Goal: Contribute content: Contribute content

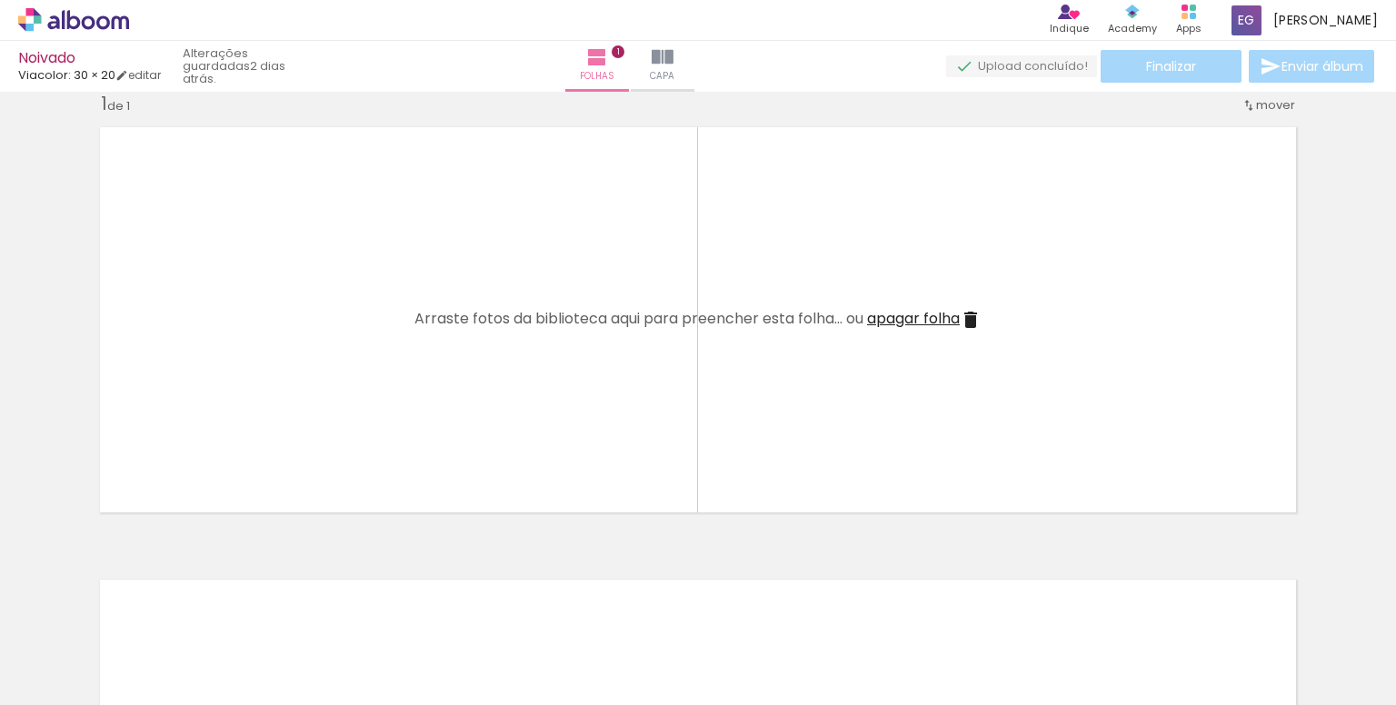
scroll to position [18, 0]
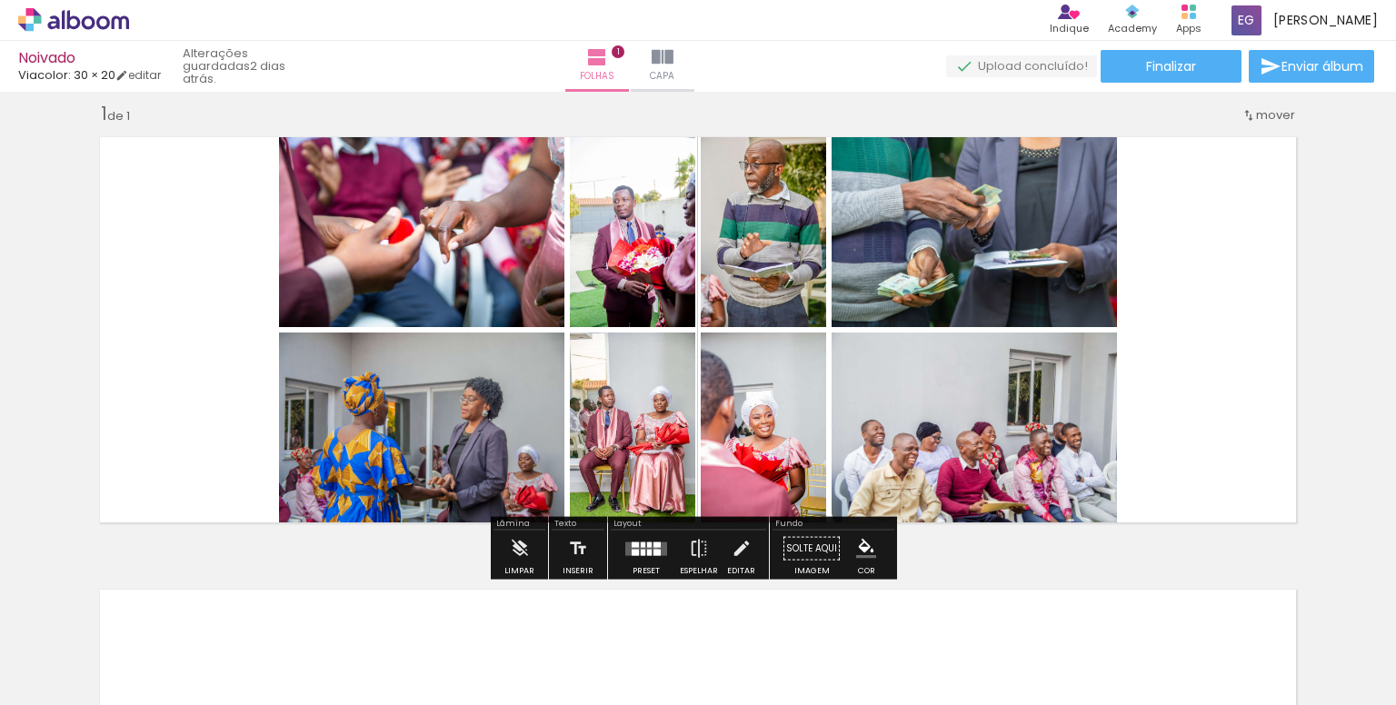
click at [0, 0] on div "Confirmar Cancelar" at bounding box center [0, 0] width 0 height 0
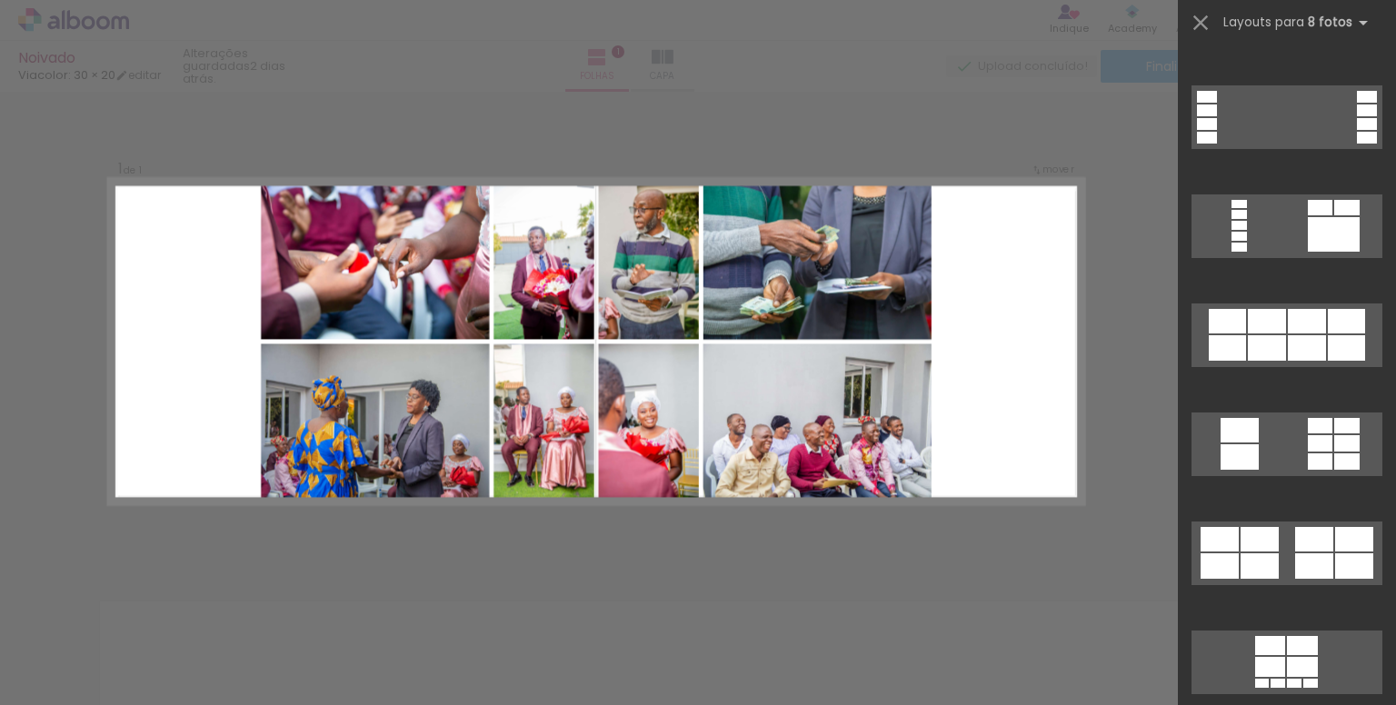
scroll to position [7410, 0]
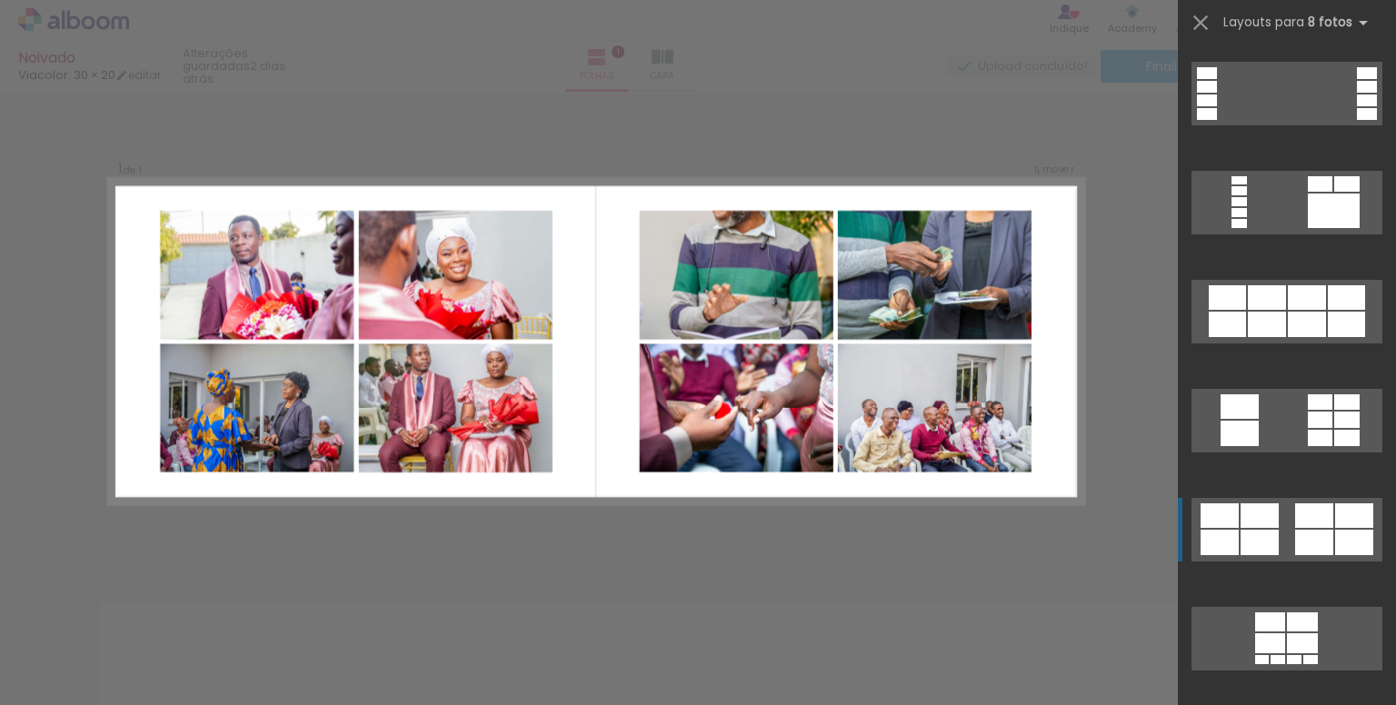
click at [1303, 536] on div at bounding box center [1314, 542] width 38 height 25
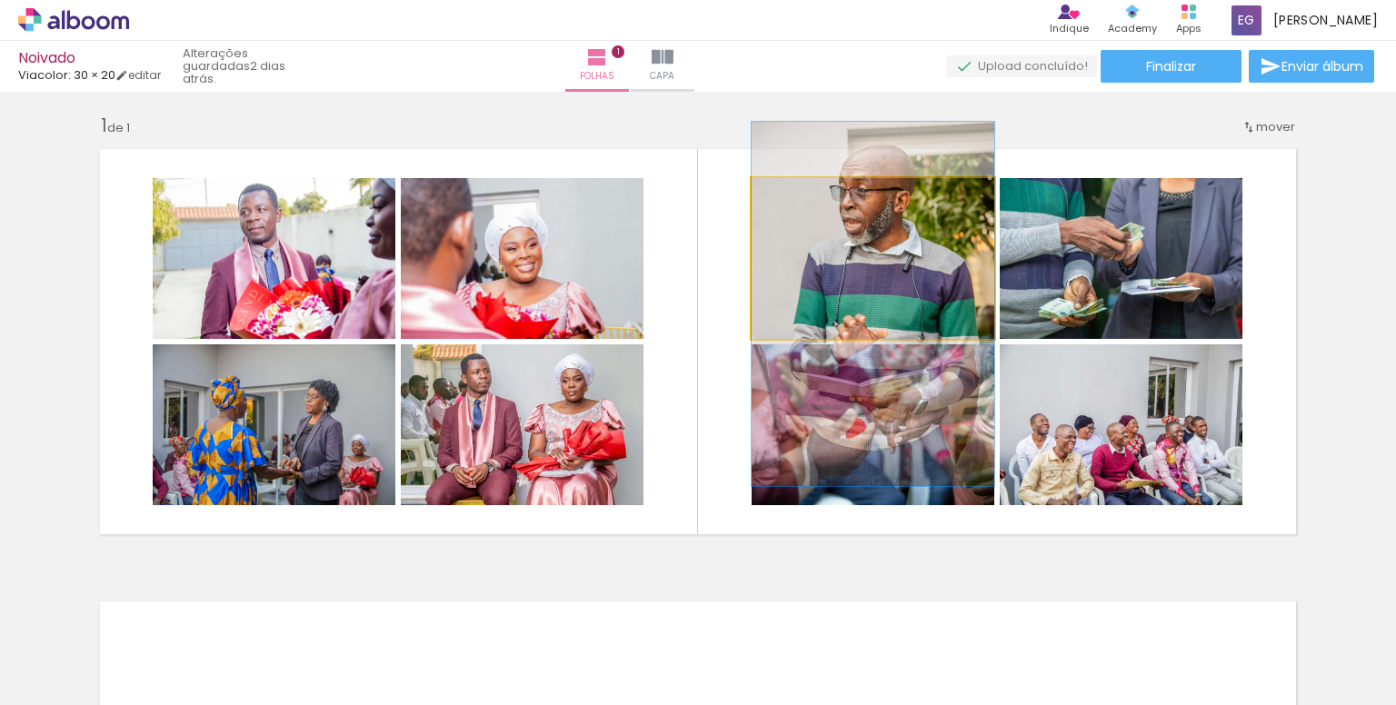
click at [913, 277] on div at bounding box center [873, 304] width 243 height 364
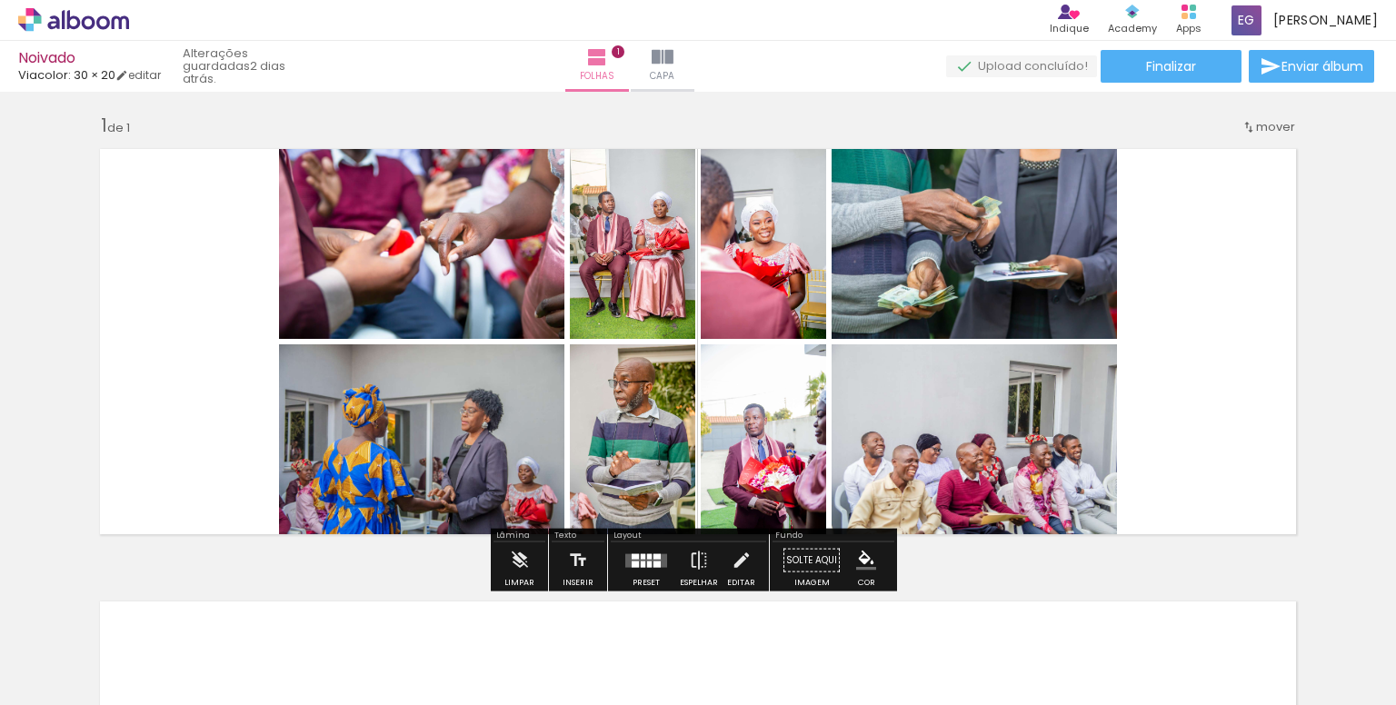
click at [0, 0] on div "Confirmar Cancelar" at bounding box center [0, 0] width 0 height 0
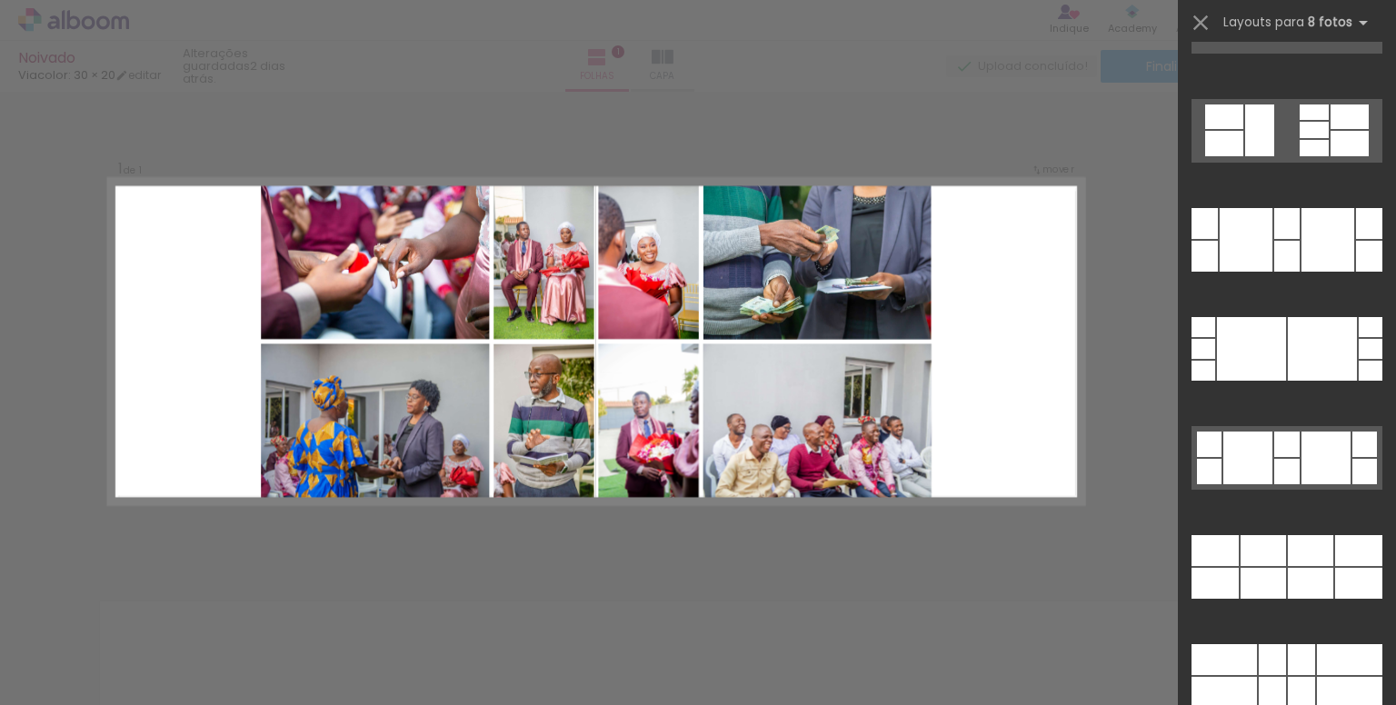
scroll to position [8486, 0]
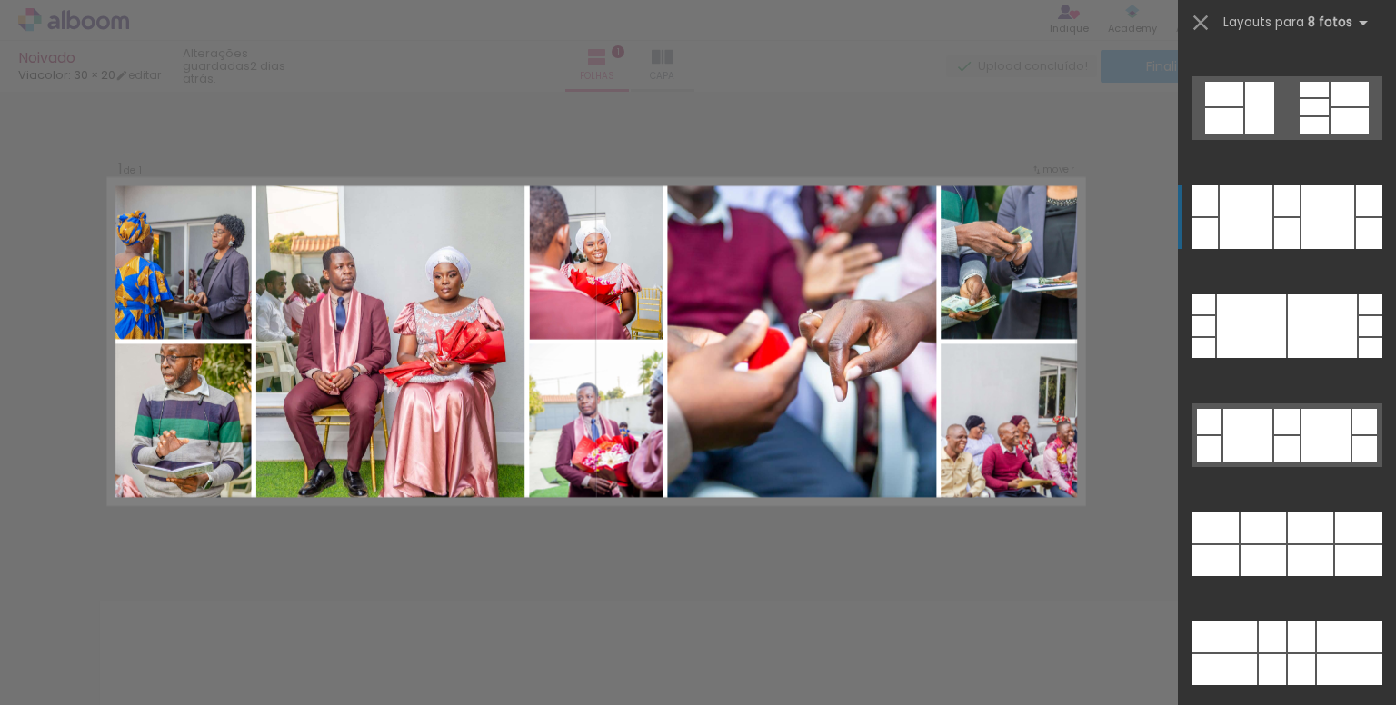
click at [1290, 214] on div at bounding box center [1286, 200] width 25 height 31
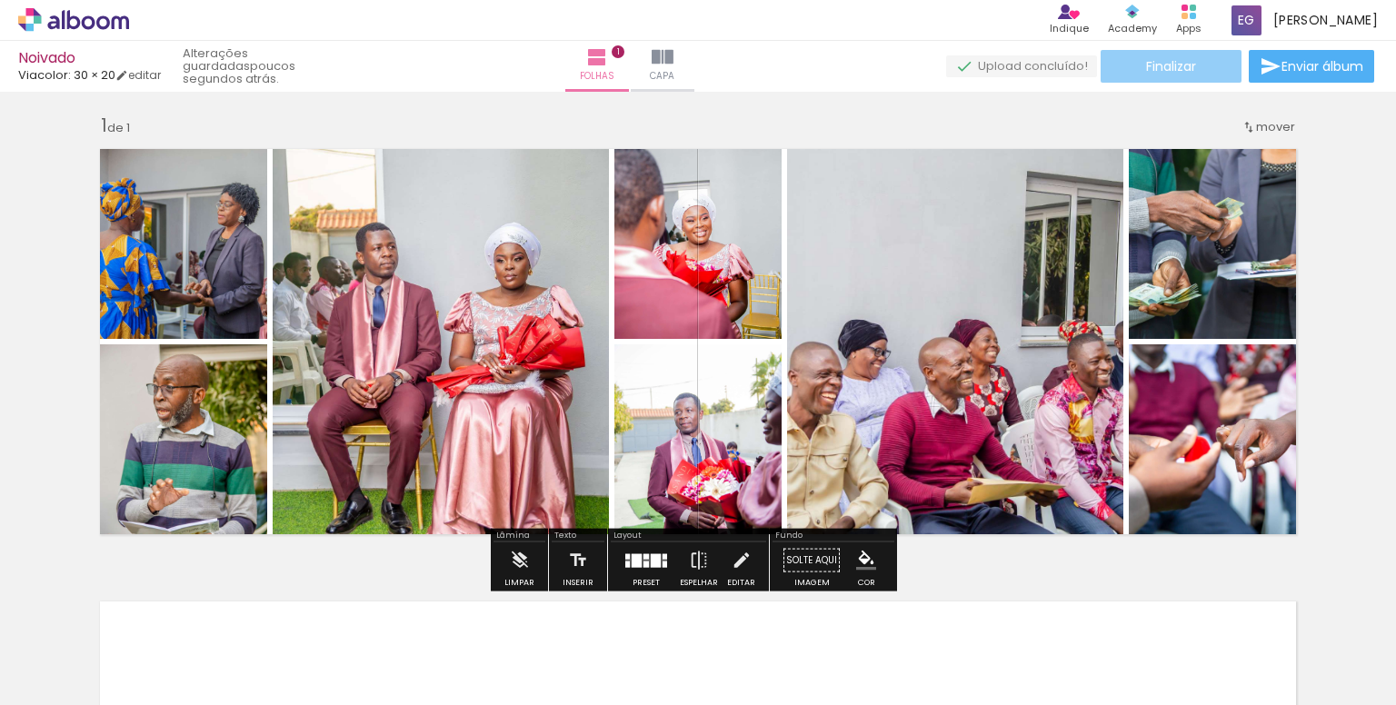
click at [1171, 67] on span "Finalizar" at bounding box center [1171, 66] width 50 height 13
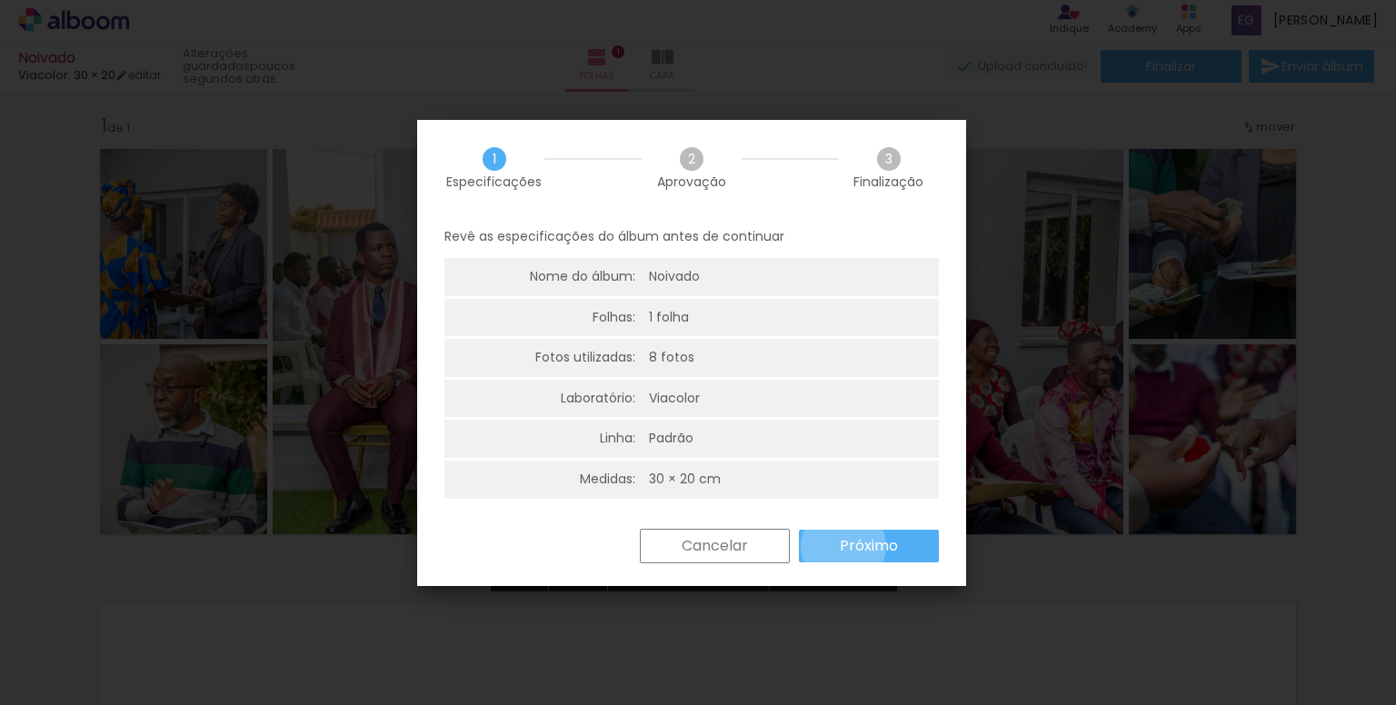
click at [0, 0] on paper-button "Próximo" at bounding box center [0, 0] width 0 height 0
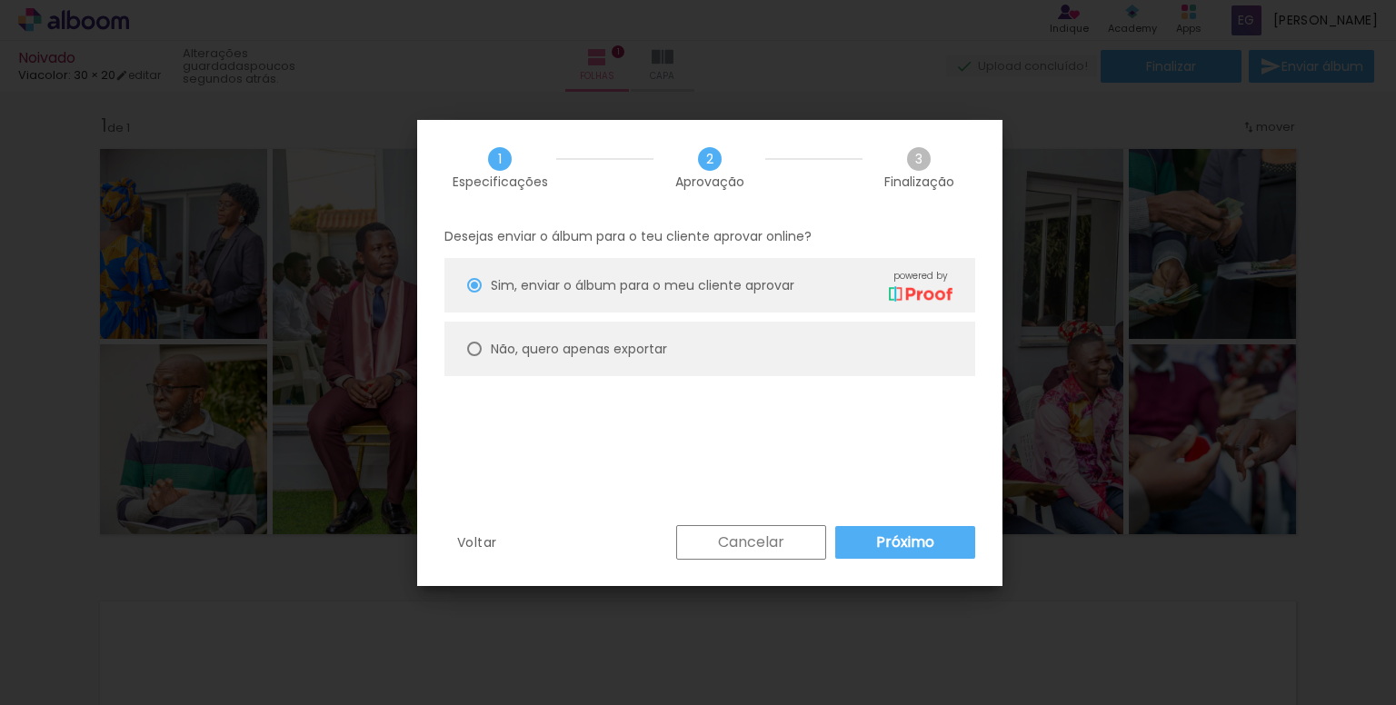
type paper-radio-button "on"
click at [0, 0] on slot "Não, quero apenas exportar" at bounding box center [0, 0] width 0 height 0
click at [0, 0] on slot "Exportar" at bounding box center [0, 0] width 0 height 0
type input "Alta, 300 DPI"
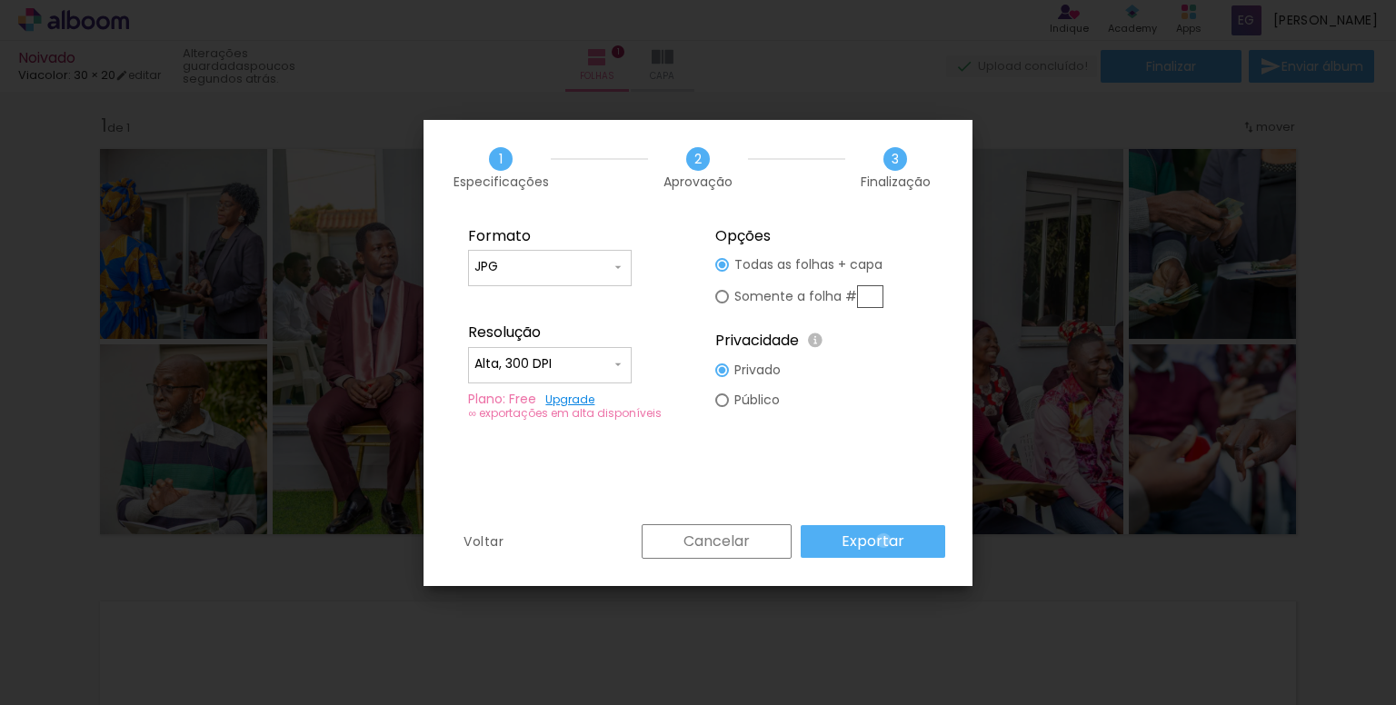
click at [0, 0] on slot "Exportar" at bounding box center [0, 0] width 0 height 0
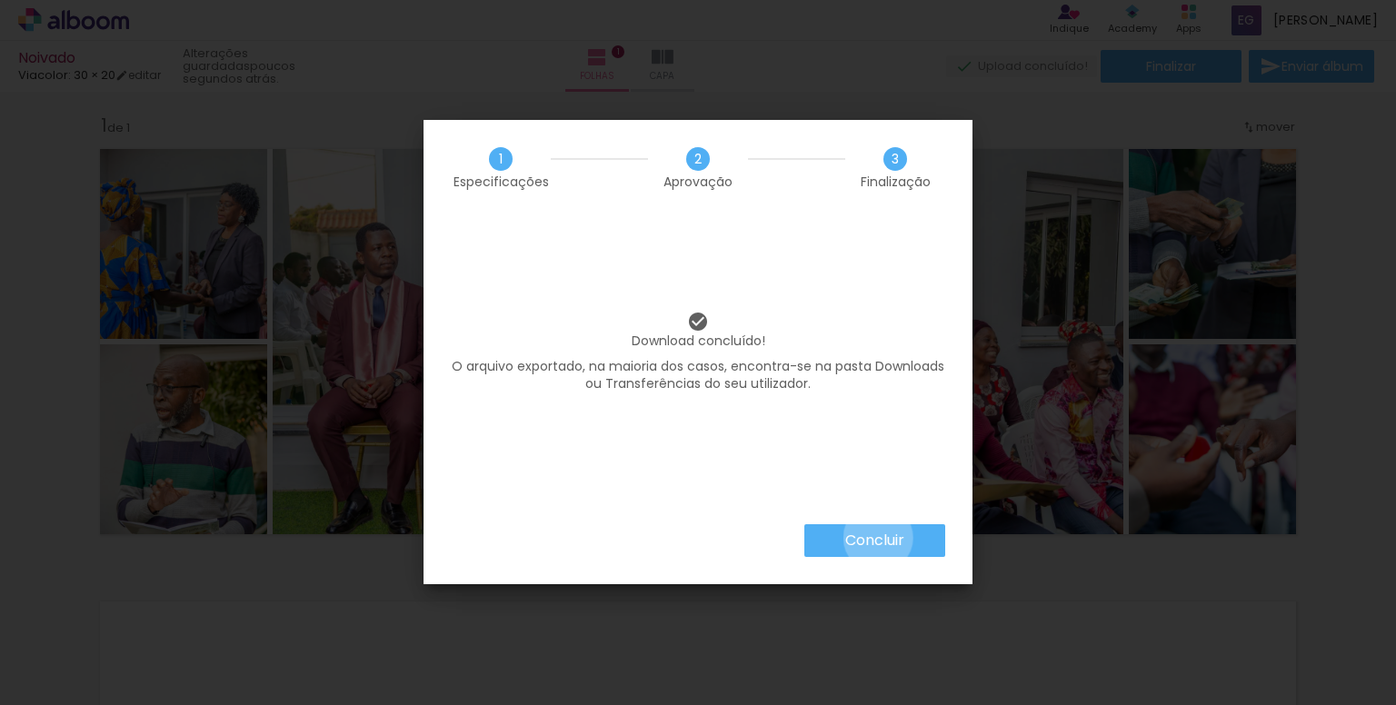
click at [875, 535] on iron-overlay-backdrop at bounding box center [698, 352] width 1396 height 705
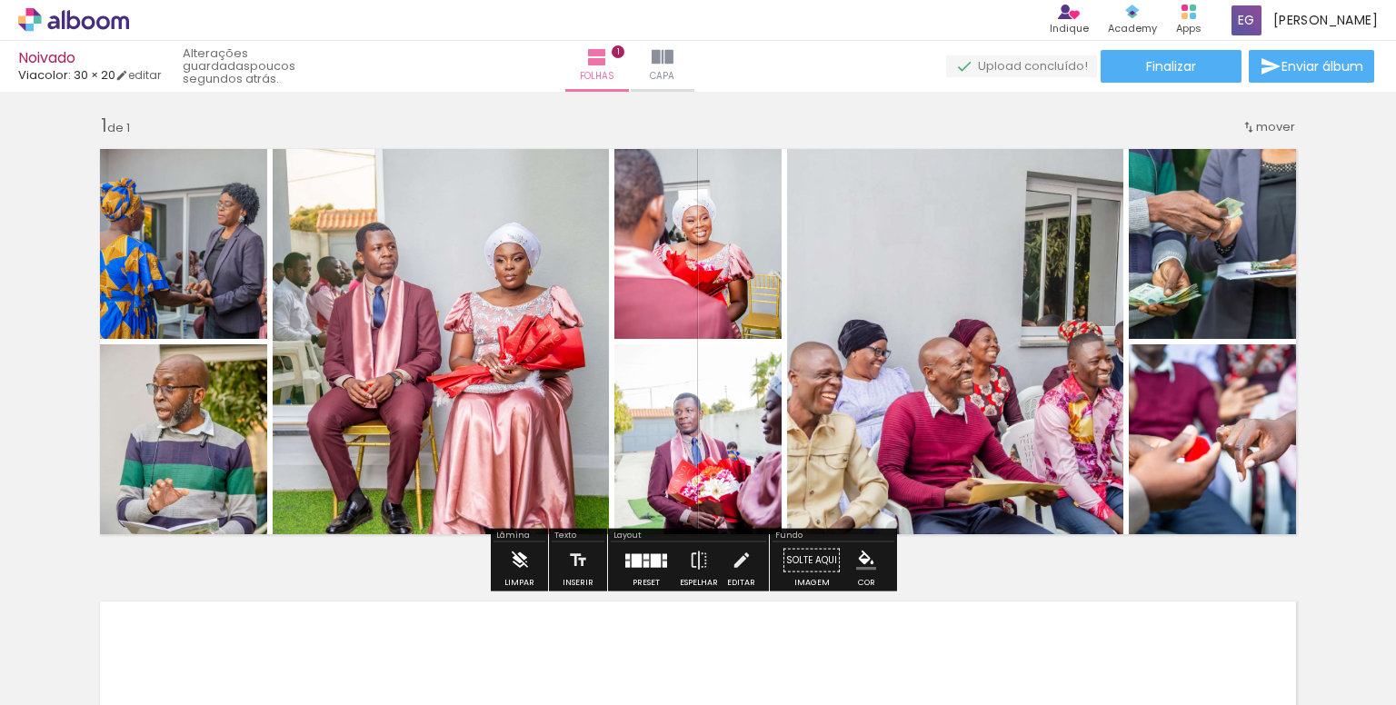
click at [514, 562] on iron-icon at bounding box center [520, 561] width 20 height 36
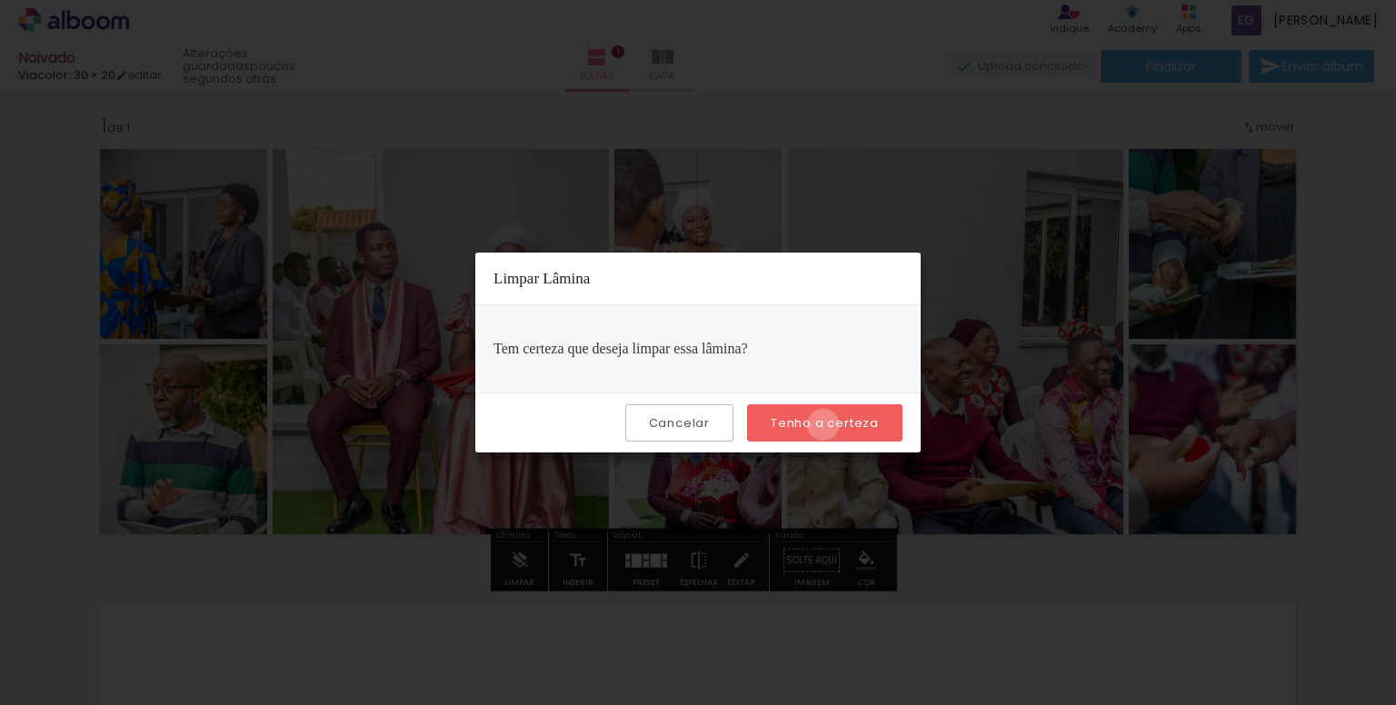
click at [0, 0] on slot "Tenho a certeza" at bounding box center [0, 0] width 0 height 0
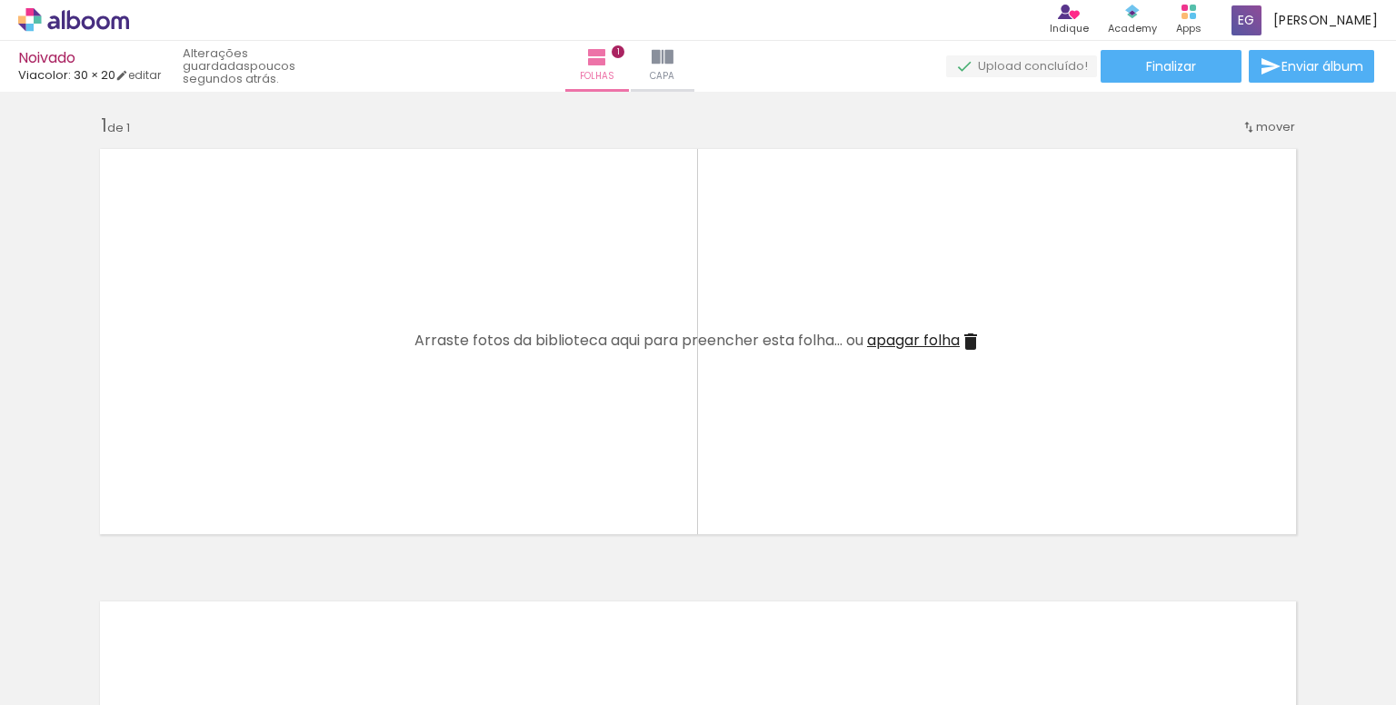
click at [854, 605] on quentale-thumb at bounding box center [894, 644] width 102 height 105
click at [761, 613] on quentale-thumb at bounding box center [793, 644] width 102 height 105
click at [665, 612] on quentale-thumb at bounding box center [691, 644] width 102 height 105
click at [560, 610] on quentale-thumb at bounding box center [589, 644] width 102 height 105
click at [454, 604] on quentale-thumb at bounding box center [487, 644] width 102 height 105
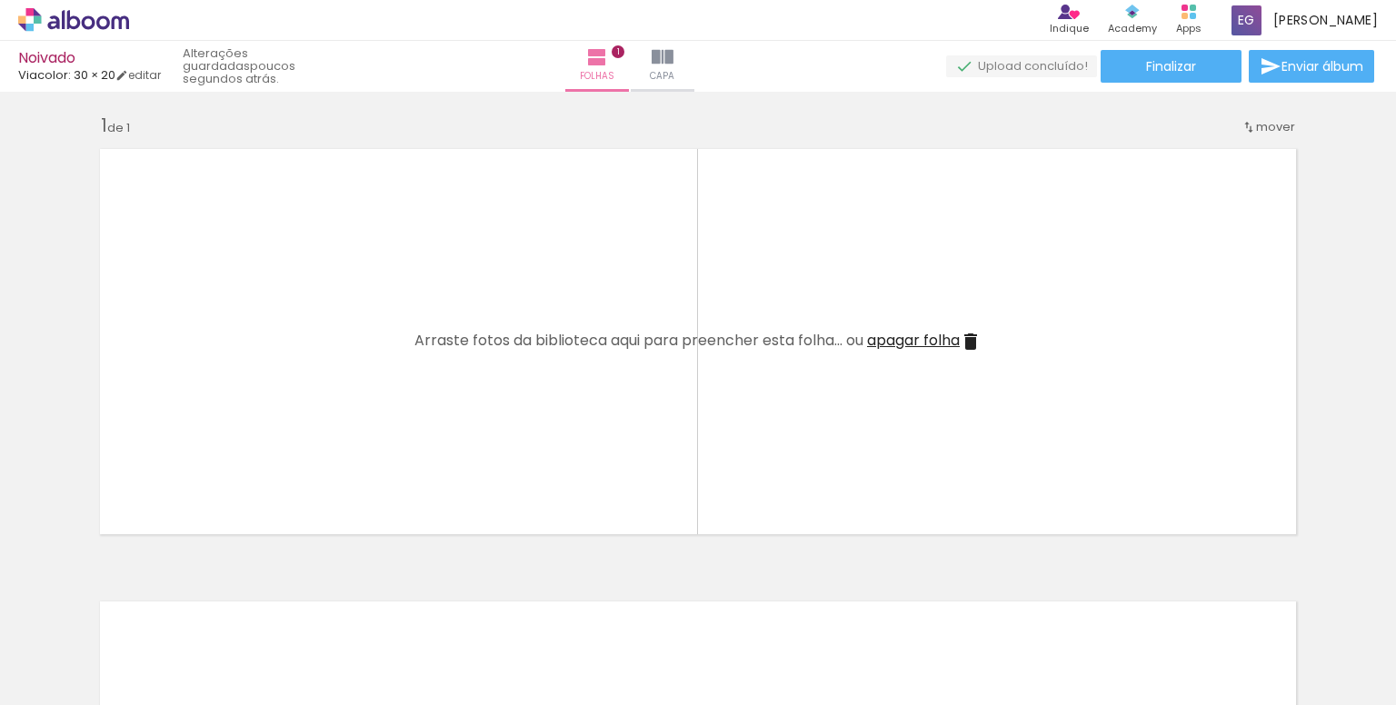
click at [345, 604] on quentale-thumb at bounding box center [385, 644] width 102 height 105
click at [254, 610] on quentale-thumb at bounding box center [284, 644] width 102 height 105
click at [149, 604] on quentale-thumb at bounding box center [182, 644] width 102 height 105
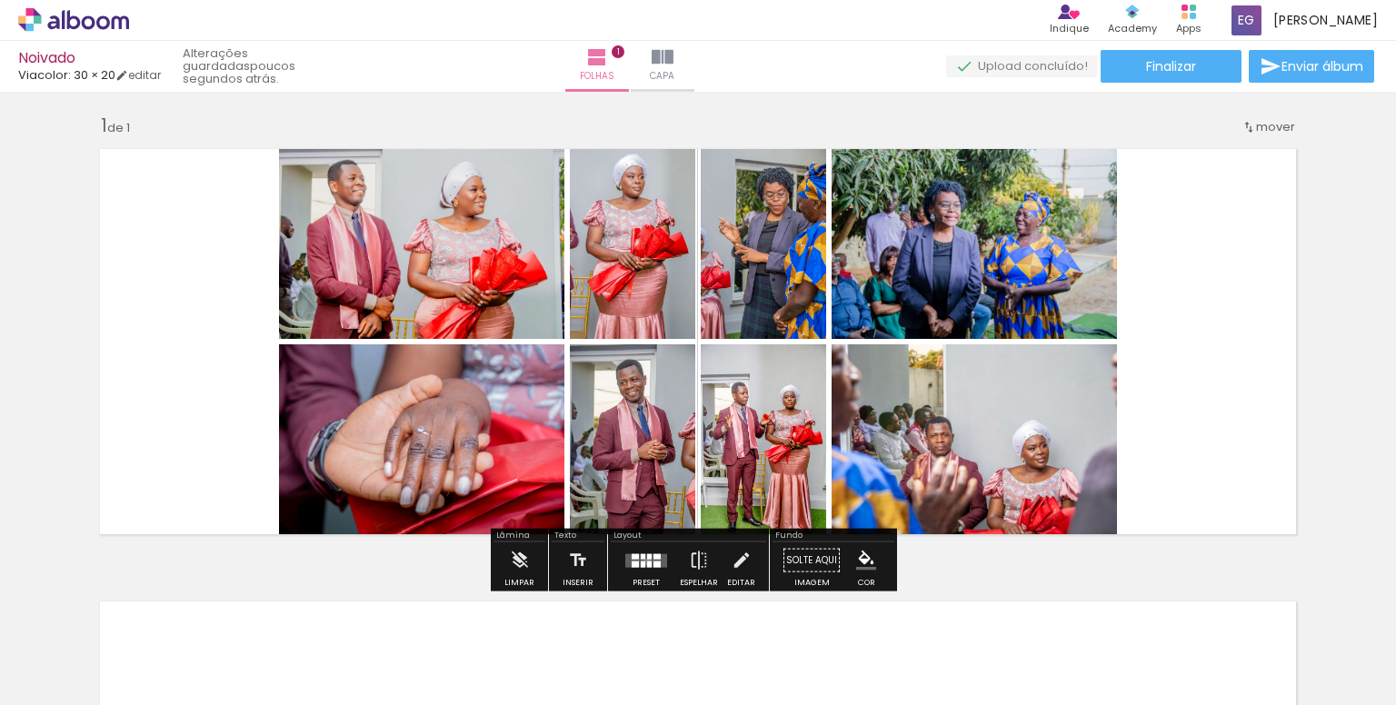
click at [0, 0] on div "Confirmar Cancelar" at bounding box center [0, 0] width 0 height 0
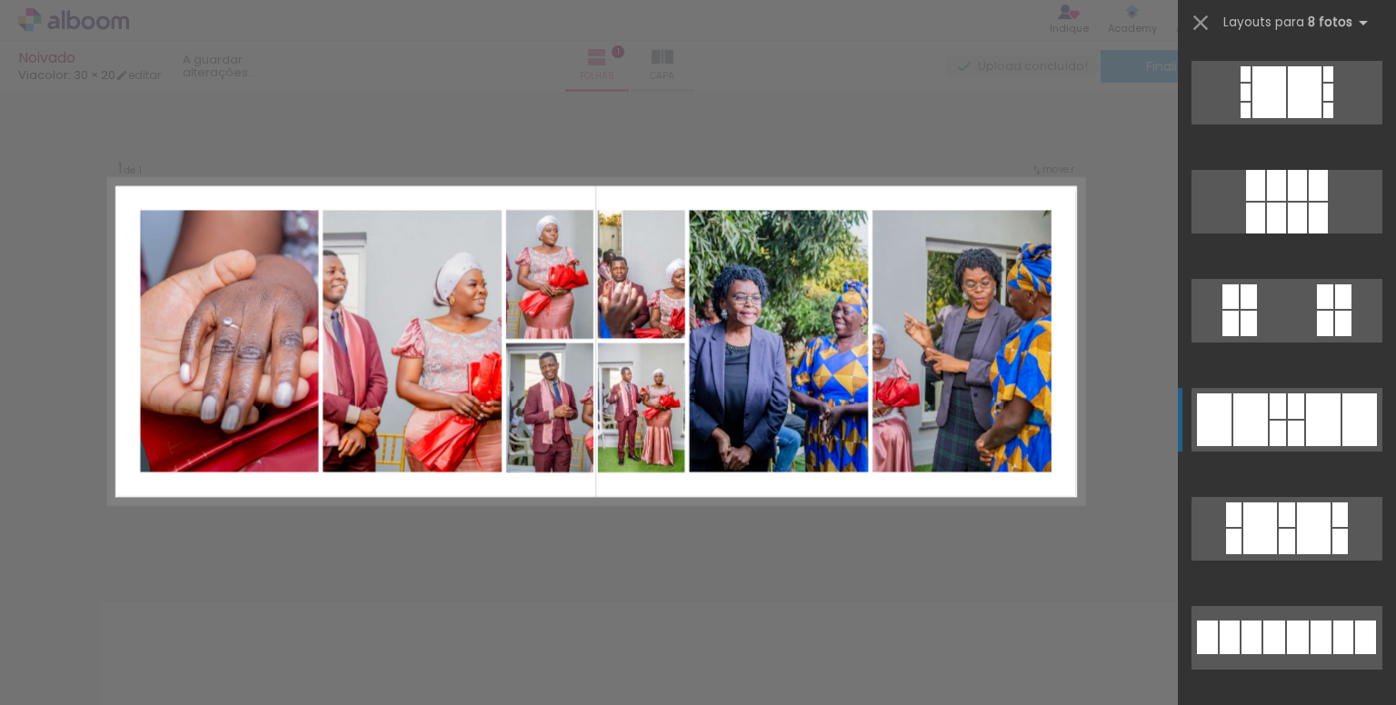
scroll to position [4829, 0]
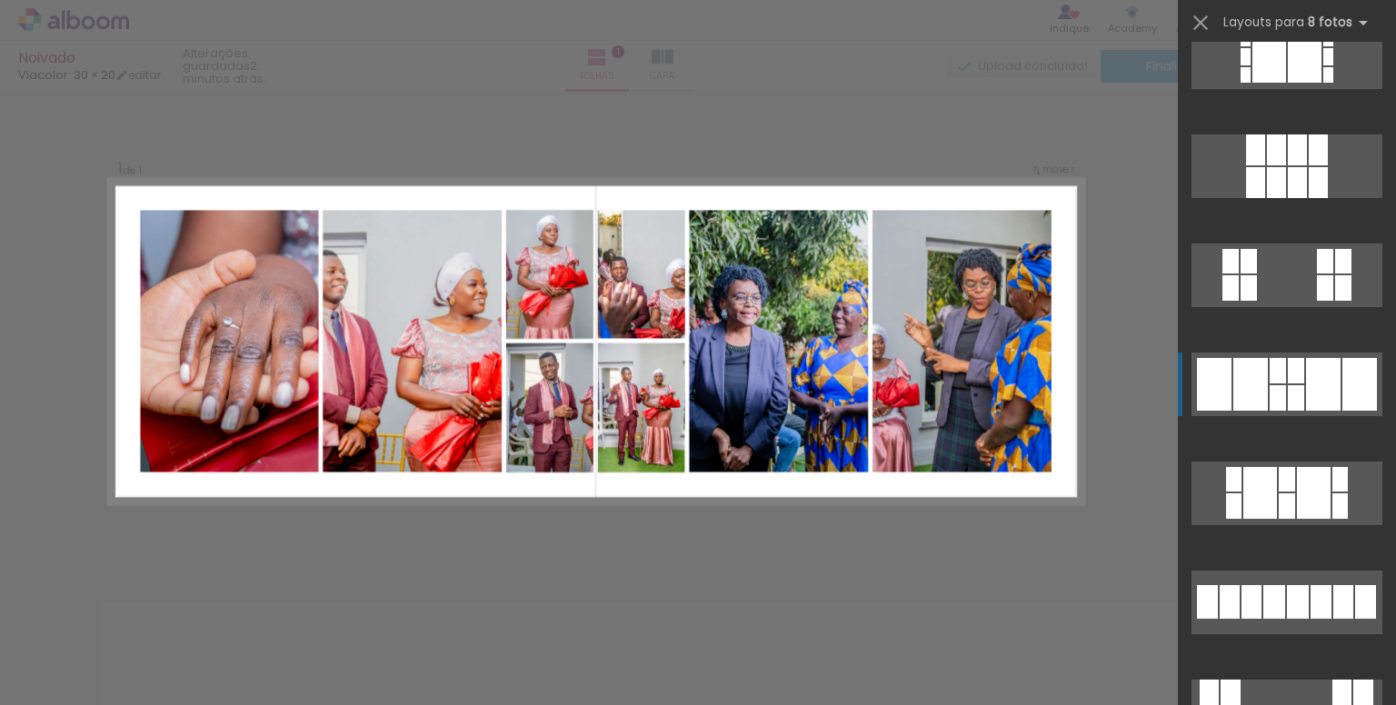
click at [1316, 380] on div at bounding box center [1323, 384] width 35 height 53
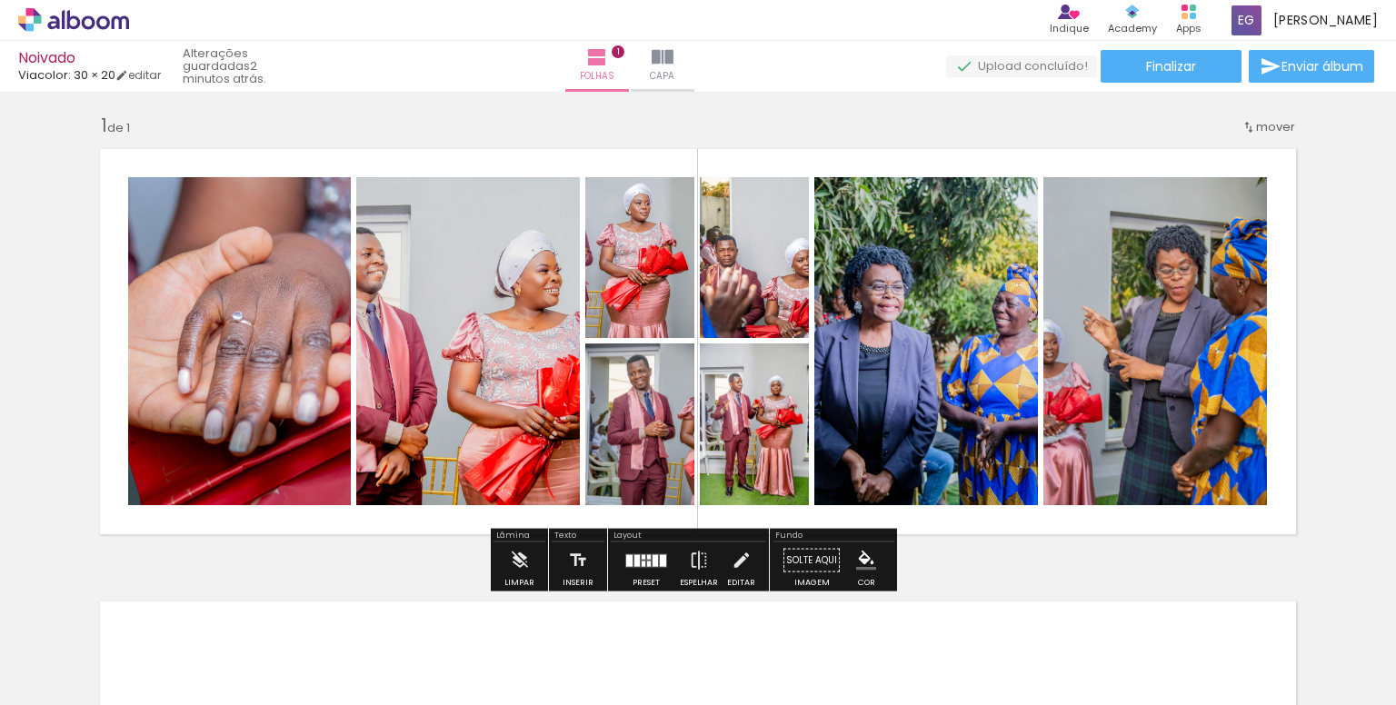
click at [460, 301] on div at bounding box center [468, 341] width 414 height 328
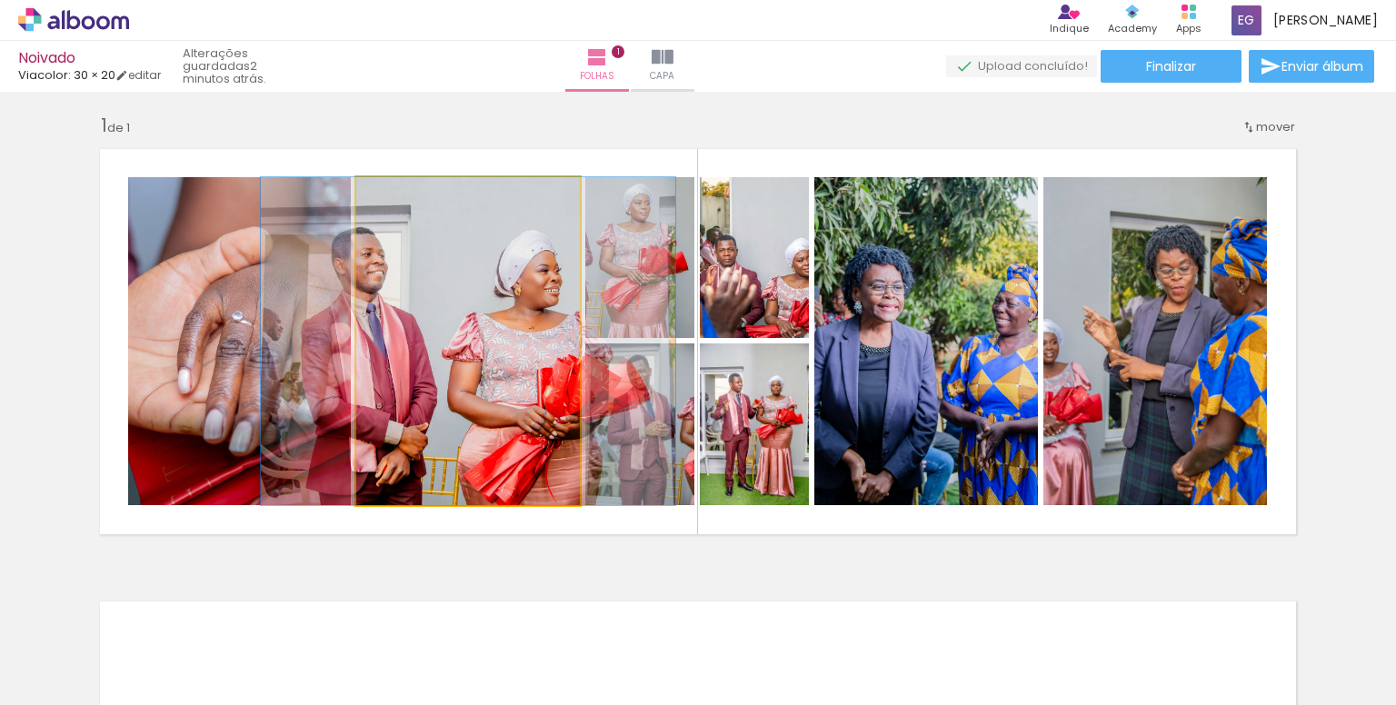
click at [462, 294] on div at bounding box center [468, 341] width 414 height 328
type paper-slider "100"
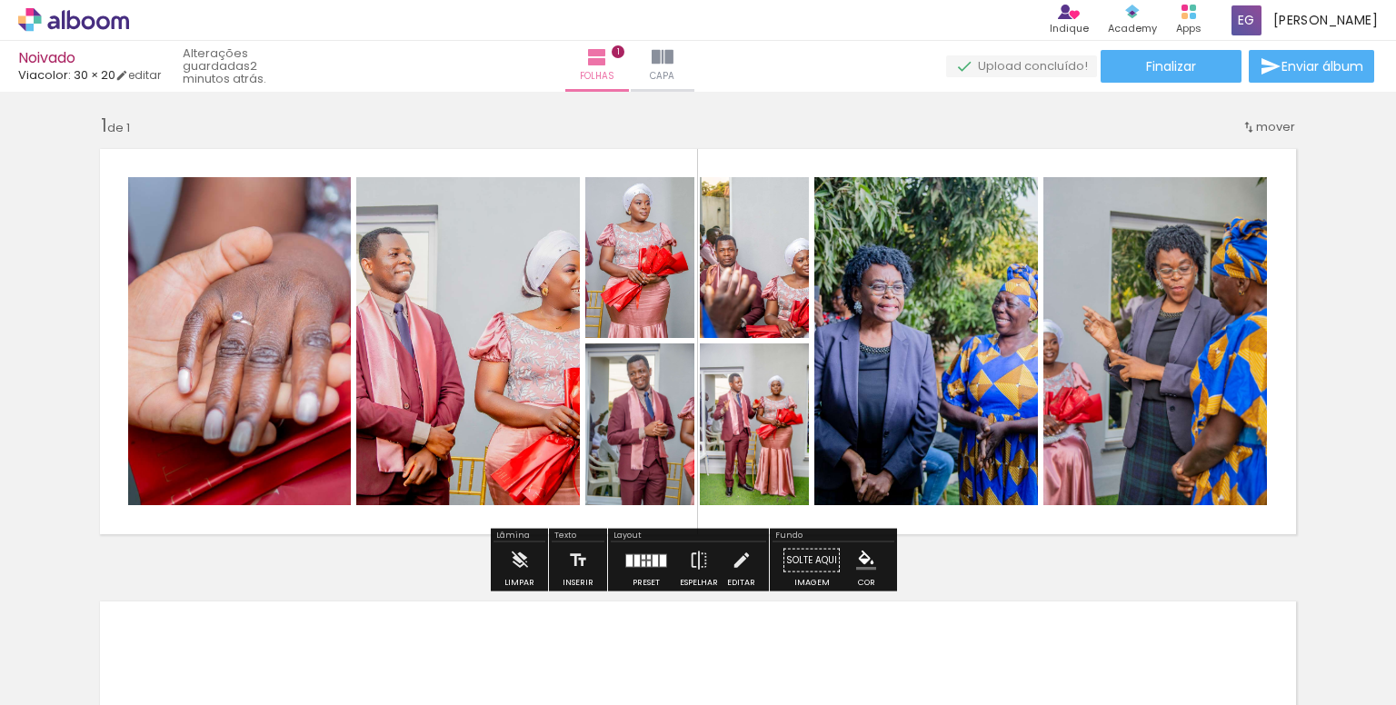
click at [0, 0] on div "Confirmar Cancelar" at bounding box center [0, 0] width 0 height 0
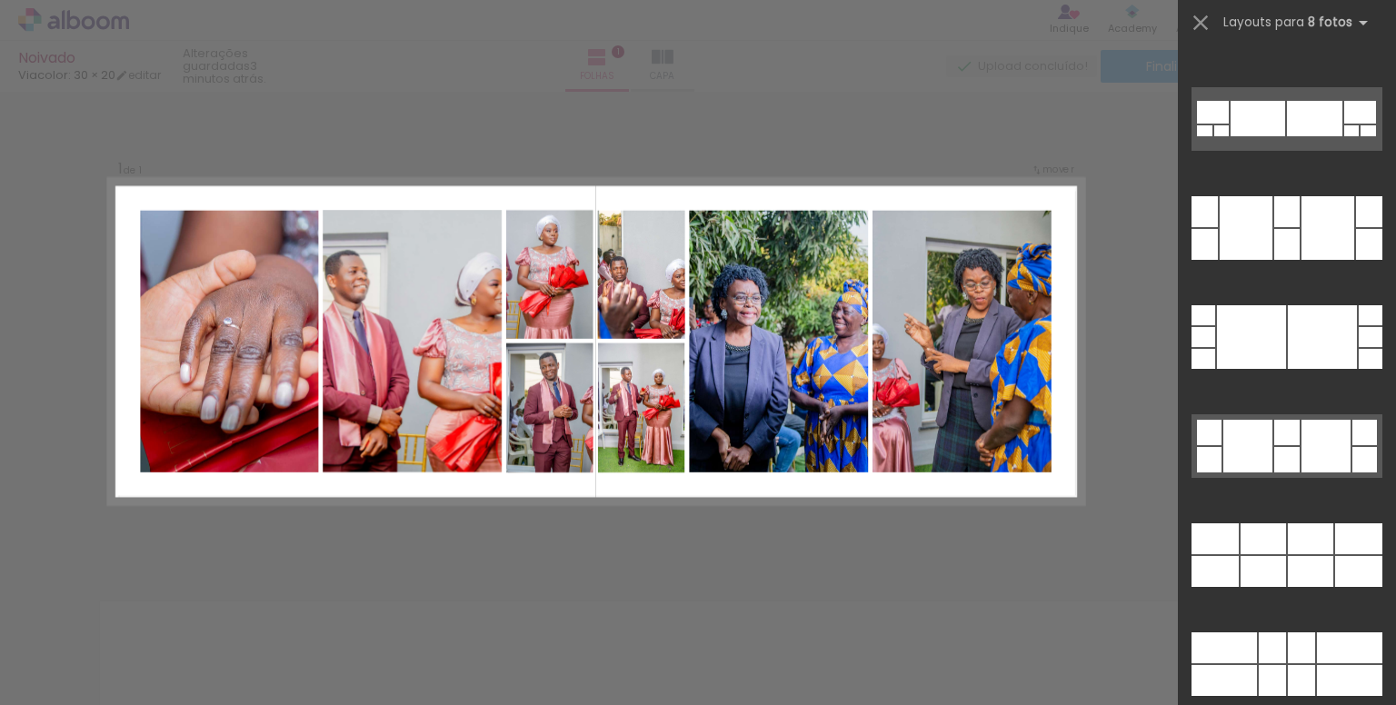
scroll to position [8487, 0]
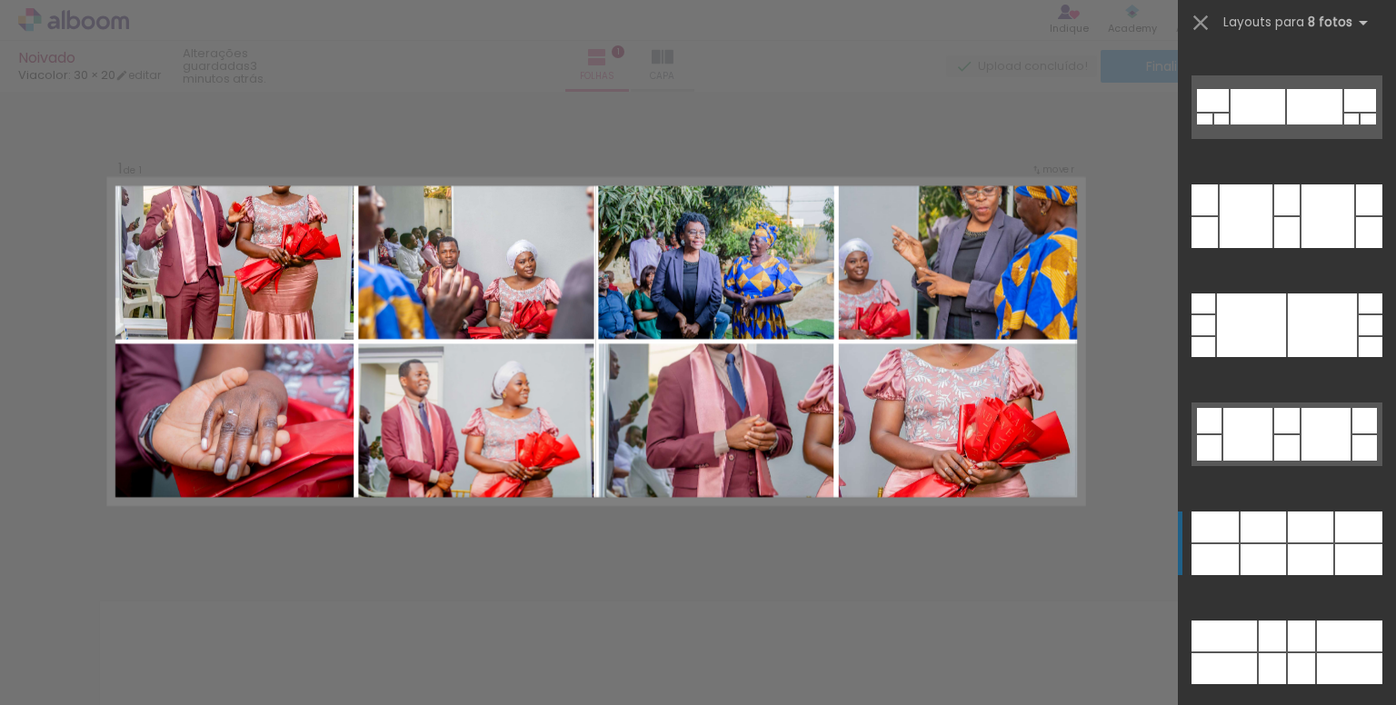
click at [1325, 547] on div at bounding box center [1310, 559] width 45 height 31
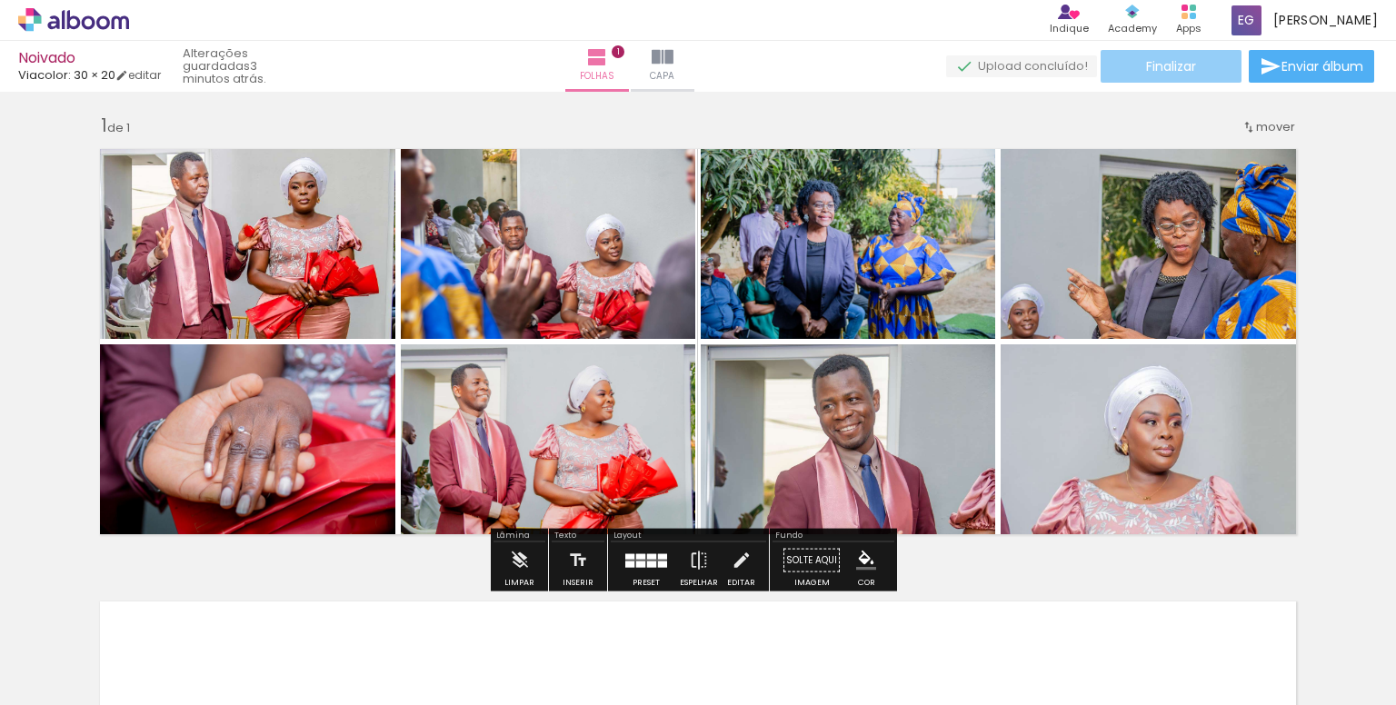
click at [1151, 62] on span "Finalizar" at bounding box center [1171, 66] width 50 height 13
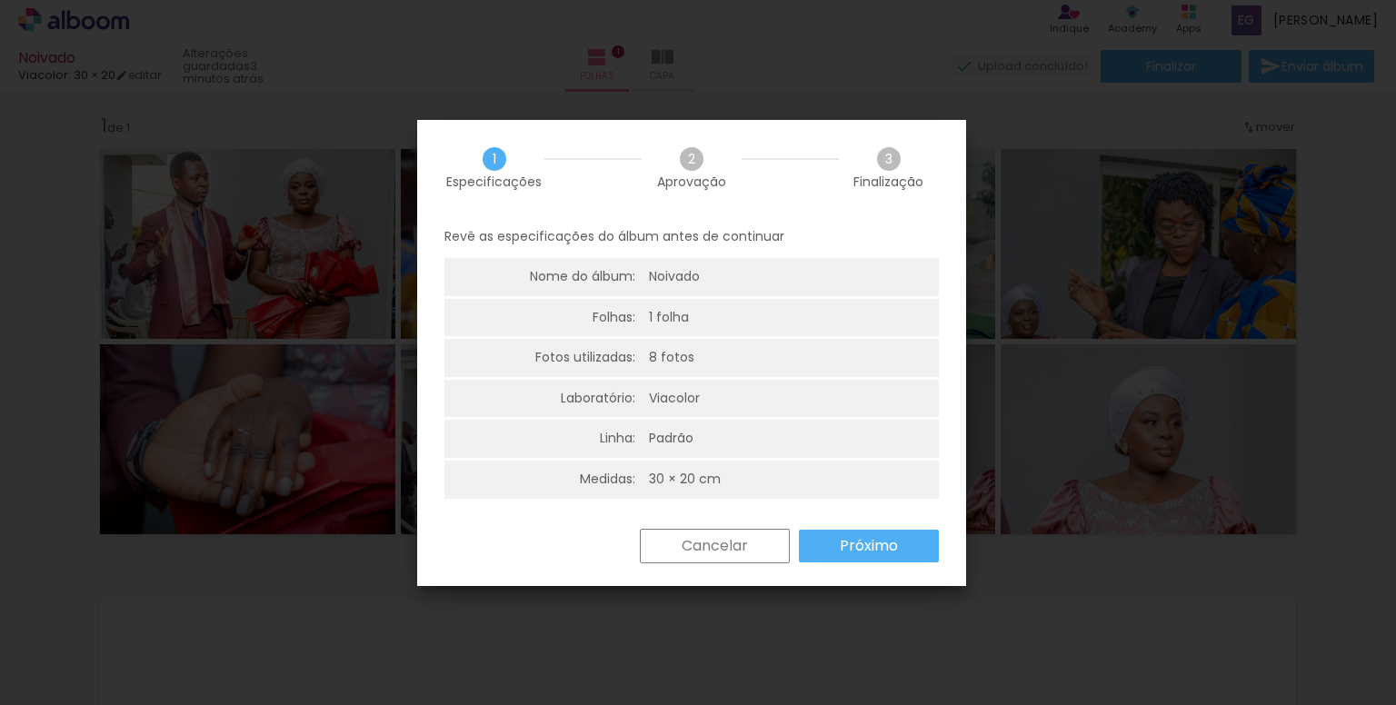
click at [0, 0] on paper-button "Próximo" at bounding box center [0, 0] width 0 height 0
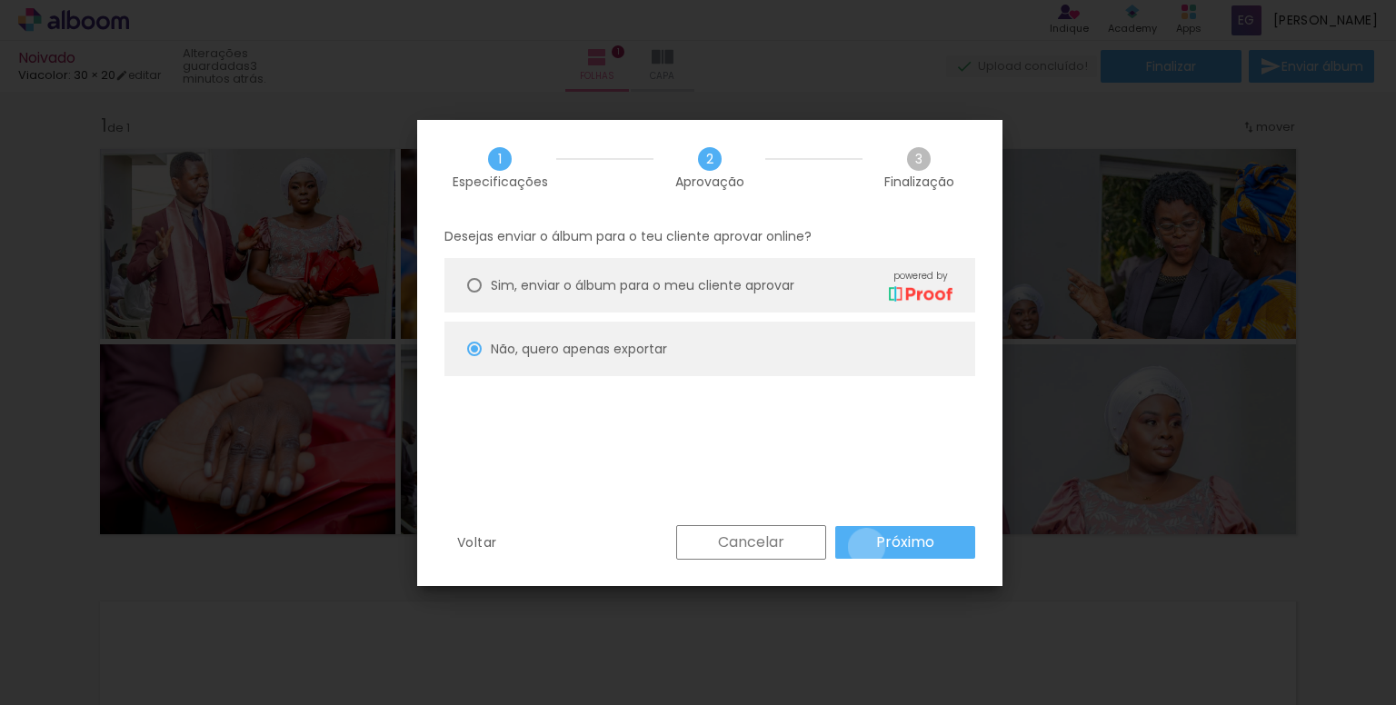
click at [864, 546] on paper-button "Próximo" at bounding box center [905, 542] width 140 height 33
type input "Alta, 300 DPI"
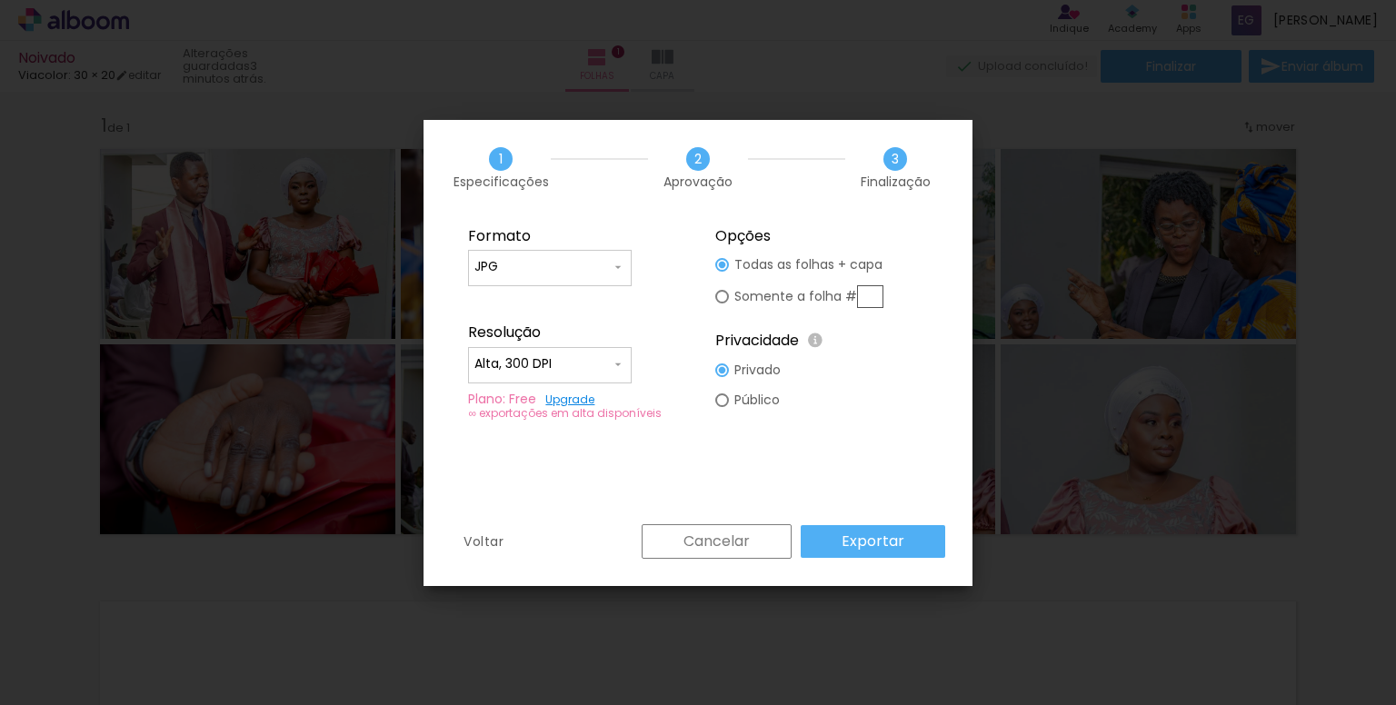
click at [0, 0] on slot "Exportar" at bounding box center [0, 0] width 0 height 0
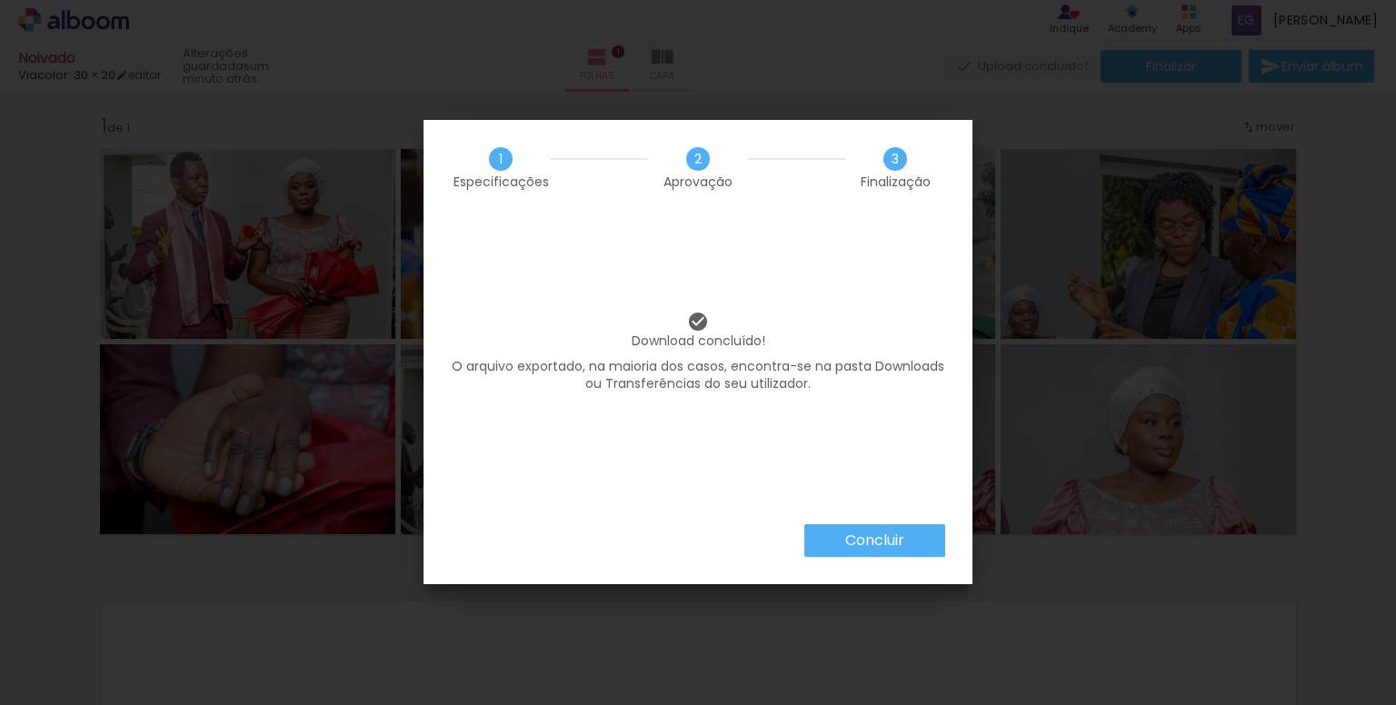
click at [857, 540] on iron-overlay-backdrop at bounding box center [698, 352] width 1396 height 705
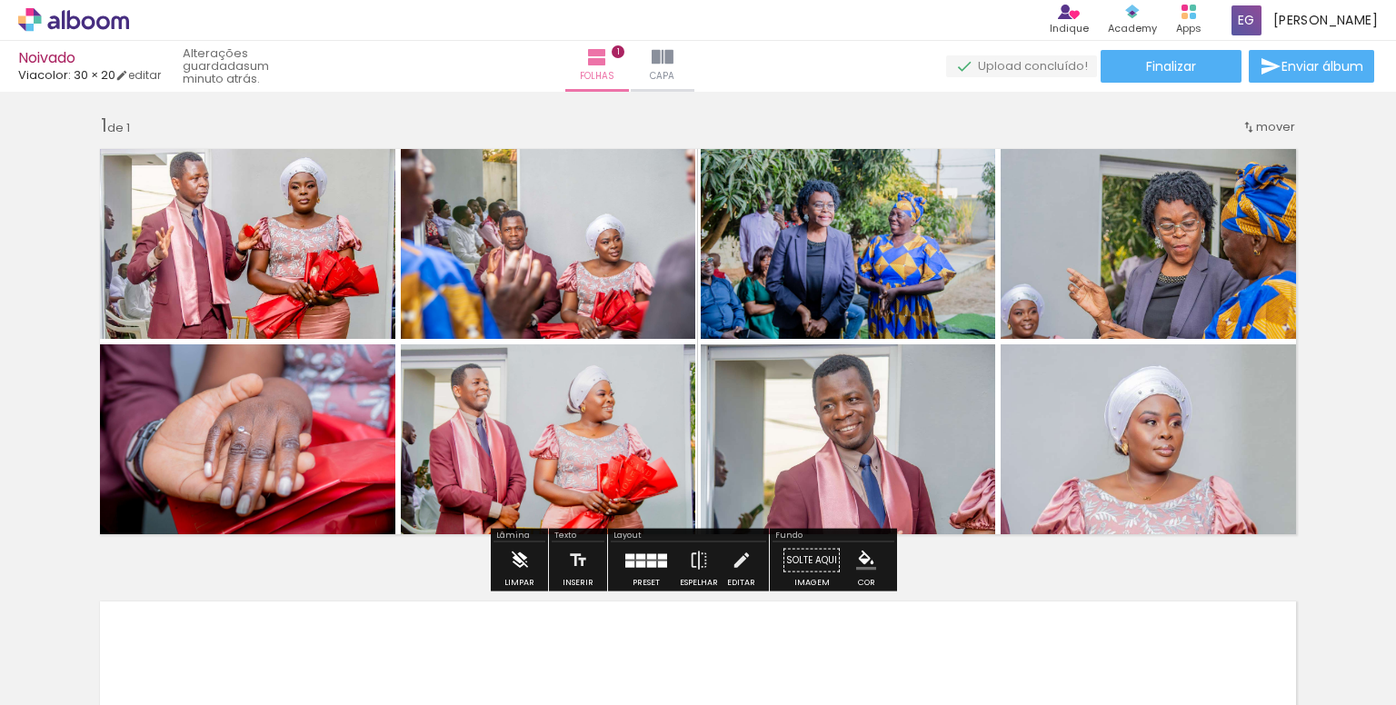
click at [514, 554] on iron-icon at bounding box center [520, 561] width 20 height 36
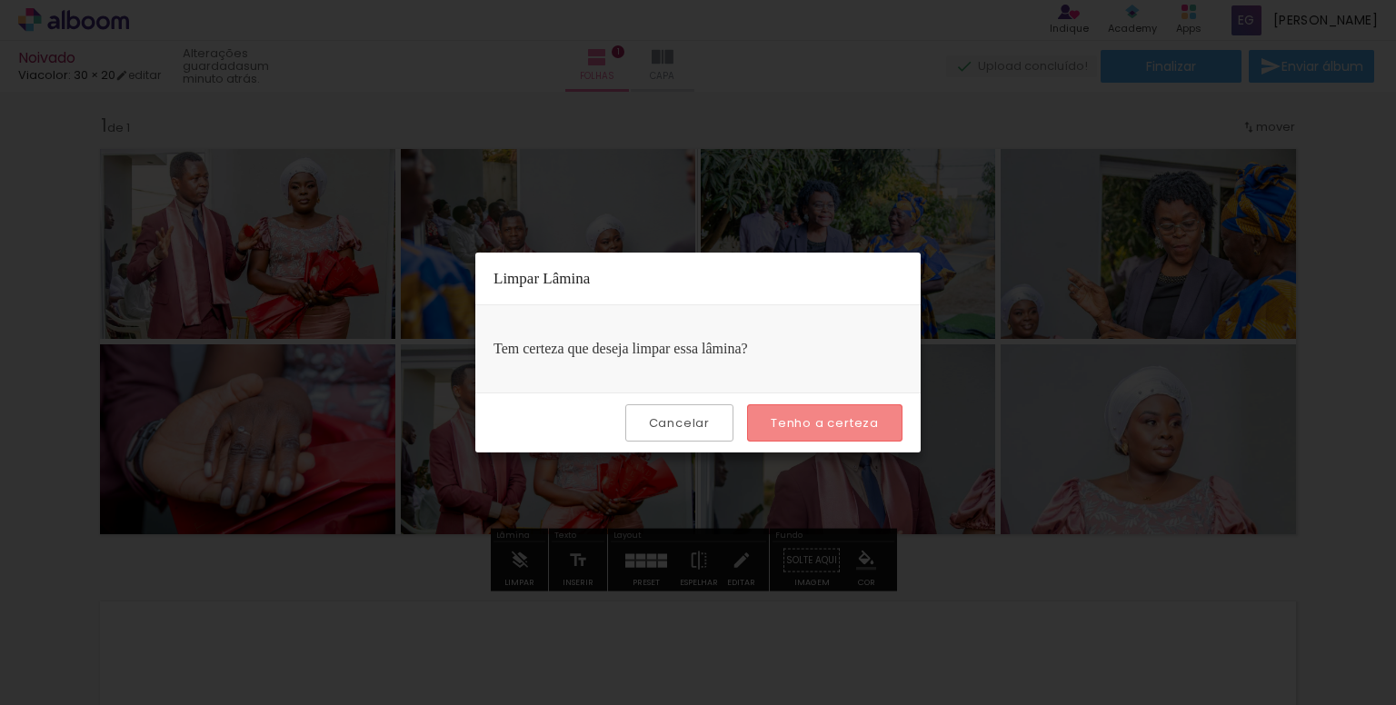
click at [0, 0] on slot "Tenho a certeza" at bounding box center [0, 0] width 0 height 0
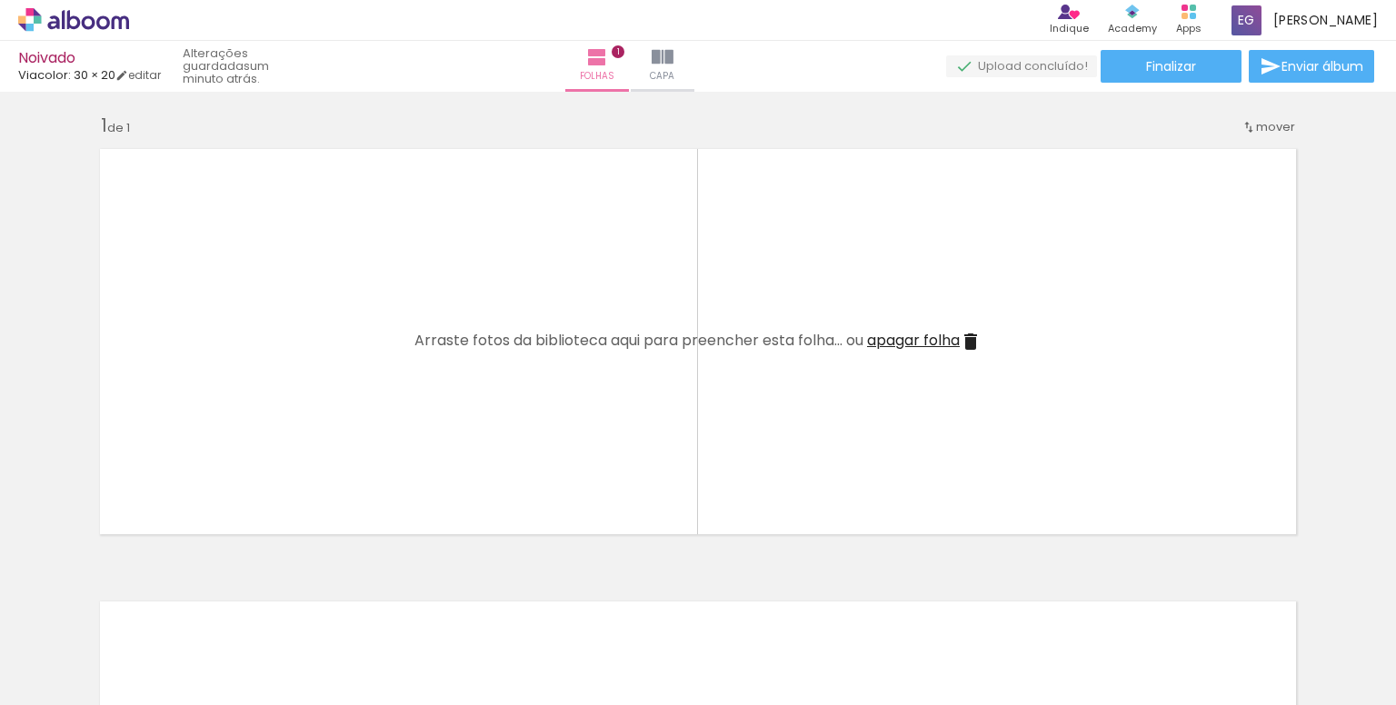
click at [855, 603] on quentale-thumb at bounding box center [894, 644] width 102 height 105
click at [757, 601] on quentale-thumb at bounding box center [793, 644] width 102 height 105
click at [662, 608] on quentale-thumb at bounding box center [691, 644] width 102 height 105
click at [552, 608] on quentale-thumb at bounding box center [589, 644] width 102 height 105
click at [456, 609] on quentale-thumb at bounding box center [487, 644] width 102 height 105
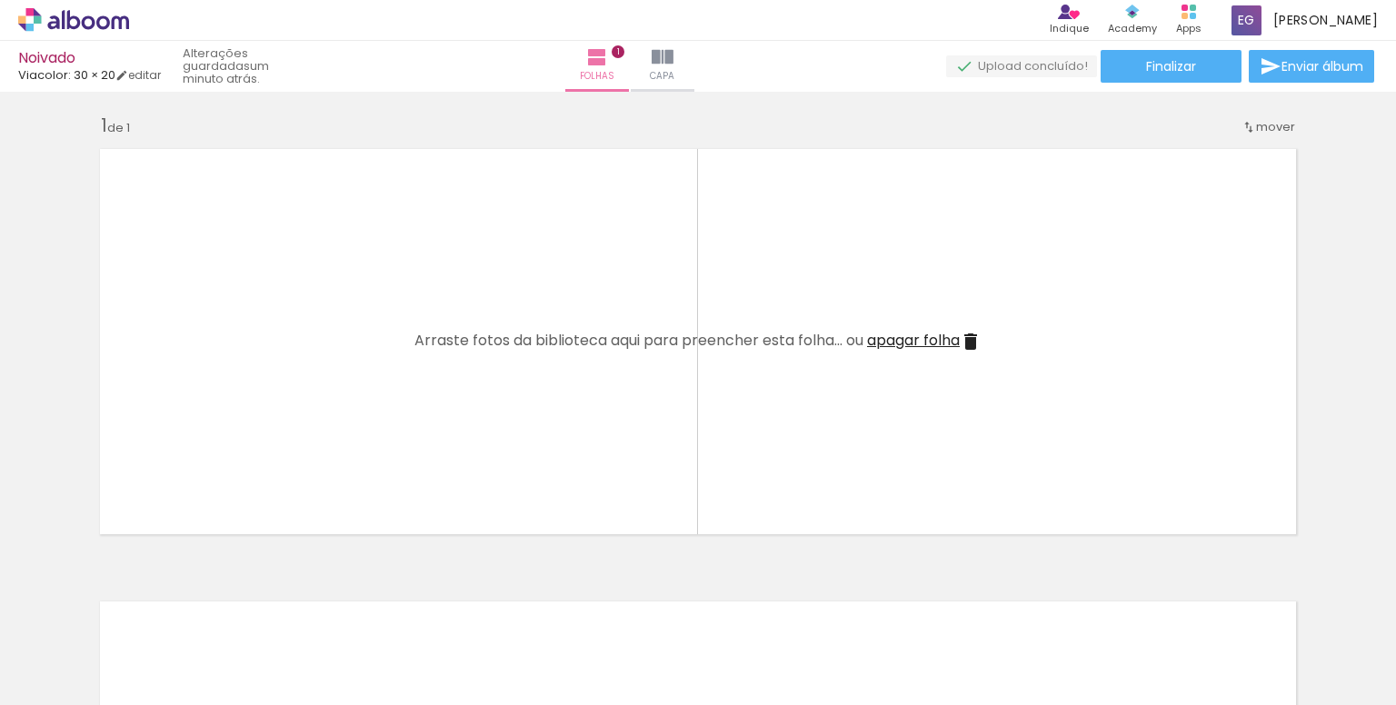
click at [353, 603] on quentale-thumb at bounding box center [385, 644] width 102 height 105
click at [250, 607] on quentale-thumb at bounding box center [284, 644] width 102 height 105
click at [149, 612] on quentale-thumb at bounding box center [182, 644] width 102 height 105
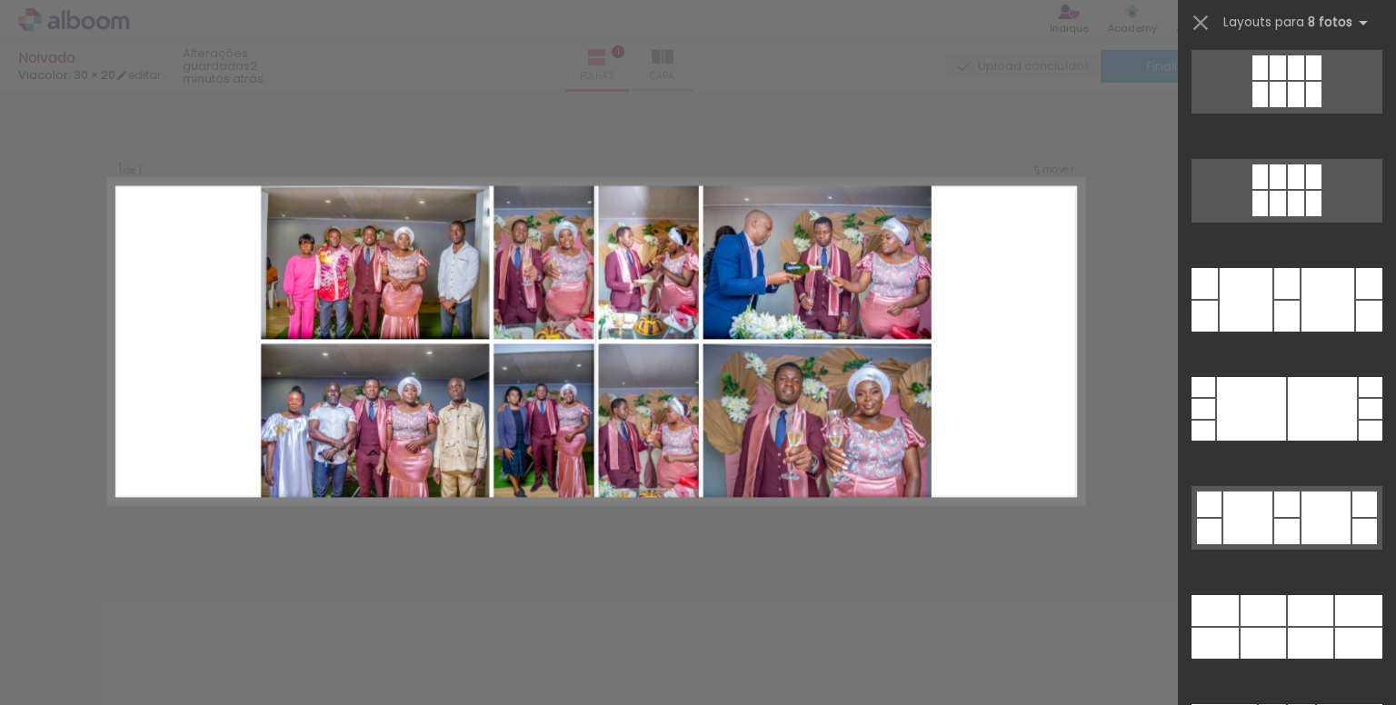
scroll to position [8416, 0]
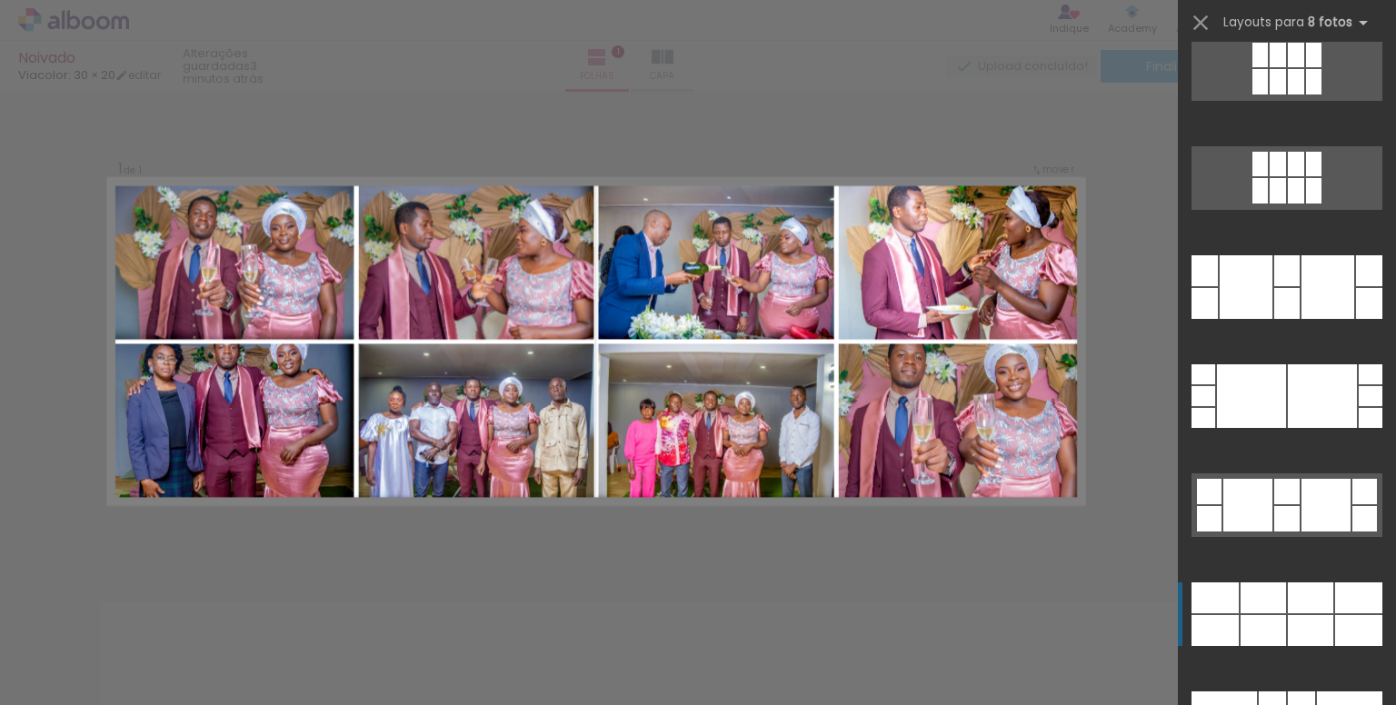
click at [1309, 612] on div at bounding box center [1310, 598] width 45 height 31
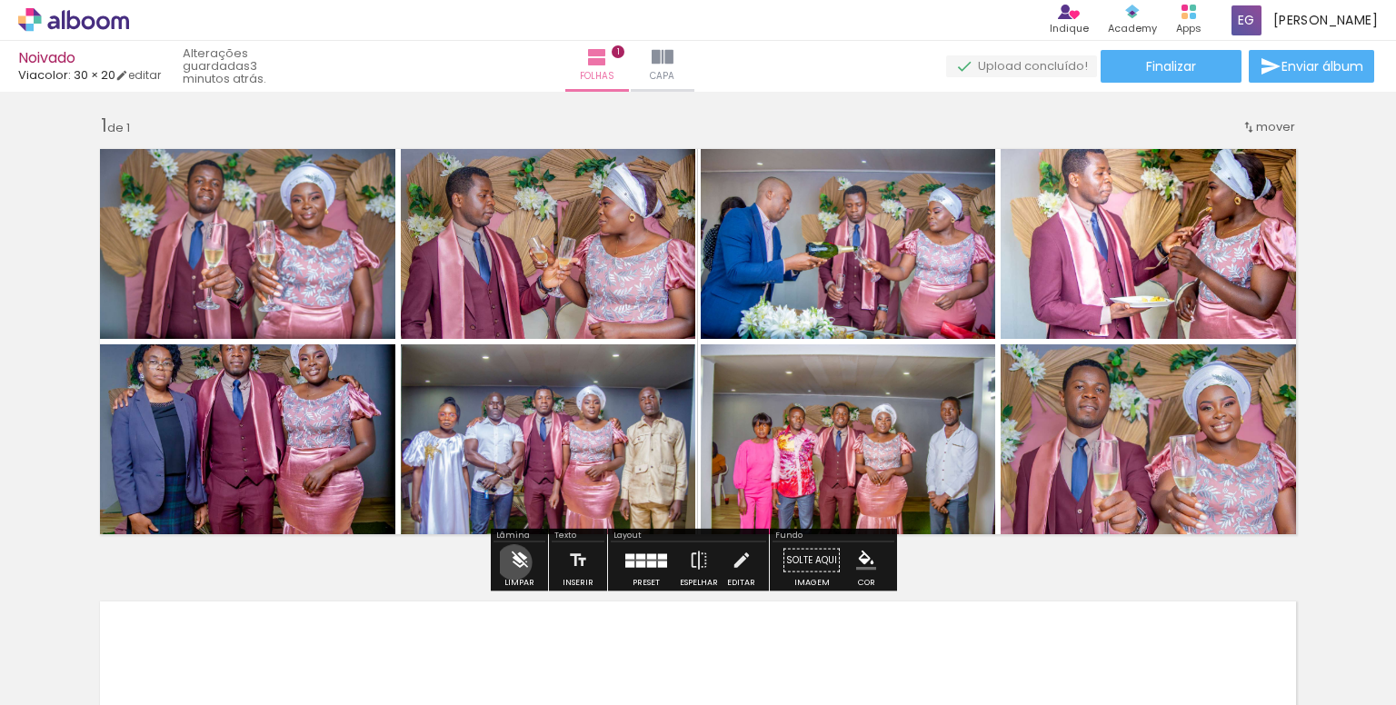
click at [512, 561] on iron-icon at bounding box center [520, 561] width 20 height 36
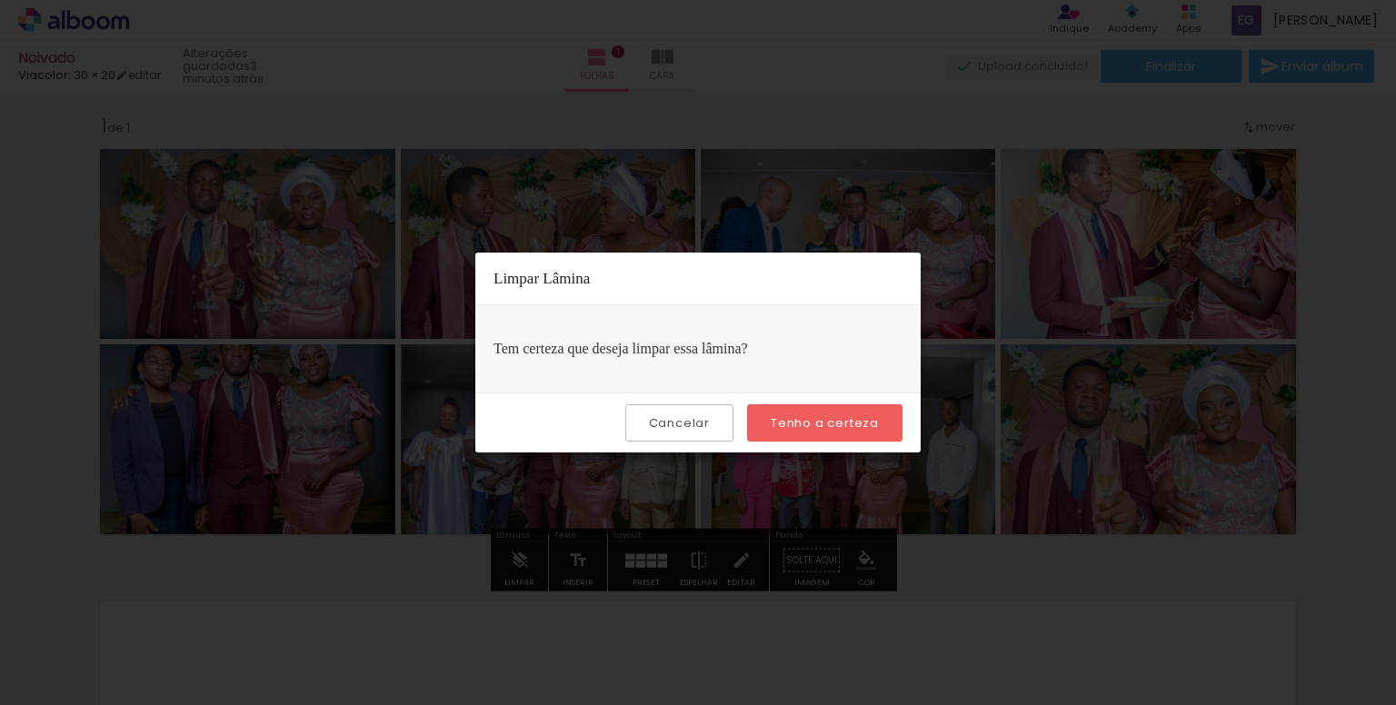
click at [0, 0] on slot "Tenho a certeza" at bounding box center [0, 0] width 0 height 0
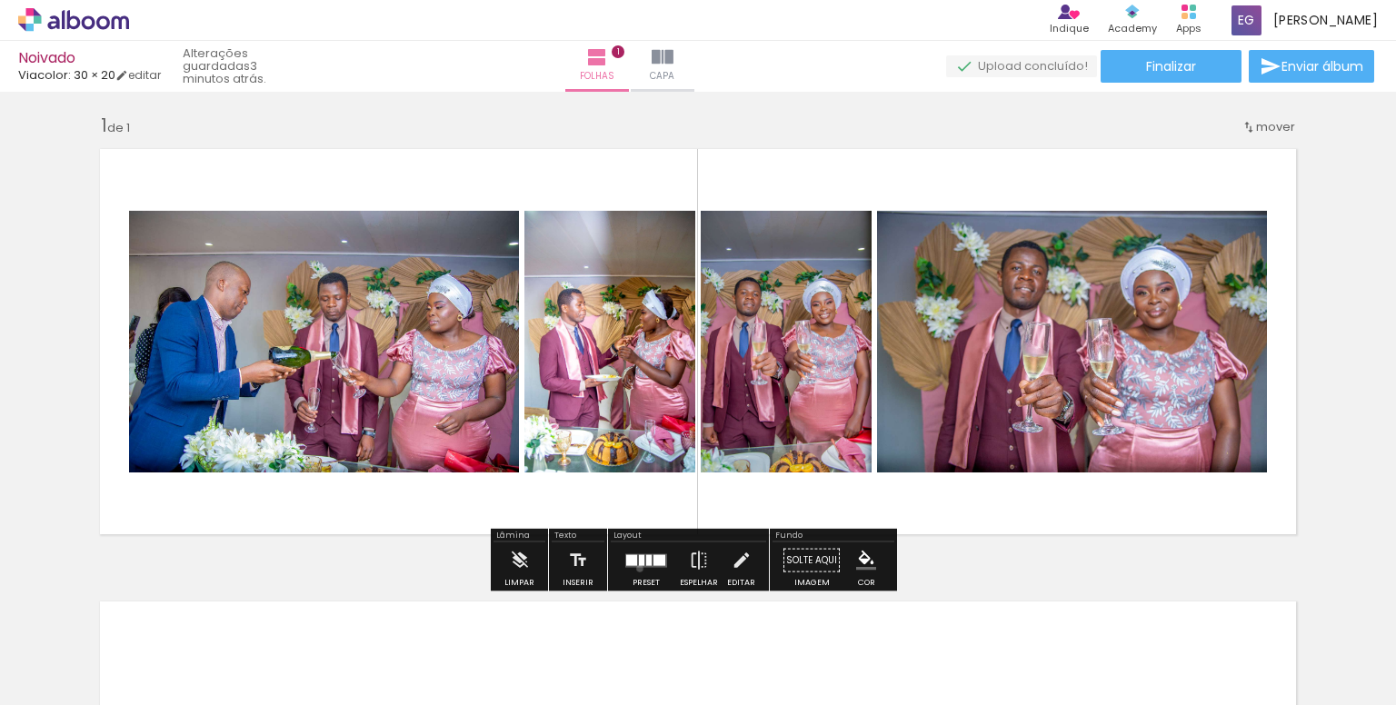
click at [0, 0] on div "Confirmar Cancelar" at bounding box center [0, 0] width 0 height 0
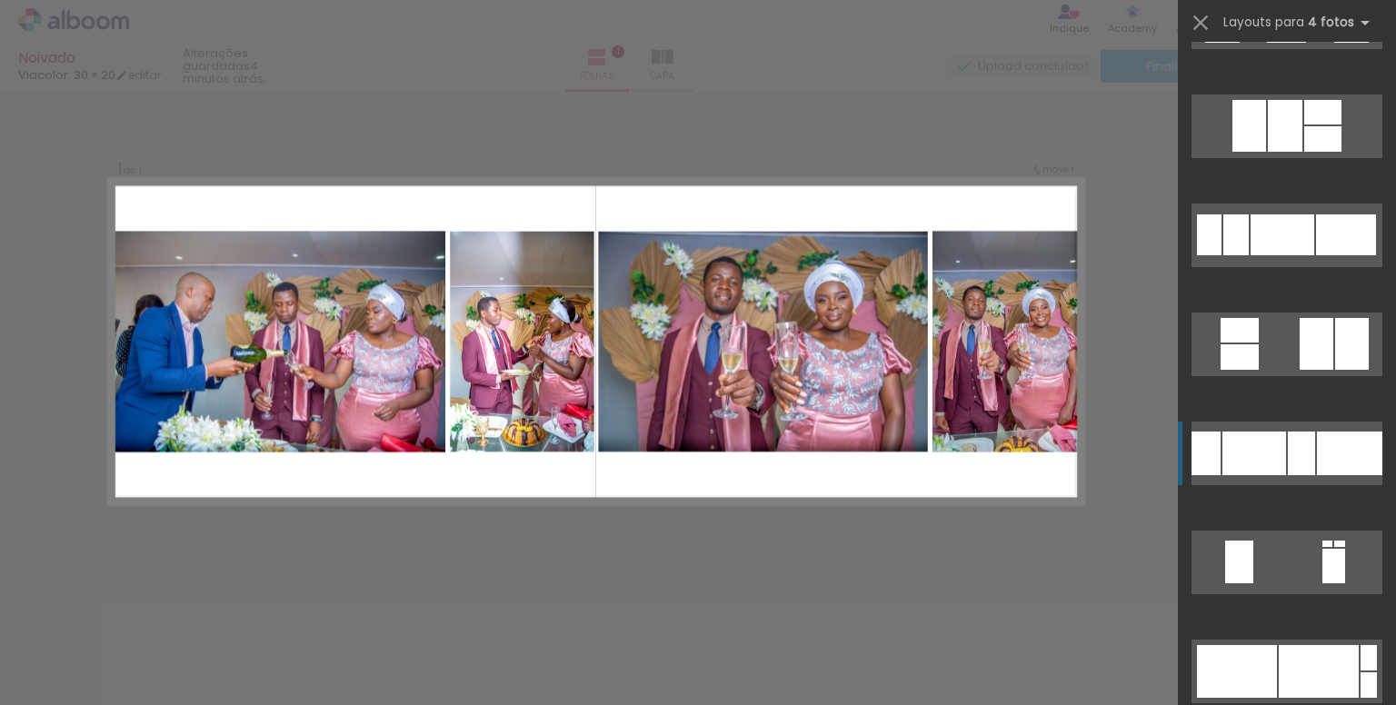
scroll to position [2249, 0]
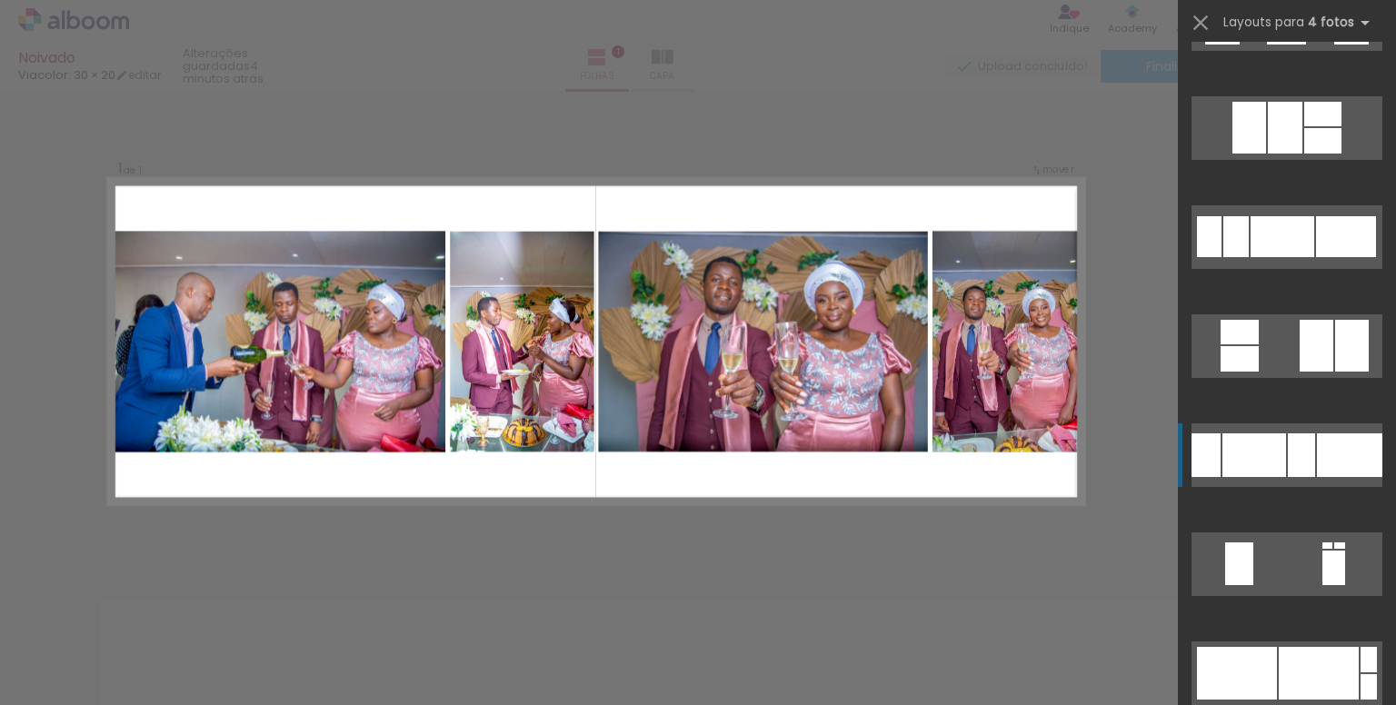
click at [1288, 469] on div at bounding box center [1301, 456] width 27 height 44
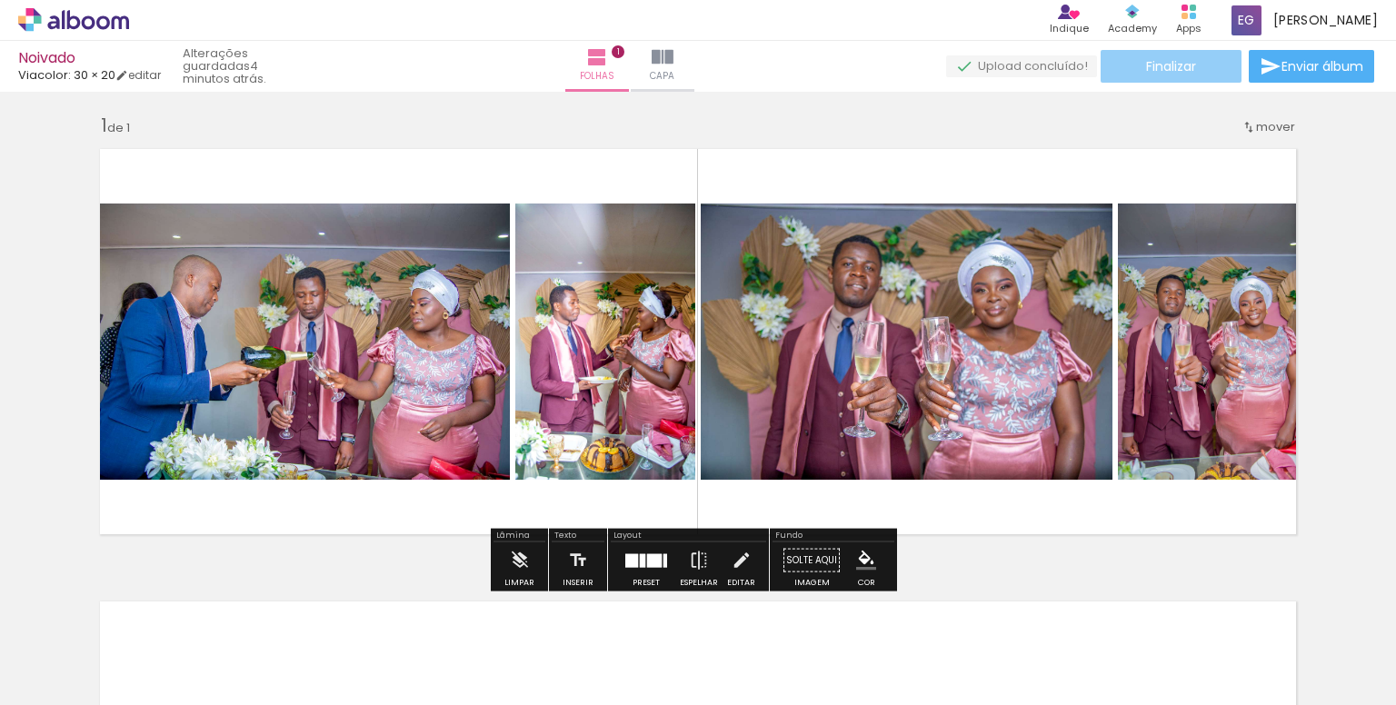
click at [1174, 60] on span "Finalizar" at bounding box center [1171, 66] width 50 height 13
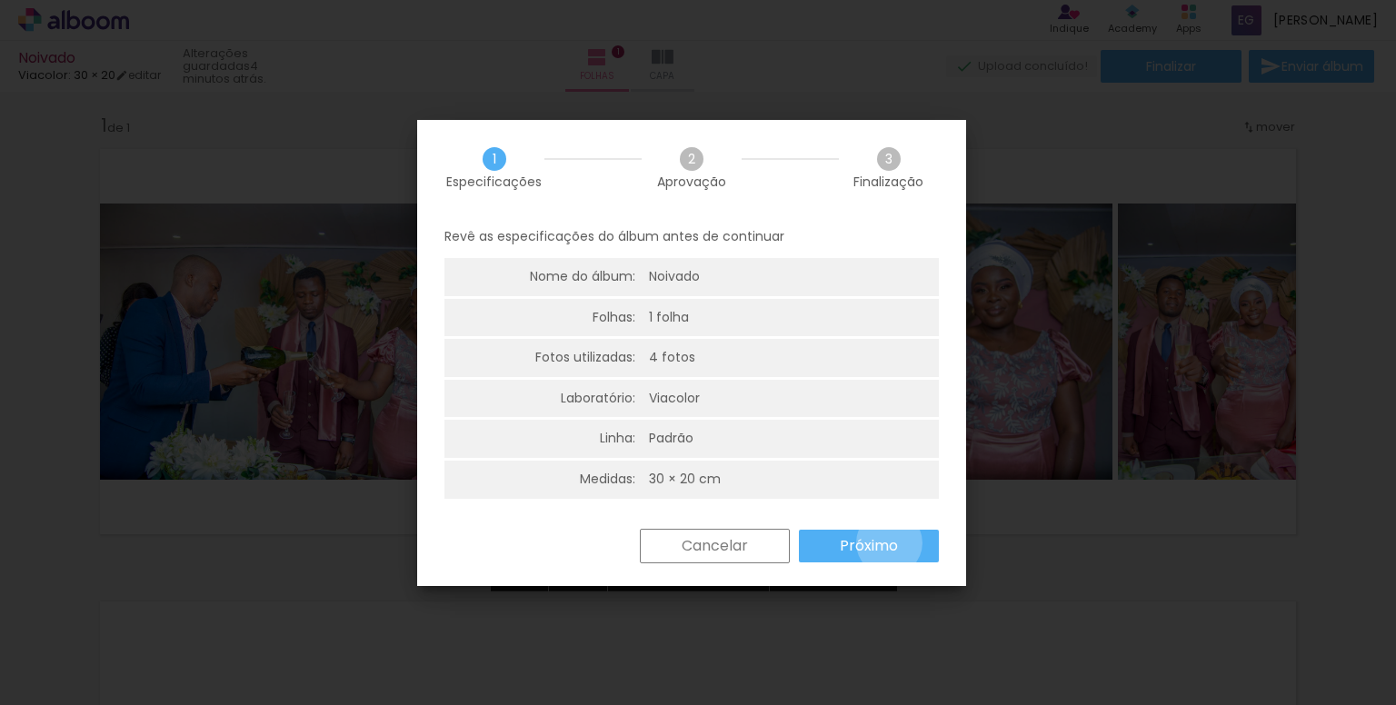
click at [0, 0] on slot "Próximo" at bounding box center [0, 0] width 0 height 0
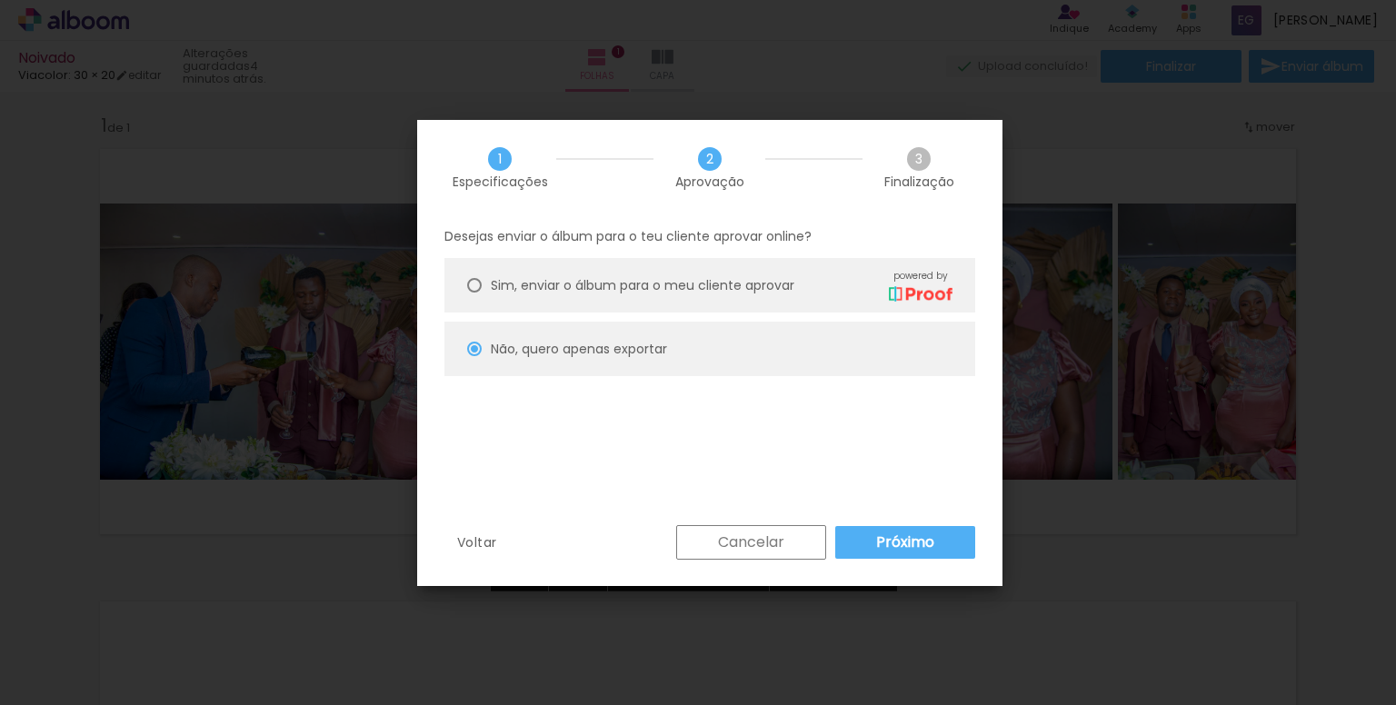
click at [873, 546] on paper-button "Próximo" at bounding box center [905, 542] width 140 height 33
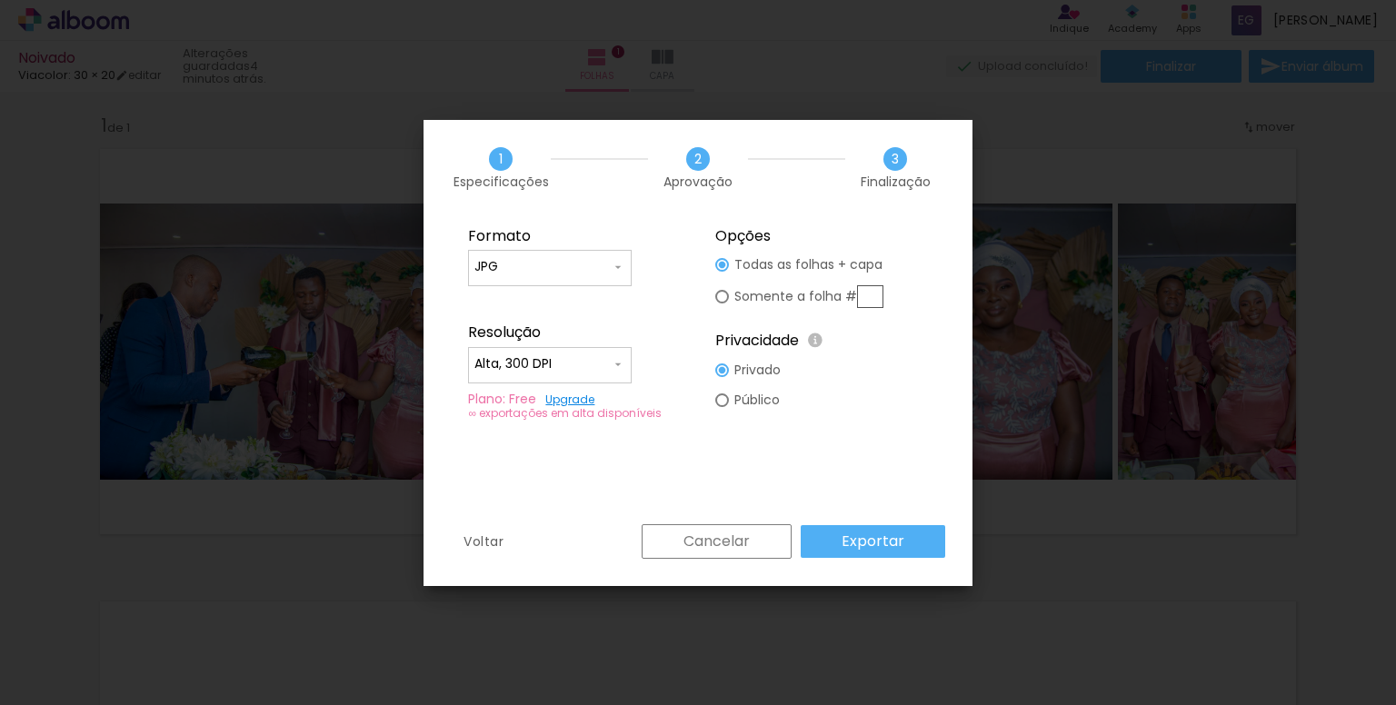
click at [0, 0] on slot "Exportar" at bounding box center [0, 0] width 0 height 0
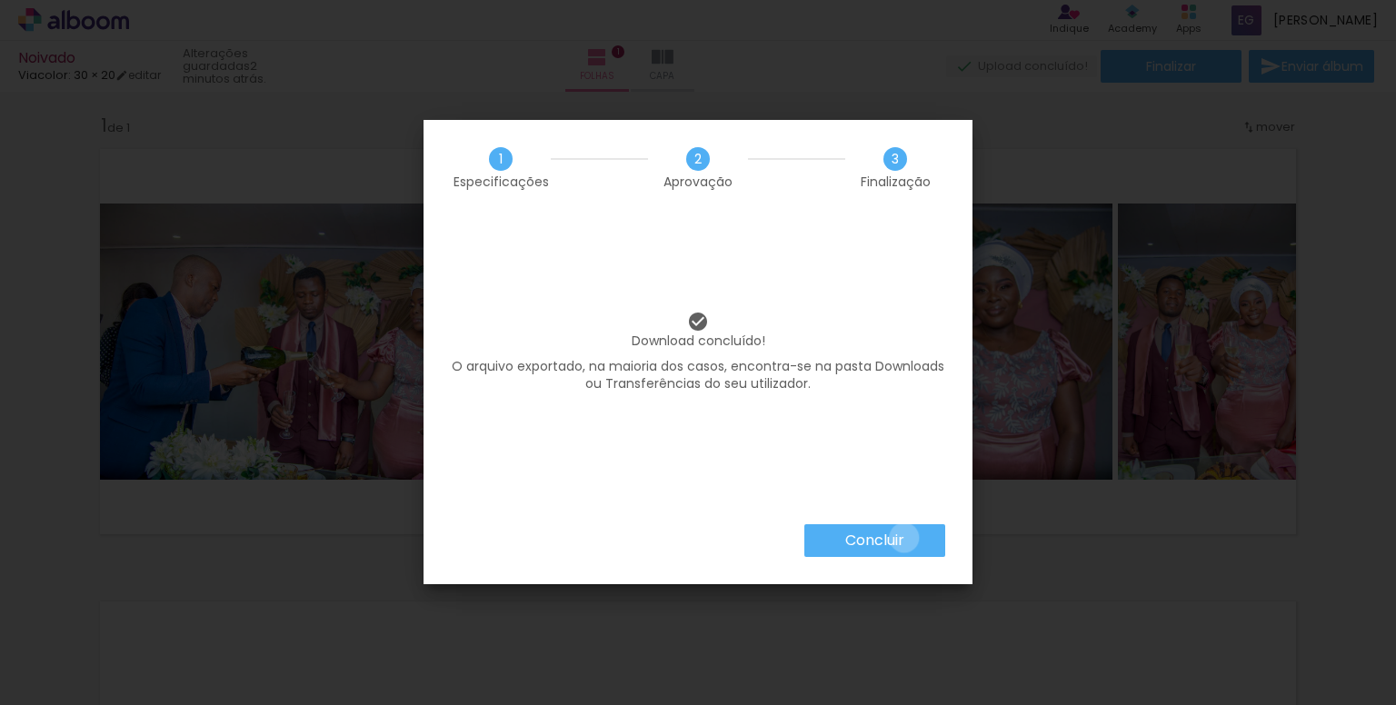
click at [903, 536] on iron-overlay-backdrop at bounding box center [698, 352] width 1396 height 705
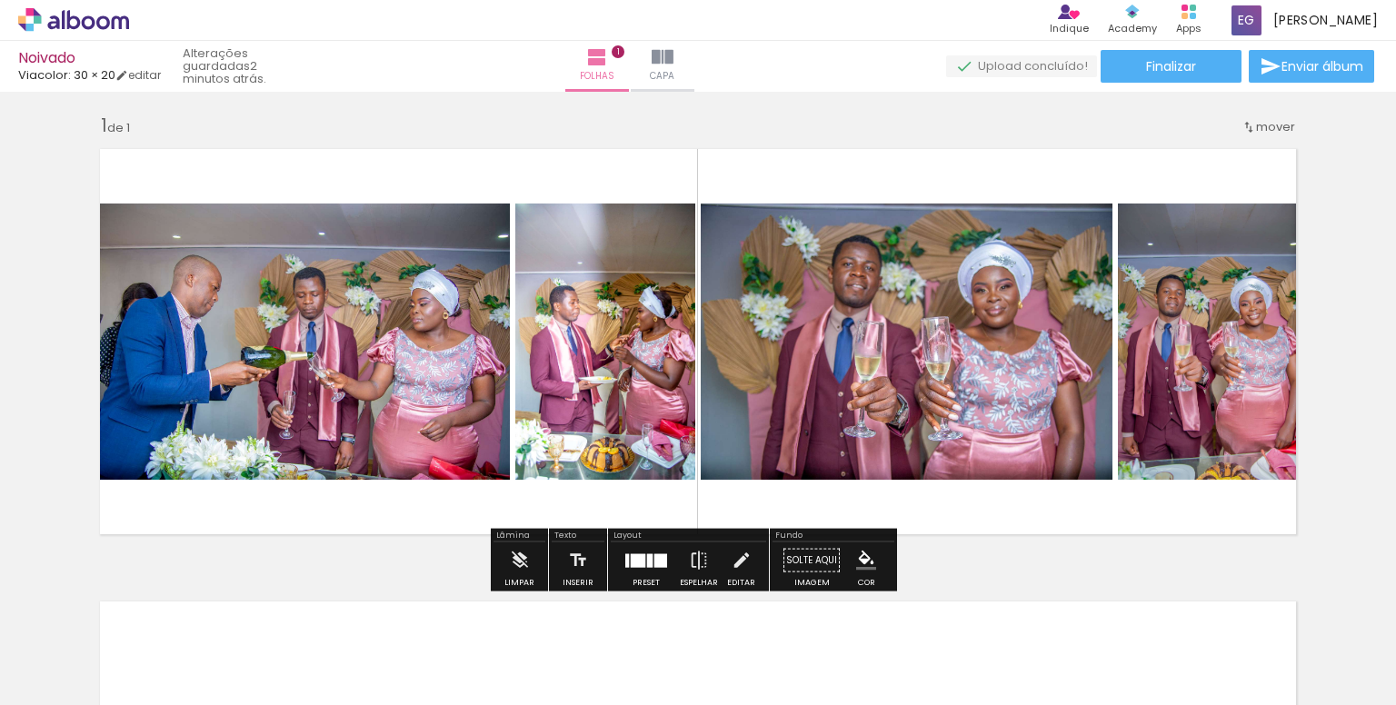
click at [516, 560] on iron-icon at bounding box center [520, 561] width 20 height 36
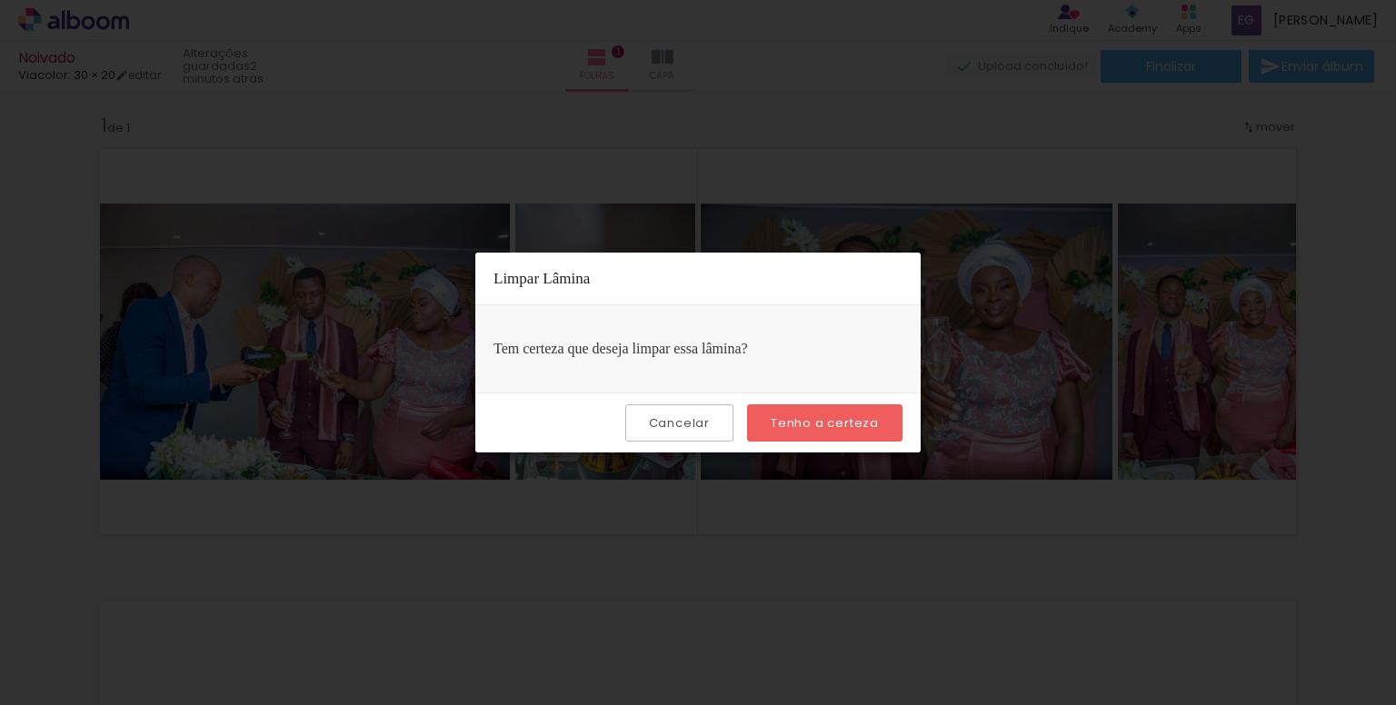
click at [0, 0] on slot "Tenho a certeza" at bounding box center [0, 0] width 0 height 0
click at [802, 411] on paper-button "Tenho a certeza" at bounding box center [824, 422] width 155 height 37
click at [803, 412] on paper-button "Tenho a certeza" at bounding box center [824, 422] width 155 height 37
click at [803, 414] on paper-button "Tenho a certeza" at bounding box center [824, 422] width 155 height 37
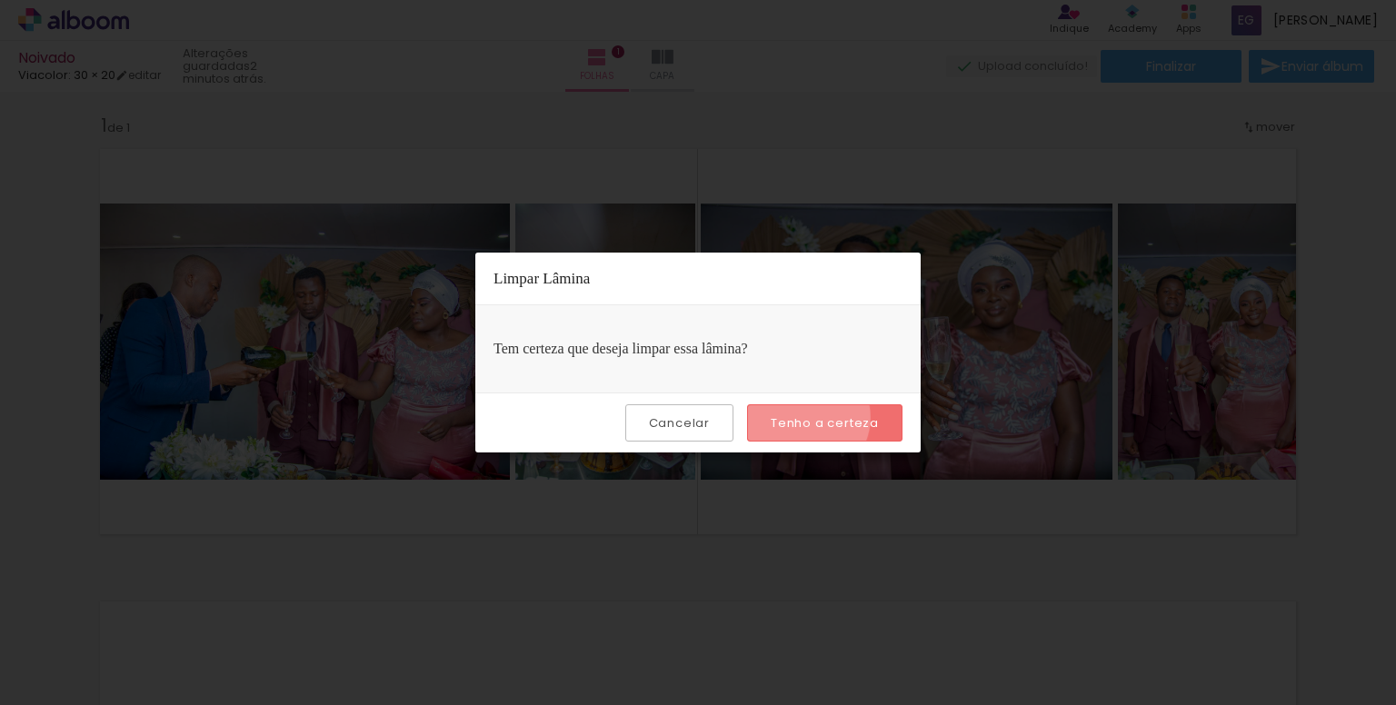
click at [0, 0] on slot "Tenho a certeza" at bounding box center [0, 0] width 0 height 0
click at [0, 0] on slot "Cancelar" at bounding box center [0, 0] width 0 height 0
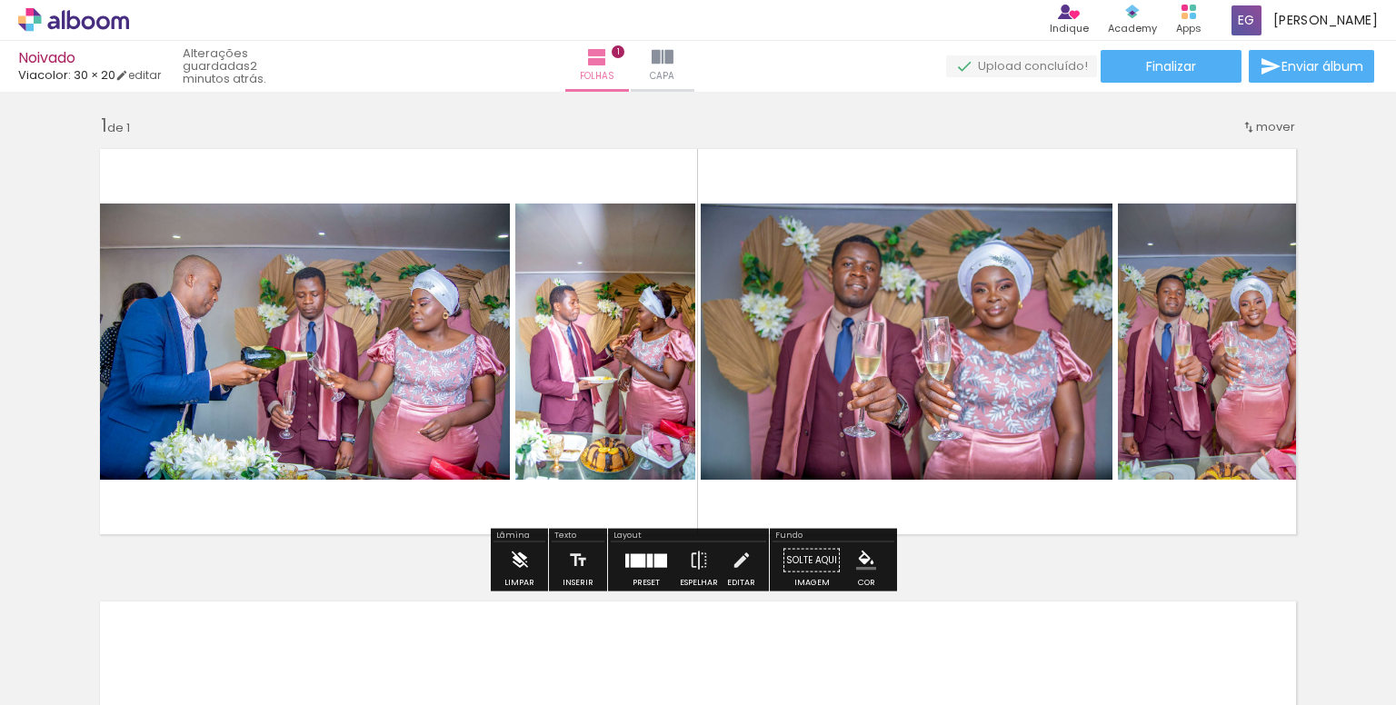
click at [515, 562] on iron-icon at bounding box center [520, 561] width 20 height 36
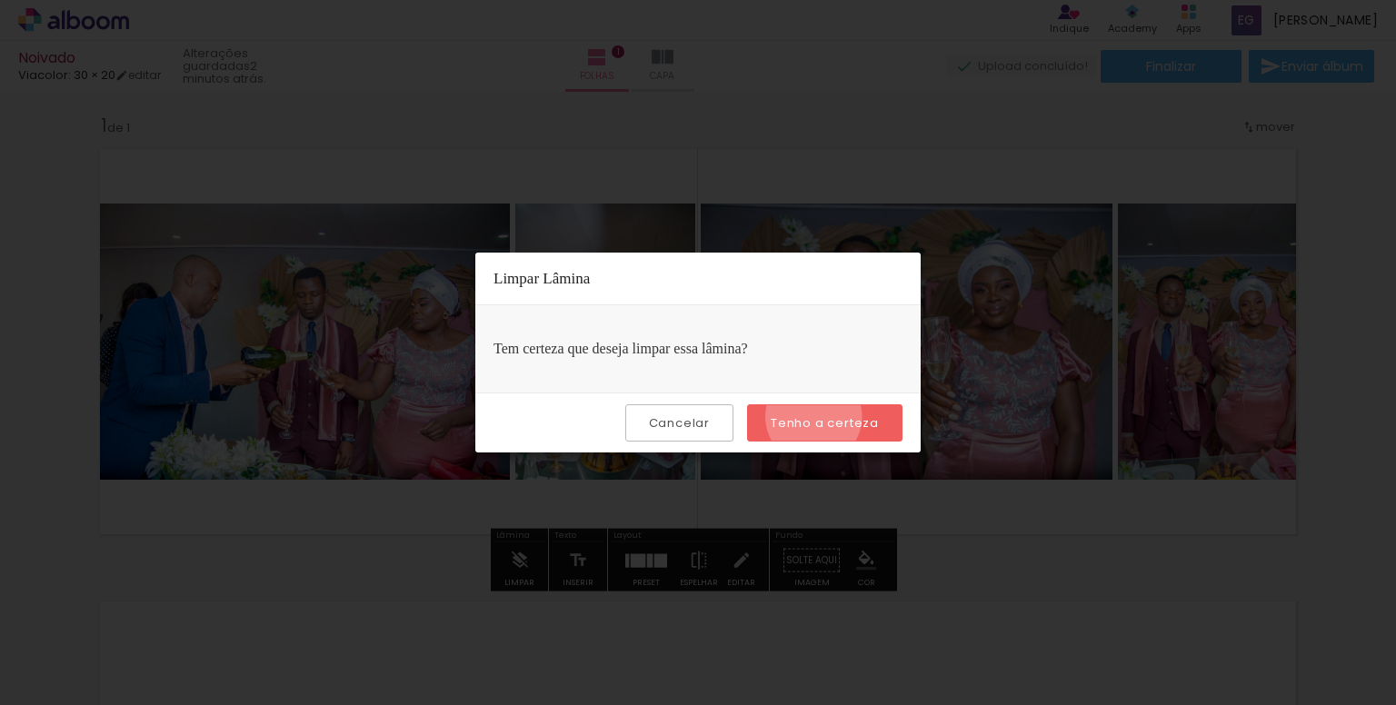
click at [0, 0] on slot "Tenho a certeza" at bounding box center [0, 0] width 0 height 0
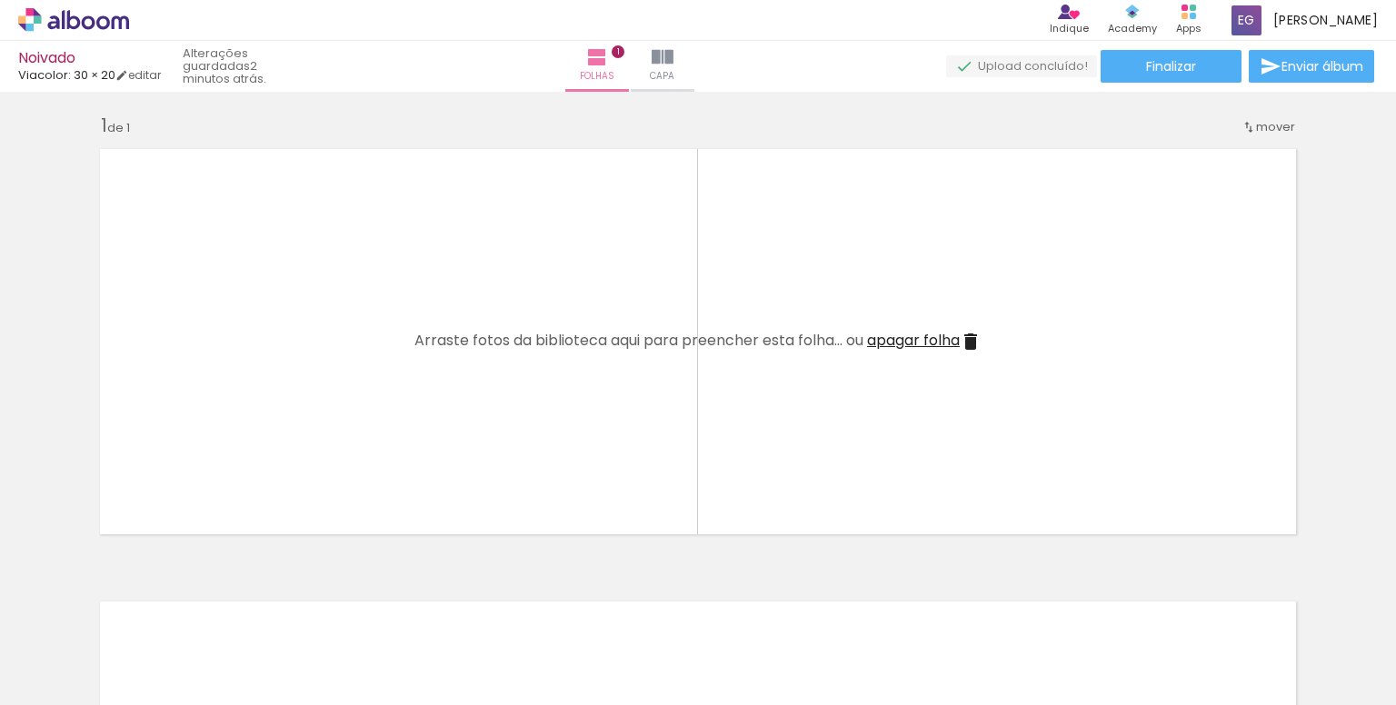
click at [553, 598] on quentale-thumb at bounding box center [589, 644] width 102 height 105
click at [450, 608] on quentale-thumb at bounding box center [487, 644] width 102 height 105
click at [154, 613] on quentale-thumb at bounding box center [182, 644] width 102 height 105
click at [151, 608] on quentale-thumb at bounding box center [182, 644] width 102 height 105
click at [147, 606] on quentale-thumb at bounding box center [182, 644] width 102 height 105
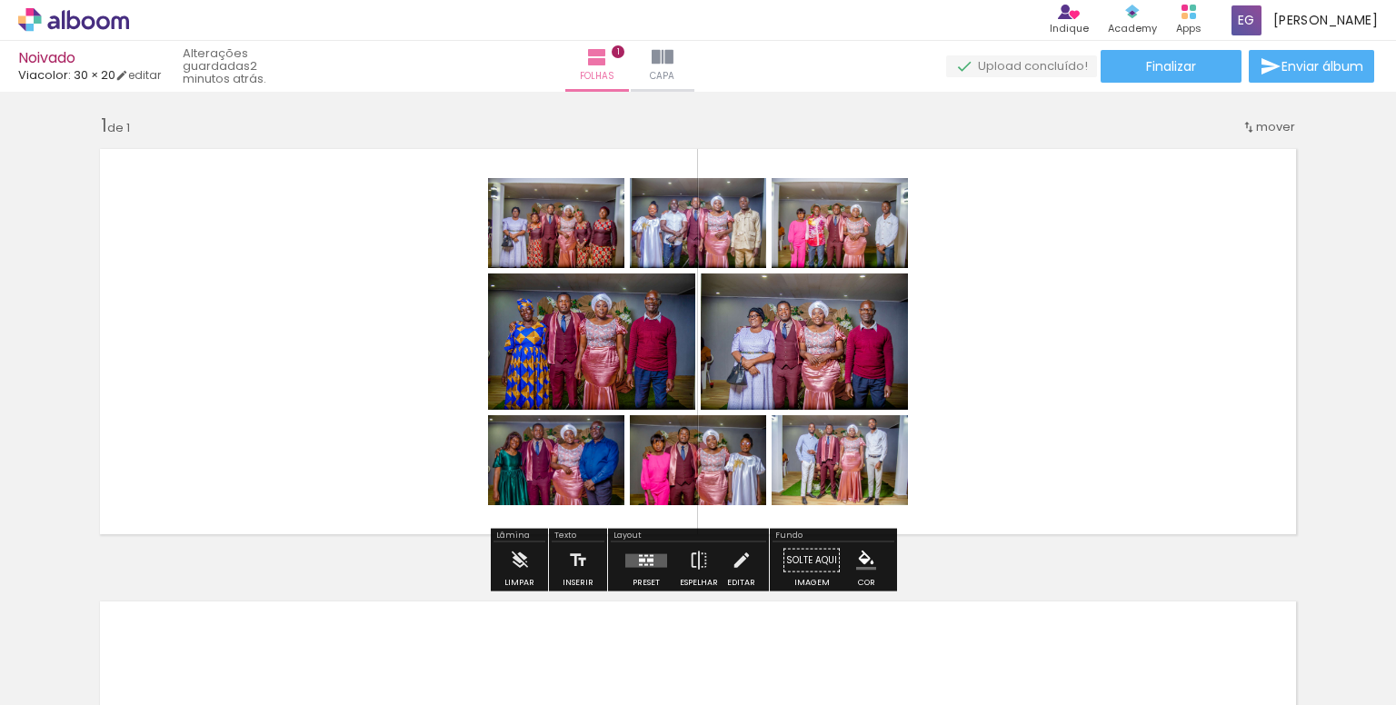
click at [0, 0] on div "Confirmar Cancelar" at bounding box center [0, 0] width 0 height 0
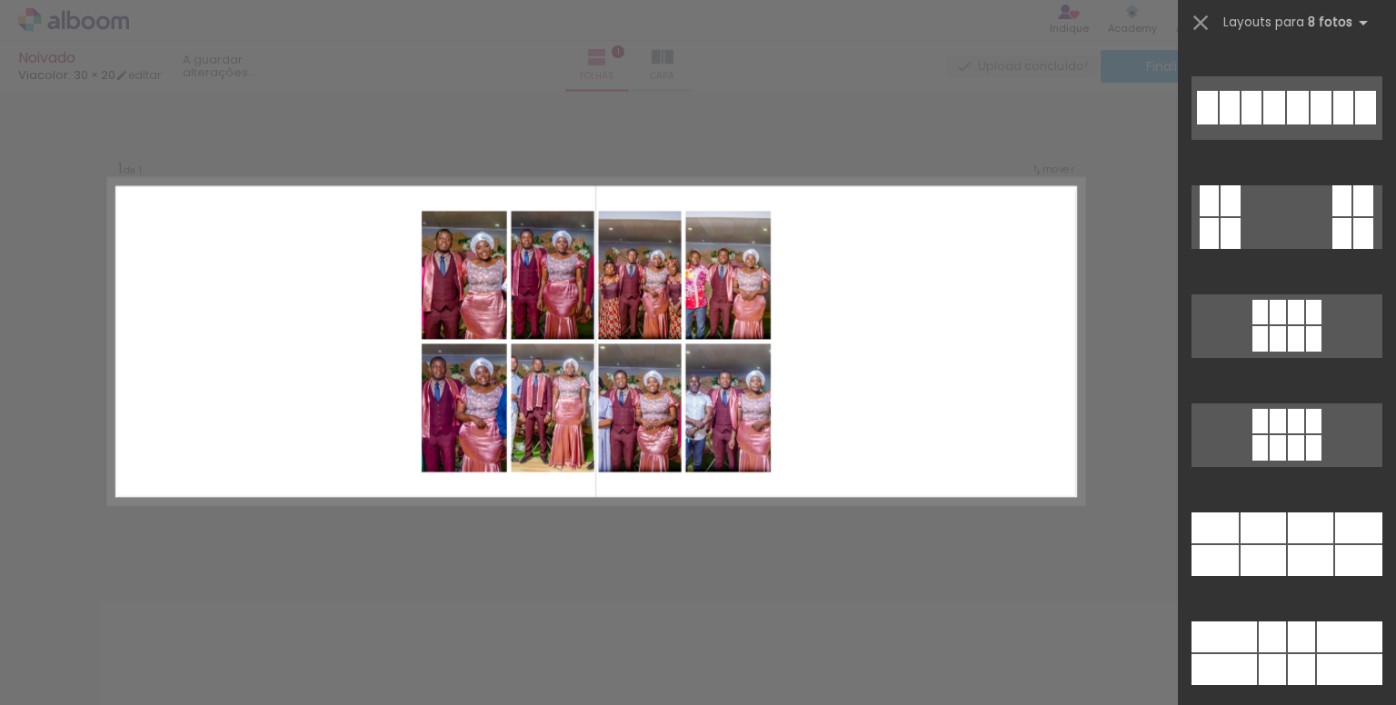
scroll to position [8544, 0]
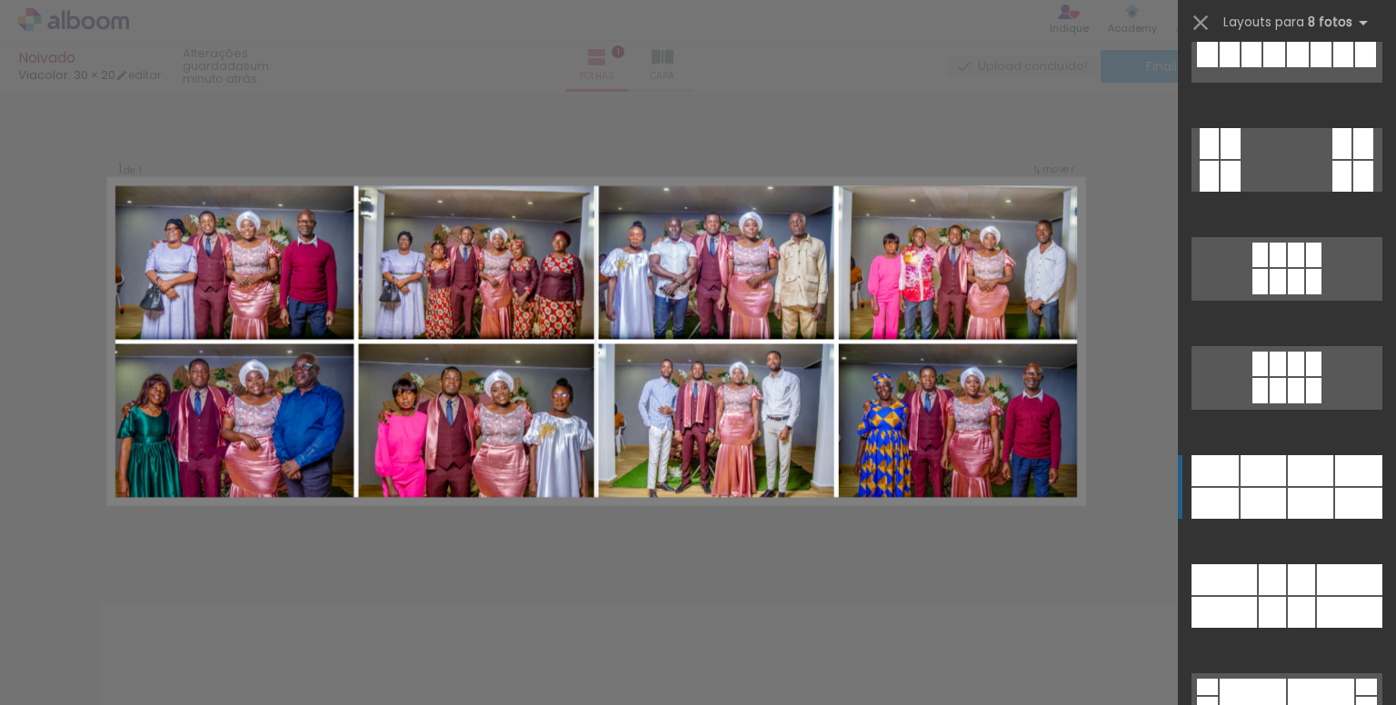
click at [1272, 484] on div at bounding box center [1263, 470] width 45 height 31
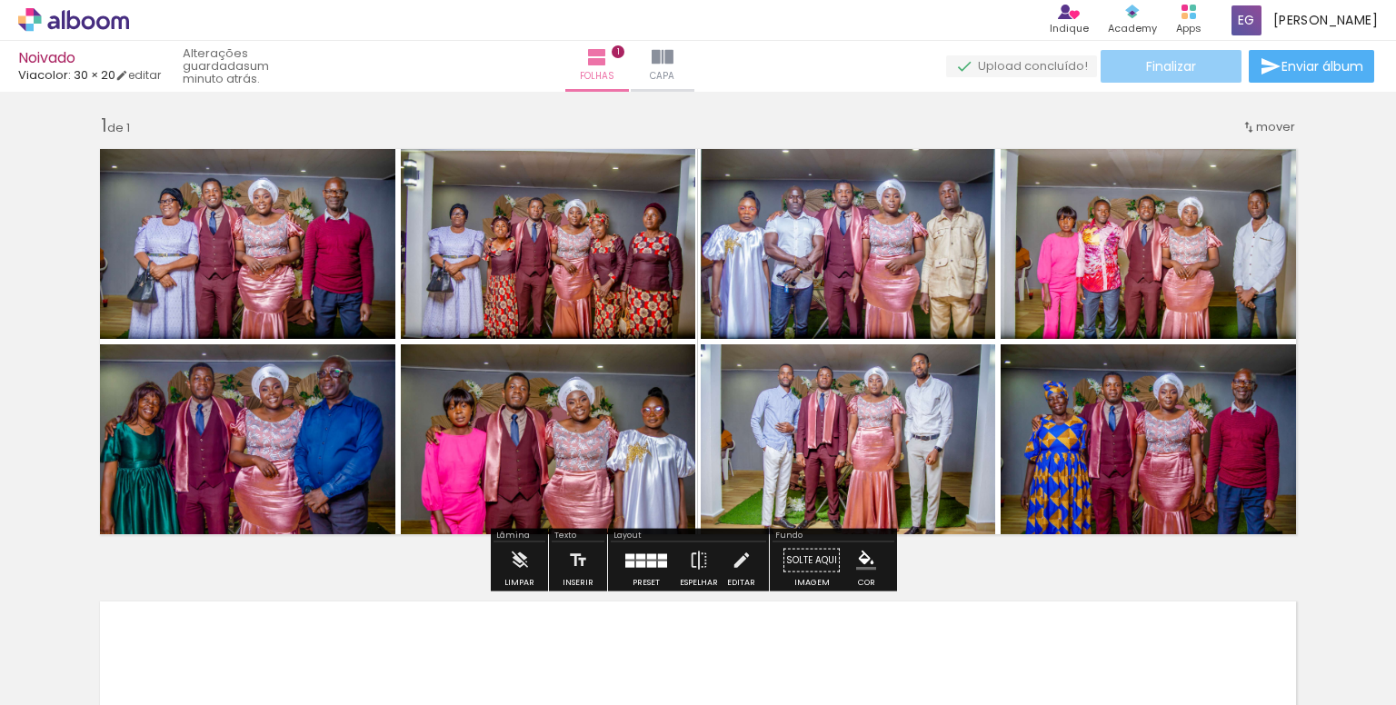
click at [1123, 66] on paper-button "Finalizar" at bounding box center [1171, 66] width 141 height 33
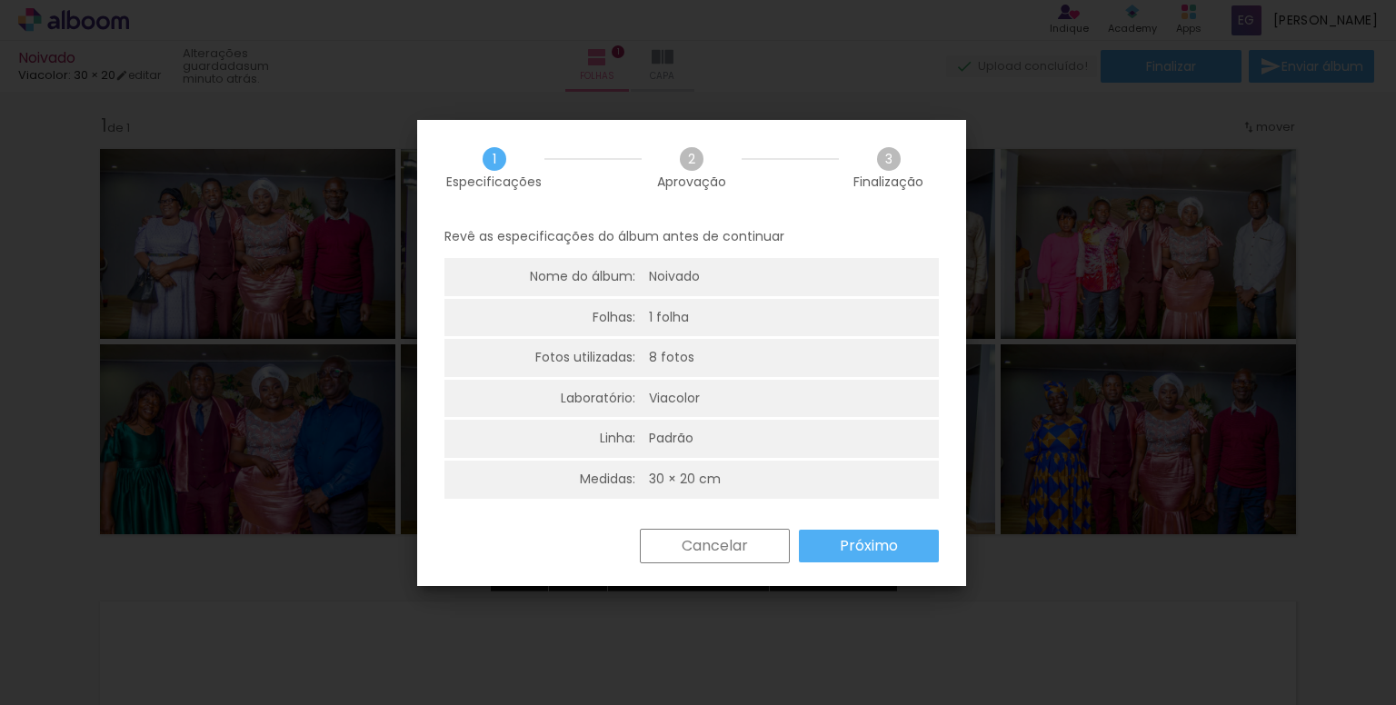
click at [0, 0] on div "Cancelar Próximo" at bounding box center [0, 0] width 0 height 0
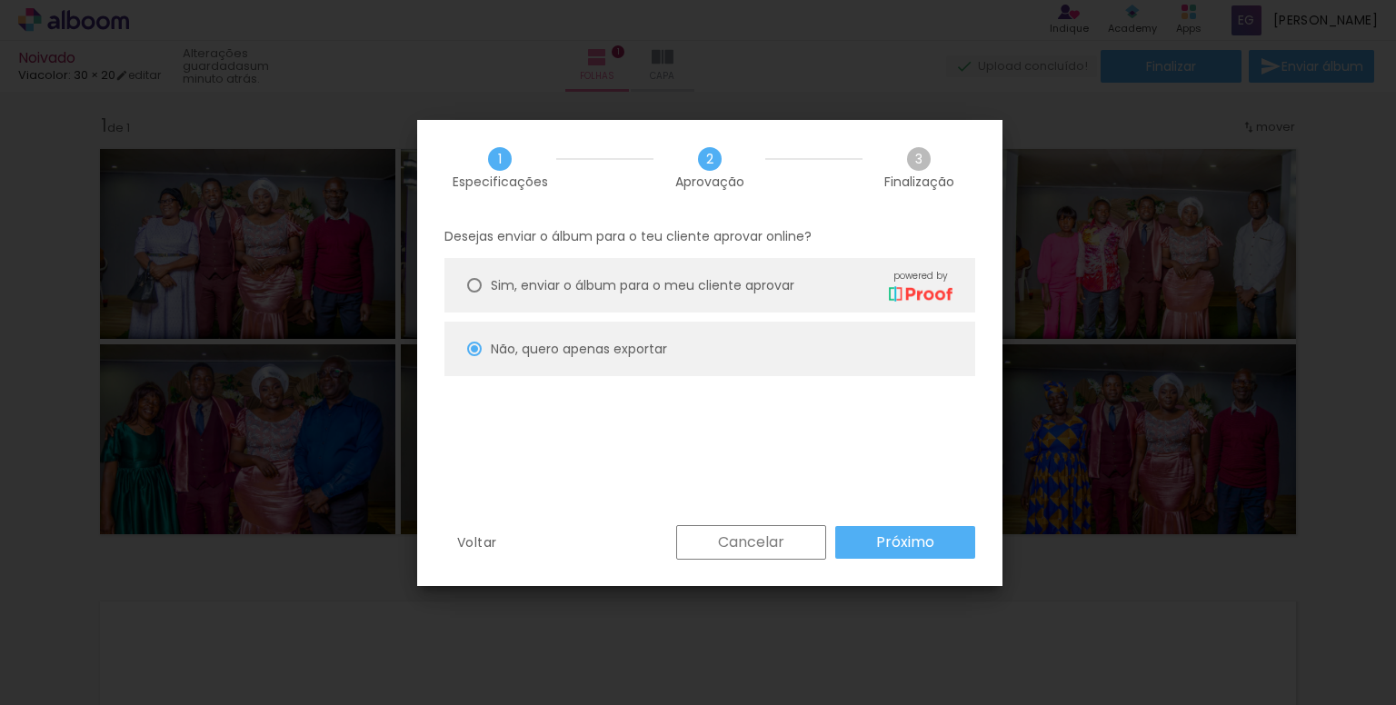
click at [847, 546] on paper-button "Próximo" at bounding box center [905, 542] width 140 height 33
type input "Alta, 300 DPI"
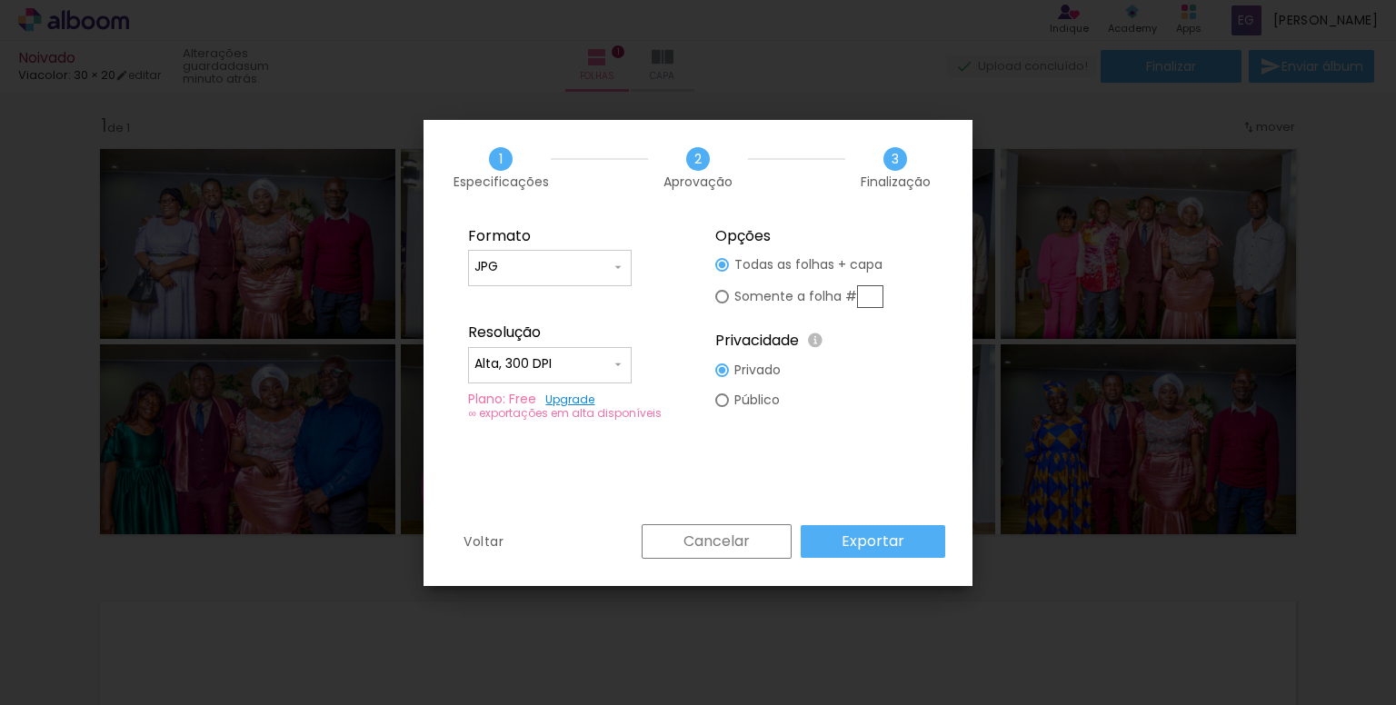
click at [0, 0] on slot "Exportar" at bounding box center [0, 0] width 0 height 0
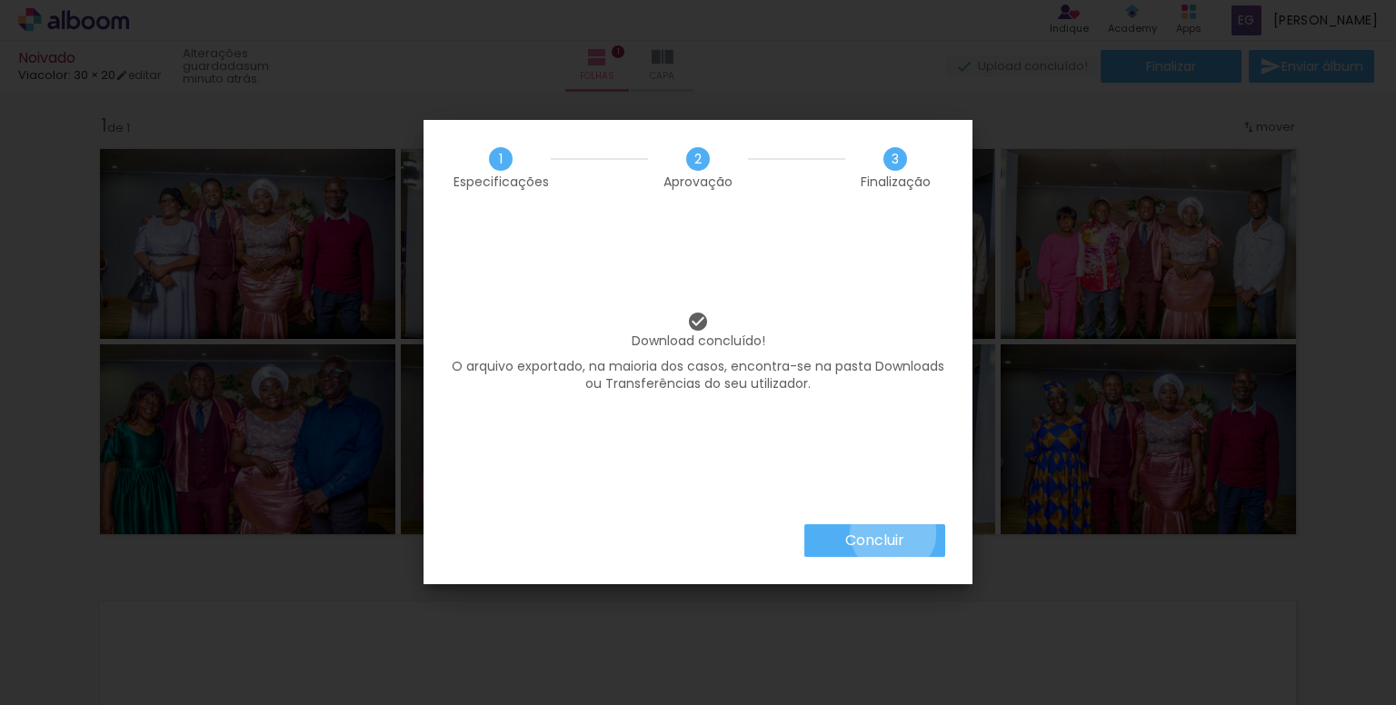
click at [891, 532] on iron-overlay-backdrop at bounding box center [698, 352] width 1396 height 705
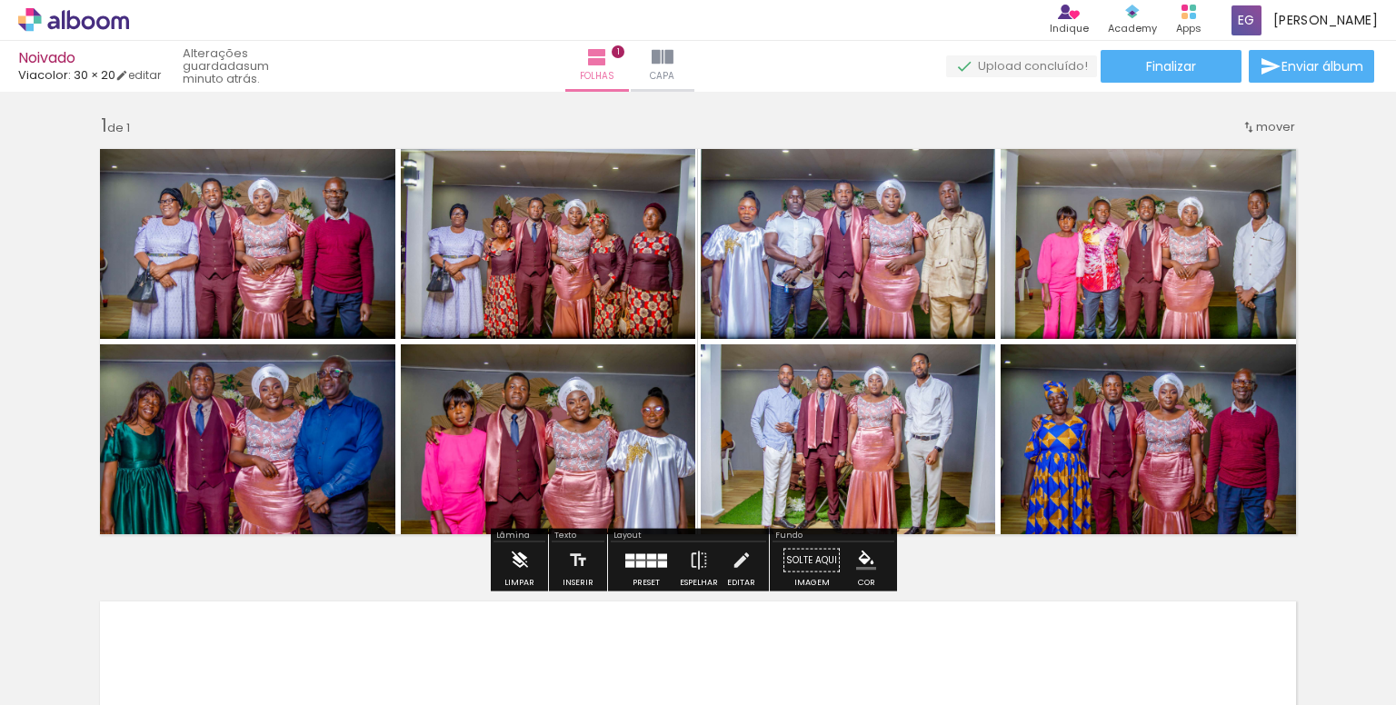
click at [510, 557] on iron-icon at bounding box center [520, 561] width 20 height 36
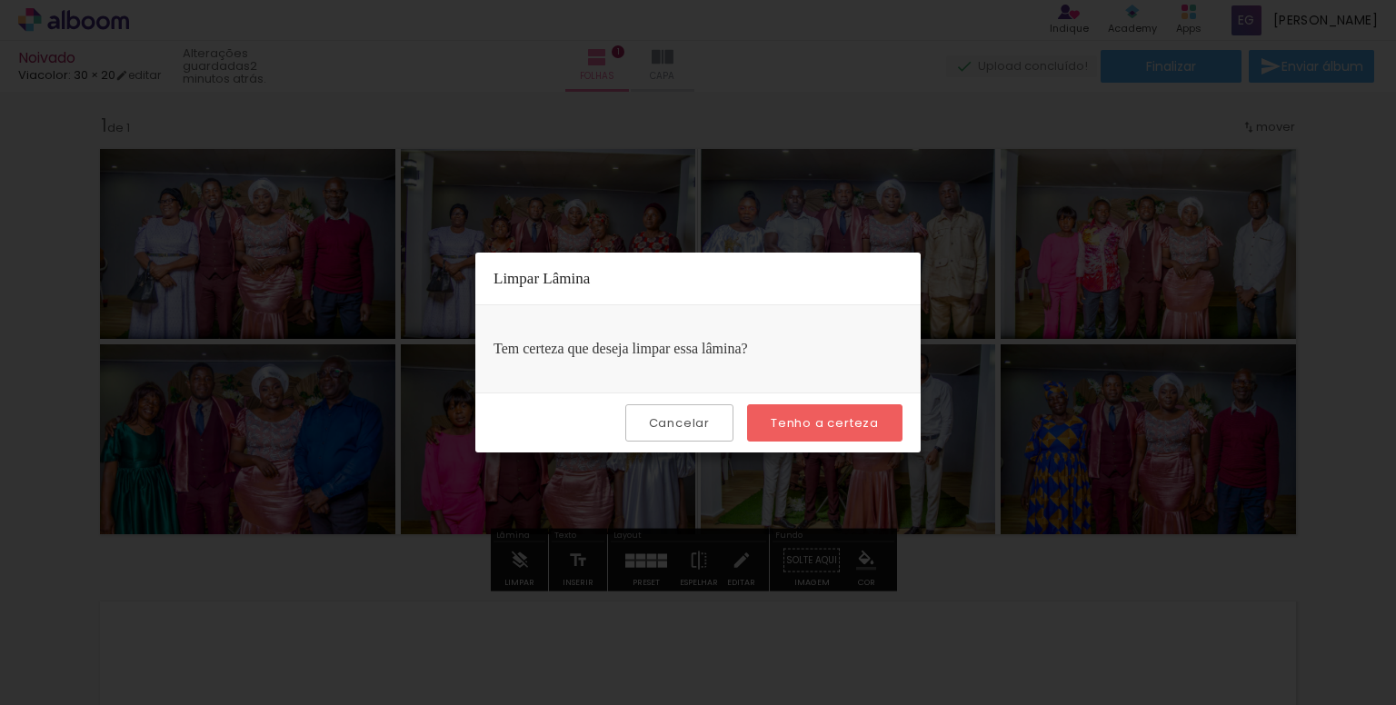
click at [0, 0] on slot "Tenho a certeza" at bounding box center [0, 0] width 0 height 0
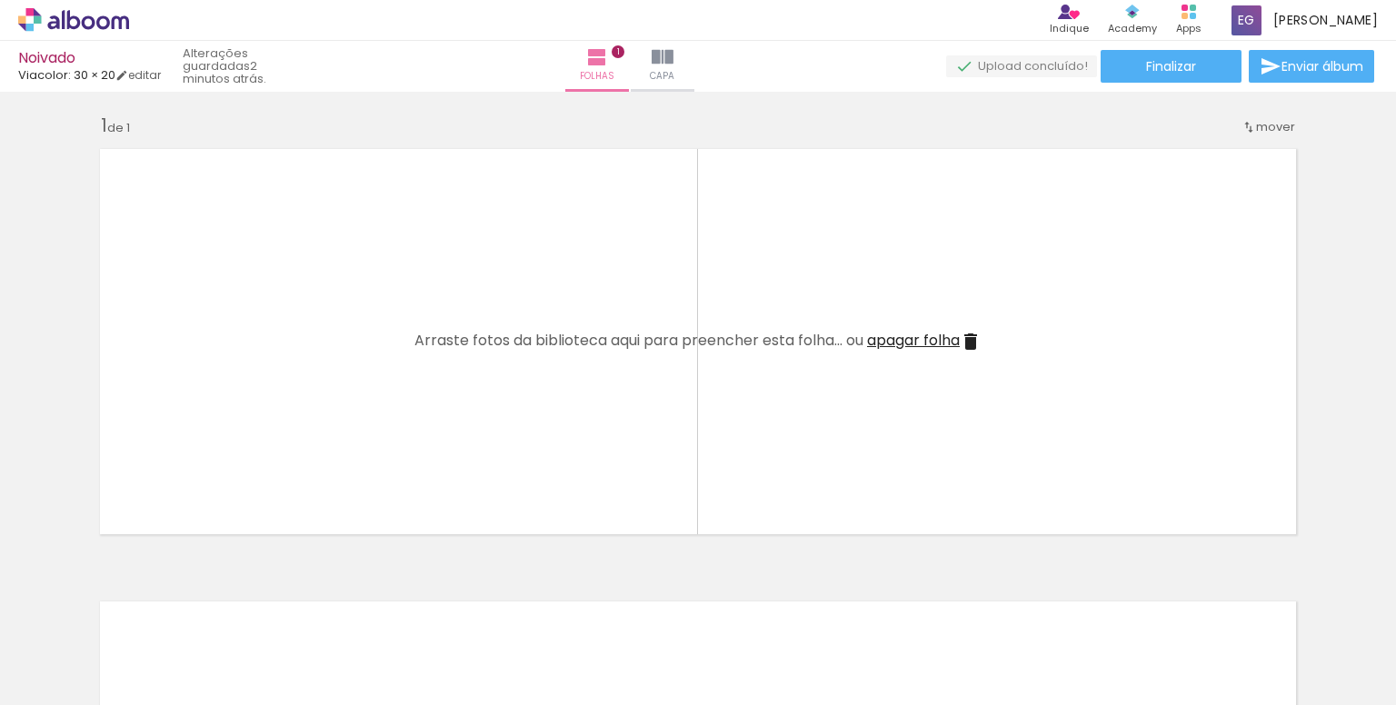
click at [145, 617] on div at bounding box center [182, 644] width 82 height 55
click at [145, 613] on div at bounding box center [182, 644] width 90 height 90
click at [247, 597] on quentale-thumb at bounding box center [284, 644] width 102 height 105
click at [247, 599] on quentale-thumb at bounding box center [284, 644] width 102 height 105
click at [247, 598] on quentale-thumb at bounding box center [284, 644] width 102 height 105
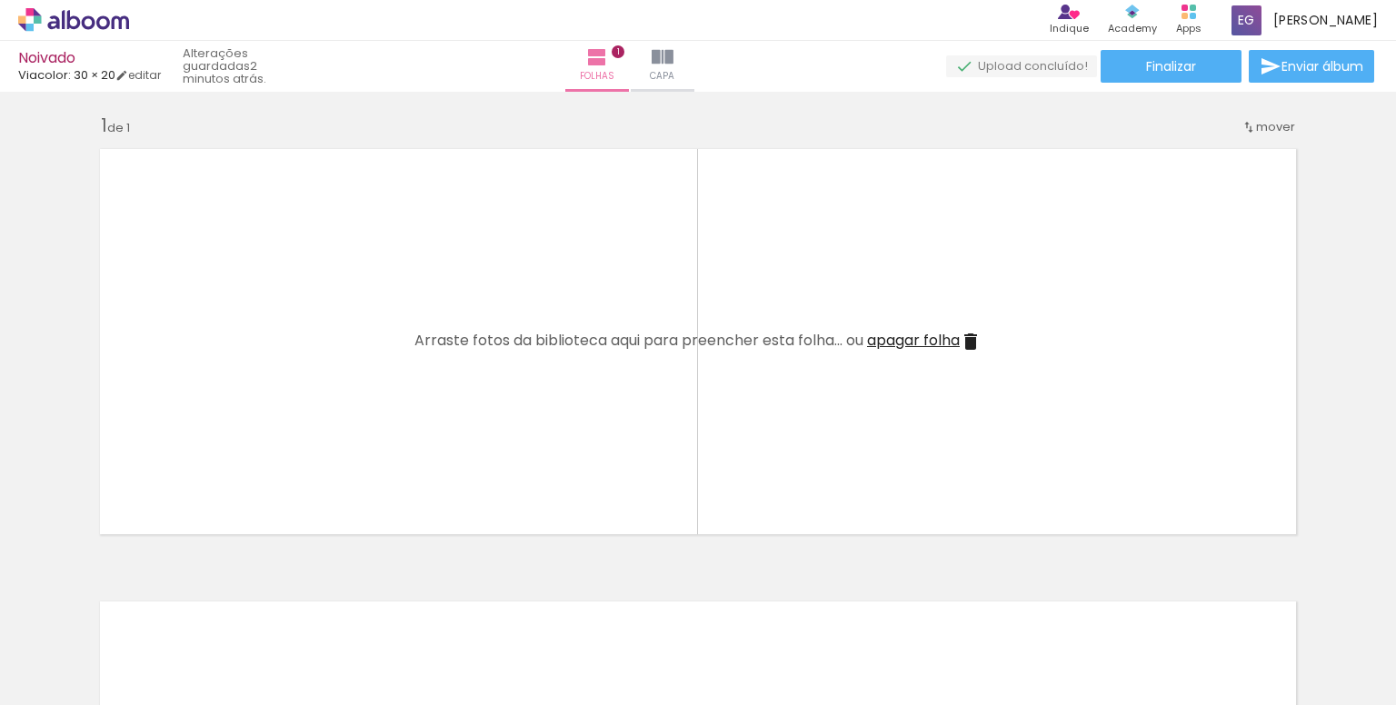
click at [247, 600] on quentale-thumb at bounding box center [284, 644] width 102 height 105
click at [246, 598] on quentale-thumb at bounding box center [284, 644] width 102 height 105
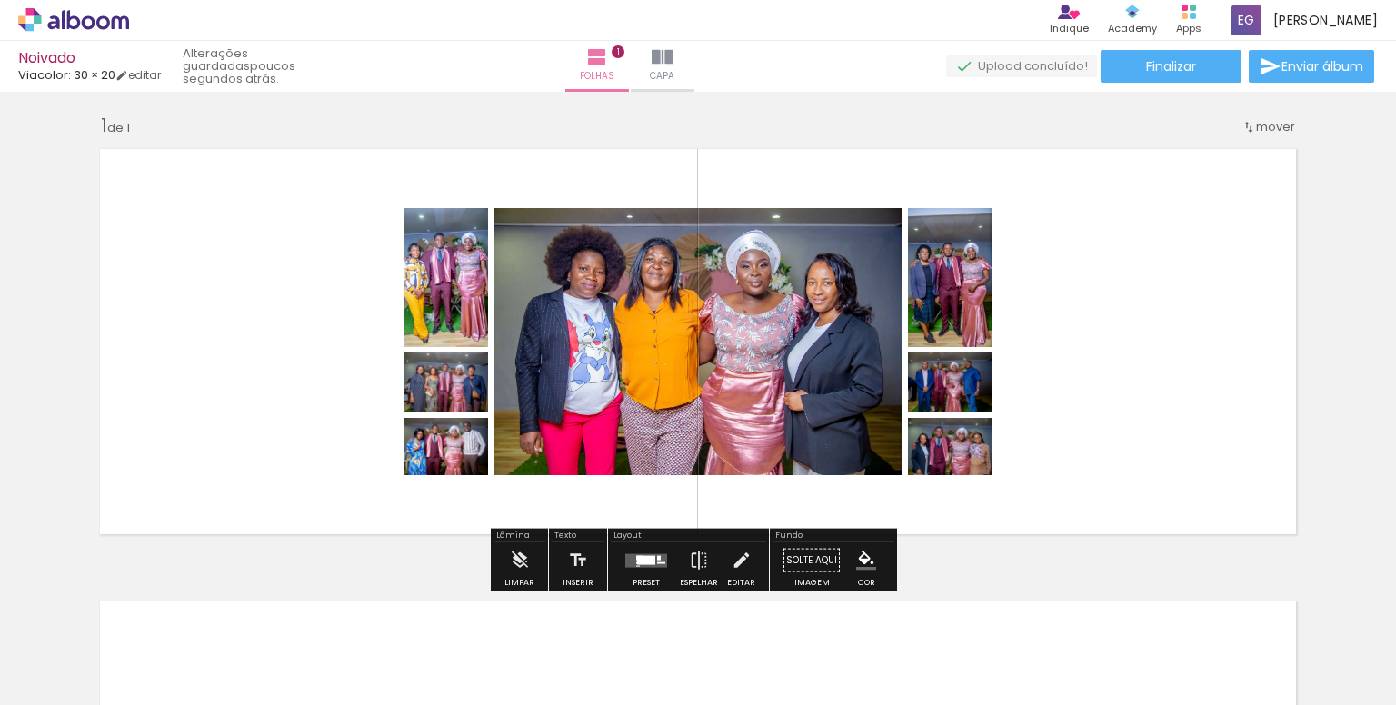
click at [0, 0] on div "Confirmar Cancelar" at bounding box center [0, 0] width 0 height 0
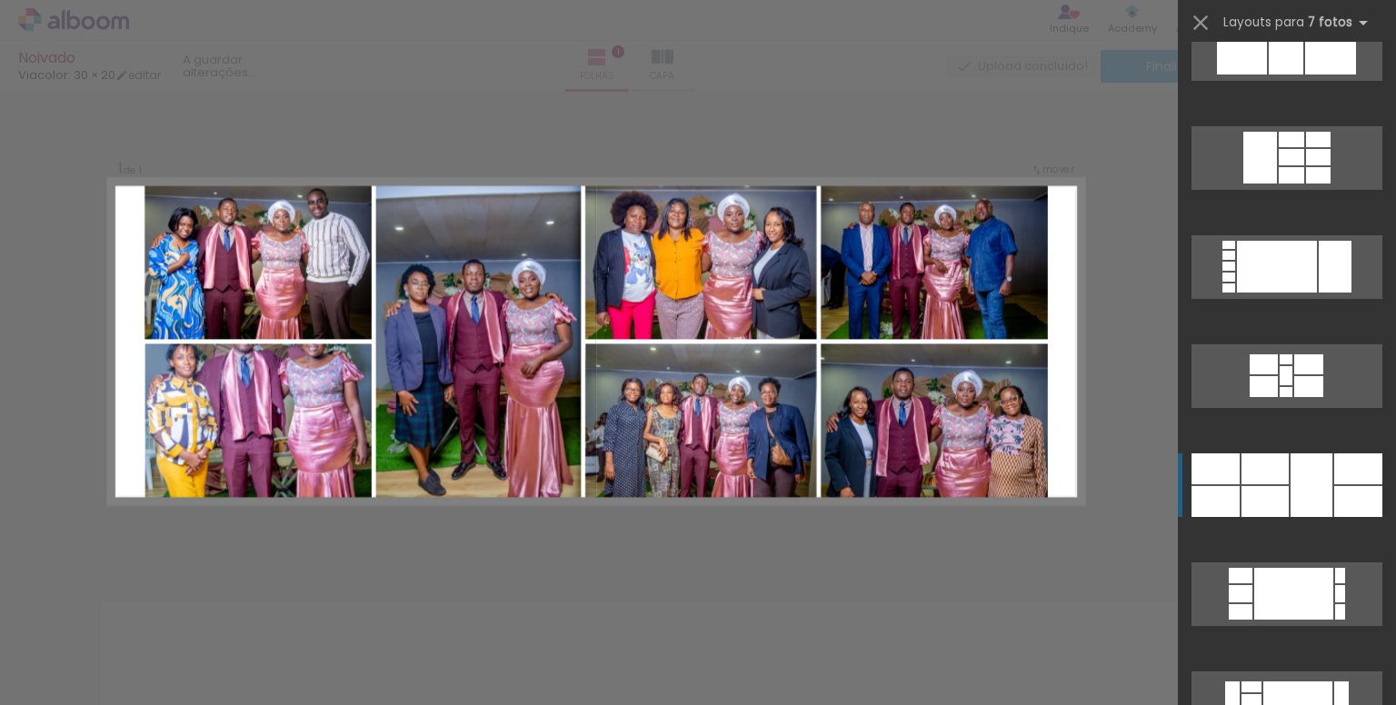
scroll to position [4620, 0]
click at [1291, 481] on div at bounding box center [1312, 485] width 42 height 64
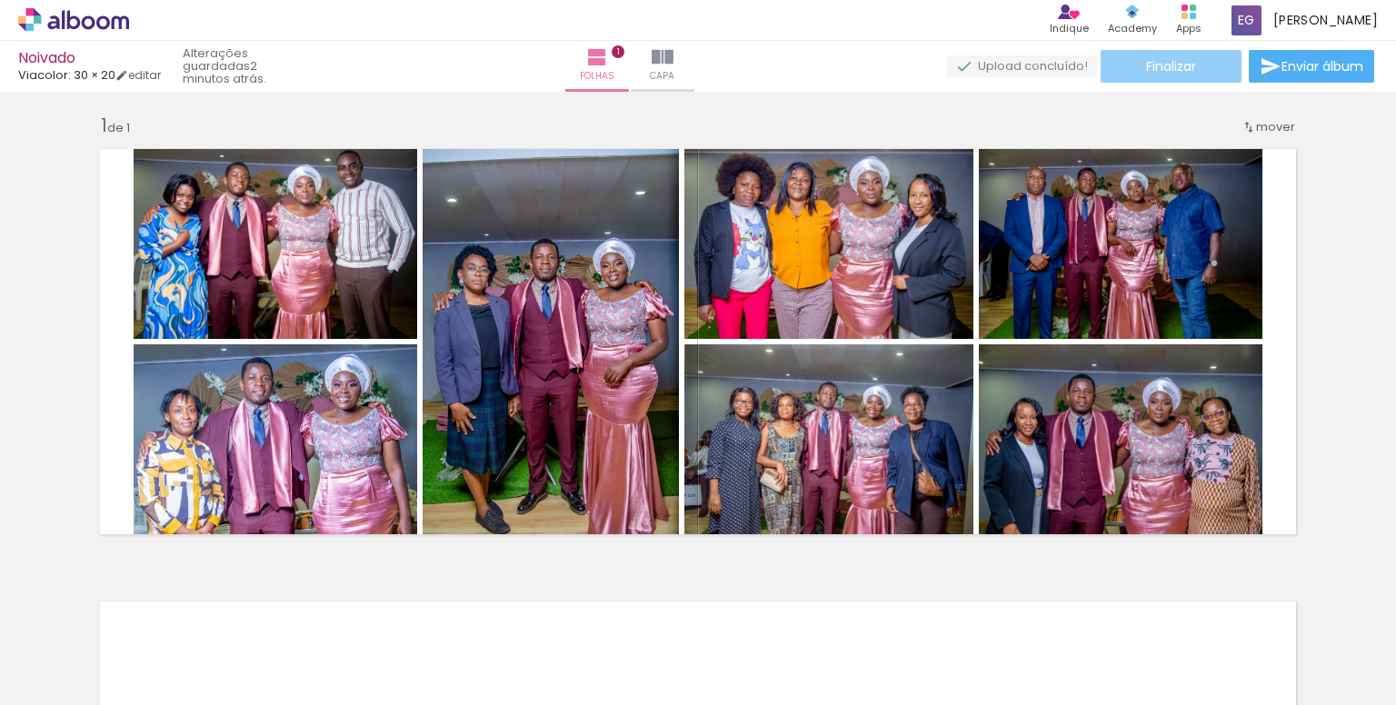
click at [1138, 65] on paper-button "Finalizar" at bounding box center [1171, 66] width 141 height 33
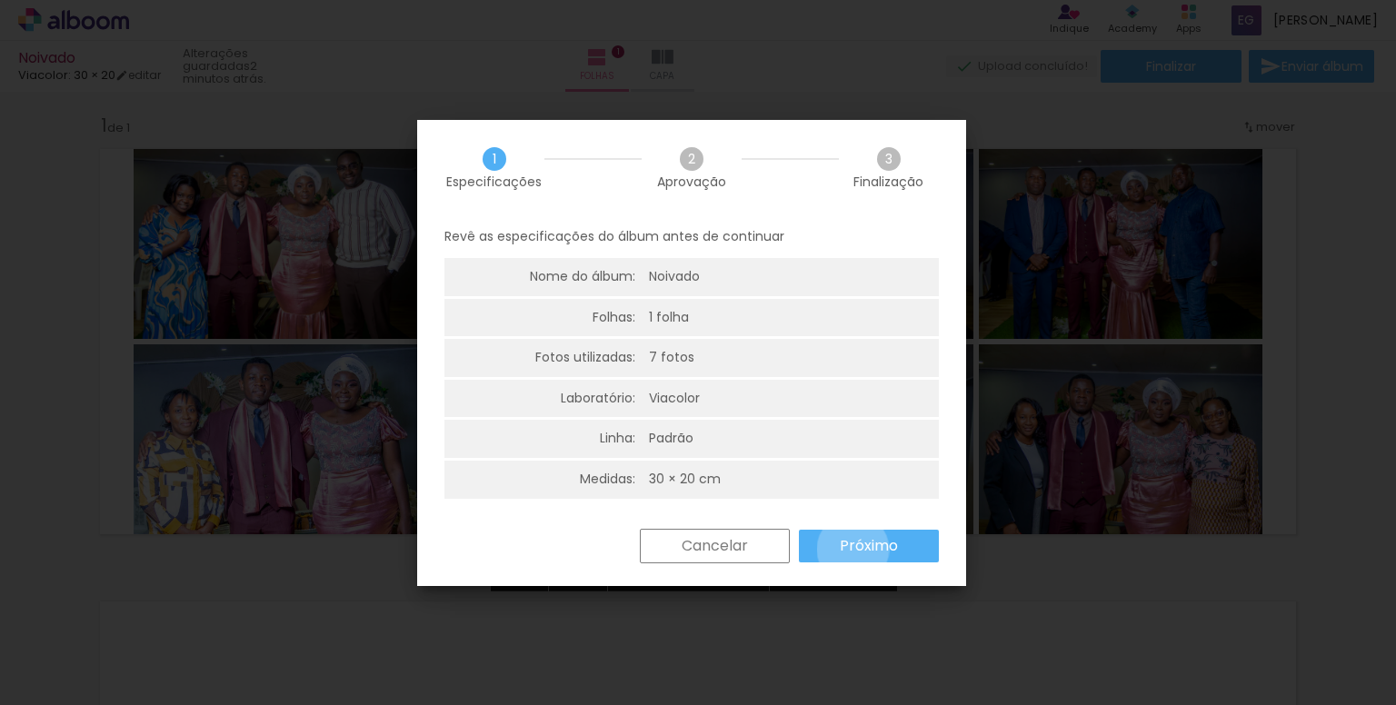
click at [0, 0] on paper-button "Próximo" at bounding box center [0, 0] width 0 height 0
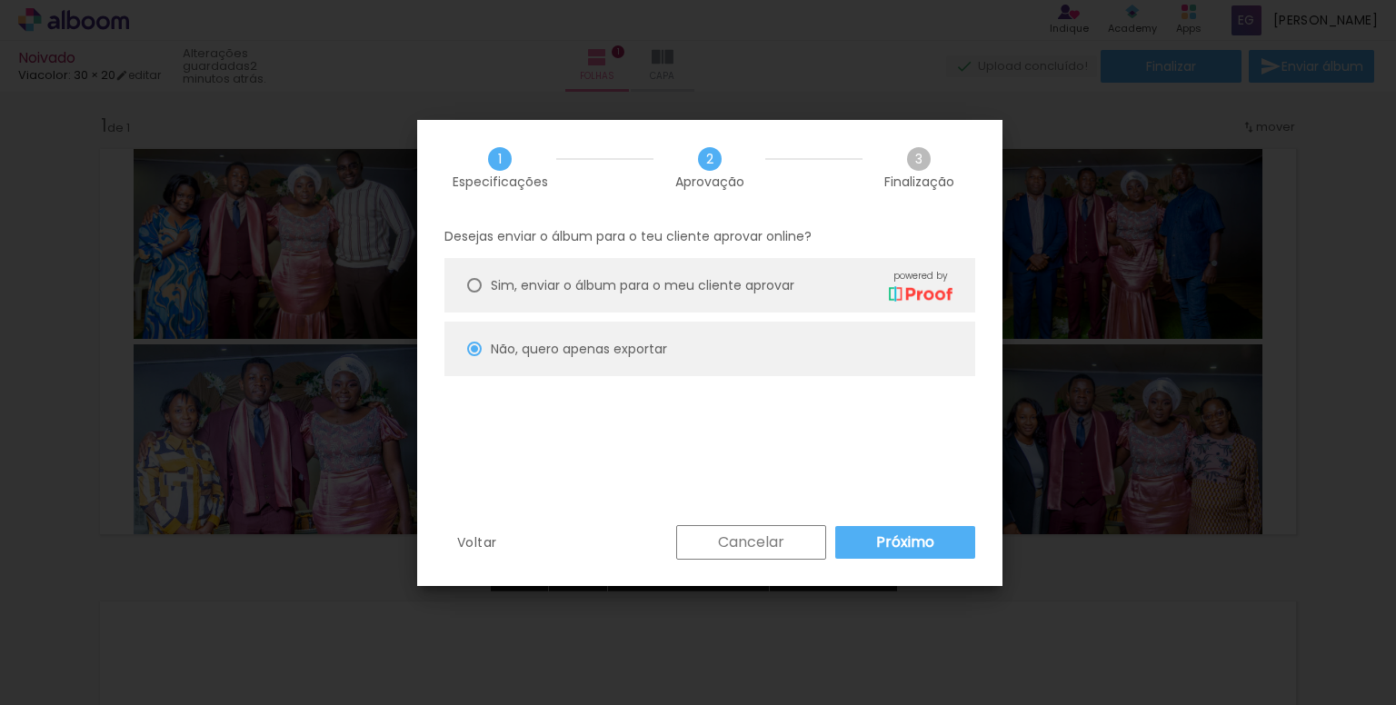
click at [849, 546] on paper-button "Próximo" at bounding box center [905, 542] width 140 height 33
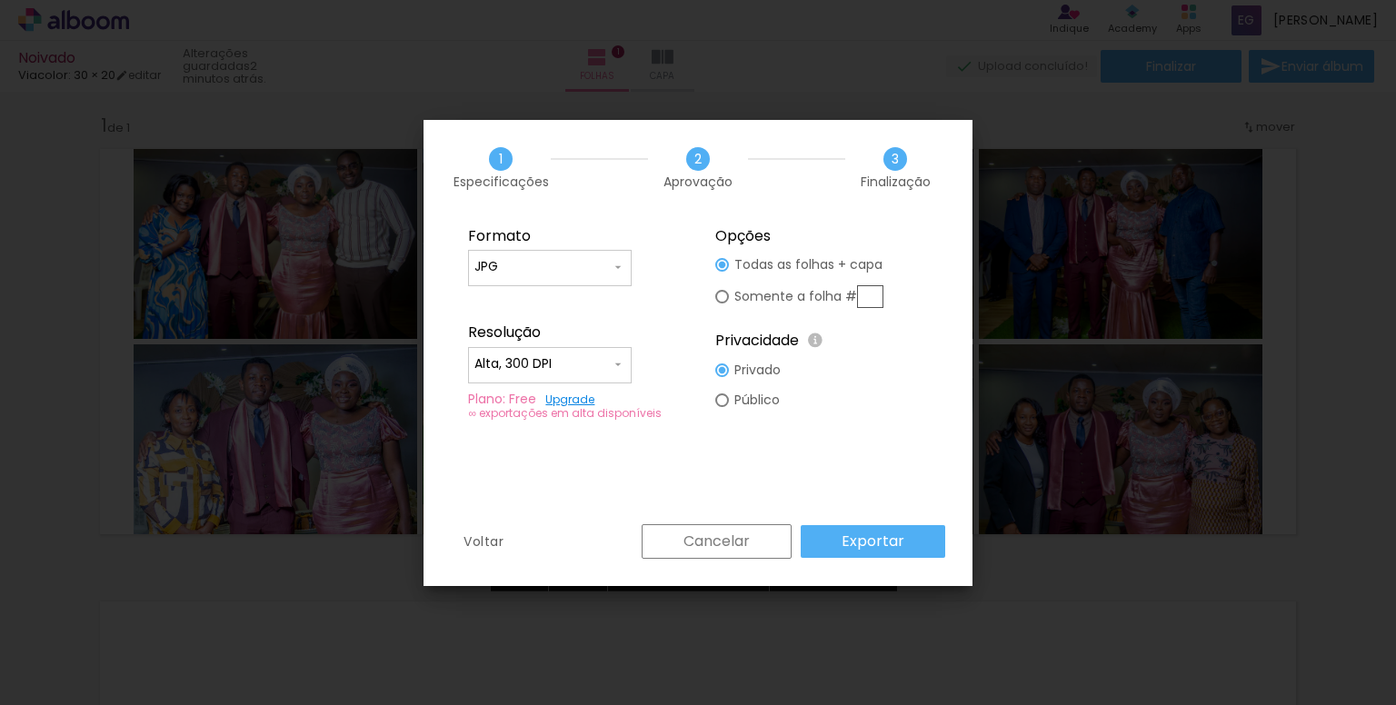
click at [0, 0] on slot "Exportar" at bounding box center [0, 0] width 0 height 0
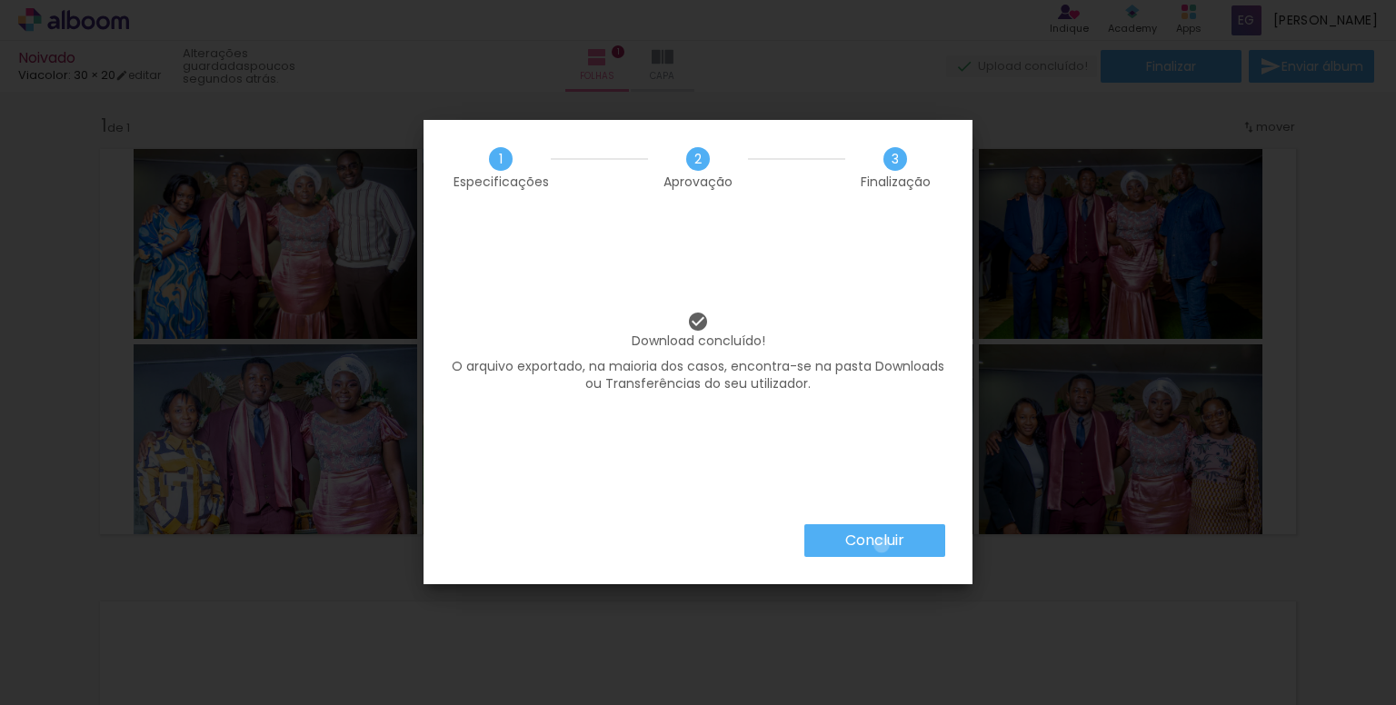
click at [879, 546] on iron-overlay-backdrop at bounding box center [698, 352] width 1396 height 705
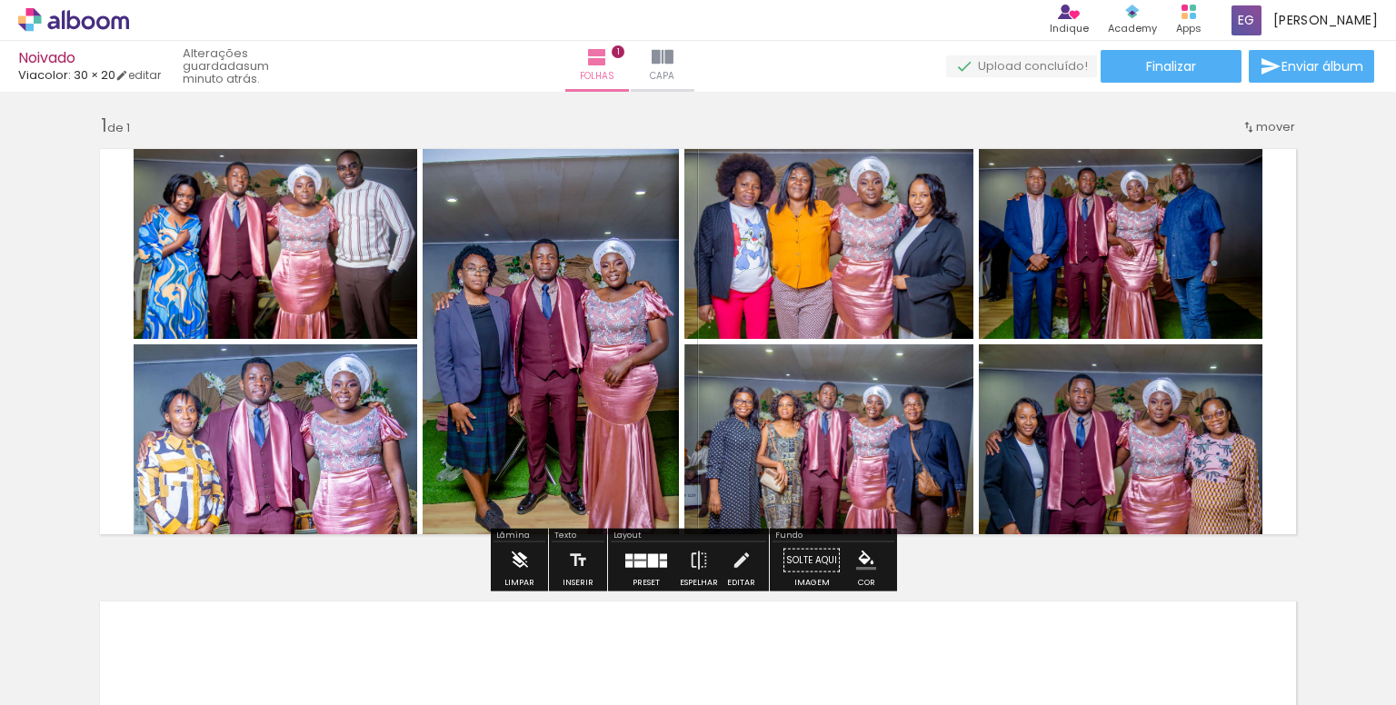
click at [516, 561] on iron-icon at bounding box center [520, 561] width 20 height 36
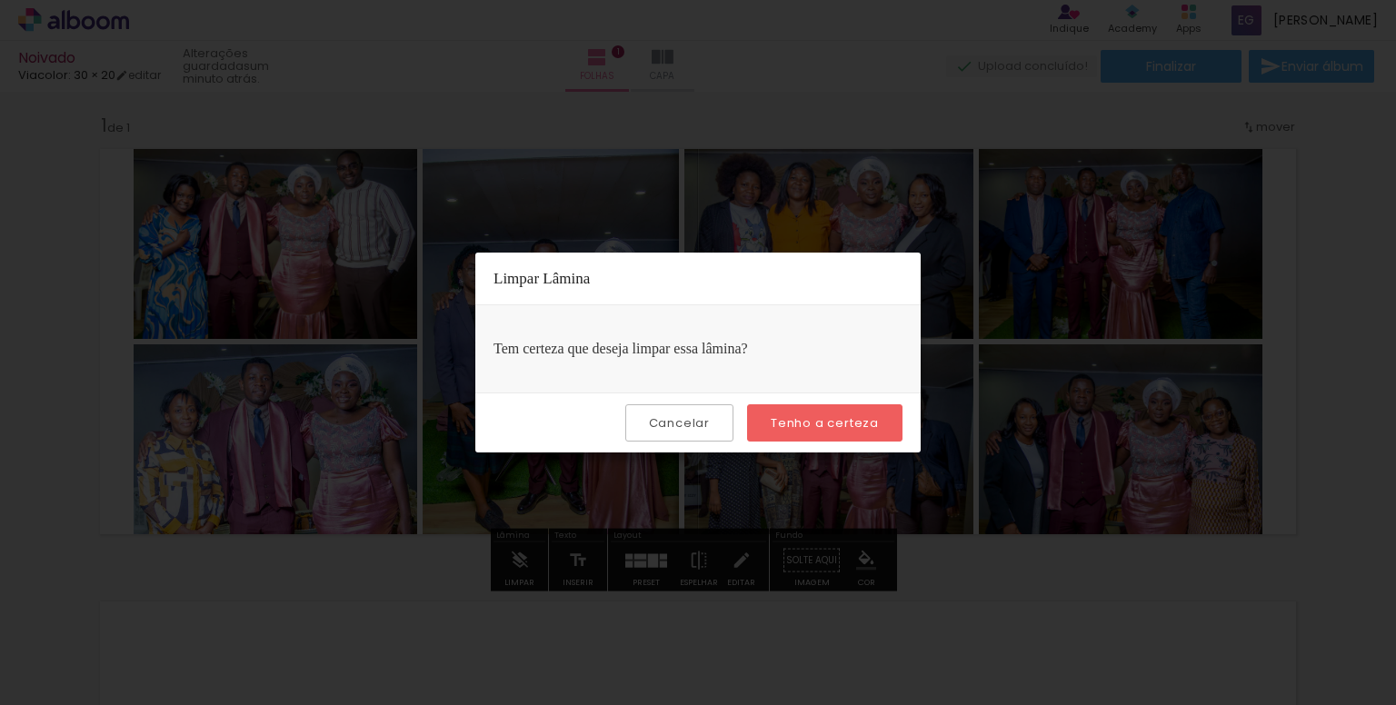
click at [0, 0] on slot "Tenho a certeza" at bounding box center [0, 0] width 0 height 0
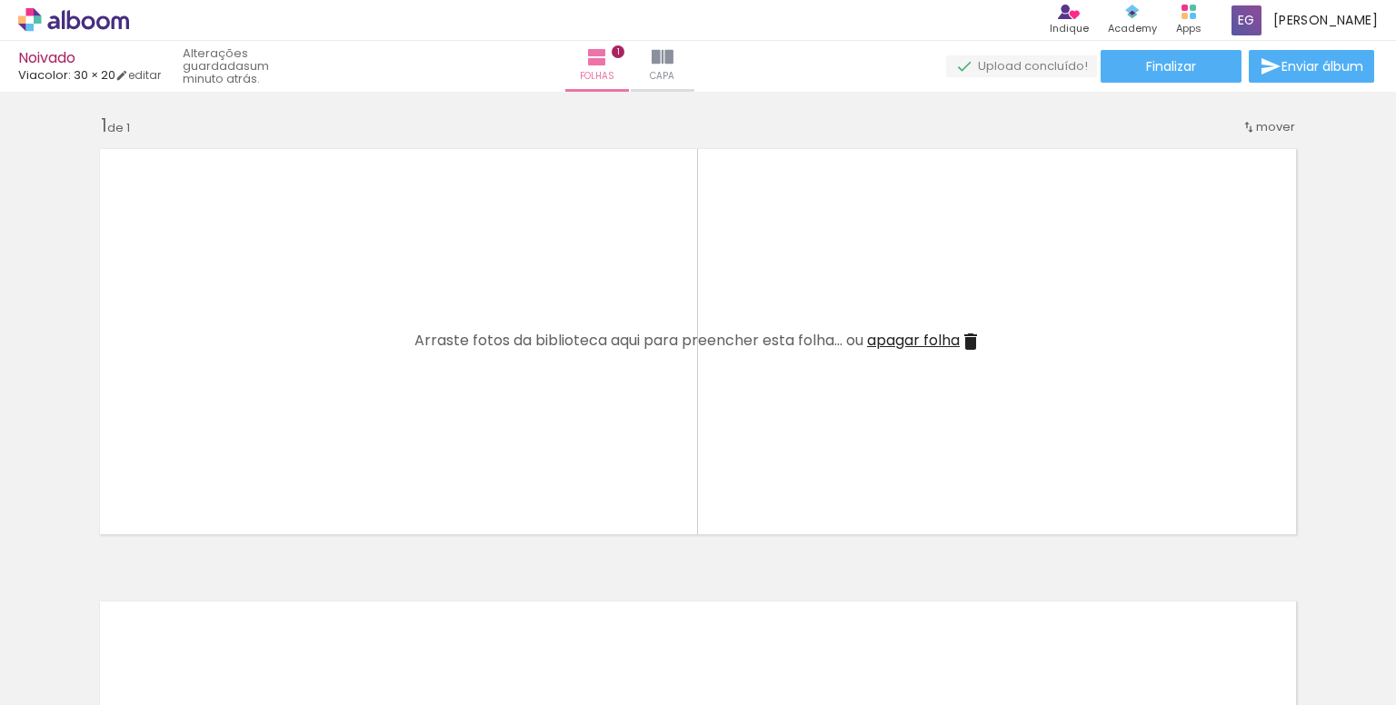
click at [147, 603] on quentale-thumb at bounding box center [182, 644] width 102 height 105
click at [145, 603] on iron-icon at bounding box center [142, 607] width 19 height 19
click at [145, 603] on quentale-thumb at bounding box center [182, 644] width 102 height 105
click at [145, 602] on quentale-thumb at bounding box center [182, 644] width 102 height 105
click at [1062, 601] on quentale-thumb at bounding box center [1098, 644] width 102 height 105
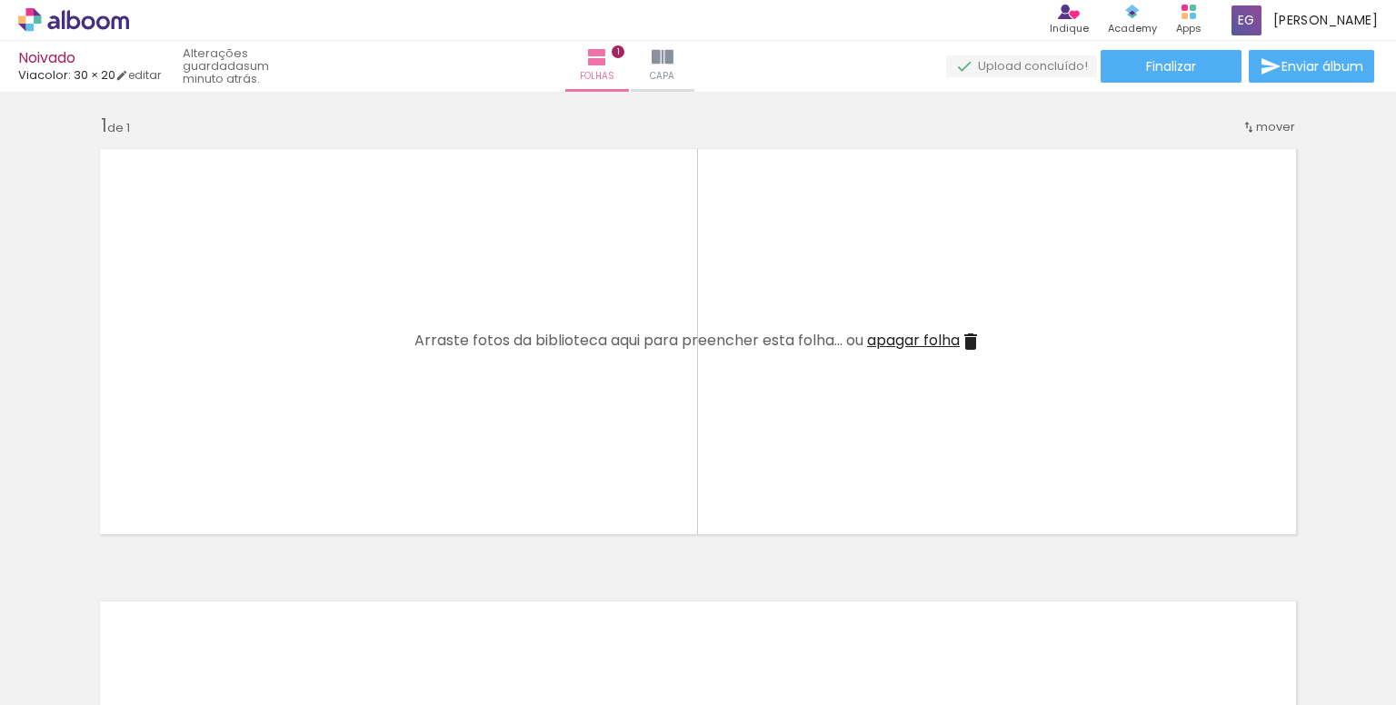
click at [1063, 600] on quentale-thumb at bounding box center [1098, 644] width 102 height 105
click at [1062, 601] on quentale-thumb at bounding box center [1098, 644] width 102 height 105
click at [982, 604] on quentale-thumb at bounding box center [1017, 644] width 102 height 105
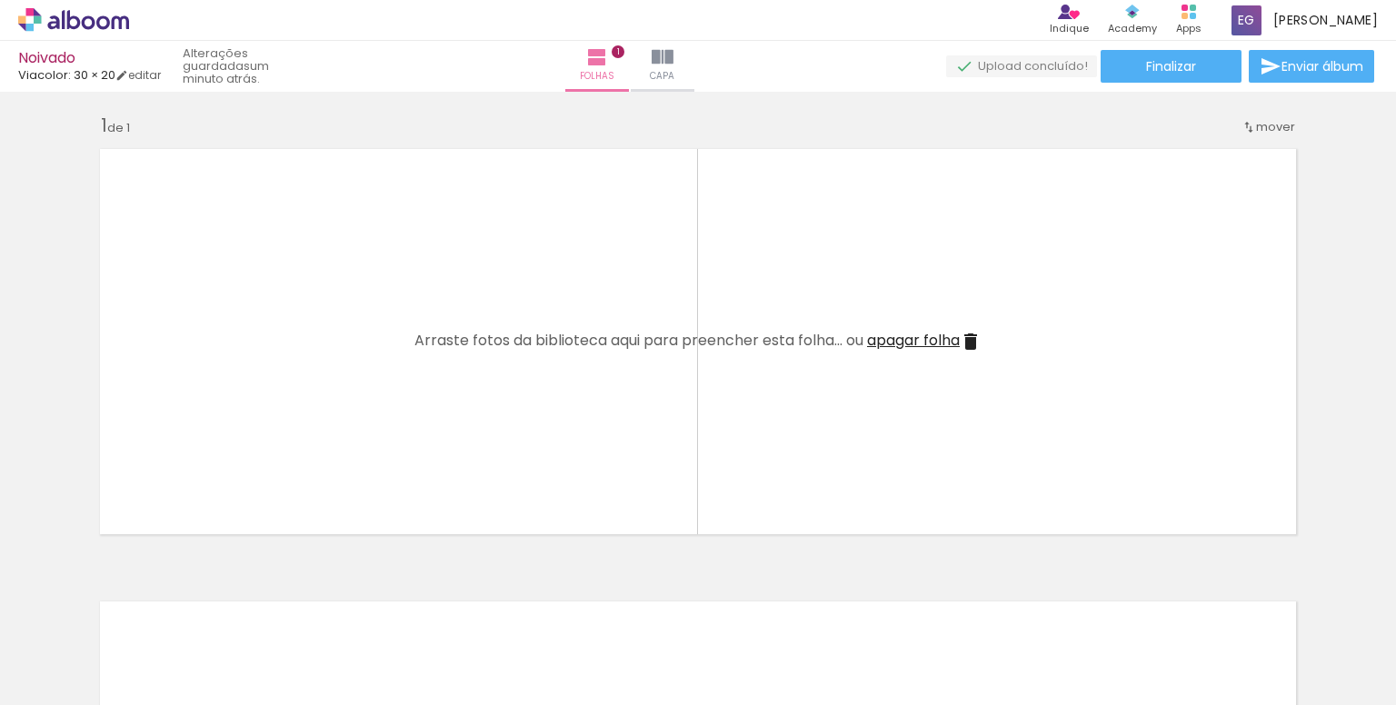
click at [1285, 606] on quentale-thumb at bounding box center [1323, 644] width 102 height 105
click at [1185, 604] on quentale-thumb at bounding box center [1221, 644] width 102 height 105
click at [1289, 606] on quentale-thumb at bounding box center [1323, 644] width 102 height 105
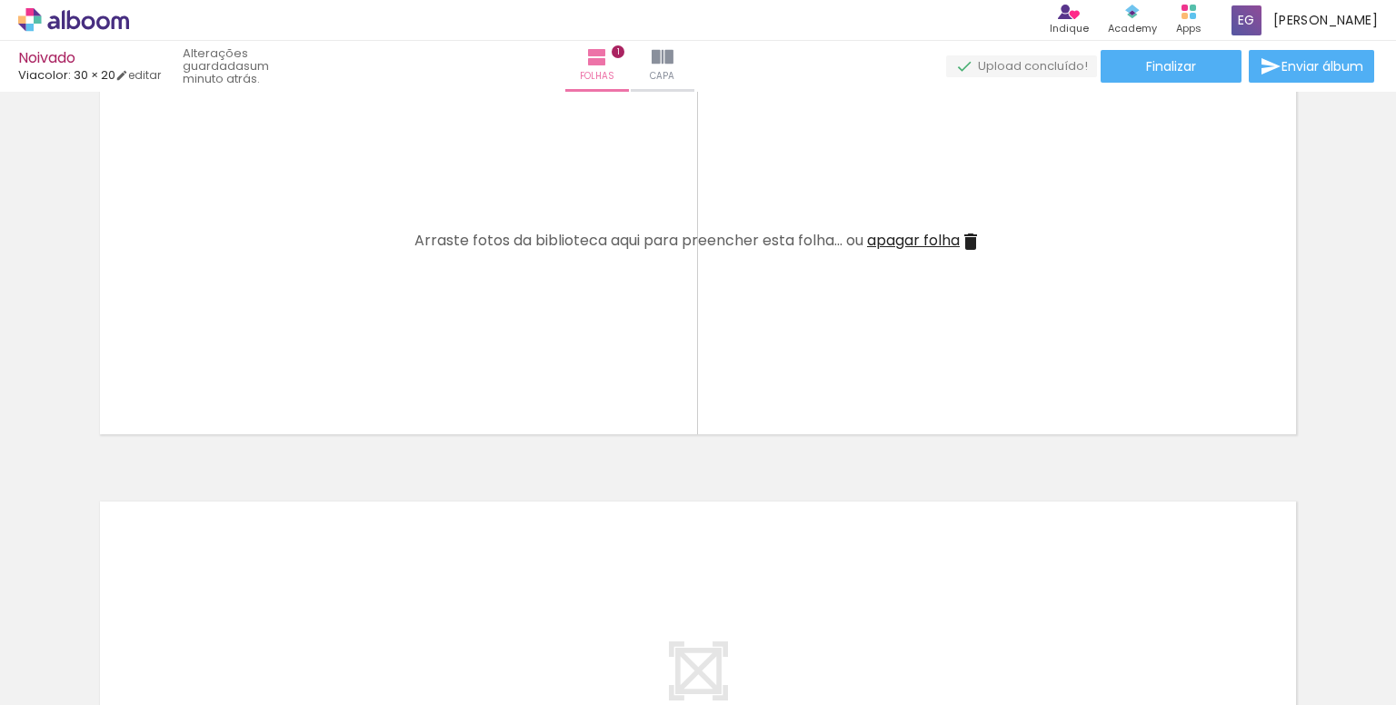
scroll to position [0, 0]
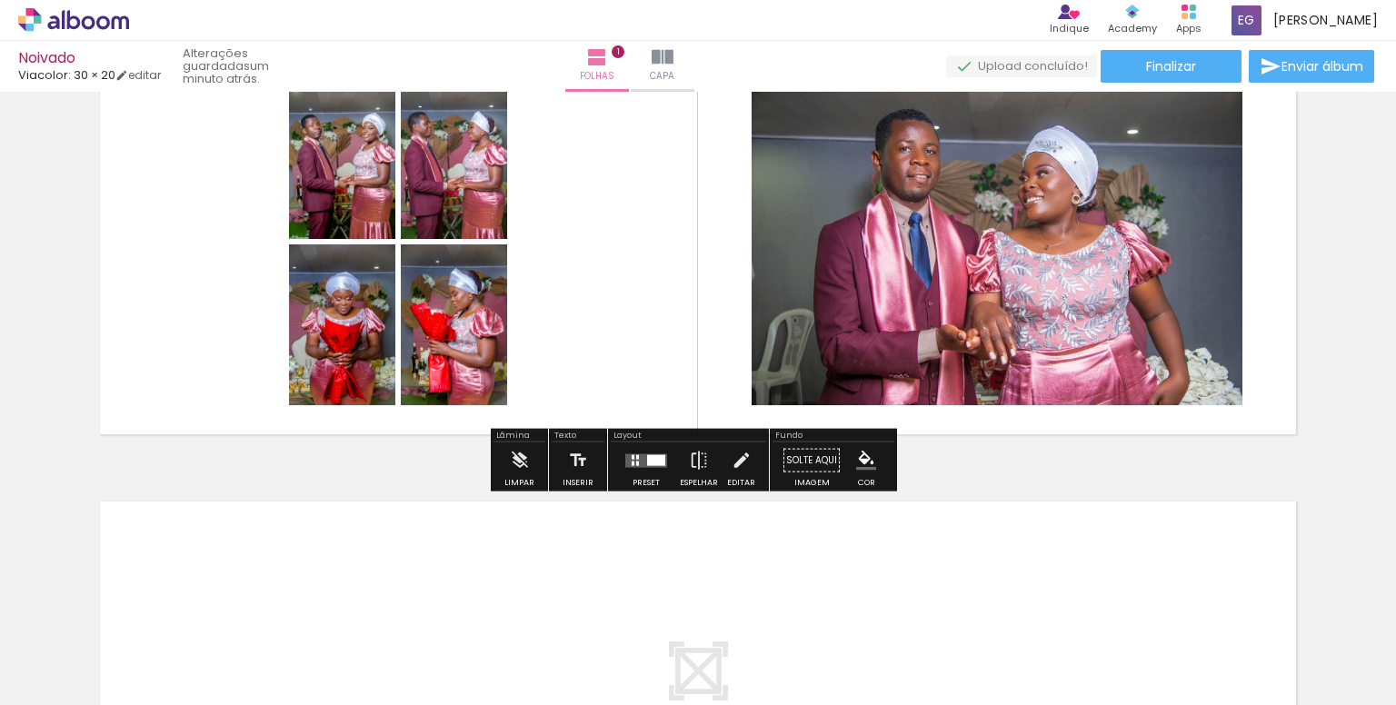
click at [0, 0] on div "Confirmar Cancelar" at bounding box center [0, 0] width 0 height 0
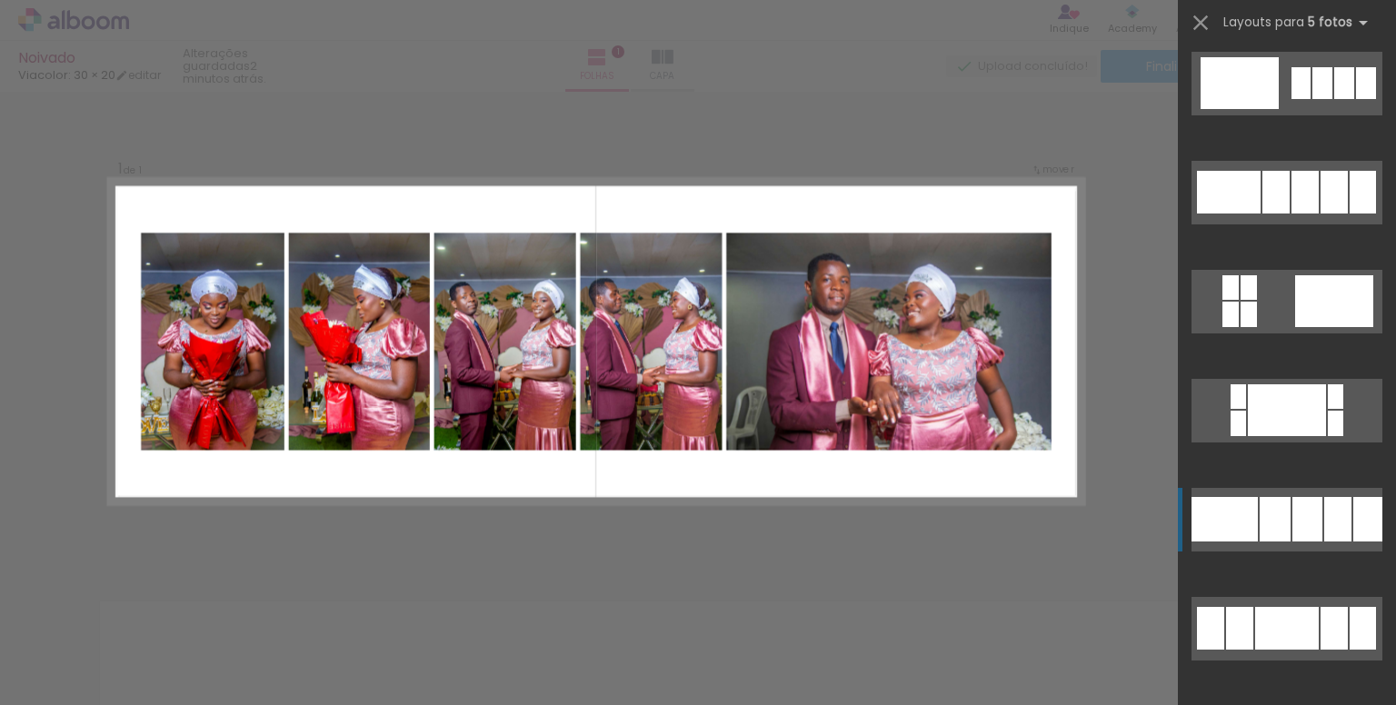
scroll to position [1206, 0]
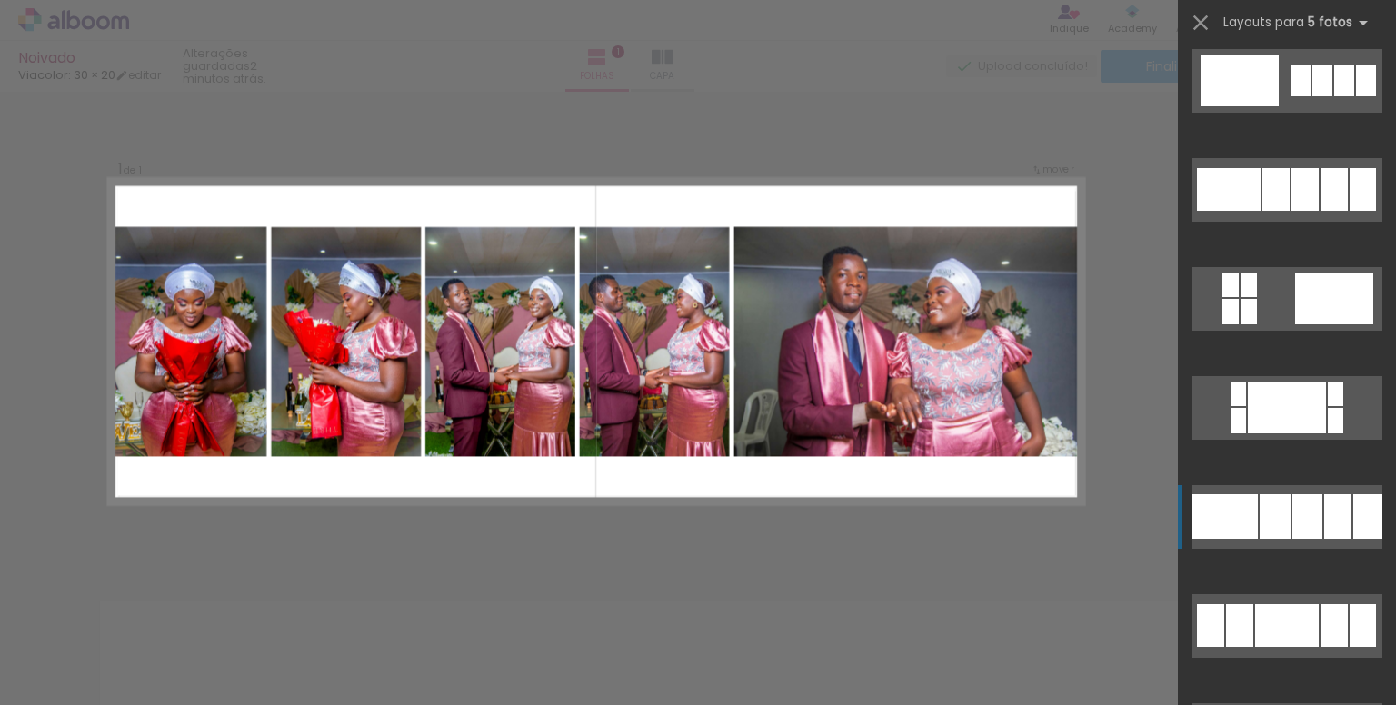
click at [1279, 514] on div at bounding box center [1275, 516] width 31 height 45
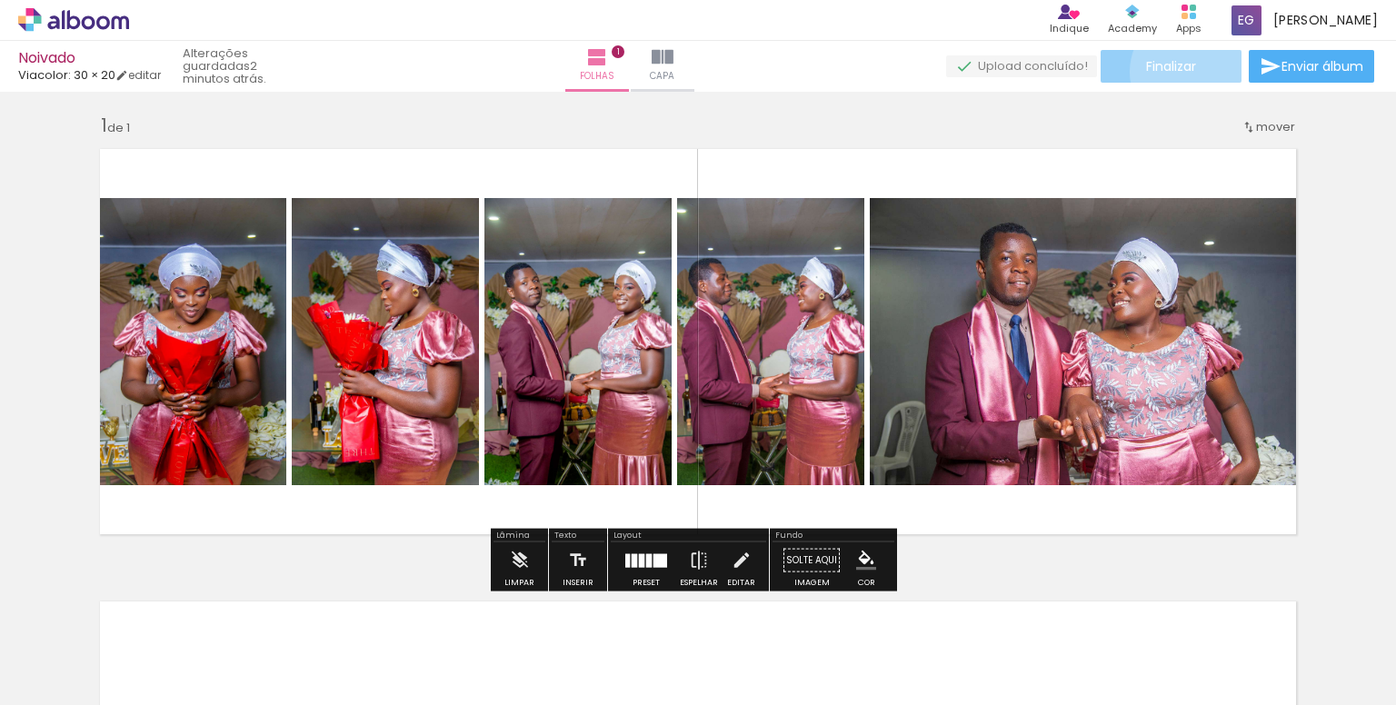
click at [1187, 70] on span "Finalizar" at bounding box center [1171, 66] width 50 height 13
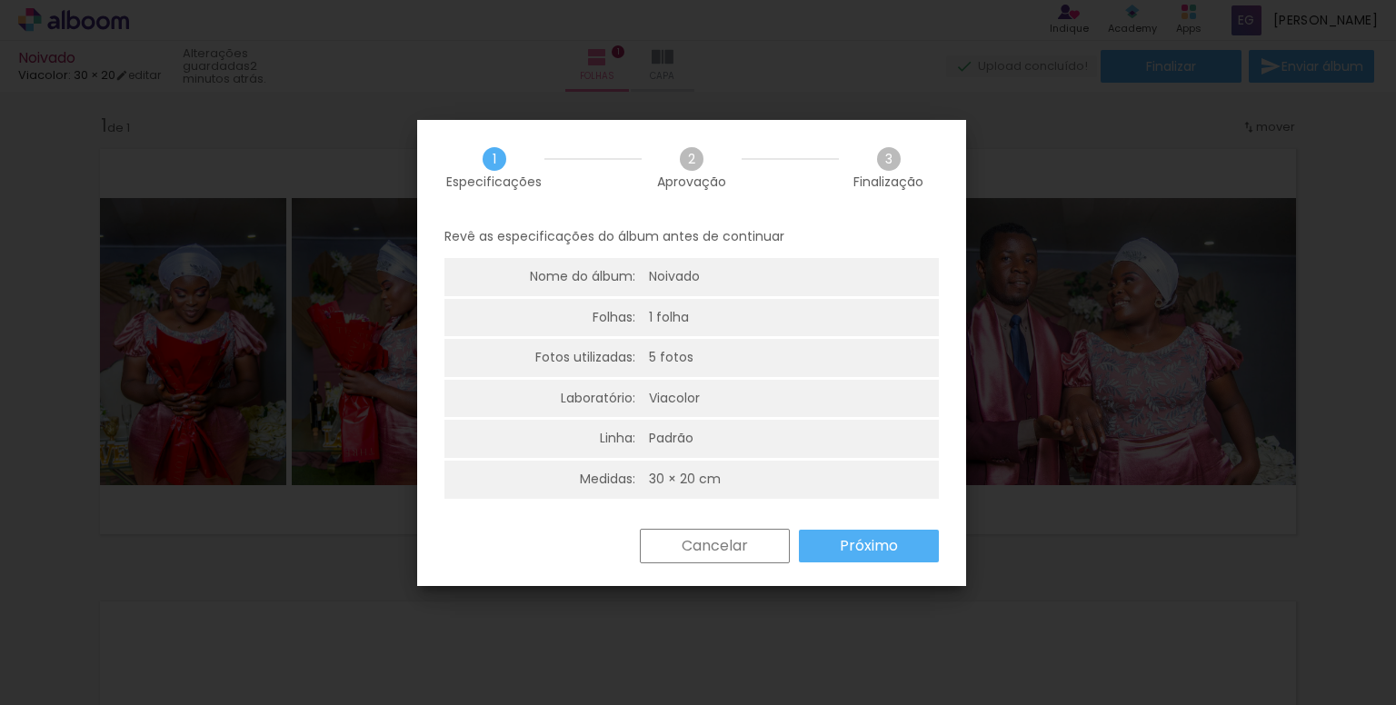
click at [0, 0] on div "Cancelar Próximo" at bounding box center [0, 0] width 0 height 0
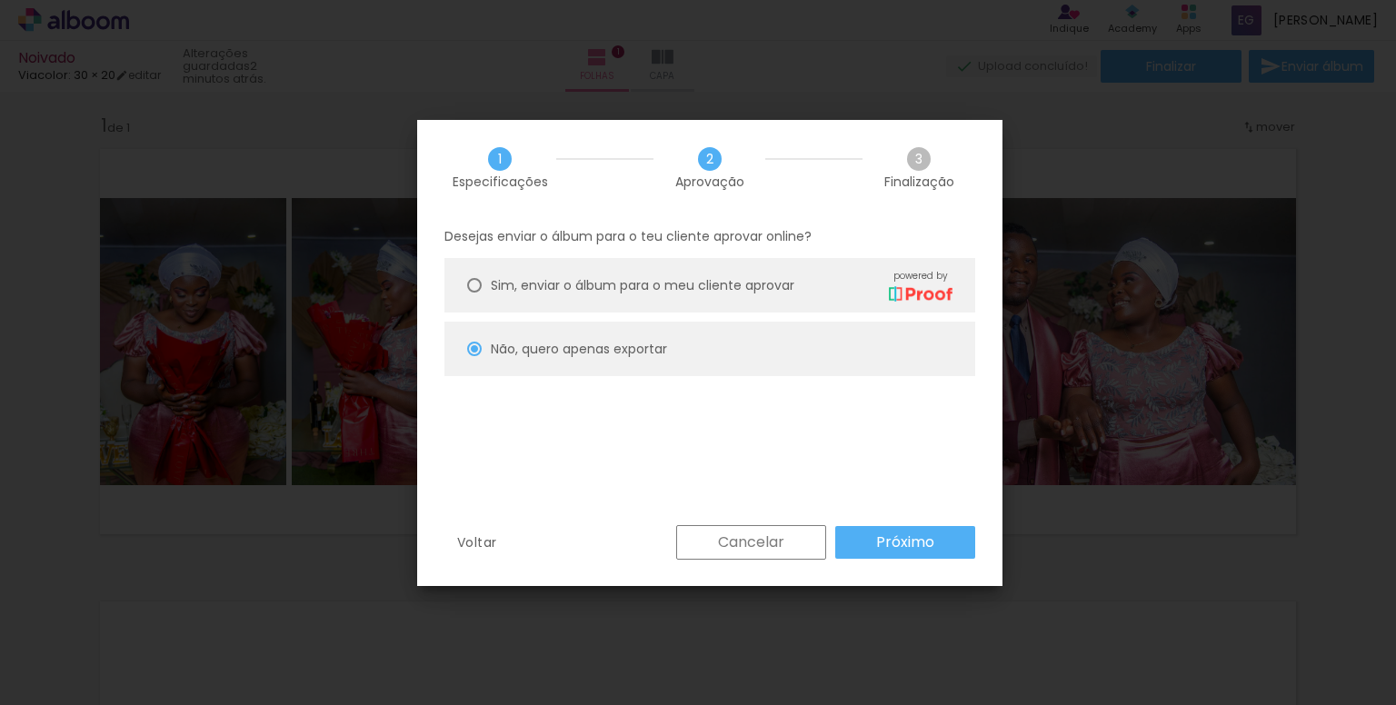
click at [0, 0] on slot "Próximo" at bounding box center [0, 0] width 0 height 0
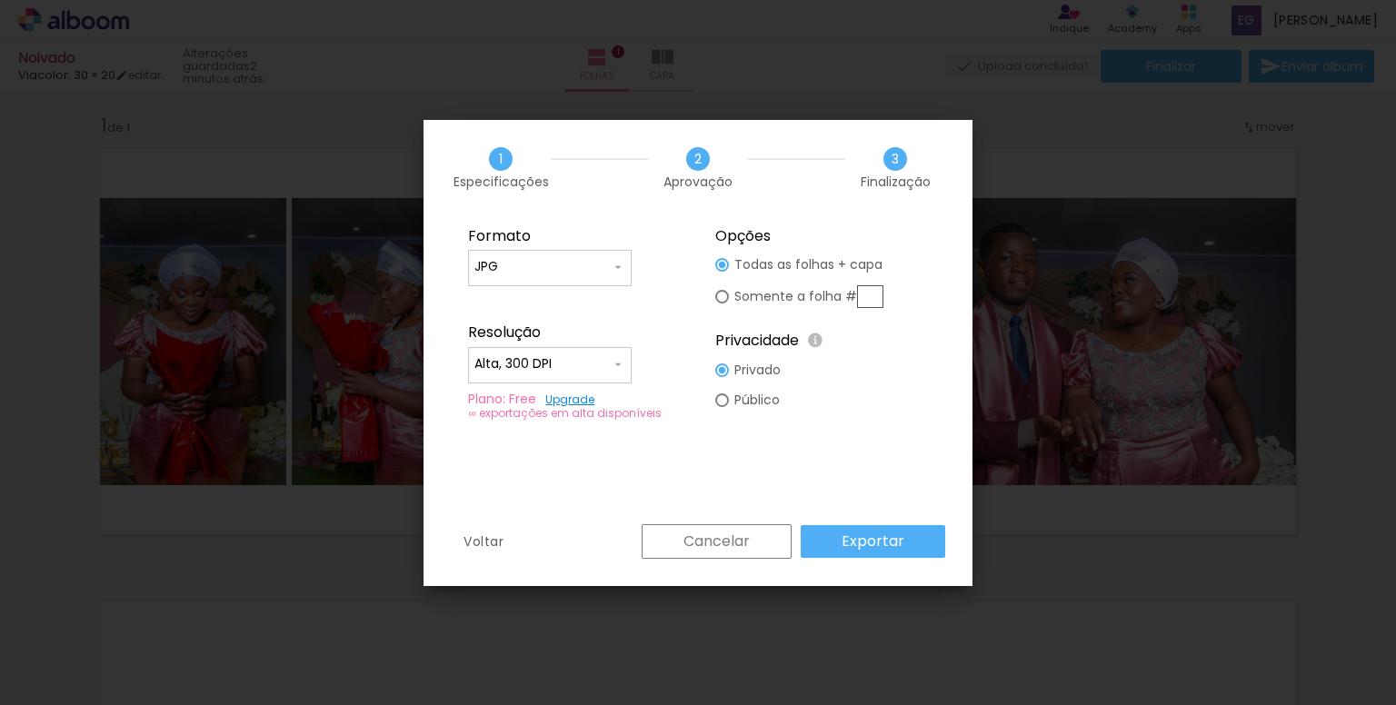
click at [0, 0] on slot "Exportar" at bounding box center [0, 0] width 0 height 0
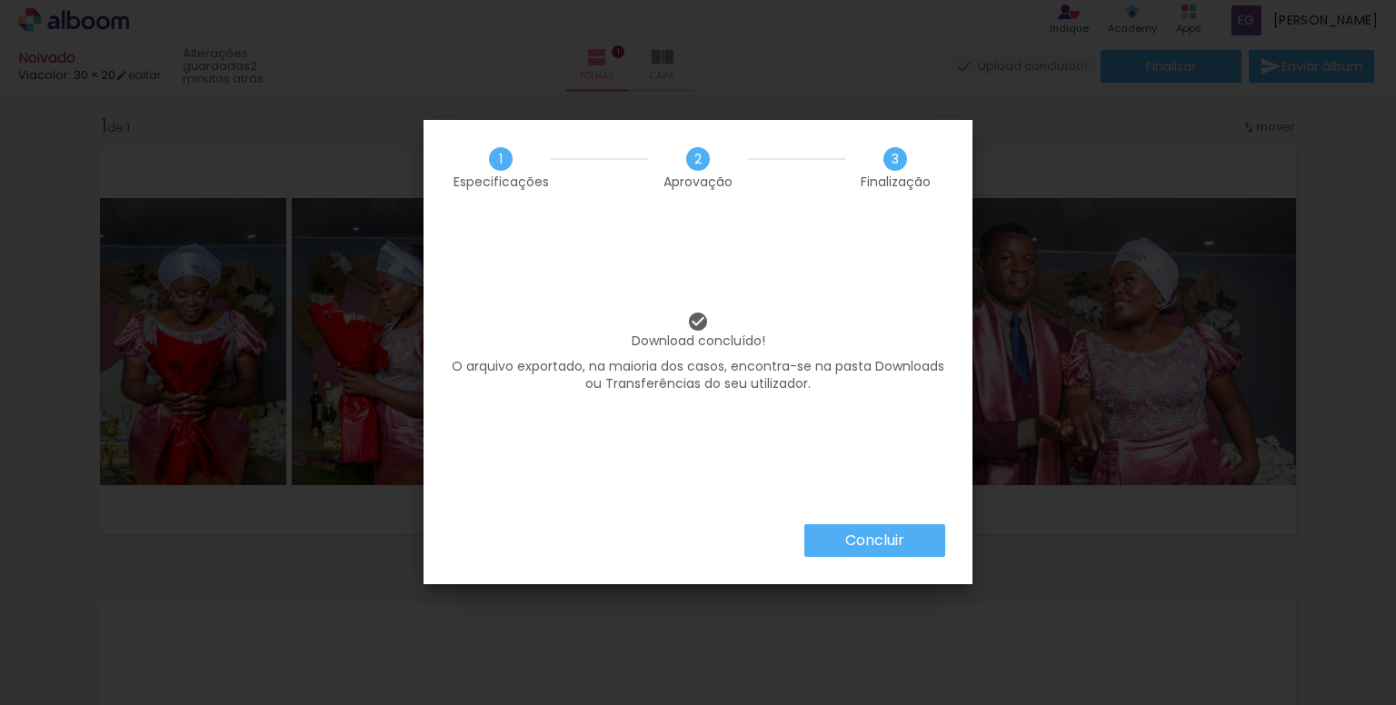
click at [874, 542] on iron-overlay-backdrop at bounding box center [698, 352] width 1396 height 705
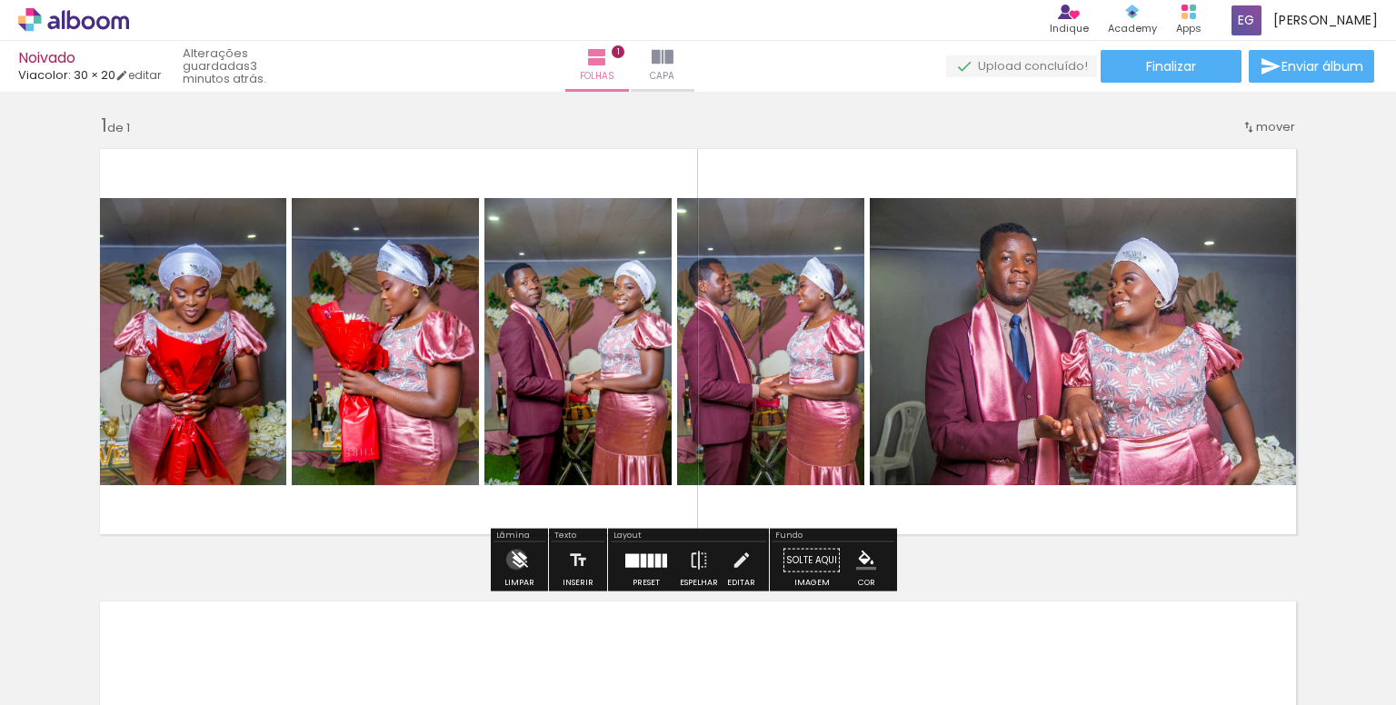
click at [515, 558] on iron-icon at bounding box center [520, 561] width 20 height 36
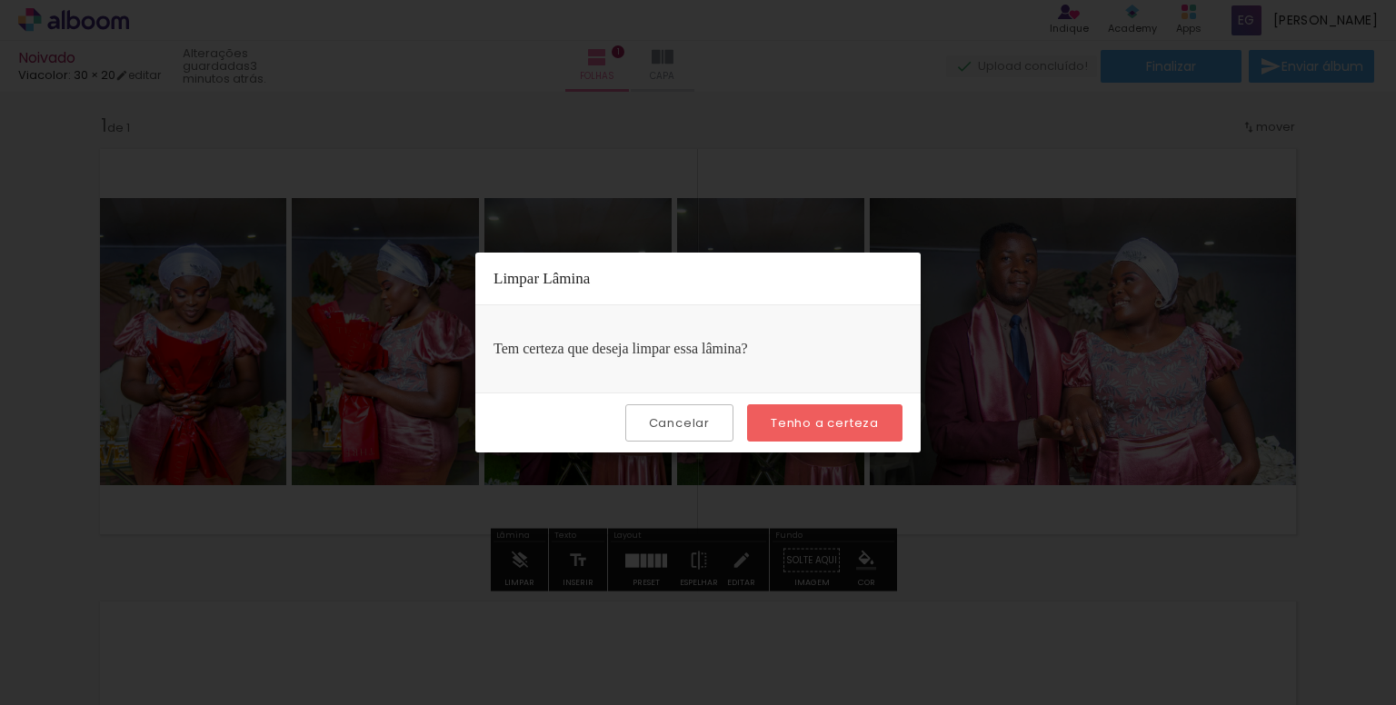
click at [0, 0] on slot "Tenho a certeza" at bounding box center [0, 0] width 0 height 0
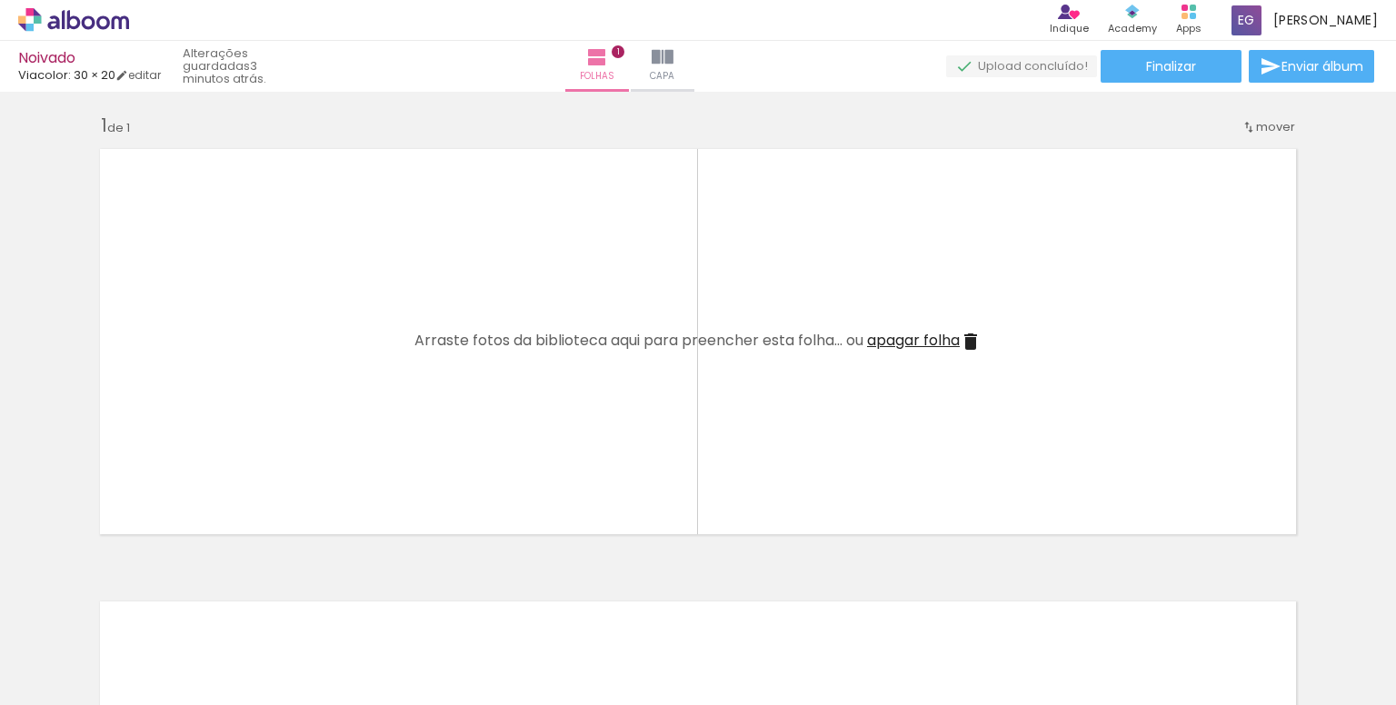
click at [152, 608] on quentale-thumb at bounding box center [182, 644] width 102 height 105
click at [147, 604] on quentale-thumb at bounding box center [182, 644] width 102 height 105
click at [147, 604] on div at bounding box center [182, 644] width 90 height 90
click at [146, 601] on quentale-thumb at bounding box center [182, 644] width 102 height 105
click at [146, 607] on quentale-thumb at bounding box center [182, 644] width 102 height 105
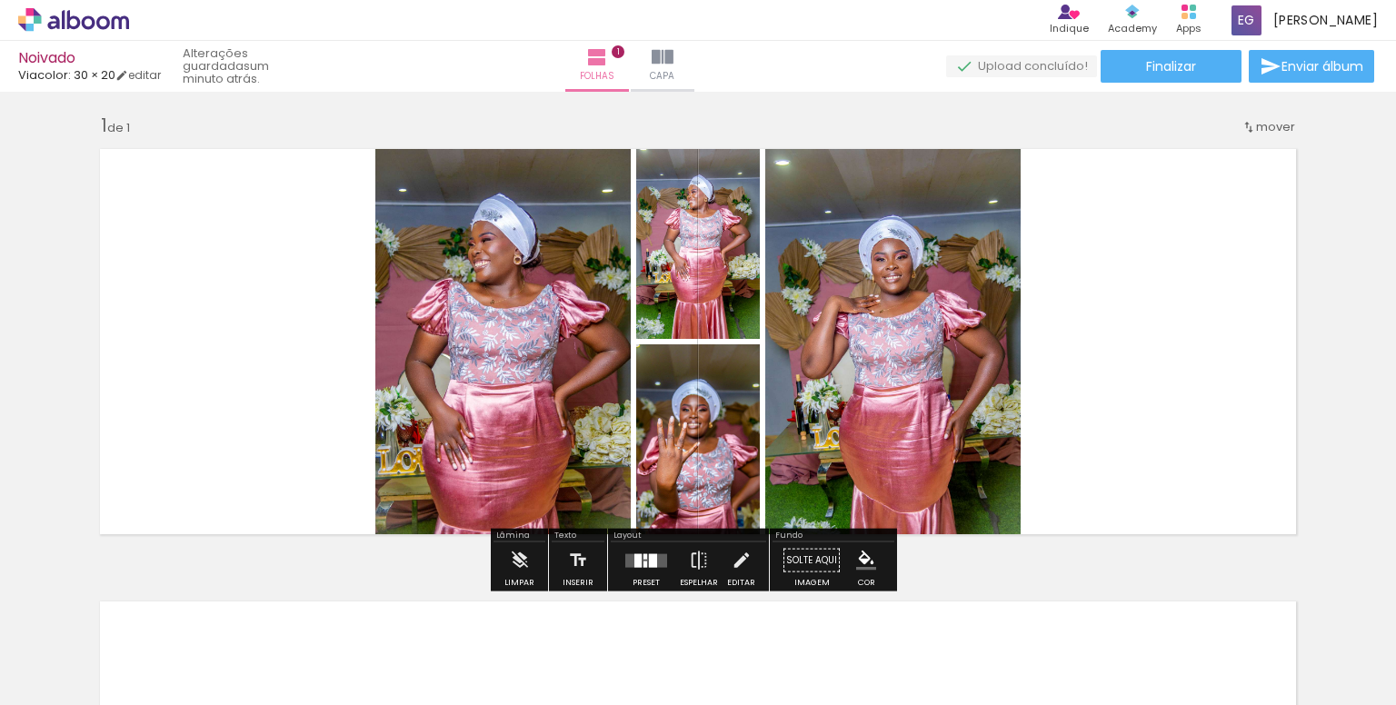
click at [0, 0] on div "Confirmar Cancelar" at bounding box center [0, 0] width 0 height 0
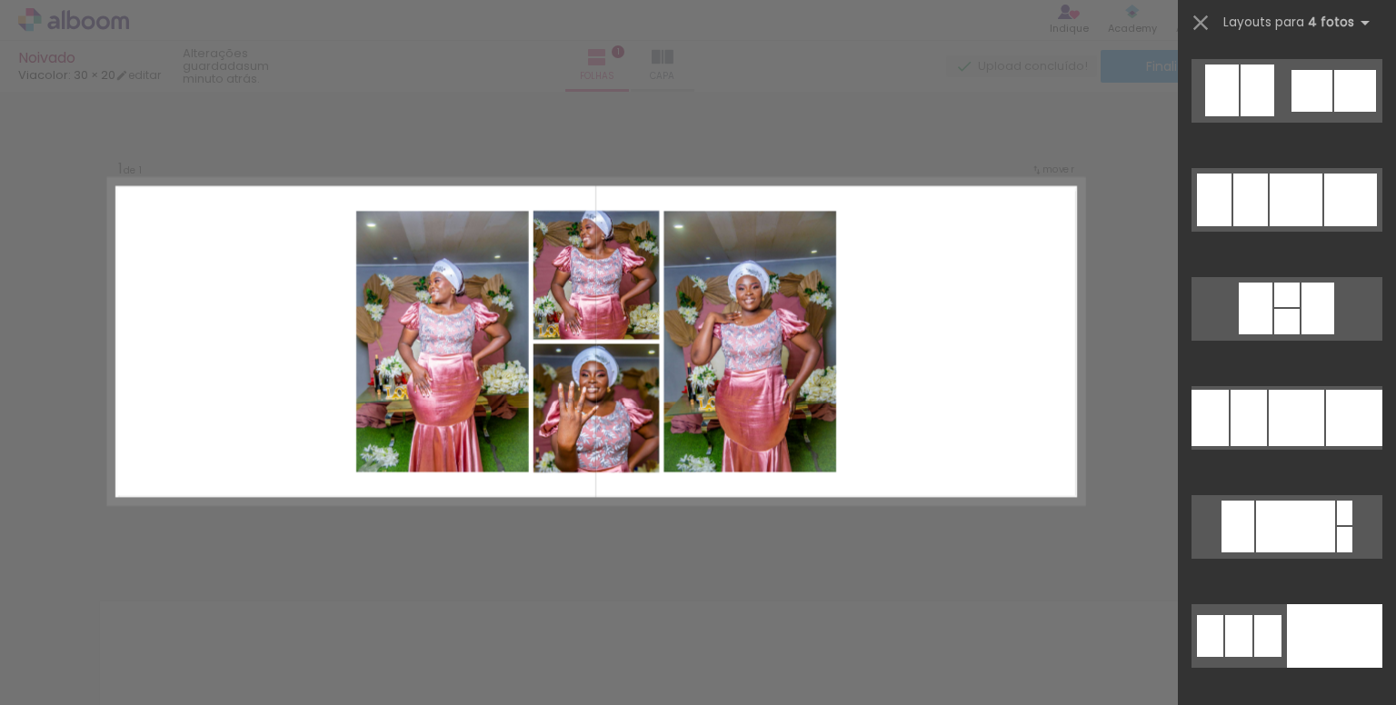
scroll to position [5141, 0]
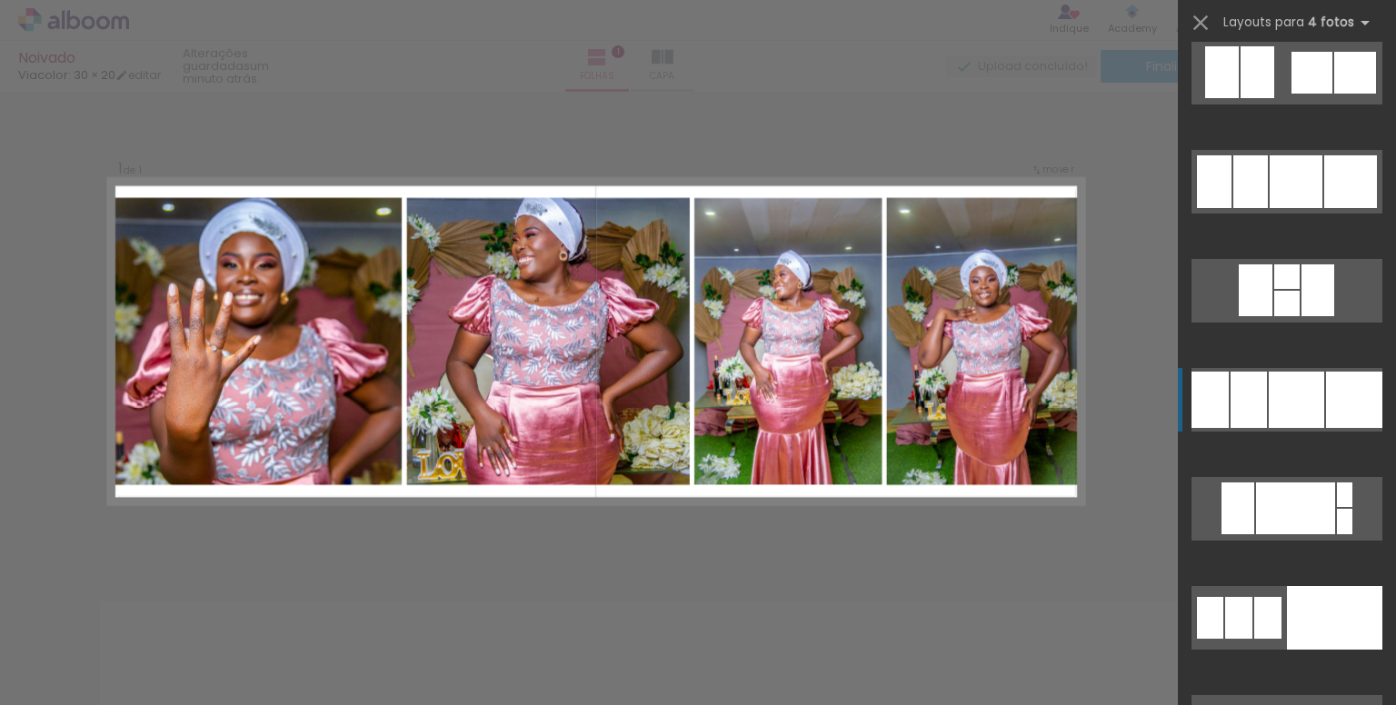
click at [1269, 411] on div at bounding box center [1296, 400] width 55 height 56
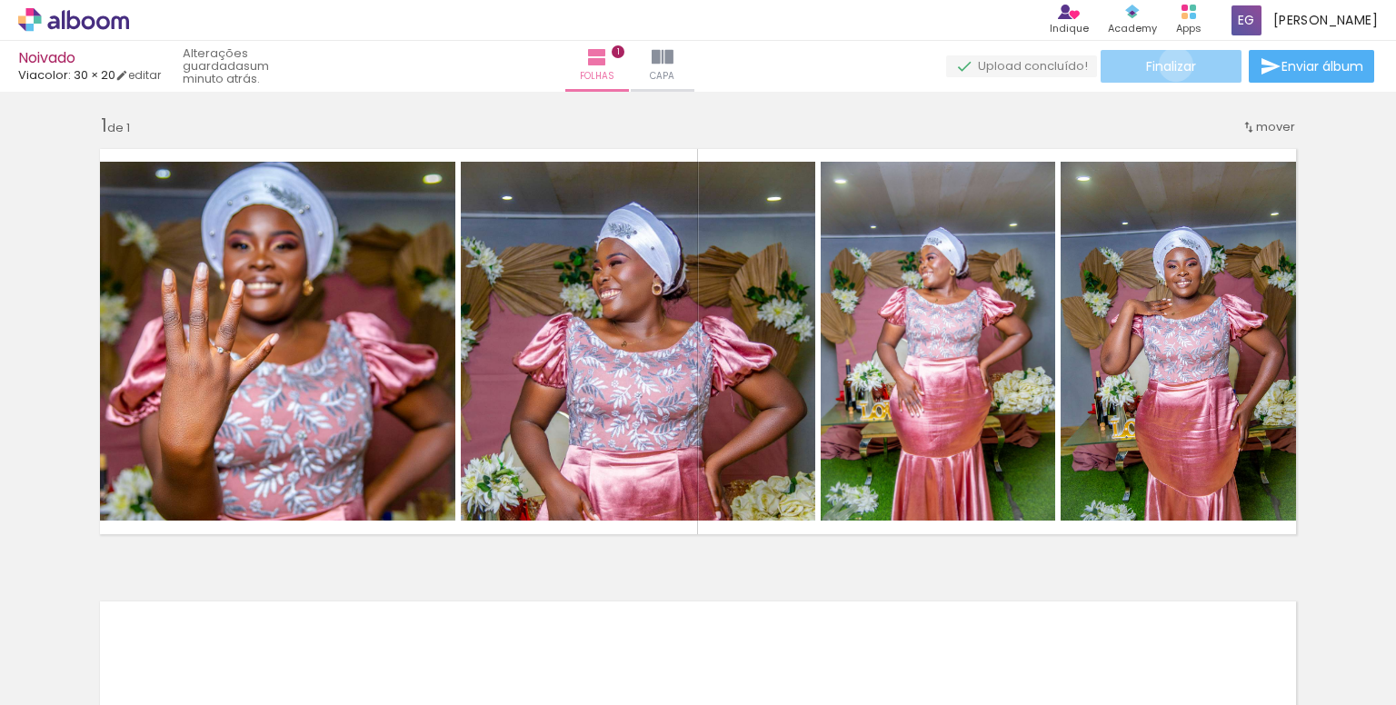
click at [1167, 63] on span "Finalizar" at bounding box center [1171, 66] width 50 height 13
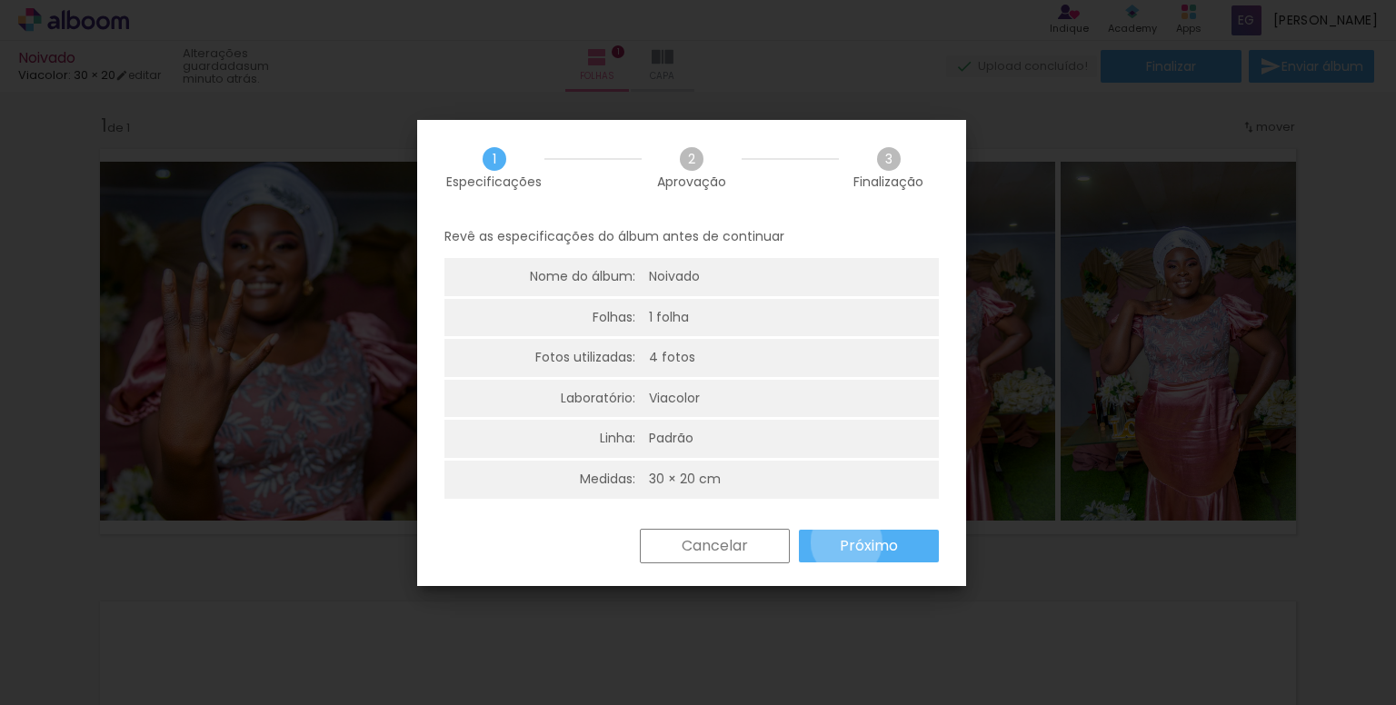
click at [0, 0] on paper-button "Próximo" at bounding box center [0, 0] width 0 height 0
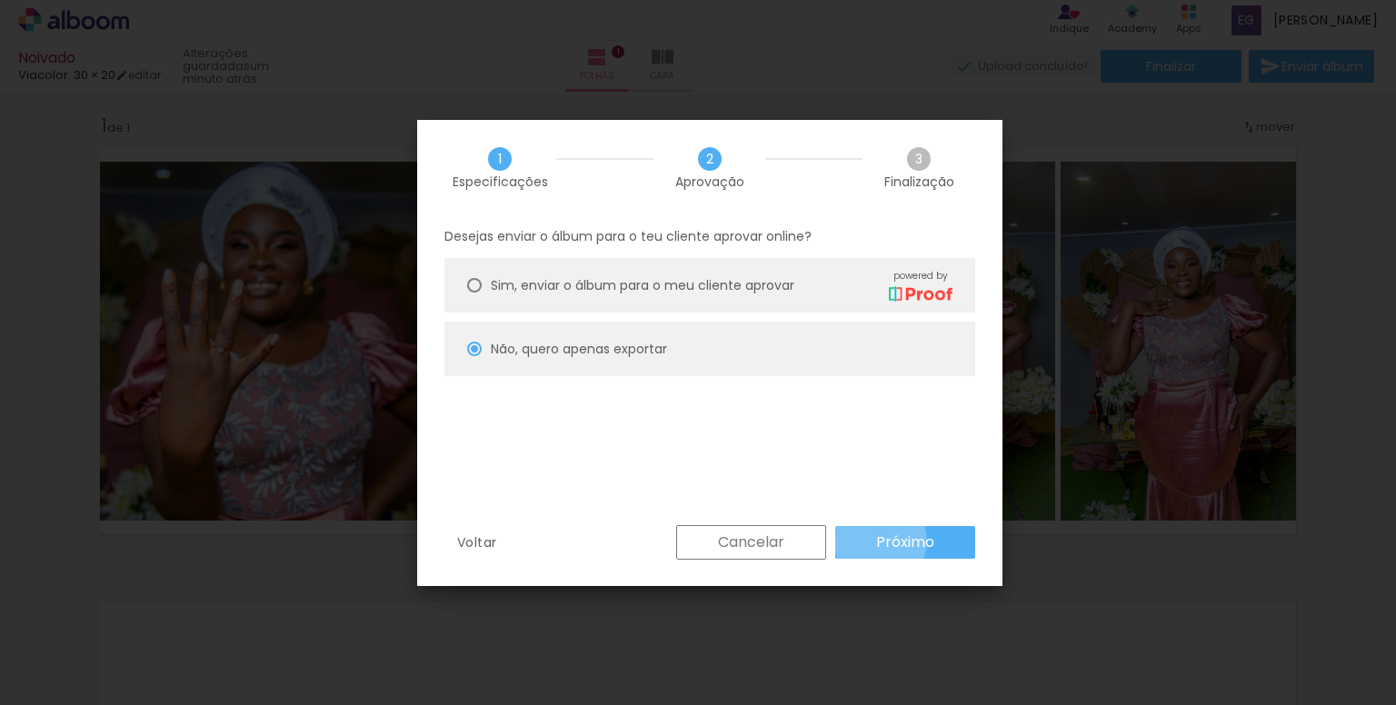
click at [0, 0] on slot "Próximo" at bounding box center [0, 0] width 0 height 0
type input "Alta, 300 DPI"
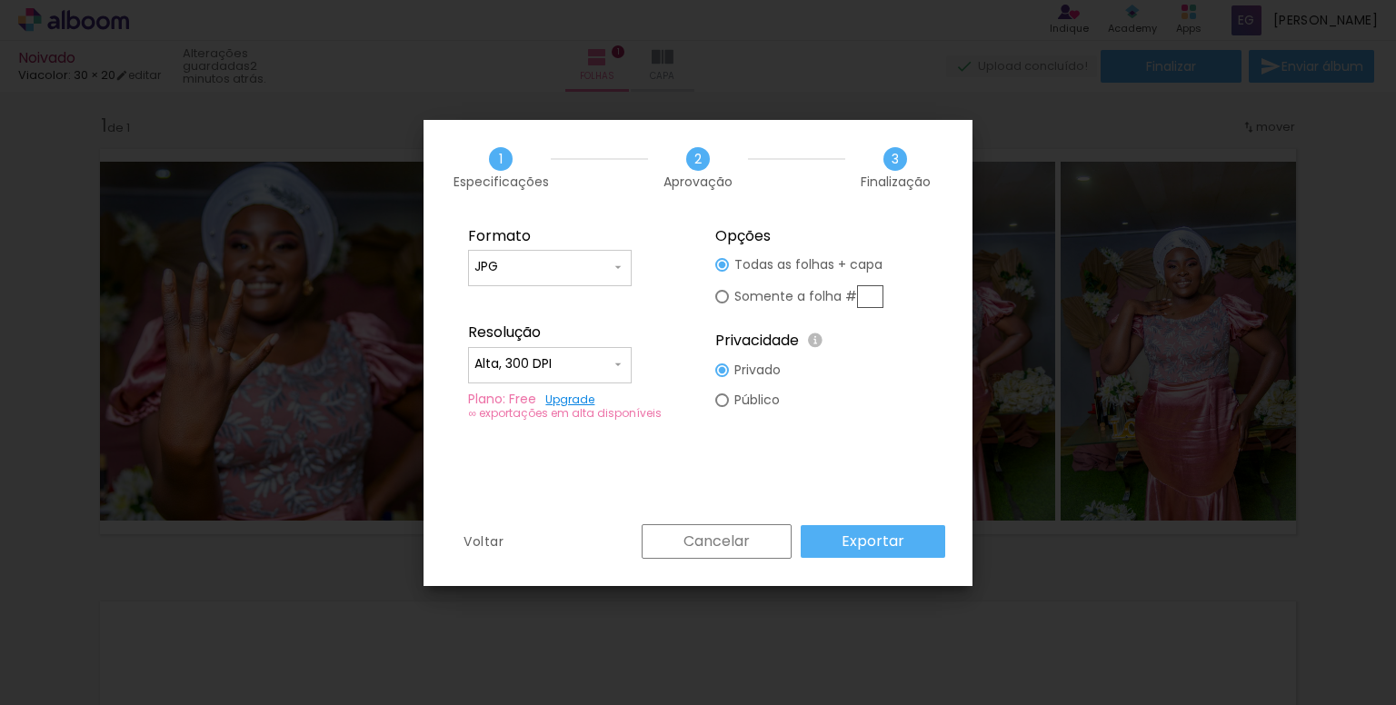
click at [0, 0] on slot "Exportar" at bounding box center [0, 0] width 0 height 0
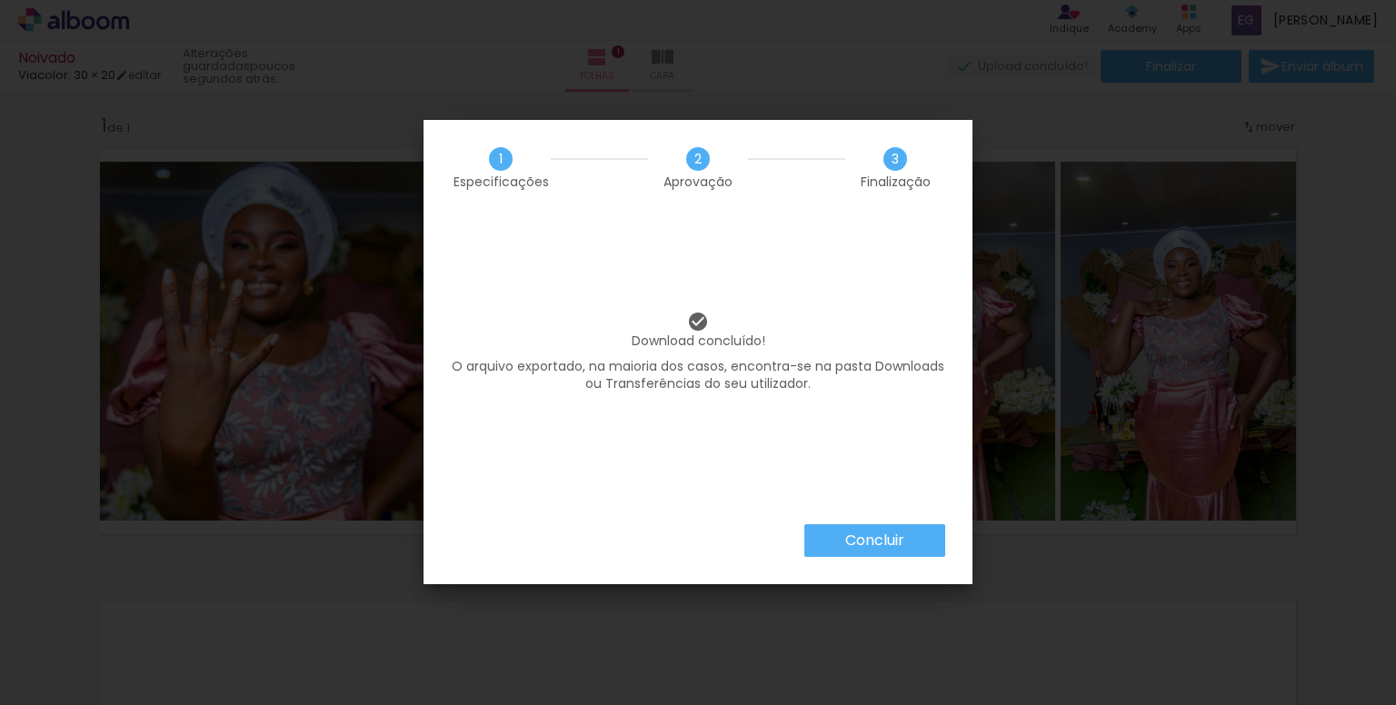
click at [899, 541] on iron-overlay-backdrop at bounding box center [698, 352] width 1396 height 705
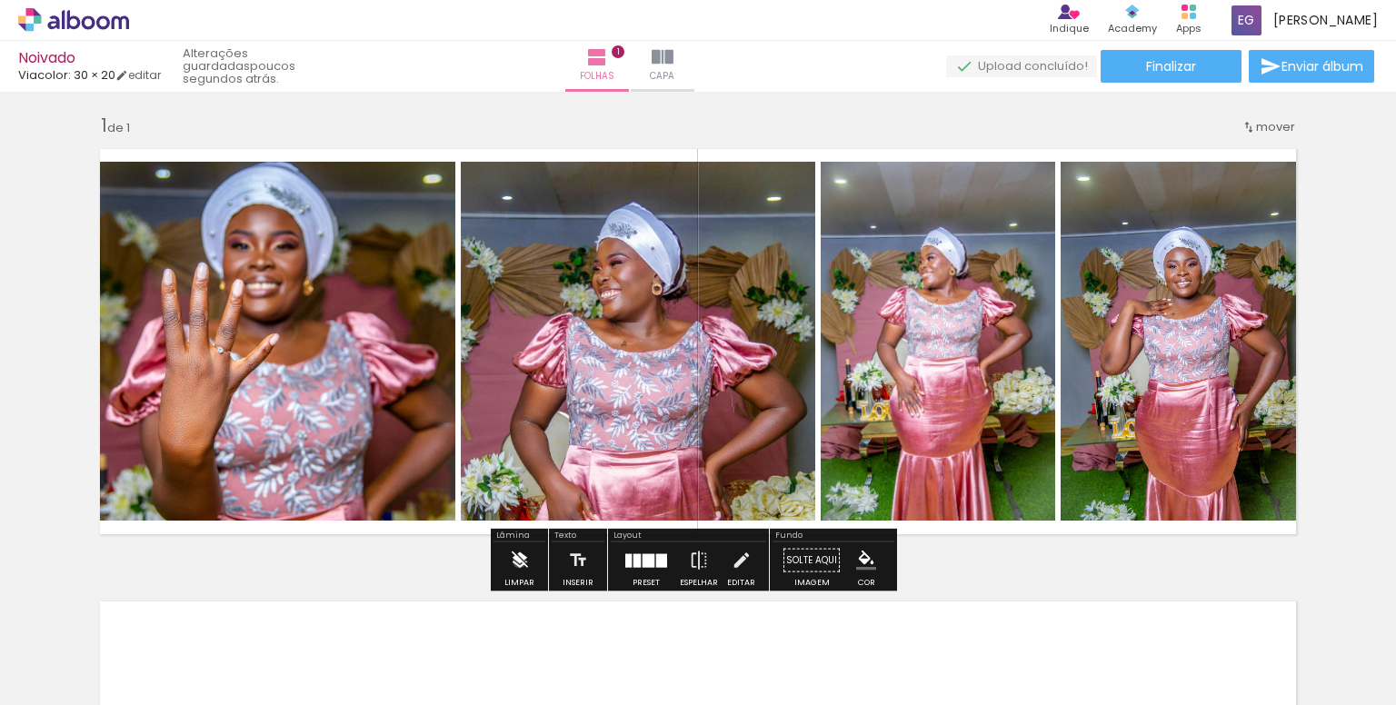
click at [520, 561] on iron-icon at bounding box center [520, 561] width 20 height 36
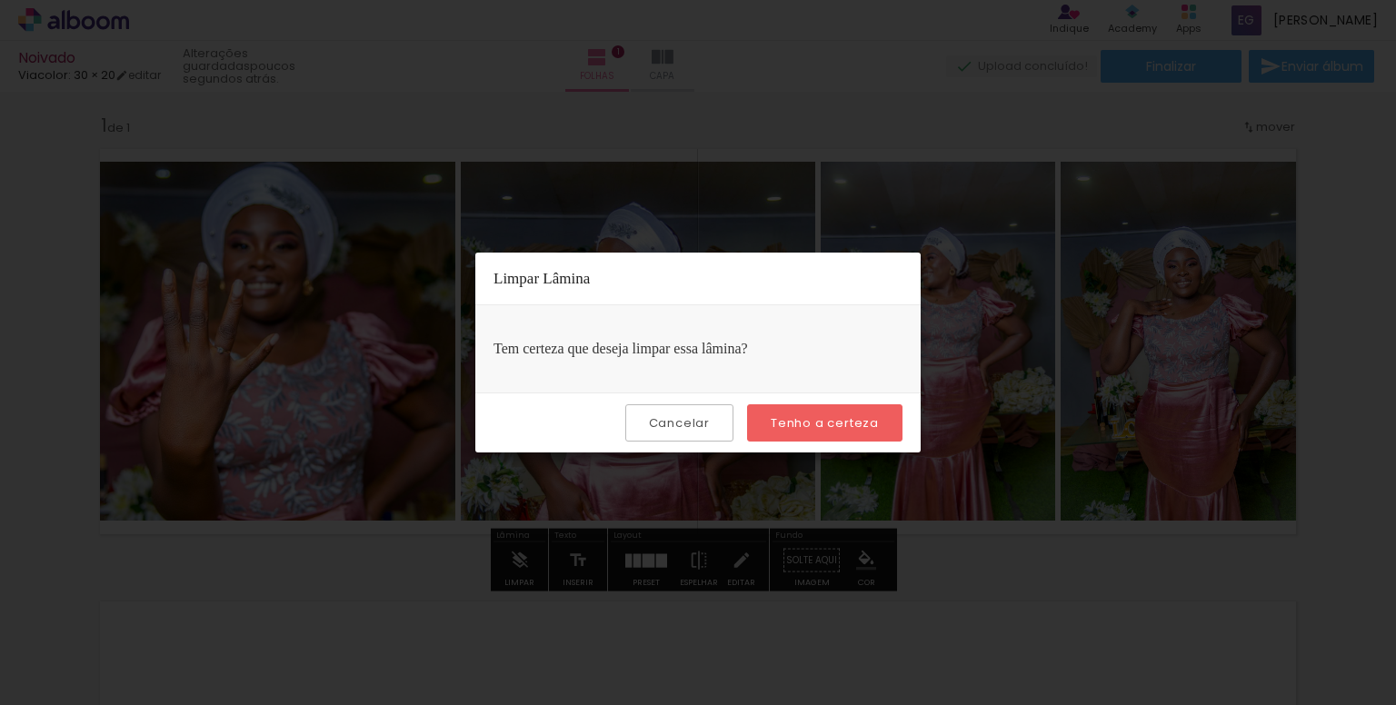
click at [0, 0] on slot "Tenho a certeza" at bounding box center [0, 0] width 0 height 0
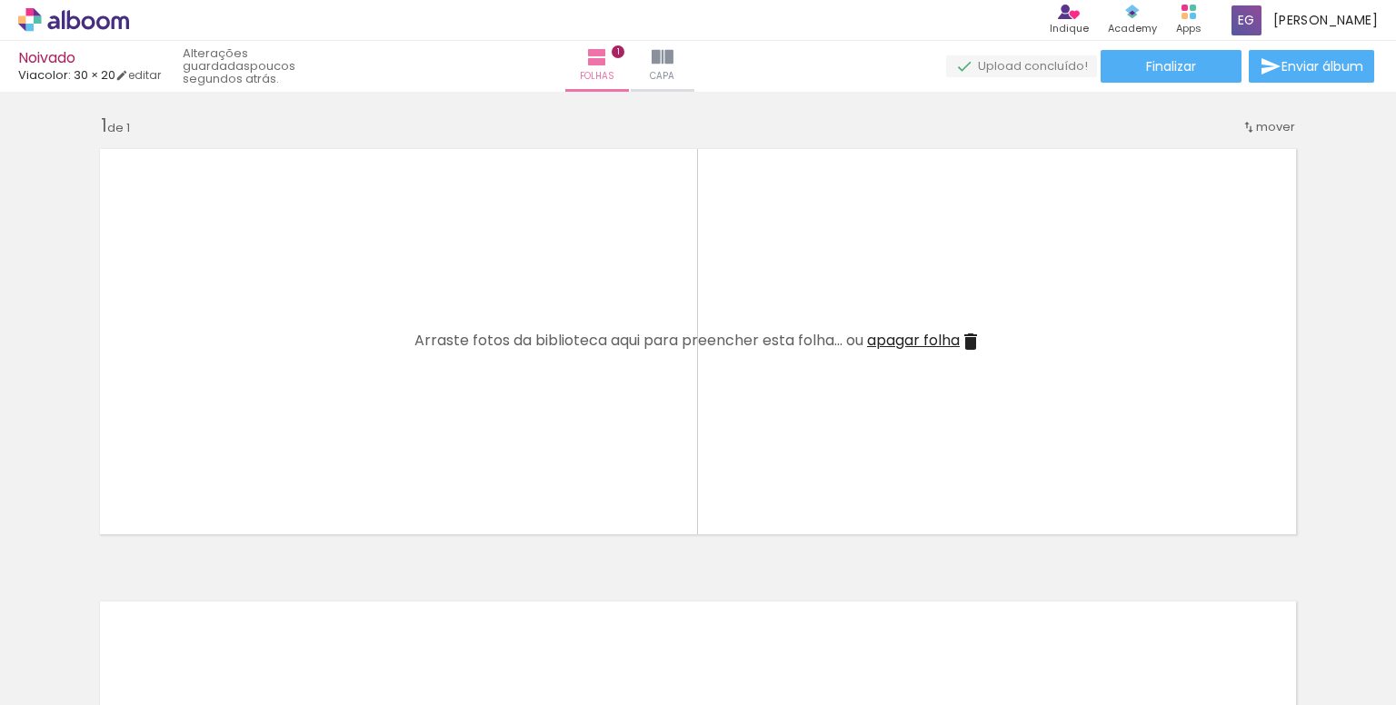
click at [145, 601] on quentale-thumb at bounding box center [182, 644] width 102 height 105
click at [143, 604] on iron-icon at bounding box center [142, 607] width 19 height 19
click at [144, 603] on quentale-thumb at bounding box center [182, 644] width 102 height 105
click at [145, 603] on quentale-thumb at bounding box center [182, 644] width 102 height 105
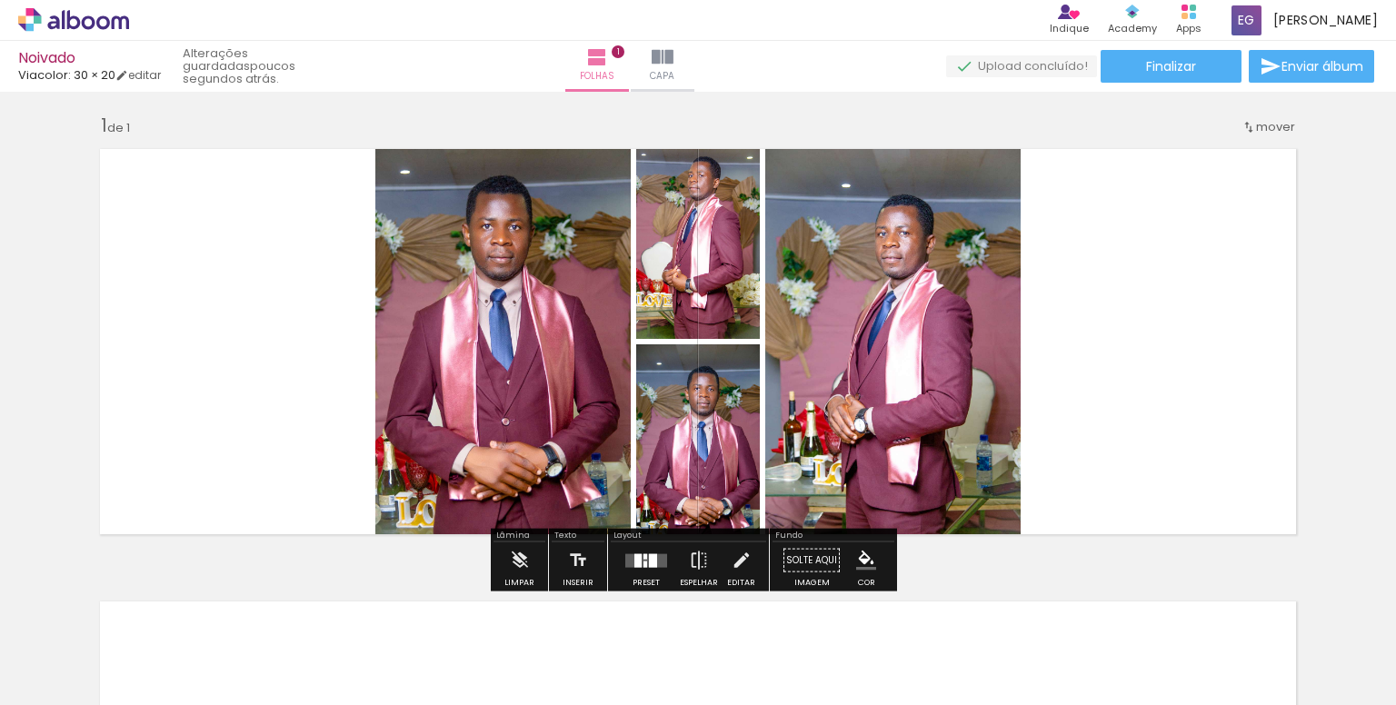
click at [0, 0] on div "Confirmar Cancelar" at bounding box center [0, 0] width 0 height 0
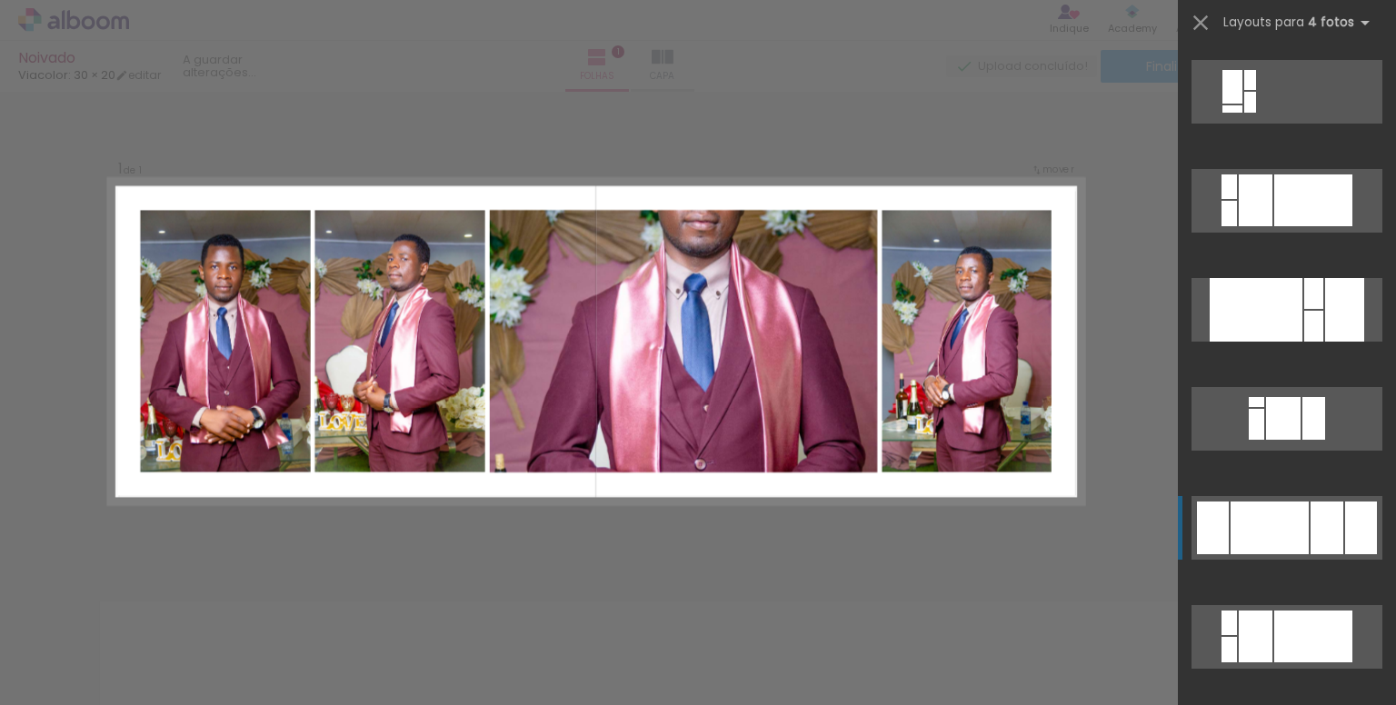
scroll to position [8845, 0]
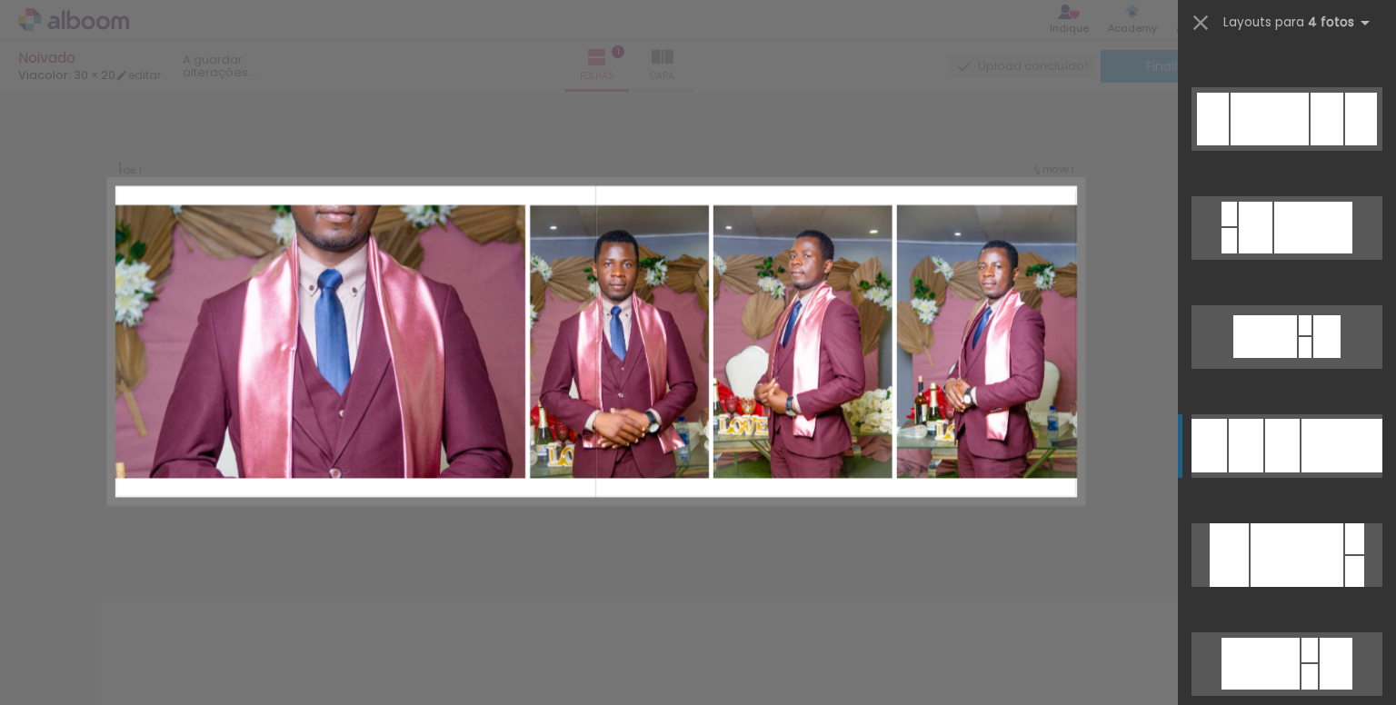
scroll to position [9240, 0]
click at [1265, 449] on div at bounding box center [1282, 445] width 35 height 54
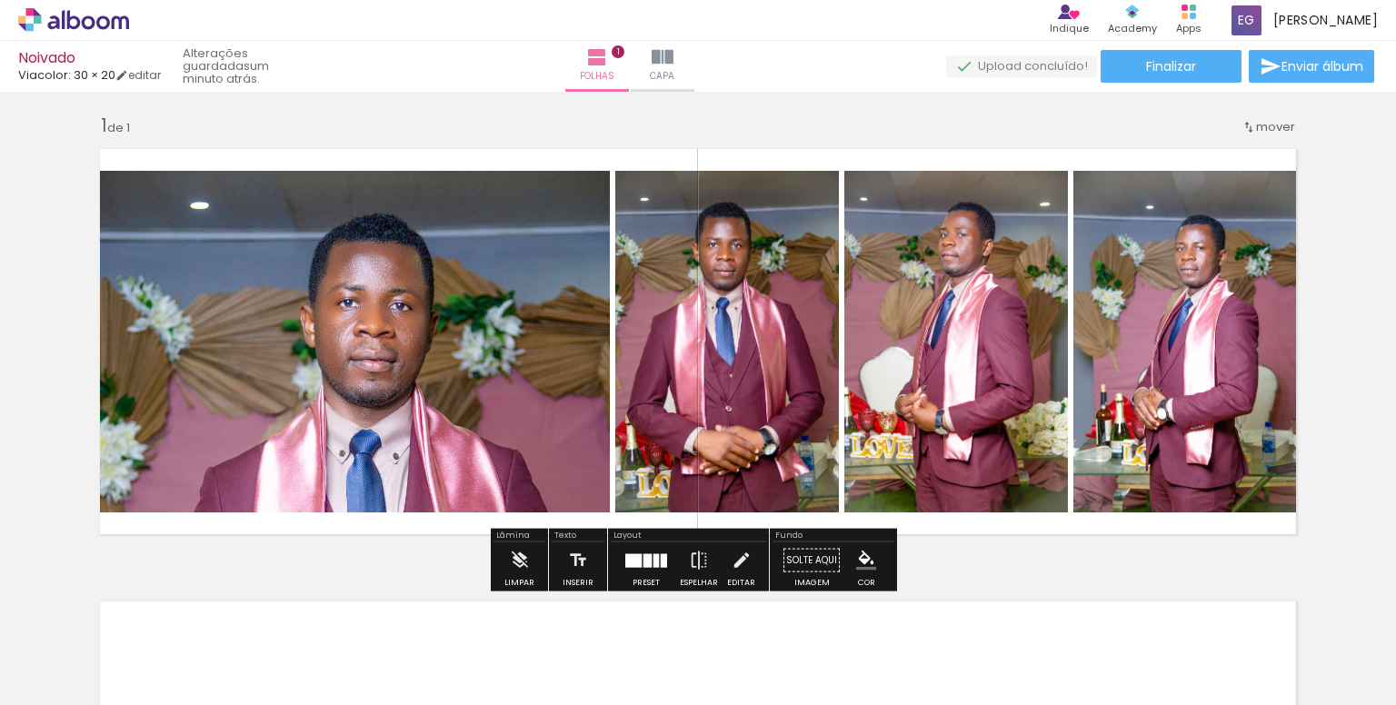
click at [0, 0] on div "Confirmar Cancelar" at bounding box center [0, 0] width 0 height 0
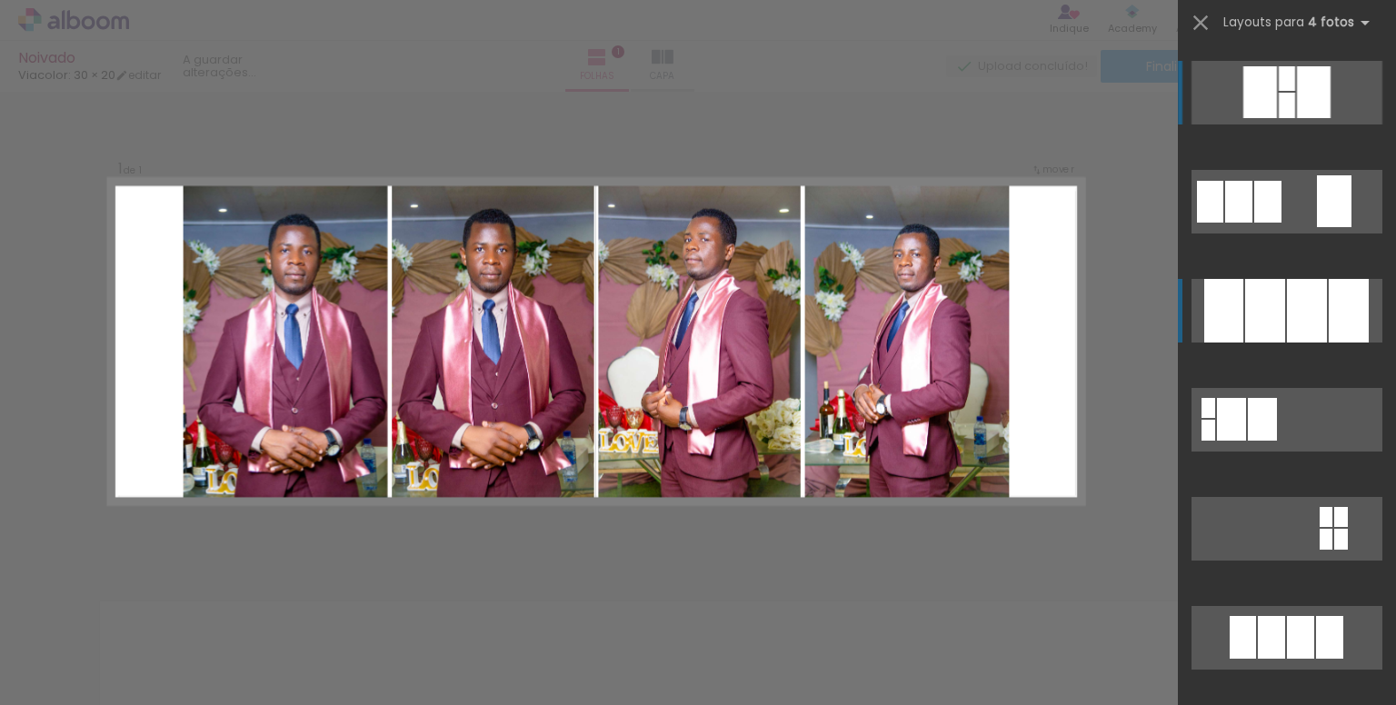
scroll to position [1734, 0]
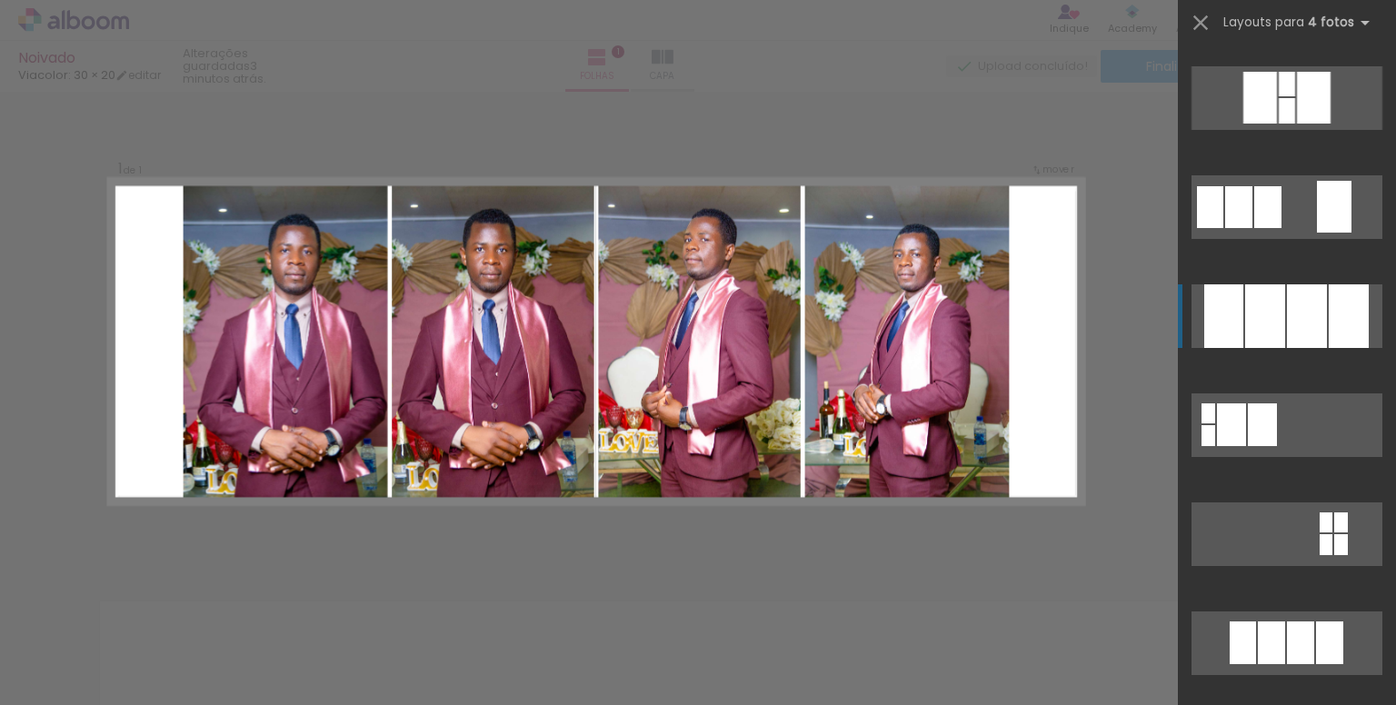
click at [1291, 314] on div at bounding box center [1307, 316] width 40 height 64
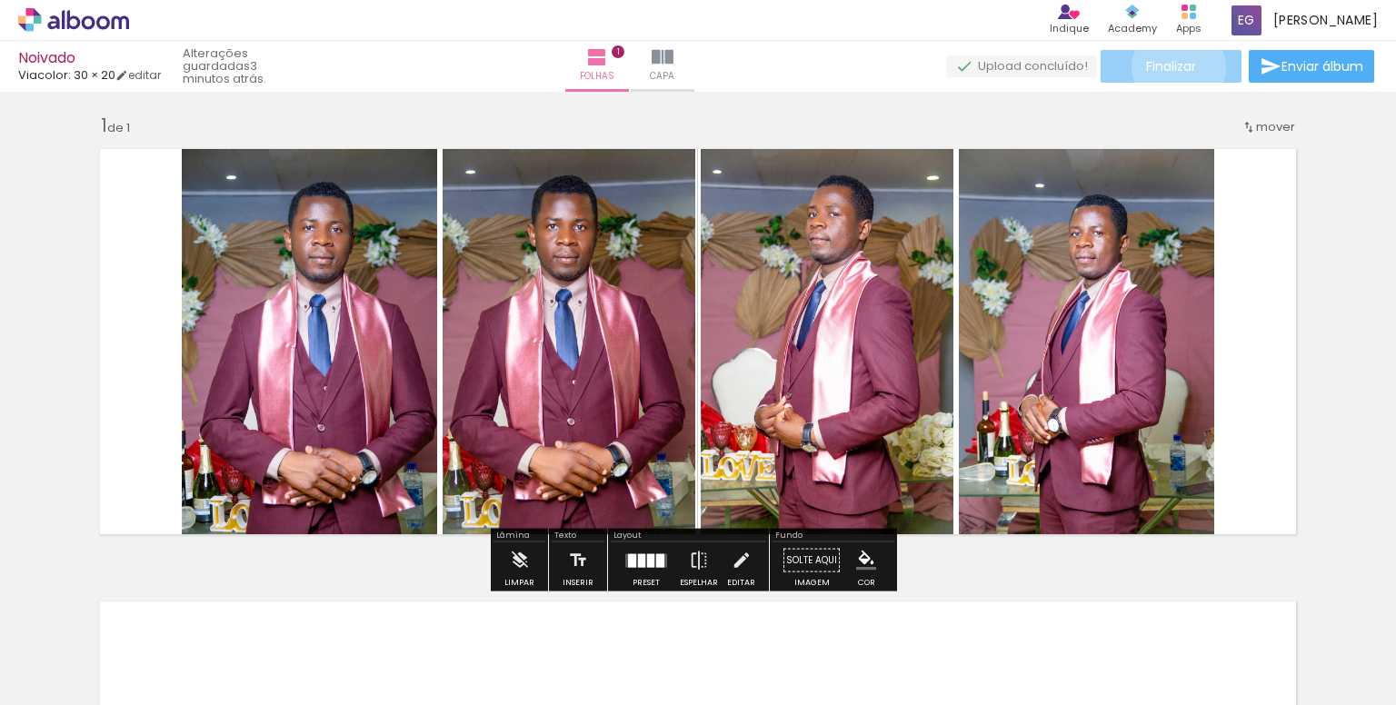
click at [1171, 67] on span "Finalizar" at bounding box center [1171, 66] width 50 height 13
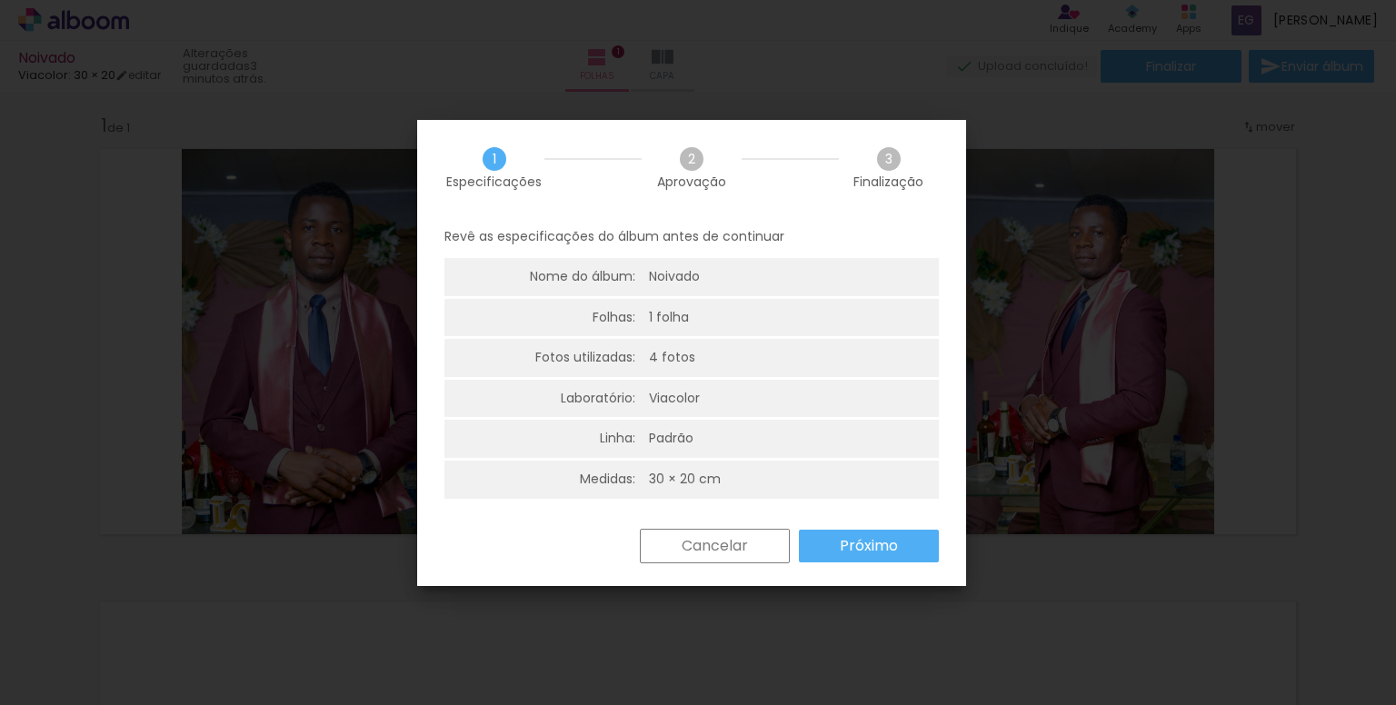
click at [0, 0] on paper-button "Próximo" at bounding box center [0, 0] width 0 height 0
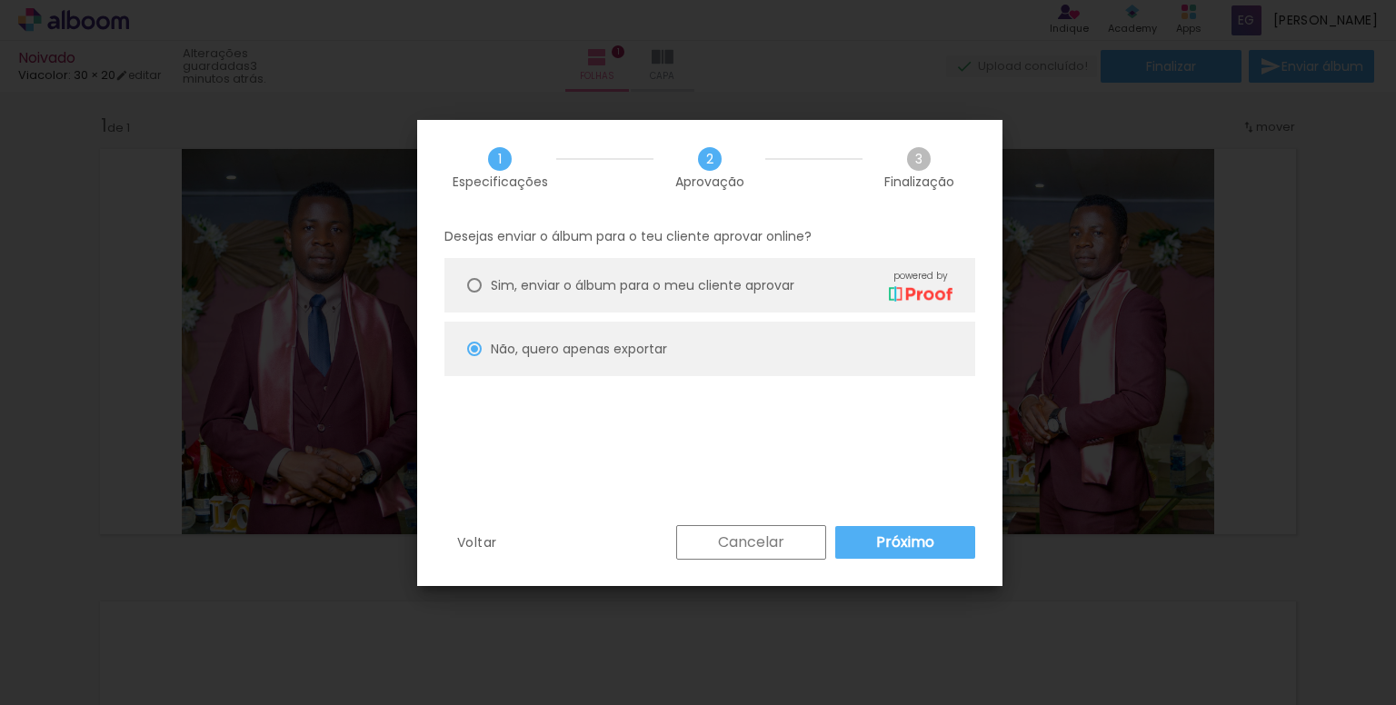
click at [854, 543] on paper-button "Próximo" at bounding box center [905, 542] width 140 height 33
type input "Alta, 300 DPI"
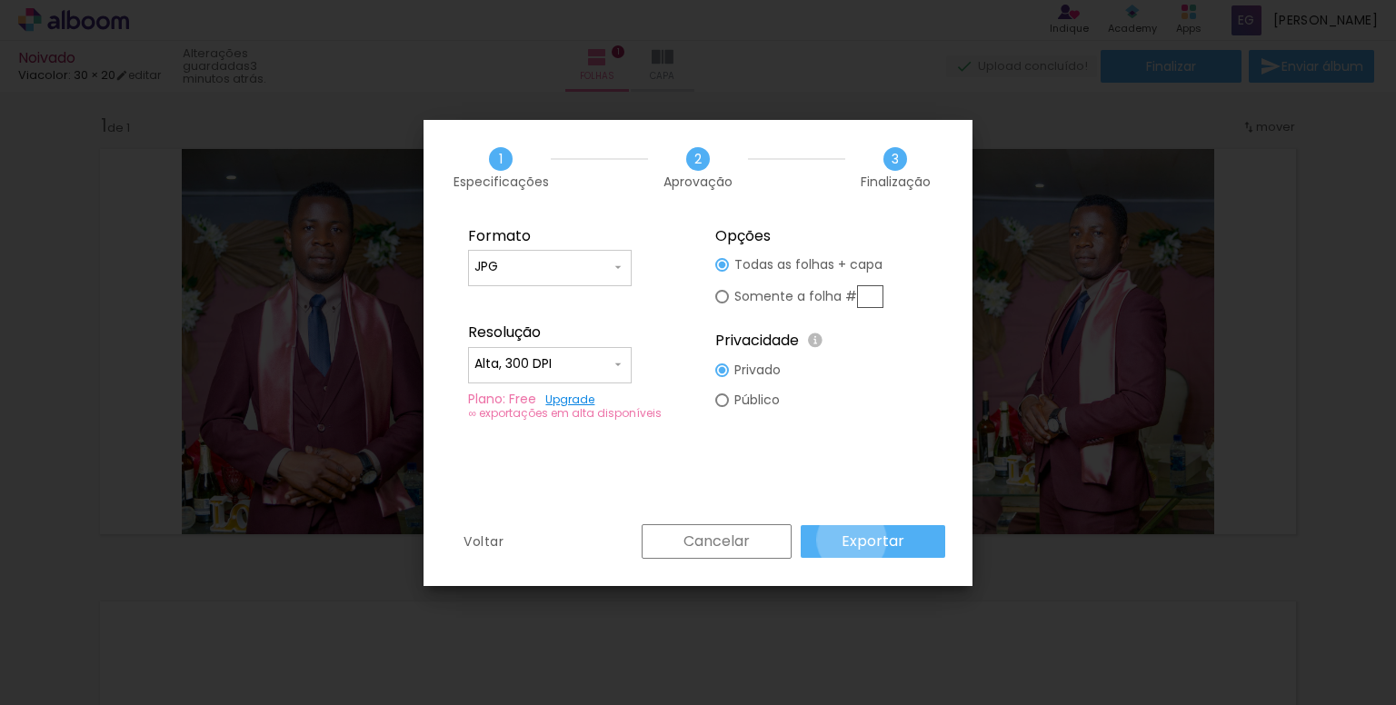
click at [0, 0] on slot "Exportar" at bounding box center [0, 0] width 0 height 0
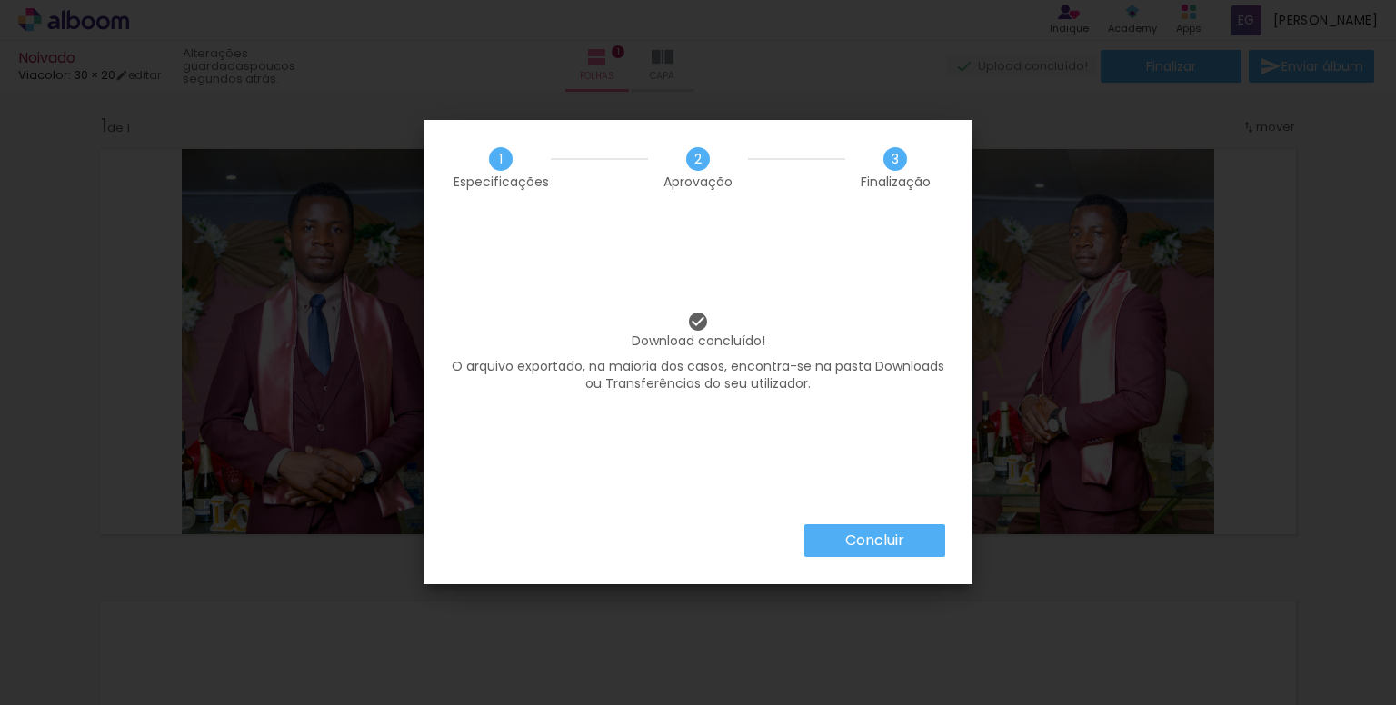
click at [878, 535] on iron-overlay-backdrop at bounding box center [698, 352] width 1396 height 705
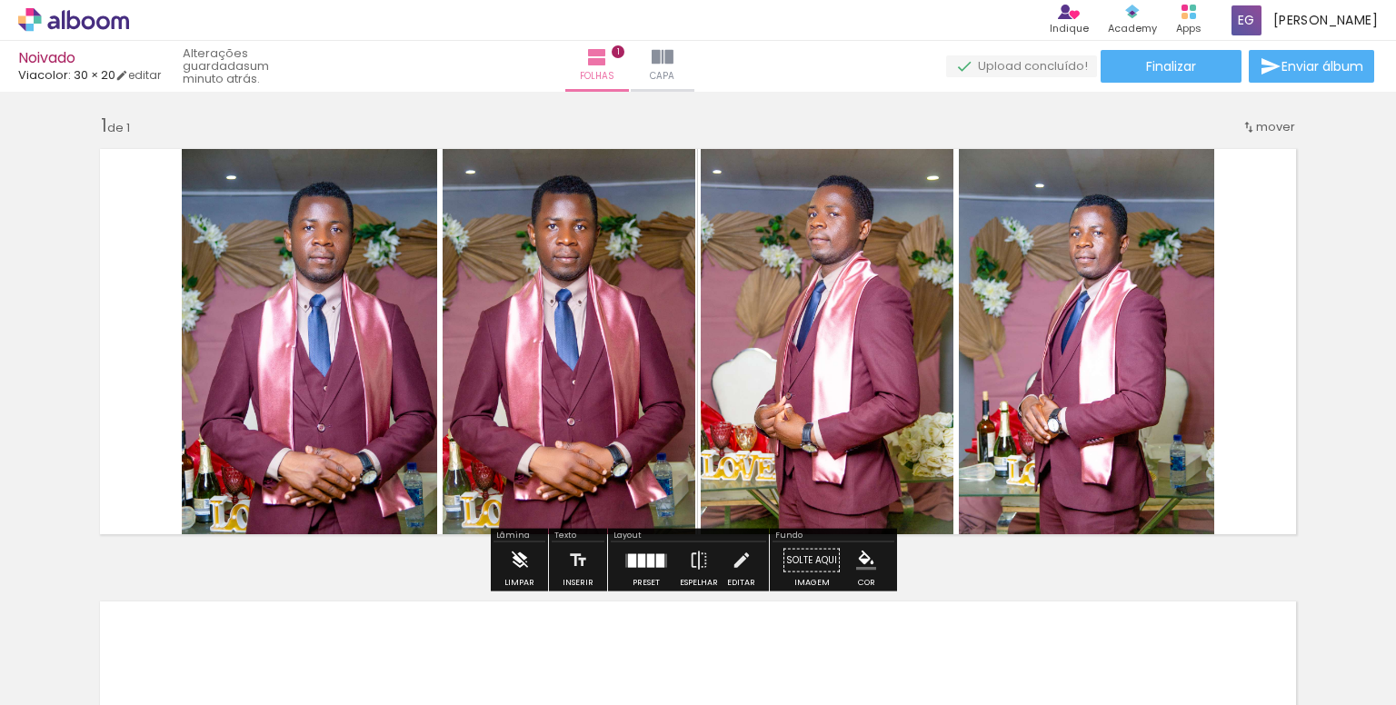
click at [520, 557] on iron-icon at bounding box center [520, 561] width 20 height 36
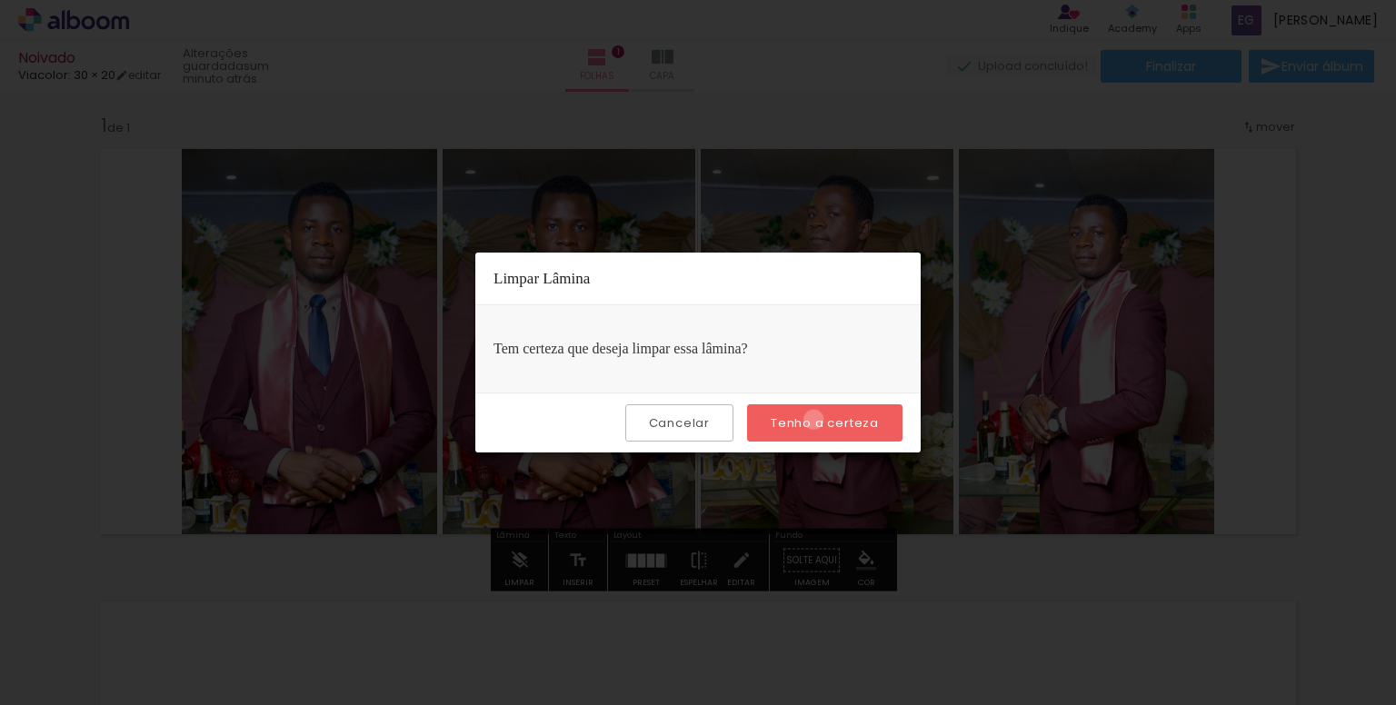
click at [0, 0] on slot "Tenho a certeza" at bounding box center [0, 0] width 0 height 0
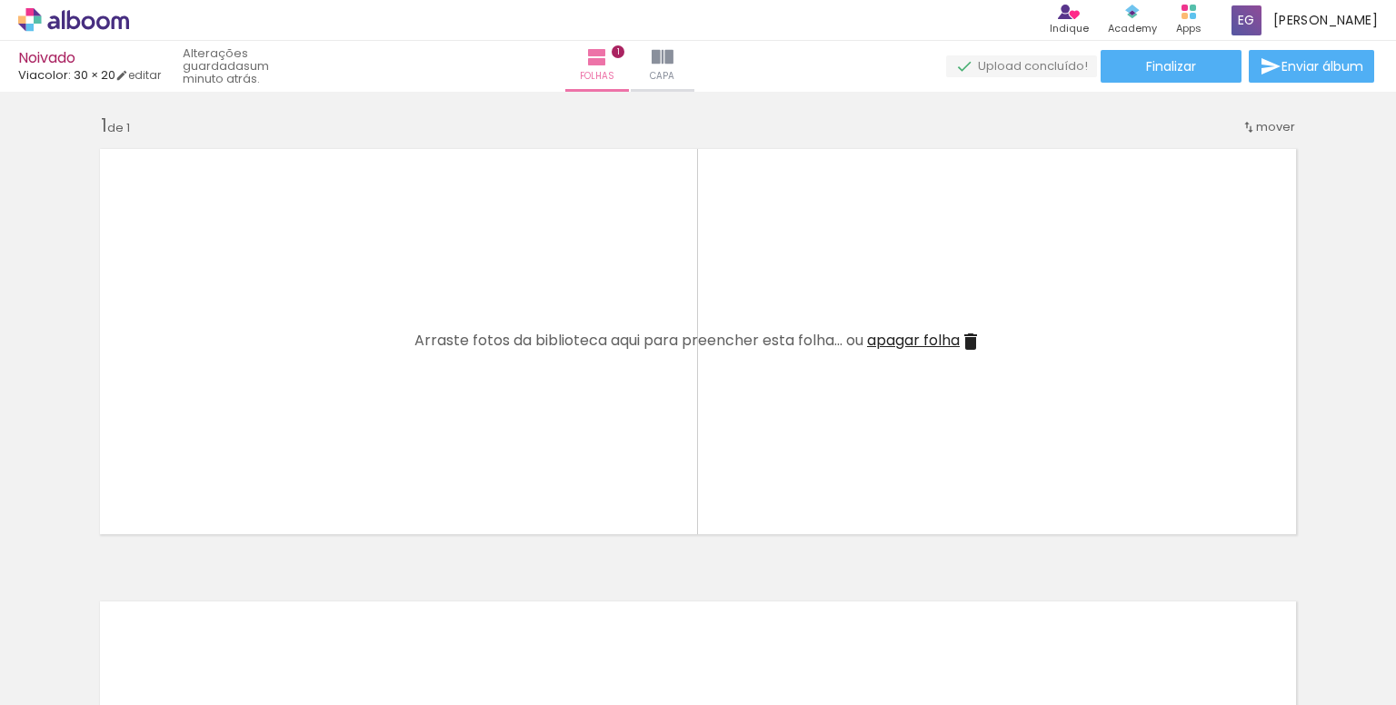
click at [155, 608] on quentale-thumb at bounding box center [182, 644] width 102 height 105
click at [153, 608] on quentale-thumb at bounding box center [182, 644] width 102 height 105
click at [152, 607] on iron-icon at bounding box center [142, 607] width 19 height 19
click at [0, 0] on div "Adicionar Fotos Solte as suas fotos aqui..." at bounding box center [0, 0] width 0 height 0
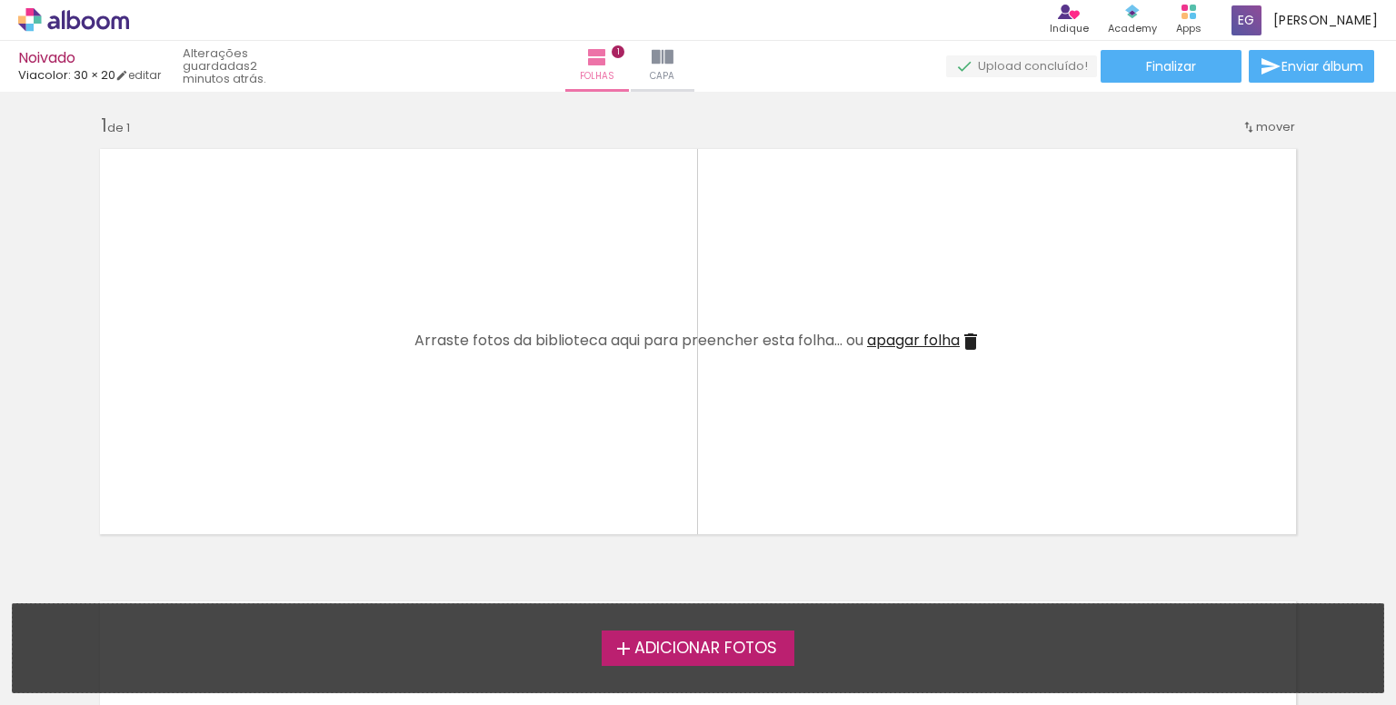
click at [634, 646] on span "Adicionar Fotos" at bounding box center [705, 649] width 143 height 16
click at [0, 0] on input "file" at bounding box center [0, 0] width 0 height 0
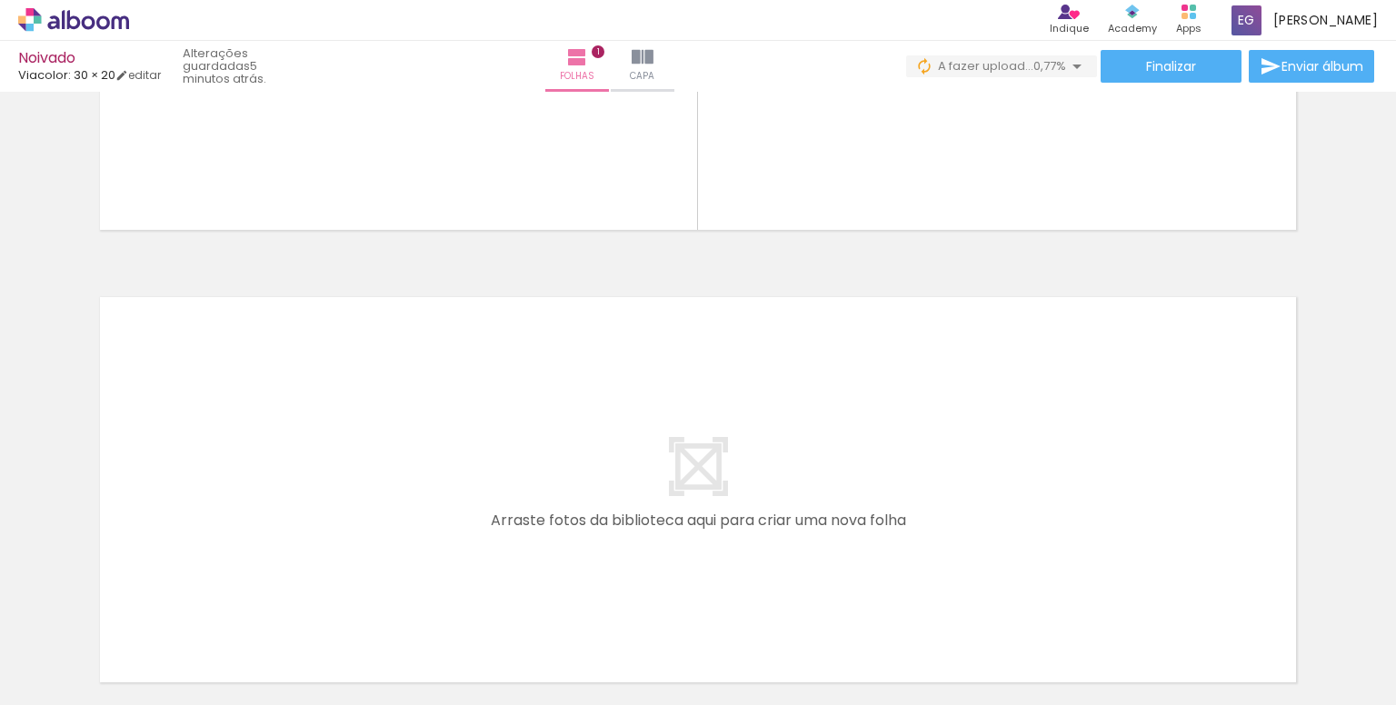
scroll to position [0, 3381]
click at [72, 680] on span "Adicionar Fotos" at bounding box center [64, 681] width 55 height 20
click at [0, 0] on input "file" at bounding box center [0, 0] width 0 height 0
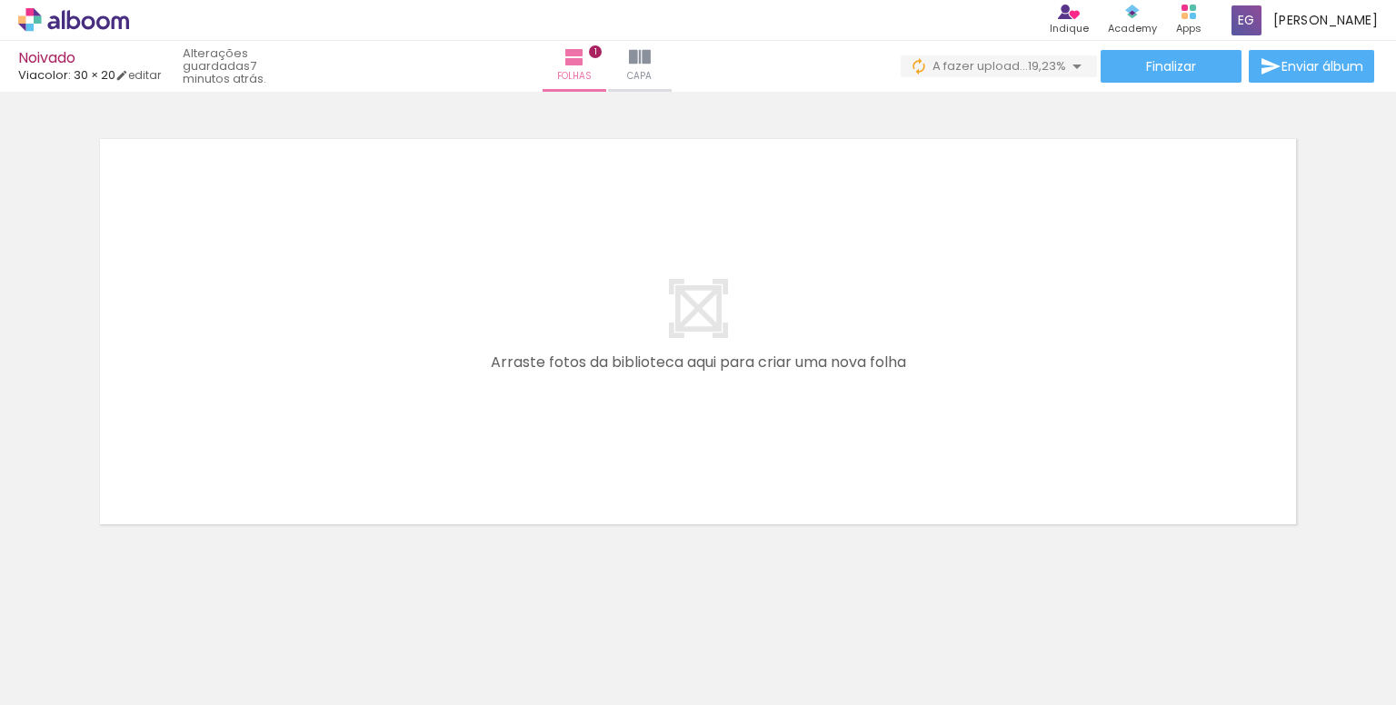
scroll to position [476, 0]
click at [126, 603] on quentale-thumb at bounding box center [160, 644] width 102 height 105
click at [125, 603] on quentale-thumb at bounding box center [160, 644] width 102 height 105
click at [0, 0] on iron-icon at bounding box center [0, 0] width 0 height 0
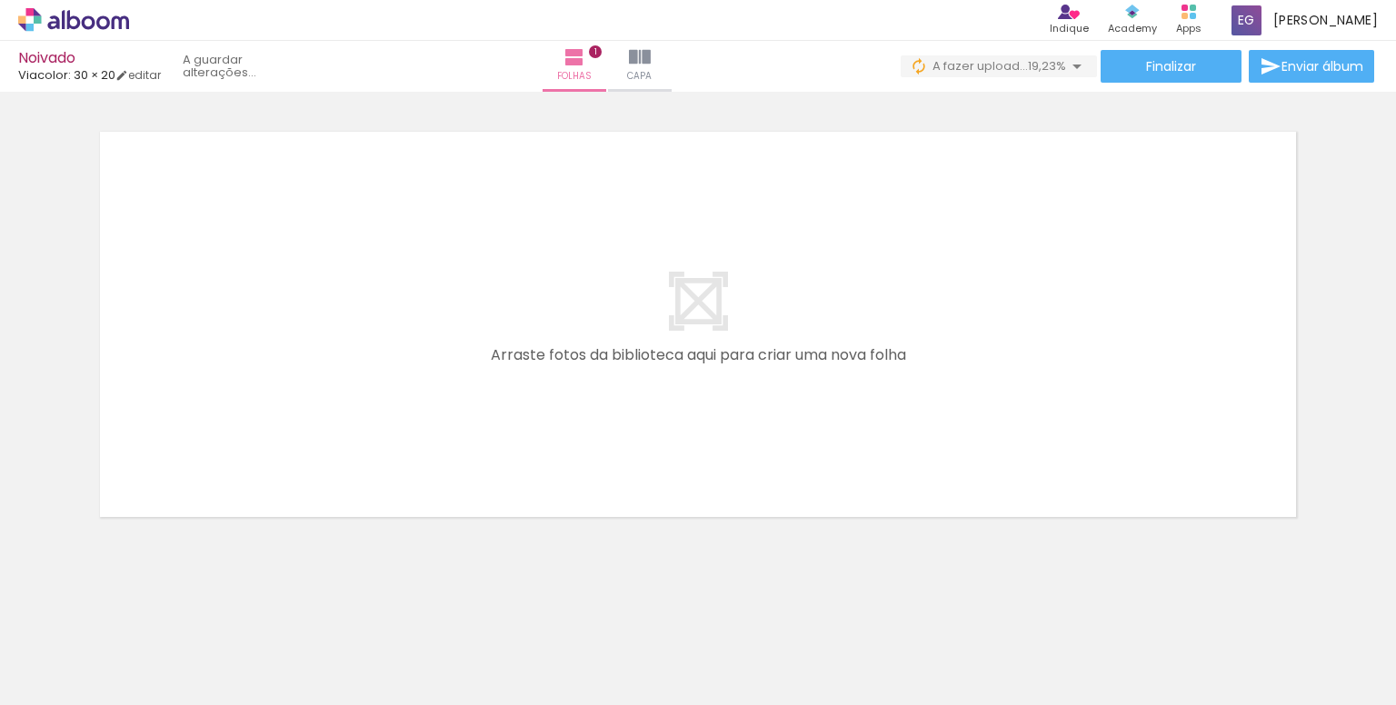
click at [125, 604] on quentale-thumb at bounding box center [160, 644] width 102 height 105
click at [124, 603] on iron-icon at bounding box center [120, 607] width 19 height 19
click at [125, 603] on iron-icon at bounding box center [120, 607] width 19 height 19
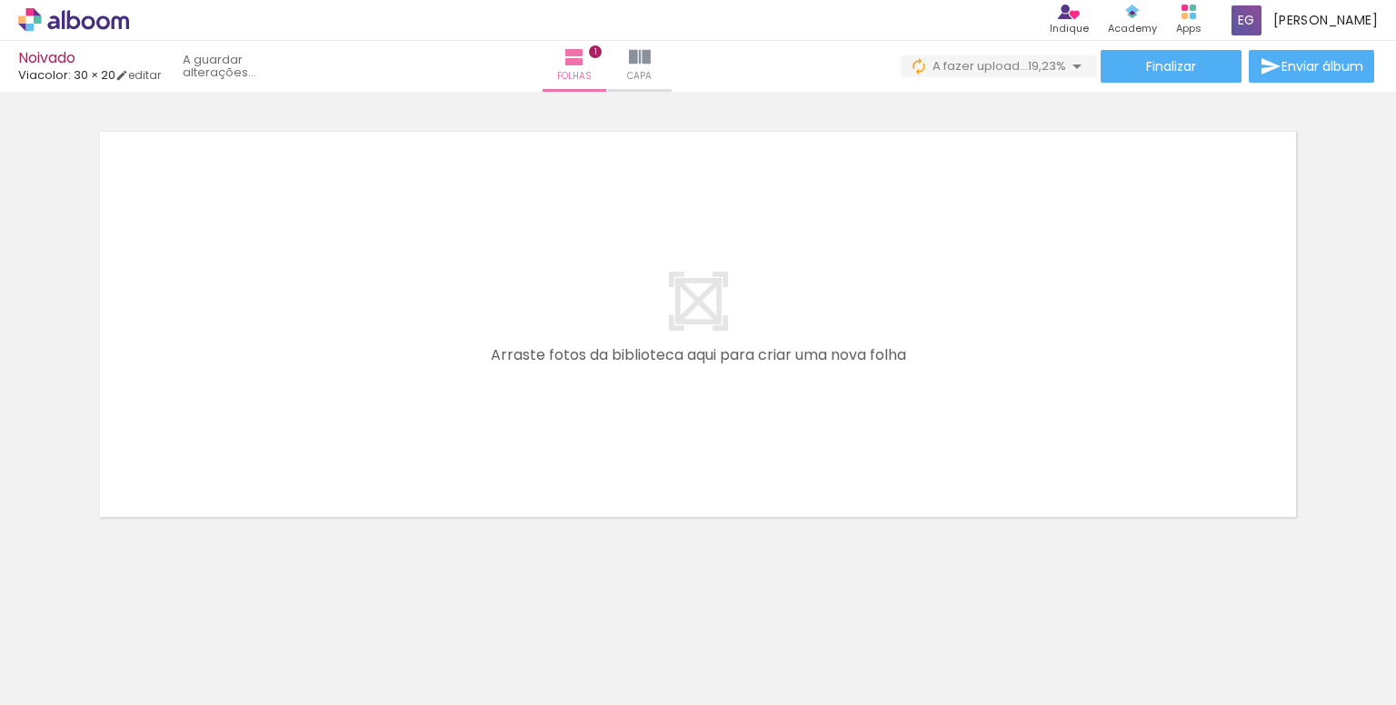
click at [0, 0] on iron-icon at bounding box center [0, 0] width 0 height 0
click at [126, 602] on quentale-thumb at bounding box center [160, 644] width 102 height 105
click at [0, 0] on iron-icon at bounding box center [0, 0] width 0 height 0
click at [124, 602] on quentale-thumb at bounding box center [160, 644] width 102 height 105
click at [0, 0] on iron-icon at bounding box center [0, 0] width 0 height 0
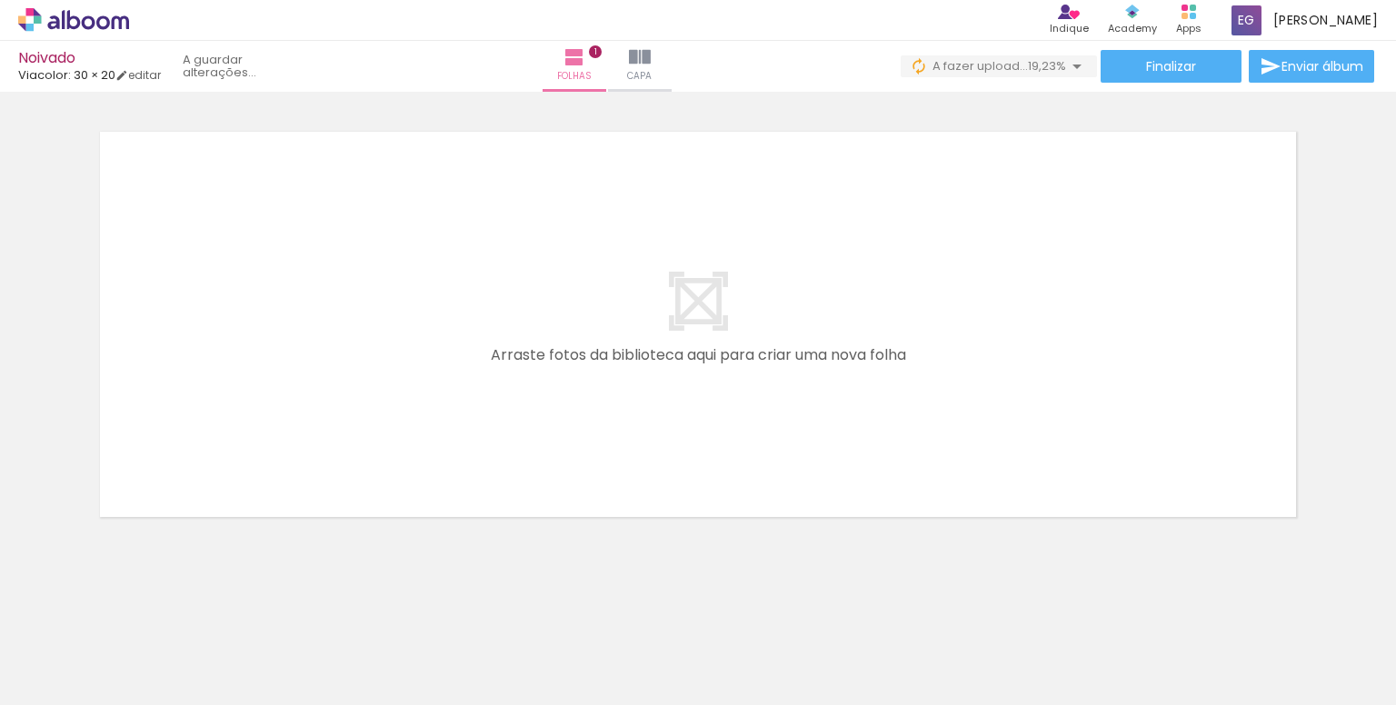
click at [0, 0] on iron-icon at bounding box center [0, 0] width 0 height 0
click at [126, 601] on quentale-thumb at bounding box center [160, 644] width 102 height 105
click at [126, 601] on iron-icon at bounding box center [120, 607] width 19 height 19
click at [126, 601] on quentale-thumb at bounding box center [160, 644] width 102 height 105
click at [127, 601] on quentale-thumb at bounding box center [160, 644] width 102 height 105
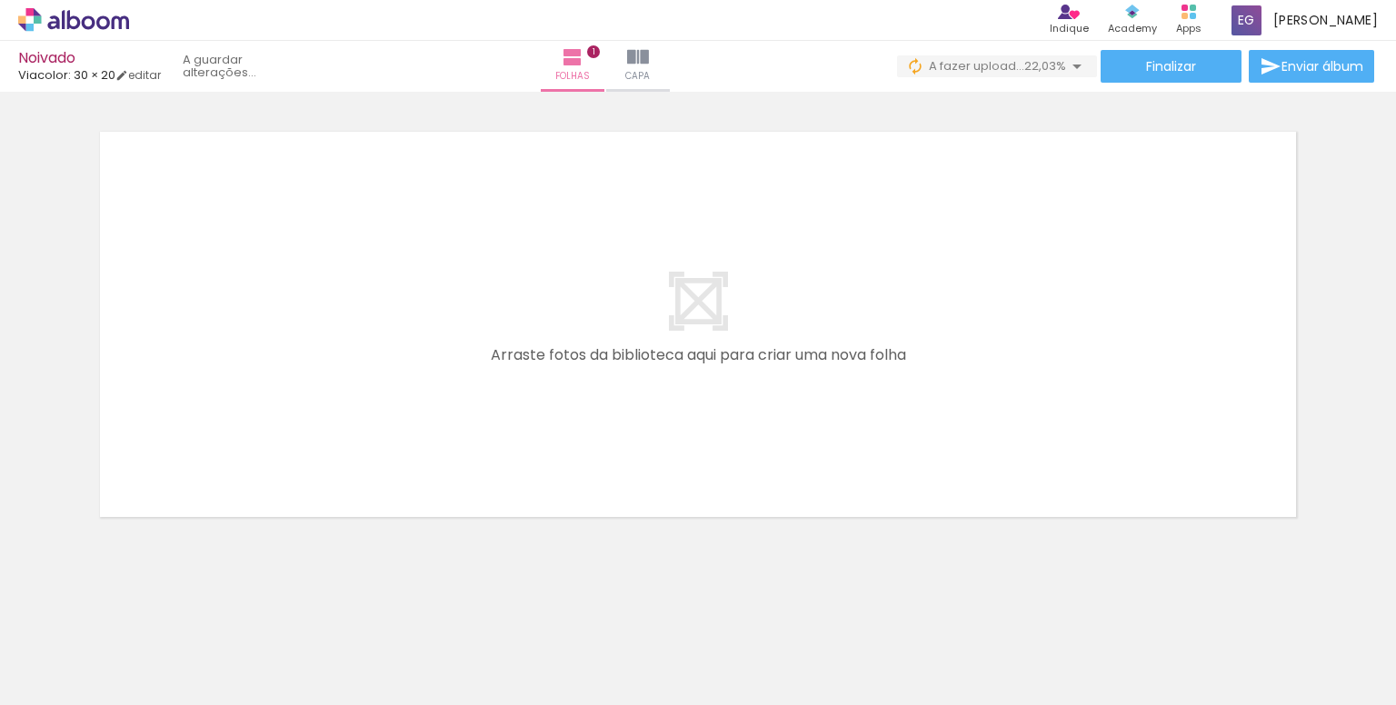
click at [125, 602] on iron-icon at bounding box center [120, 607] width 19 height 19
click at [125, 601] on quentale-thumb at bounding box center [160, 644] width 102 height 105
click at [124, 600] on iron-icon at bounding box center [120, 607] width 19 height 19
click at [125, 601] on quentale-thumb at bounding box center [160, 644] width 102 height 105
click at [126, 601] on iron-icon at bounding box center [120, 607] width 19 height 19
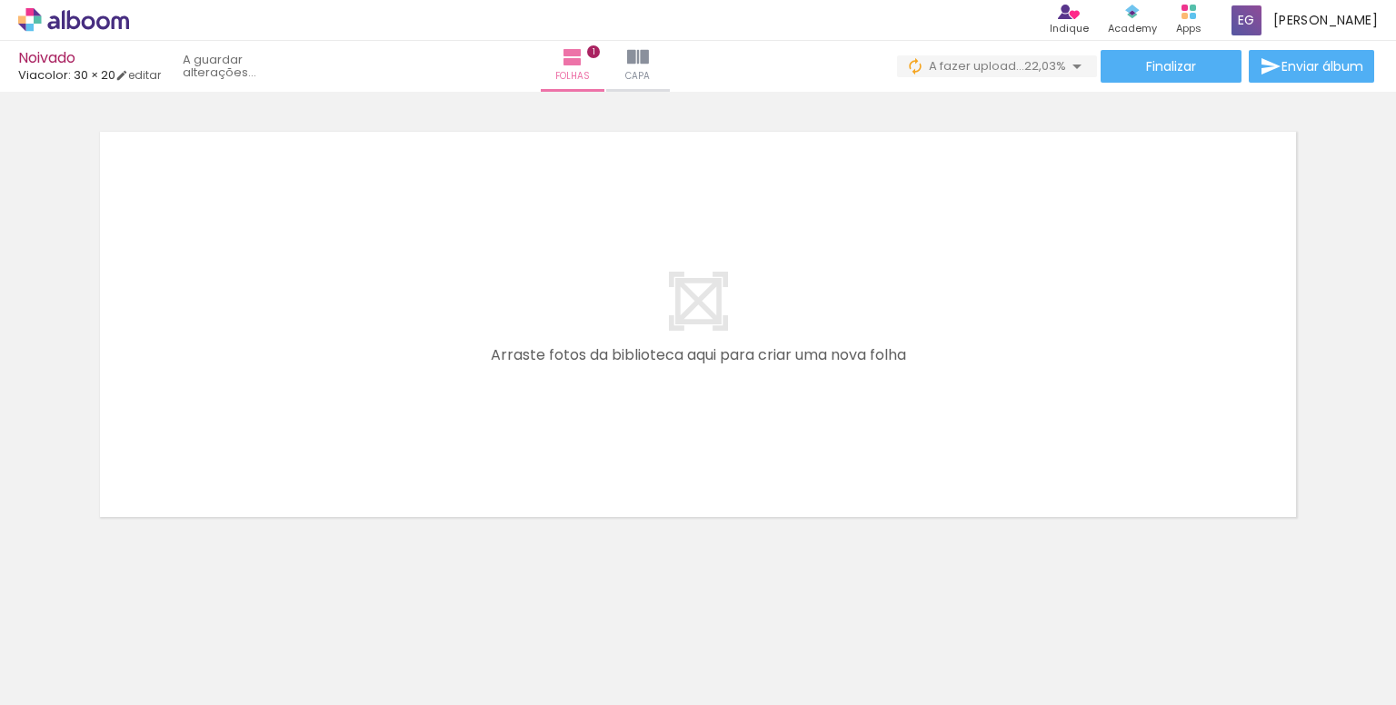
click at [0, 0] on iron-icon at bounding box center [0, 0] width 0 height 0
click at [126, 602] on quentale-thumb at bounding box center [160, 644] width 102 height 105
click at [124, 602] on quentale-thumb at bounding box center [160, 644] width 102 height 105
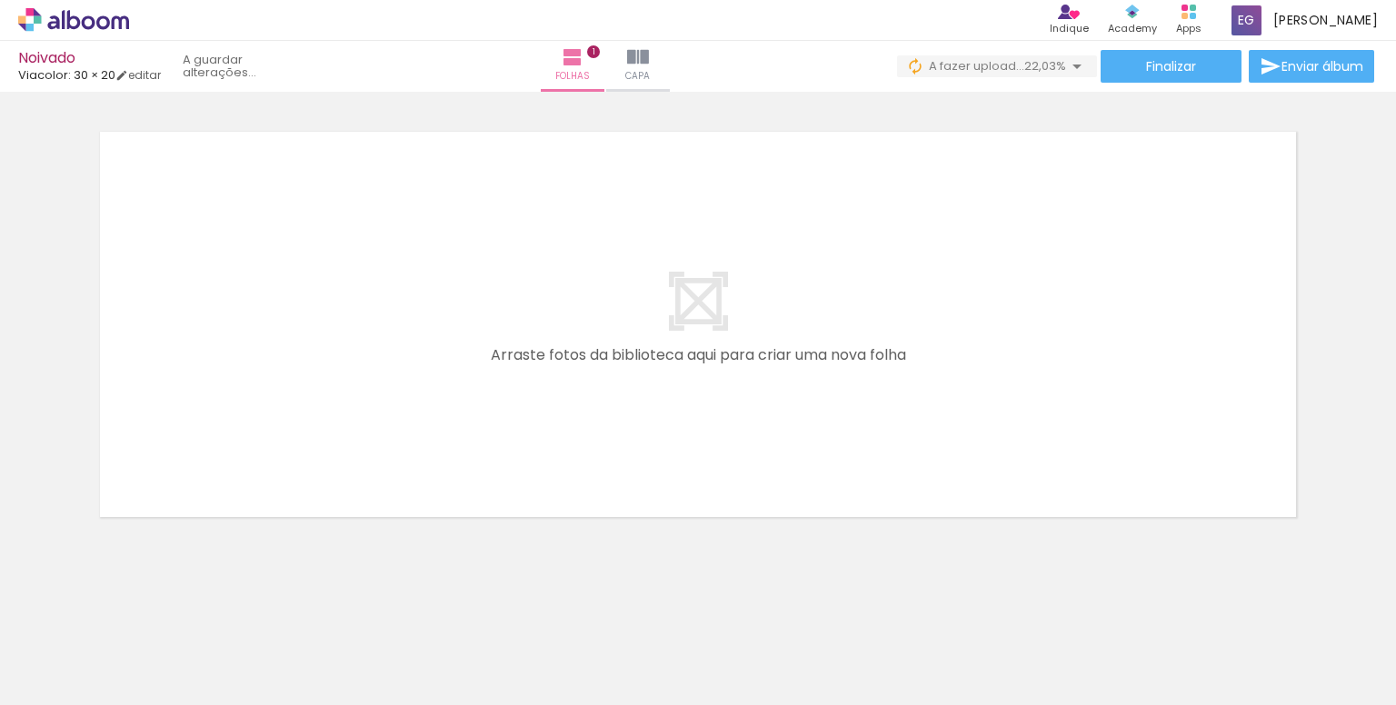
click at [124, 603] on quentale-thumb at bounding box center [160, 644] width 102 height 105
click at [0, 0] on iron-icon at bounding box center [0, 0] width 0 height 0
click at [123, 602] on quentale-thumb at bounding box center [160, 644] width 102 height 105
click at [0, 0] on iron-icon at bounding box center [0, 0] width 0 height 0
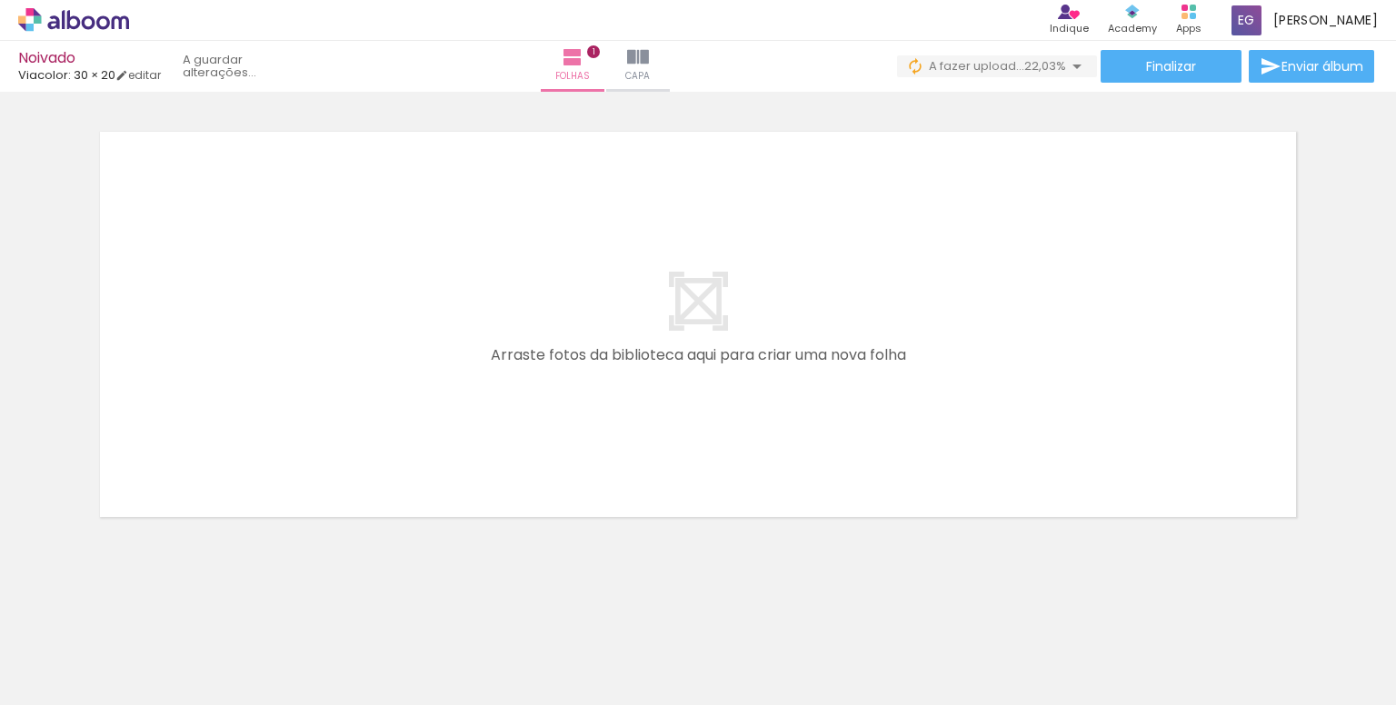
click at [122, 602] on iron-icon at bounding box center [120, 607] width 19 height 19
click at [123, 601] on iron-icon at bounding box center [120, 607] width 19 height 19
click at [122, 601] on iron-icon at bounding box center [120, 607] width 19 height 19
click at [0, 0] on iron-icon at bounding box center [0, 0] width 0 height 0
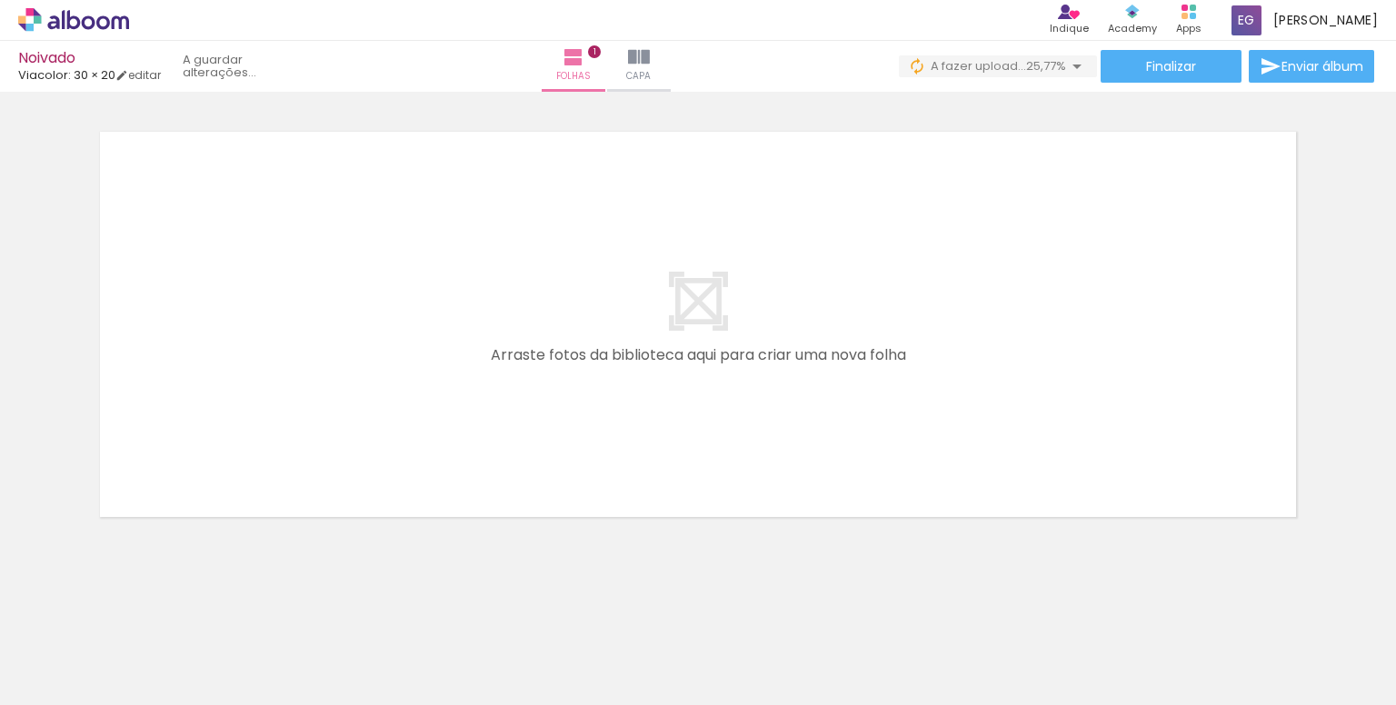
click at [123, 601] on quentale-thumb at bounding box center [160, 644] width 102 height 105
click at [121, 601] on quentale-thumb at bounding box center [160, 644] width 102 height 105
click at [123, 601] on quentale-thumb at bounding box center [160, 644] width 102 height 105
click at [121, 601] on quentale-thumb at bounding box center [160, 644] width 102 height 105
click at [123, 601] on quentale-thumb at bounding box center [160, 644] width 102 height 105
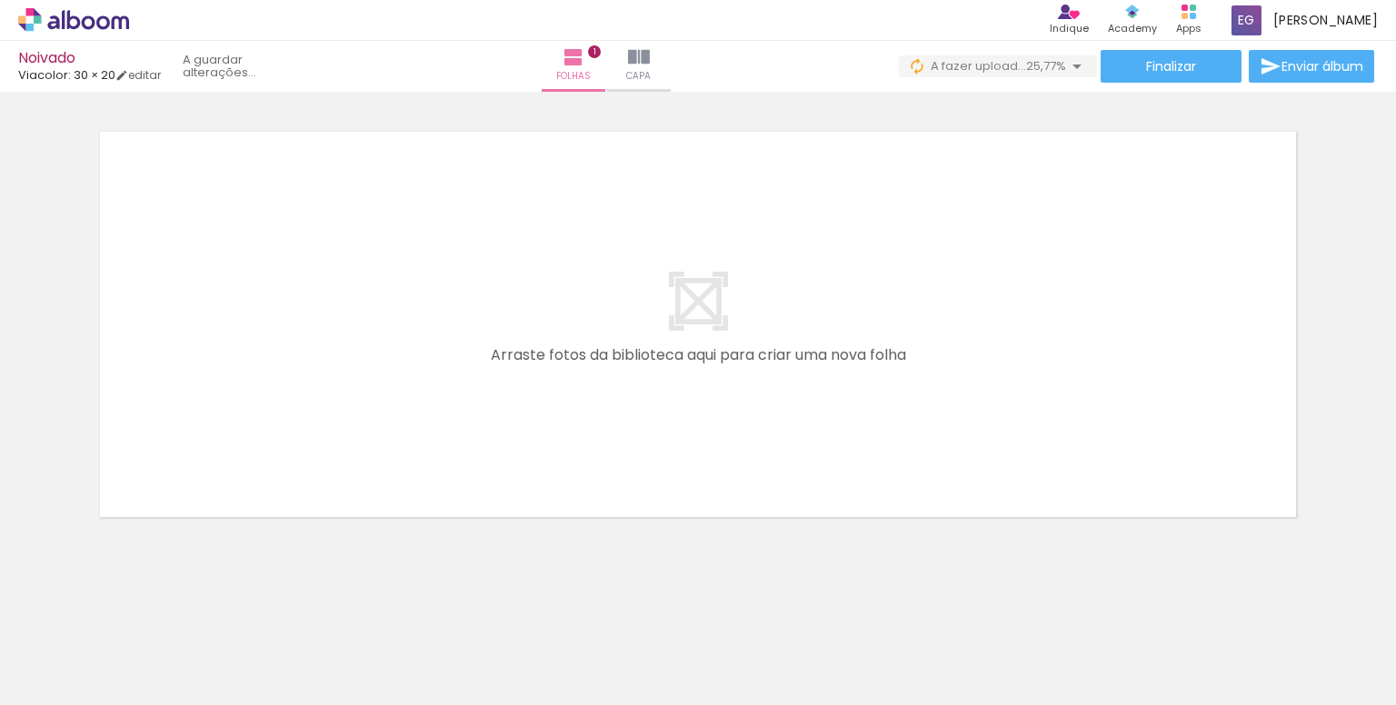
click at [123, 602] on quentale-thumb at bounding box center [160, 644] width 102 height 105
click at [0, 0] on iron-icon at bounding box center [0, 0] width 0 height 0
click at [124, 604] on quentale-thumb at bounding box center [160, 644] width 102 height 105
click at [0, 0] on iron-icon at bounding box center [0, 0] width 0 height 0
click at [123, 603] on quentale-thumb at bounding box center [160, 644] width 102 height 105
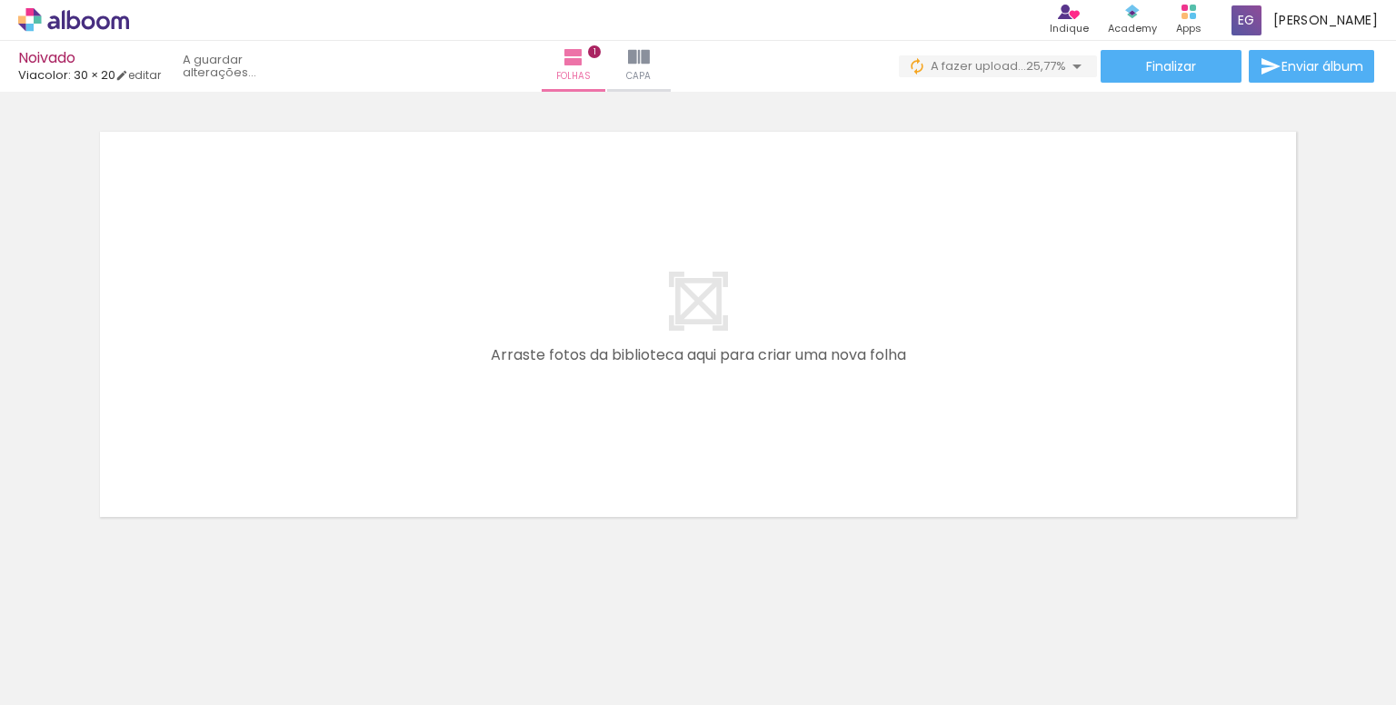
click at [124, 602] on quentale-thumb at bounding box center [160, 644] width 102 height 105
click at [0, 0] on iron-icon at bounding box center [0, 0] width 0 height 0
click at [124, 604] on quentale-thumb at bounding box center [160, 644] width 102 height 105
click at [125, 603] on quentale-thumb at bounding box center [160, 644] width 102 height 105
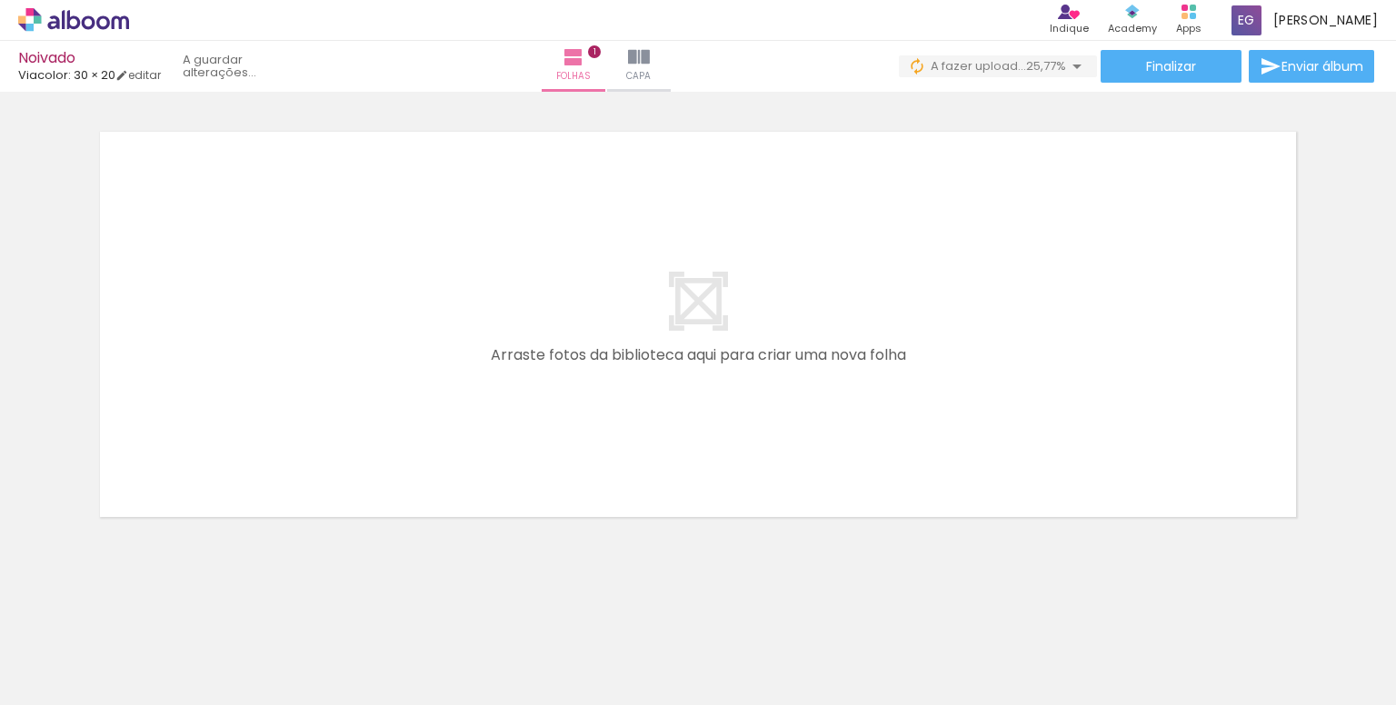
click at [0, 0] on iron-icon at bounding box center [0, 0] width 0 height 0
click at [125, 604] on quentale-thumb at bounding box center [160, 644] width 102 height 105
click at [0, 0] on iron-icon at bounding box center [0, 0] width 0 height 0
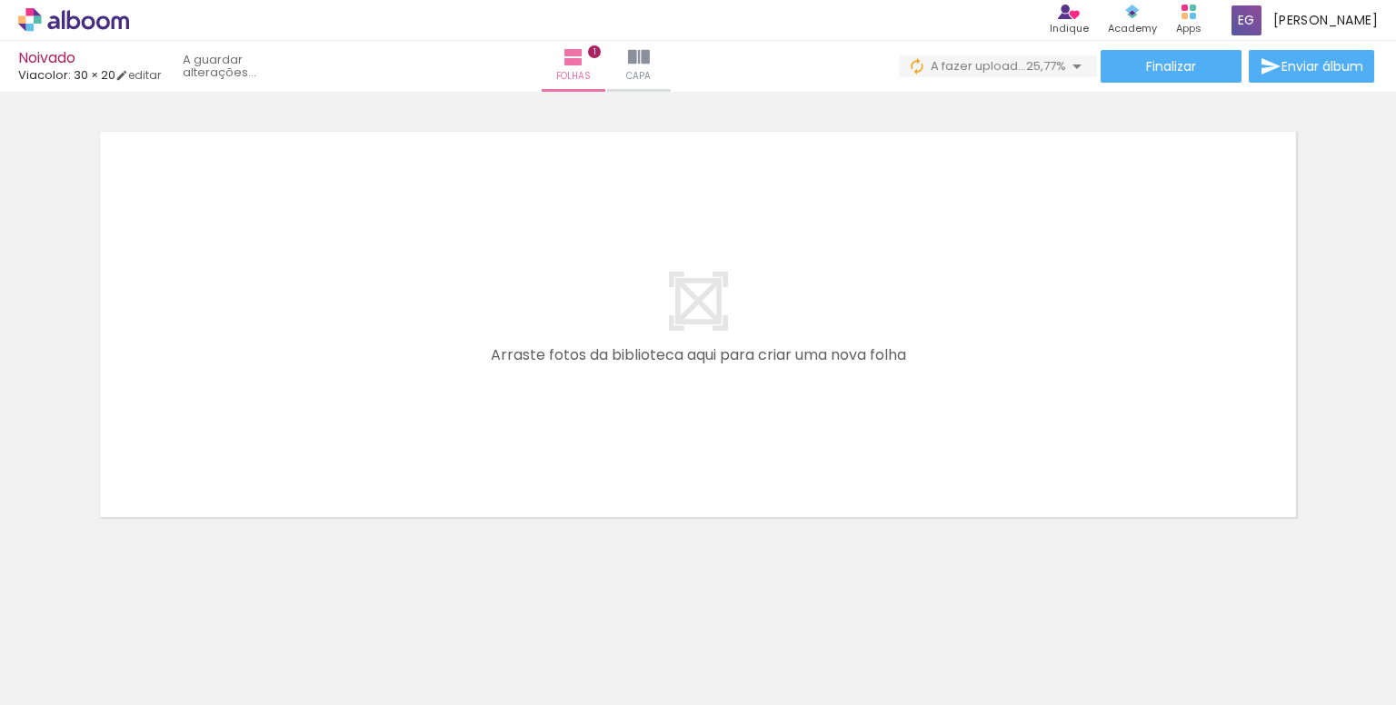
click at [125, 605] on quentale-thumb at bounding box center [160, 644] width 102 height 105
click at [127, 606] on quentale-thumb at bounding box center [160, 644] width 102 height 105
click at [124, 606] on quentale-thumb at bounding box center [160, 644] width 102 height 105
click at [125, 607] on quentale-thumb at bounding box center [160, 644] width 102 height 105
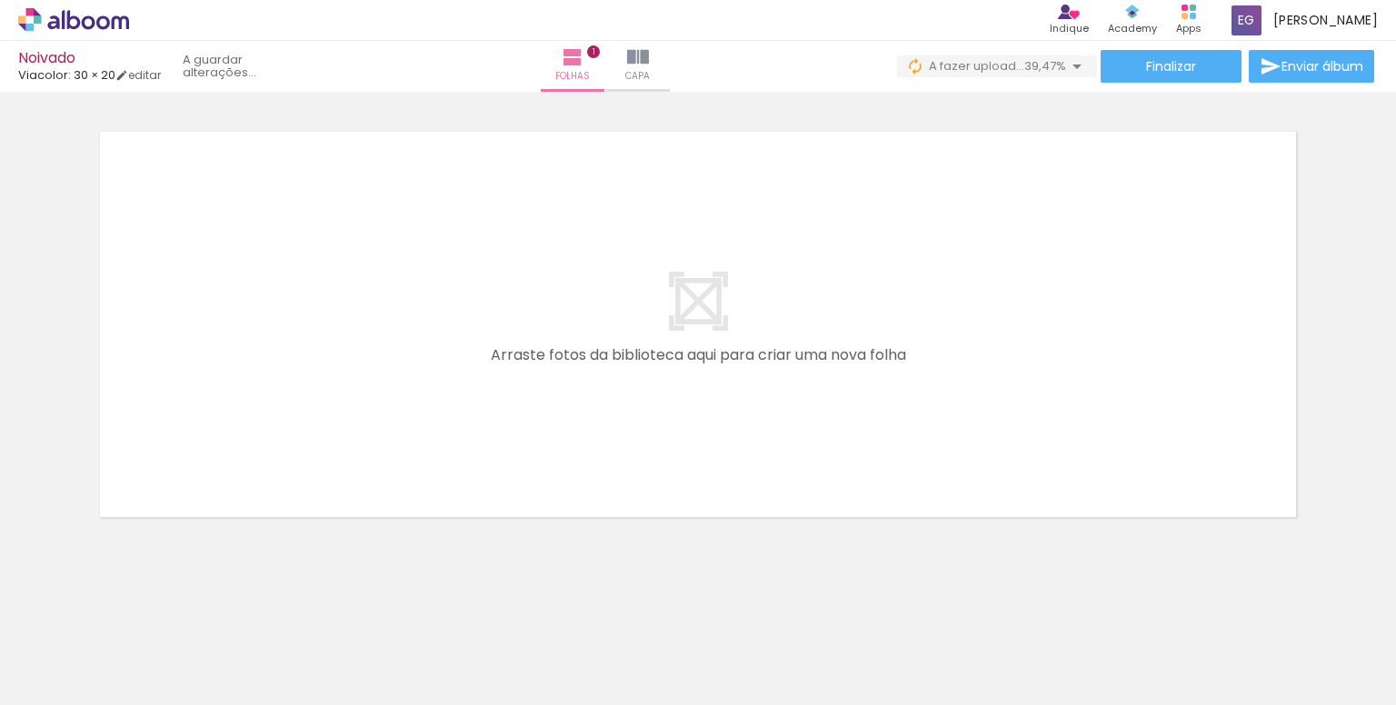
click at [124, 606] on quentale-thumb at bounding box center [160, 644] width 102 height 105
click at [124, 605] on iron-icon at bounding box center [120, 607] width 19 height 19
click at [124, 605] on quentale-thumb at bounding box center [160, 644] width 102 height 105
click at [124, 605] on iron-icon at bounding box center [120, 607] width 19 height 19
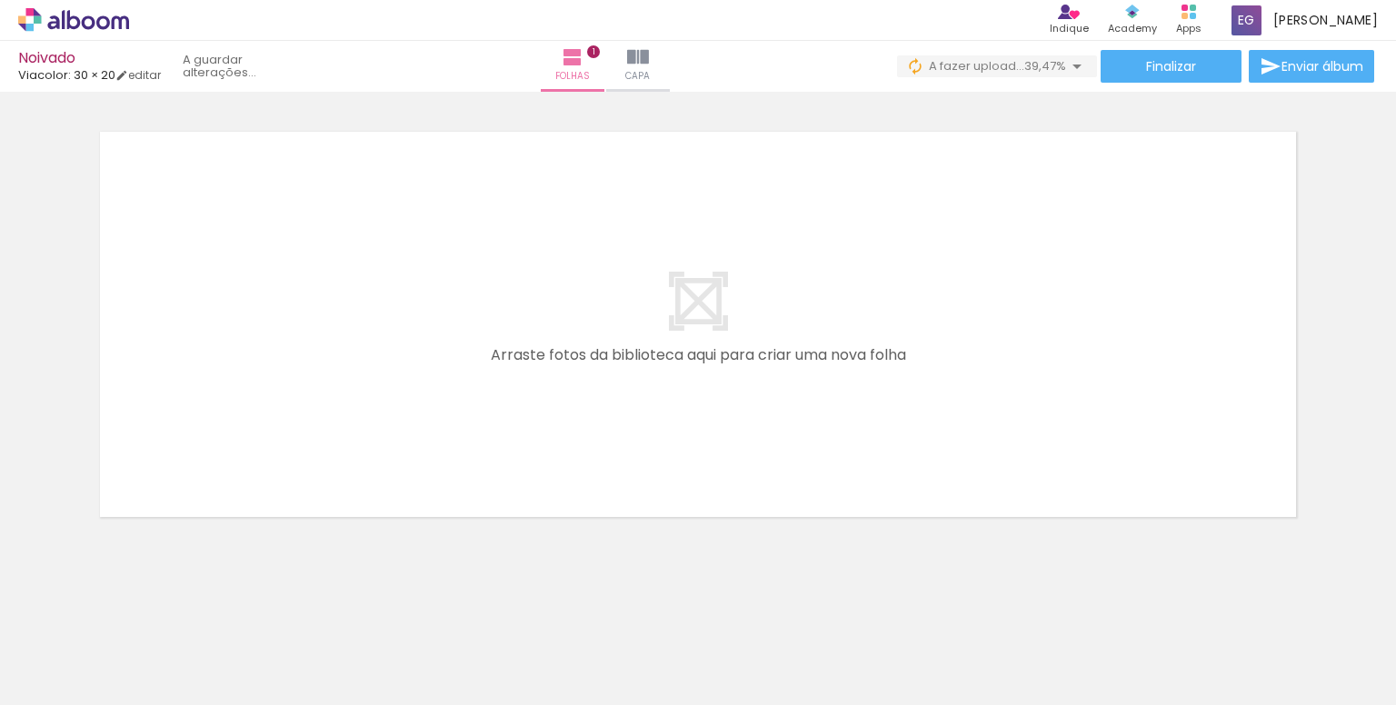
click at [124, 605] on iron-icon at bounding box center [120, 607] width 19 height 19
click at [125, 608] on quentale-thumb at bounding box center [160, 644] width 102 height 105
click at [125, 606] on quentale-thumb at bounding box center [160, 644] width 102 height 105
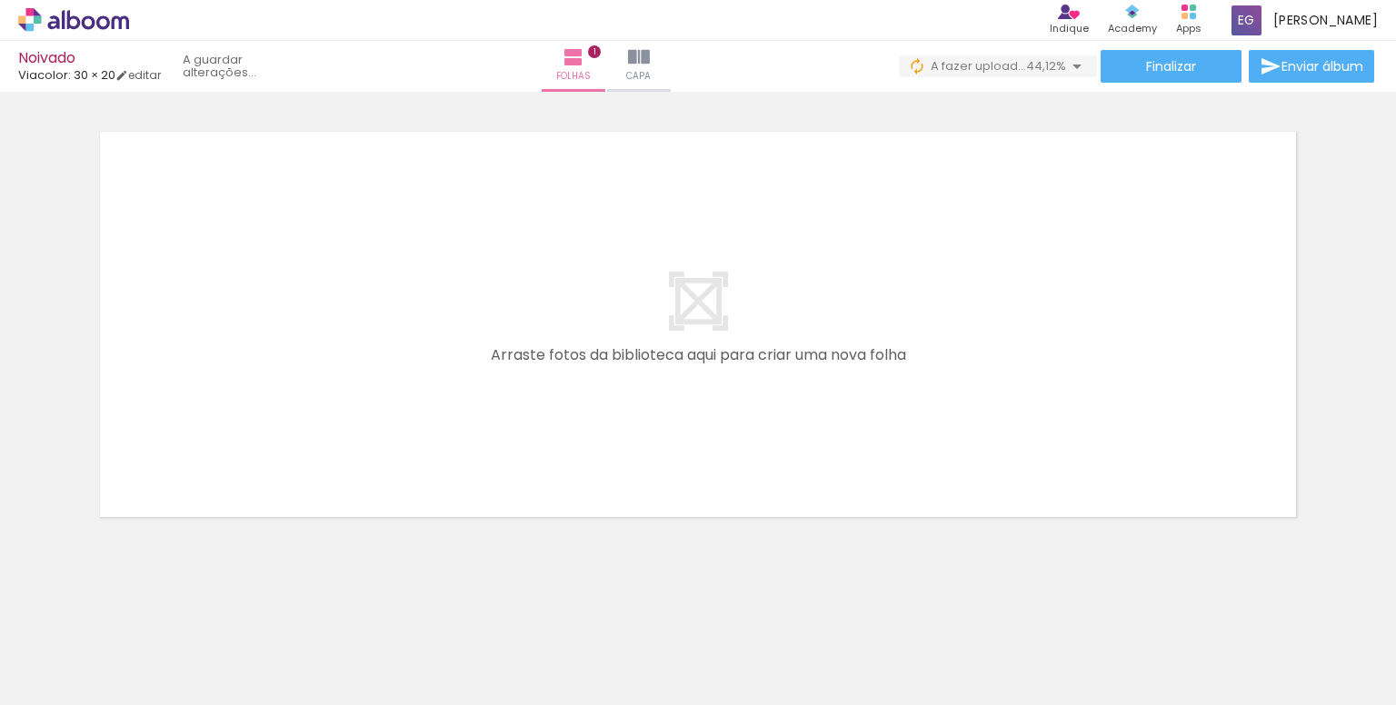
click at [0, 0] on iron-icon at bounding box center [0, 0] width 0 height 0
click at [125, 605] on quentale-thumb at bounding box center [160, 644] width 102 height 105
click at [125, 604] on quentale-thumb at bounding box center [160, 644] width 102 height 105
click at [126, 604] on quentale-thumb at bounding box center [160, 644] width 102 height 105
click at [126, 605] on quentale-thumb at bounding box center [160, 644] width 102 height 105
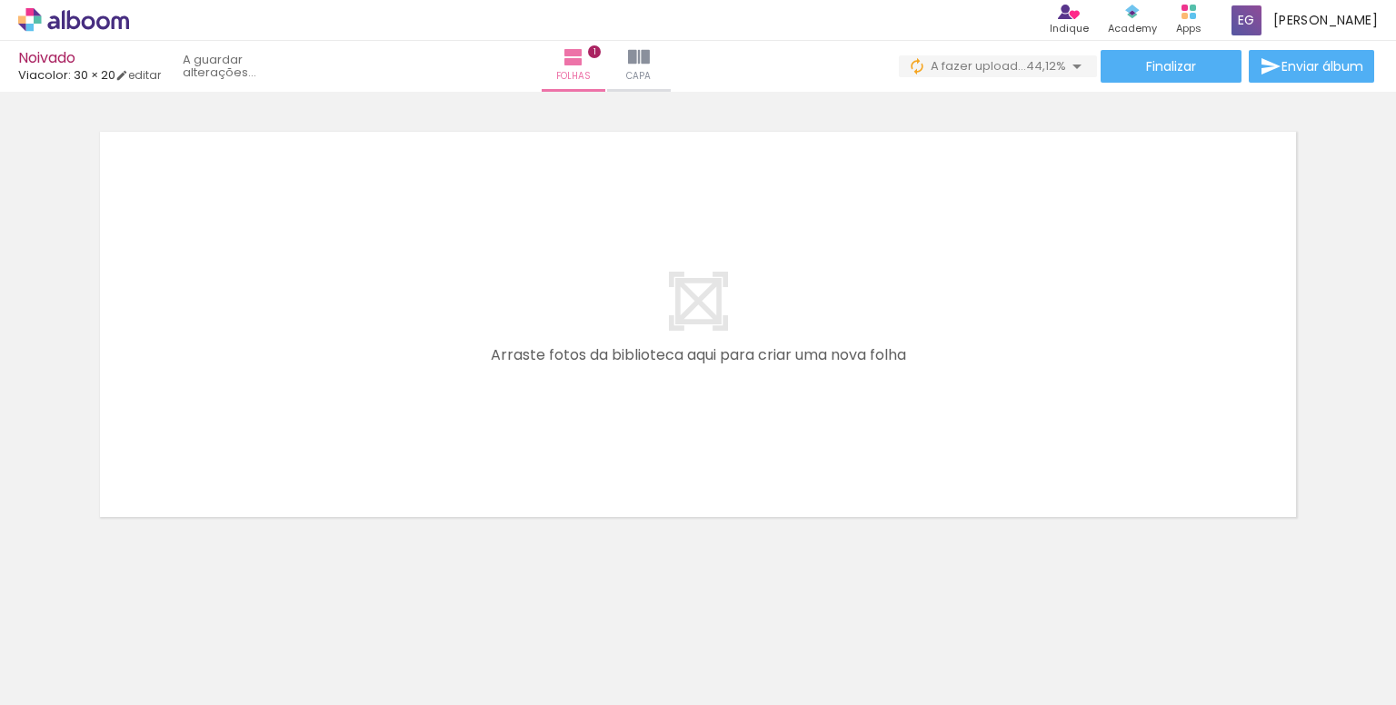
click at [124, 606] on quentale-thumb at bounding box center [160, 644] width 102 height 105
click at [124, 603] on quentale-thumb at bounding box center [160, 644] width 102 height 105
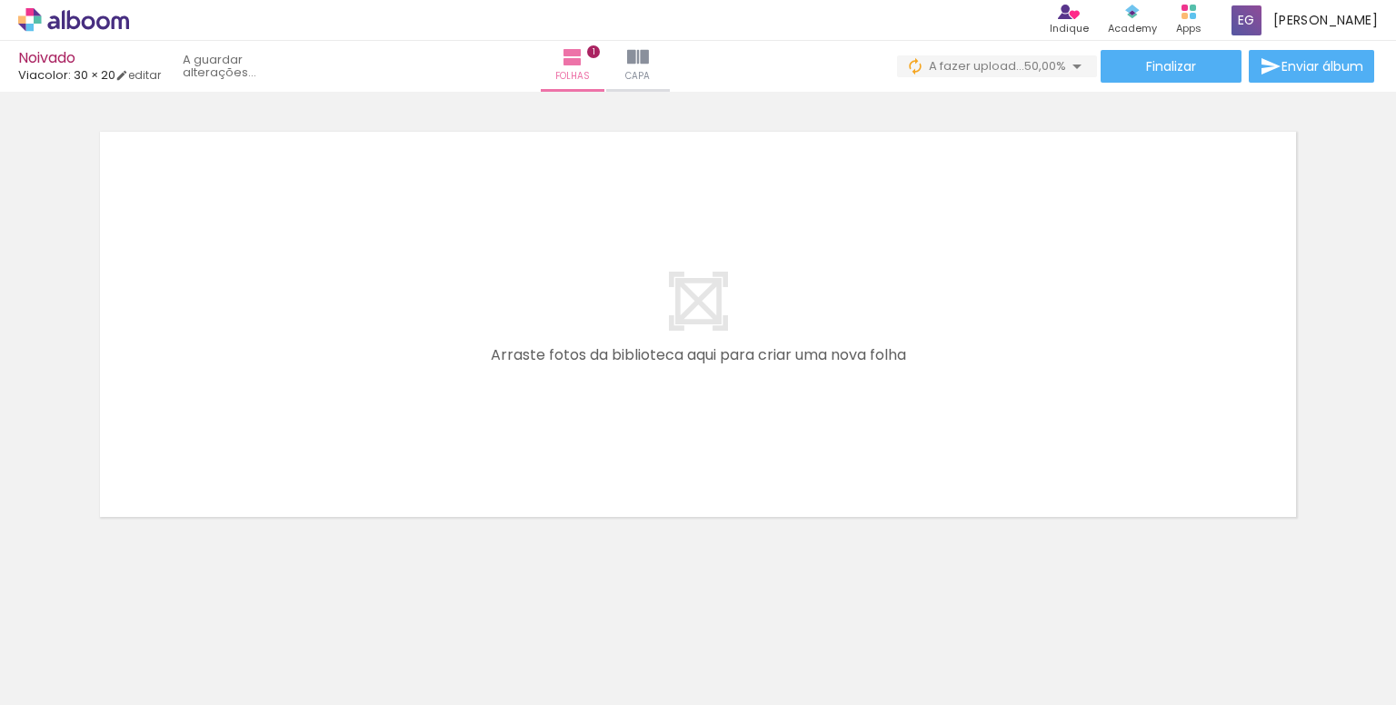
click at [124, 603] on quentale-thumb at bounding box center [160, 644] width 102 height 105
click at [125, 604] on quentale-thumb at bounding box center [160, 644] width 102 height 105
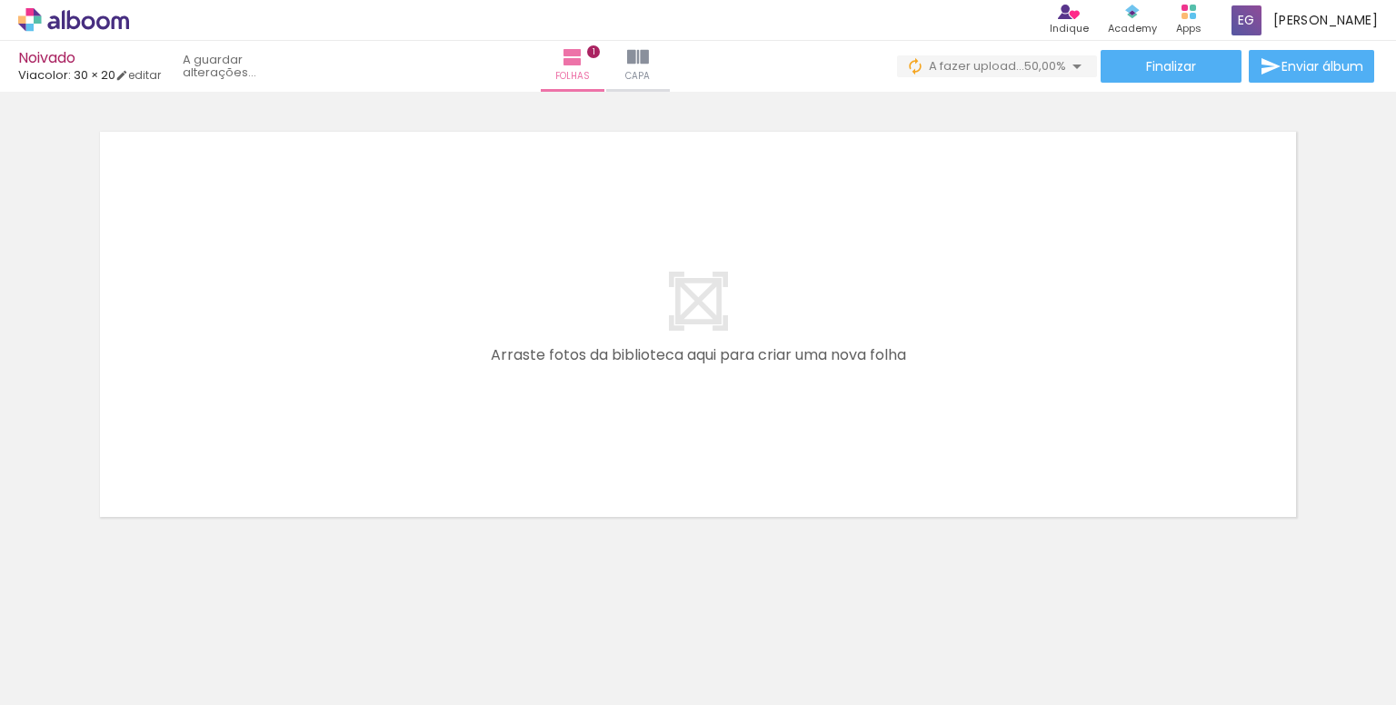
click at [125, 604] on quentale-thumb at bounding box center [160, 644] width 102 height 105
click at [124, 603] on quentale-thumb at bounding box center [160, 644] width 102 height 105
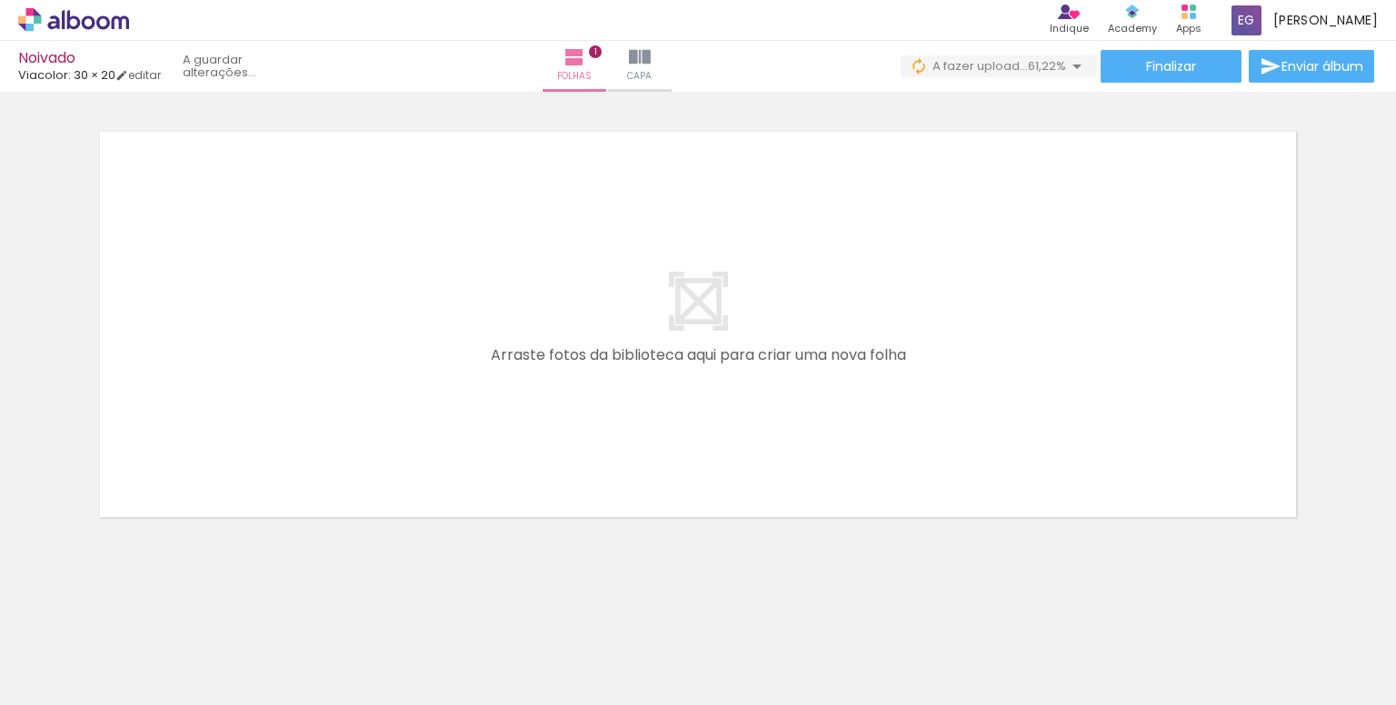
click at [124, 603] on quentale-thumb at bounding box center [160, 644] width 102 height 105
click at [122, 603] on quentale-thumb at bounding box center [160, 644] width 102 height 105
click at [124, 603] on quentale-thumb at bounding box center [160, 644] width 102 height 105
click at [109, 604] on quentale-thumb at bounding box center [58, 644] width 102 height 105
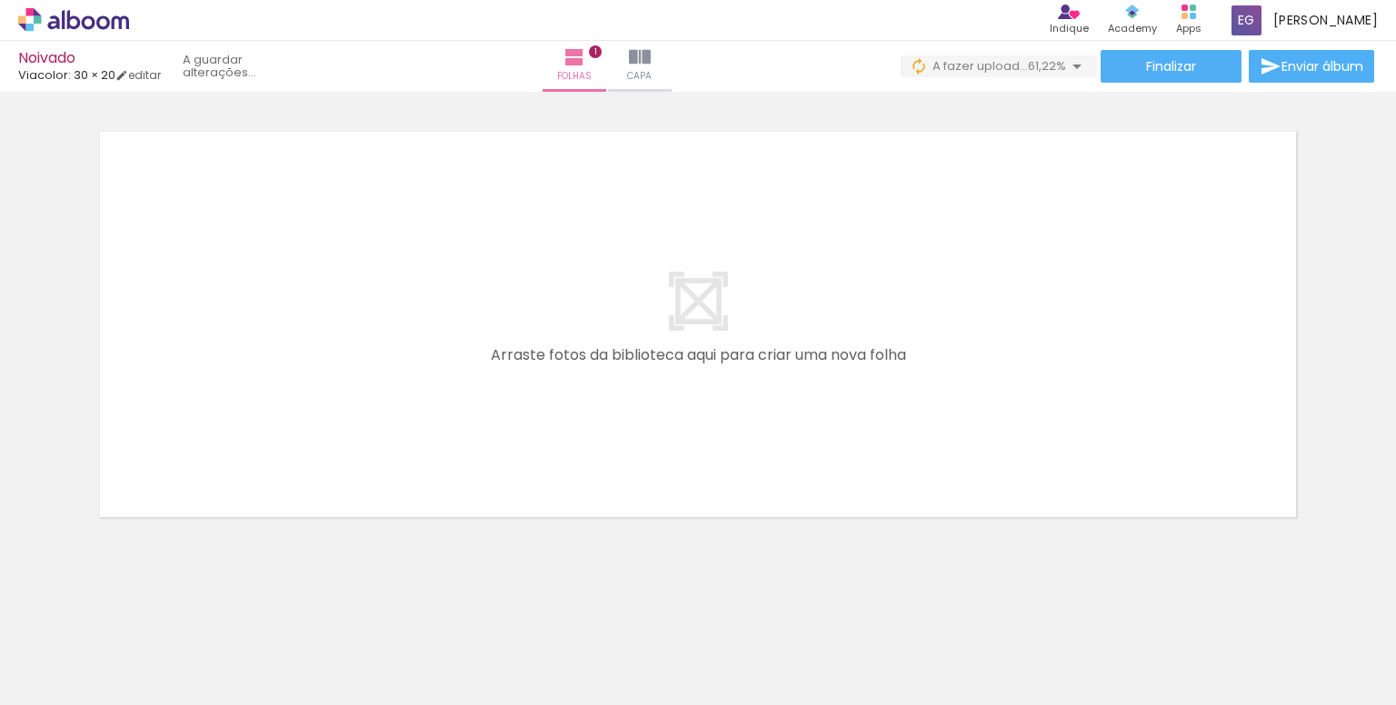
scroll to position [0, 3338]
click at [122, 604] on quentale-thumb at bounding box center [101, 644] width 102 height 105
click at [124, 603] on quentale-thumb at bounding box center [101, 644] width 102 height 105
click at [126, 604] on quentale-thumb at bounding box center [101, 644] width 102 height 105
click at [167, 603] on quentale-thumb at bounding box center [203, 644] width 102 height 105
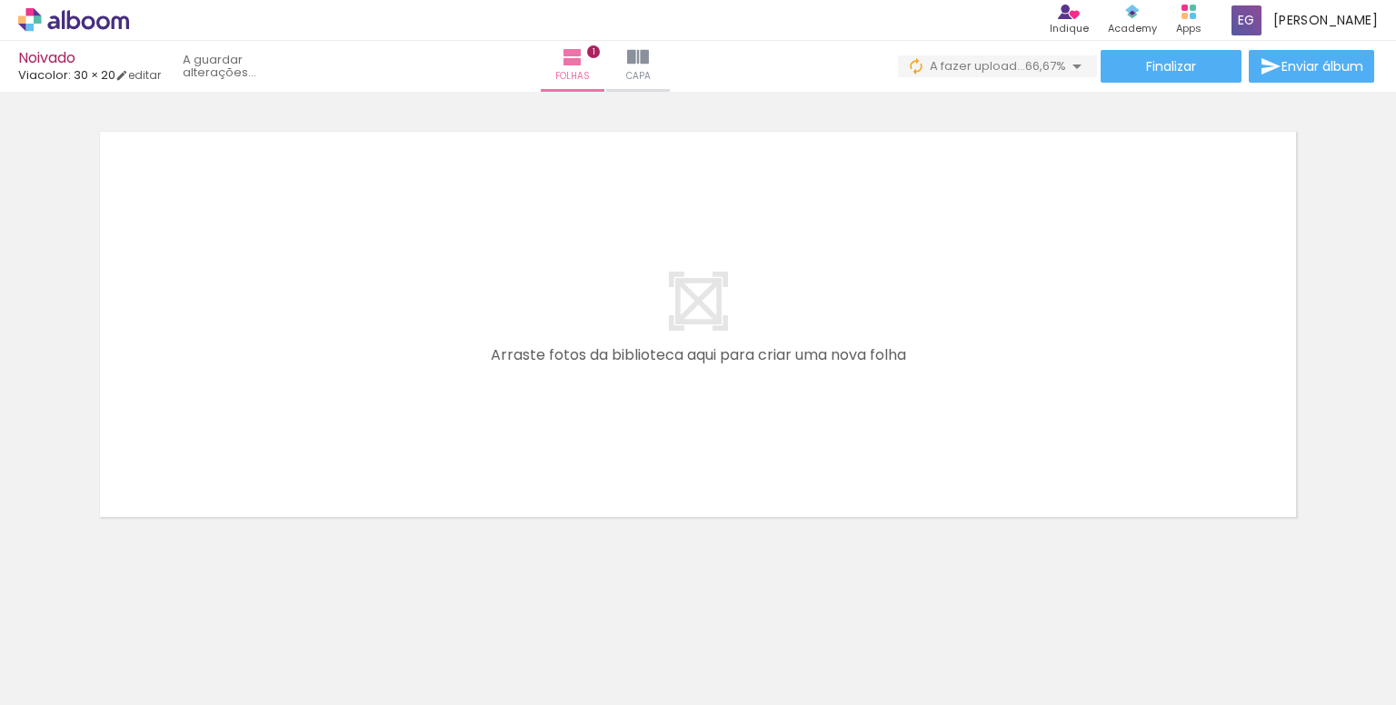
click at [168, 604] on quentale-thumb at bounding box center [203, 644] width 102 height 105
click at [152, 604] on quentale-thumb at bounding box center [101, 644] width 102 height 105
click at [169, 605] on quentale-thumb at bounding box center [203, 644] width 102 height 105
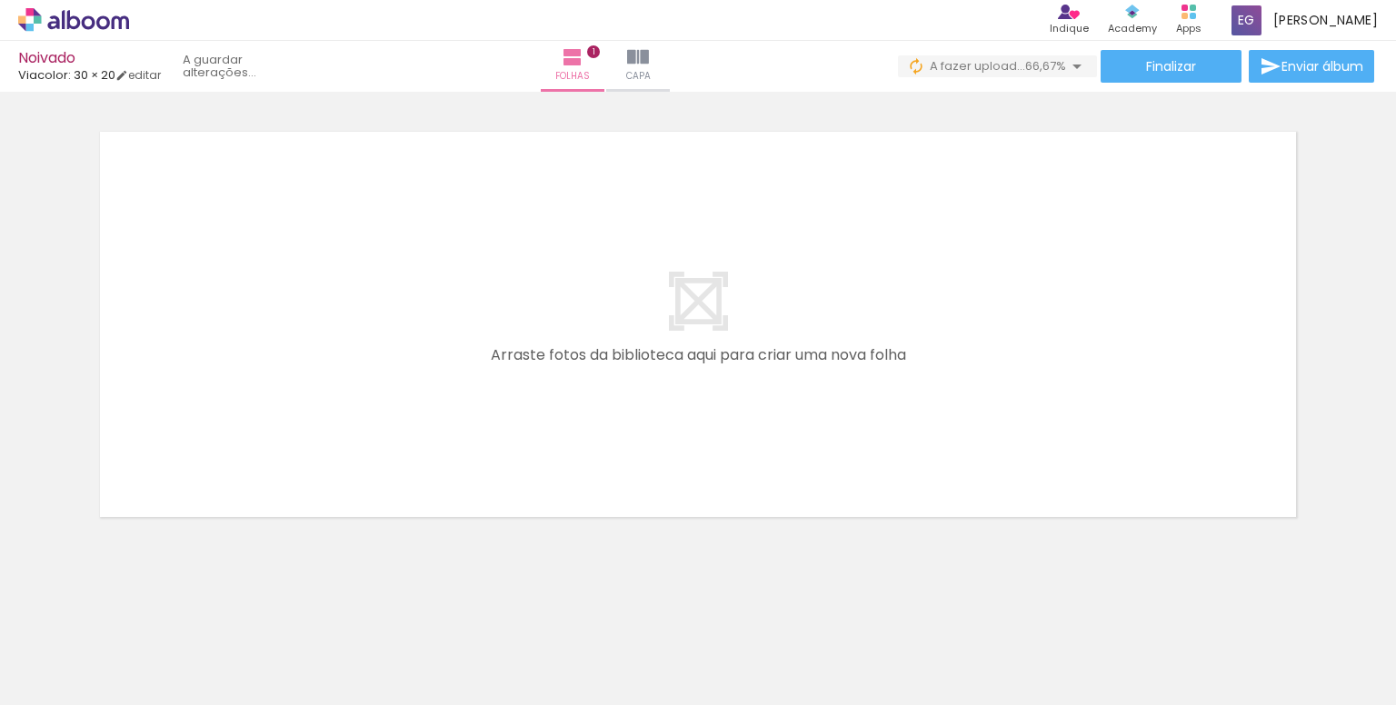
click at [152, 606] on quentale-thumb at bounding box center [101, 644] width 102 height 105
click at [71, 604] on iron-icon at bounding box center [61, 607] width 19 height 19
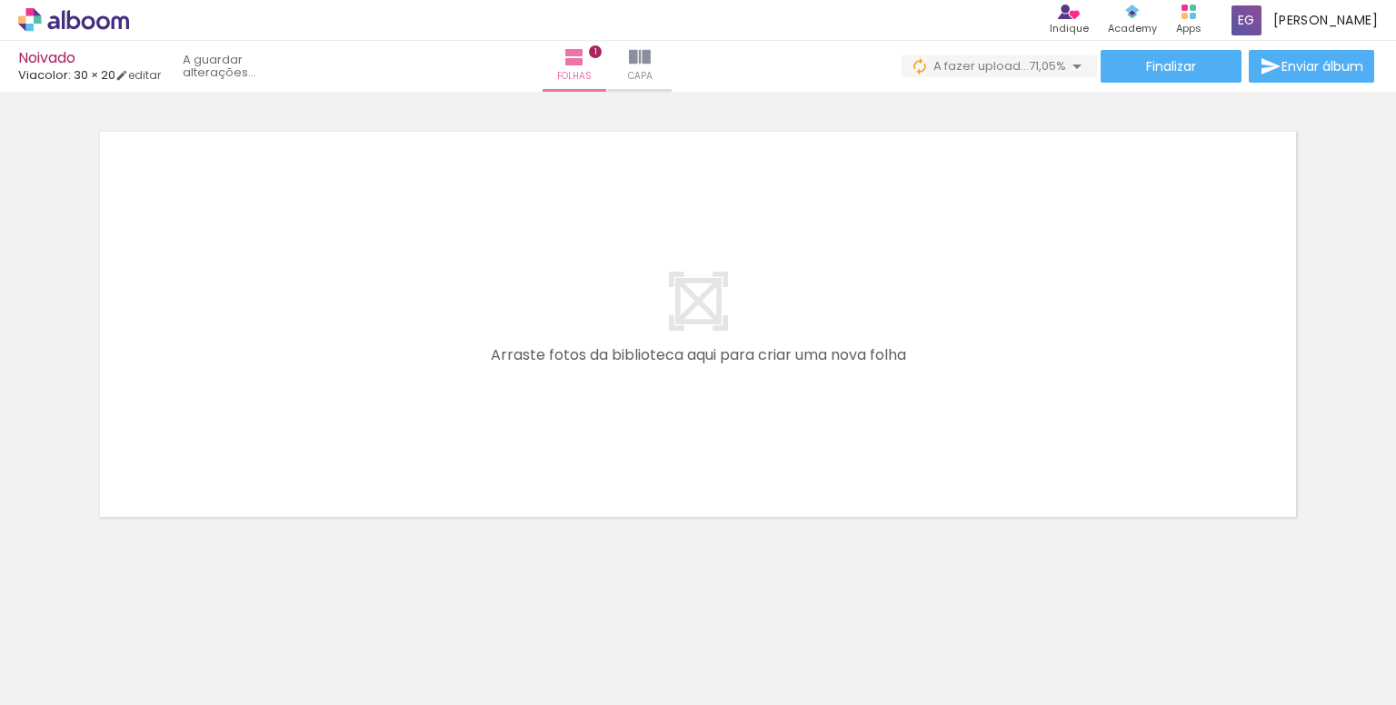
click at [71, 604] on iron-icon at bounding box center [61, 607] width 19 height 19
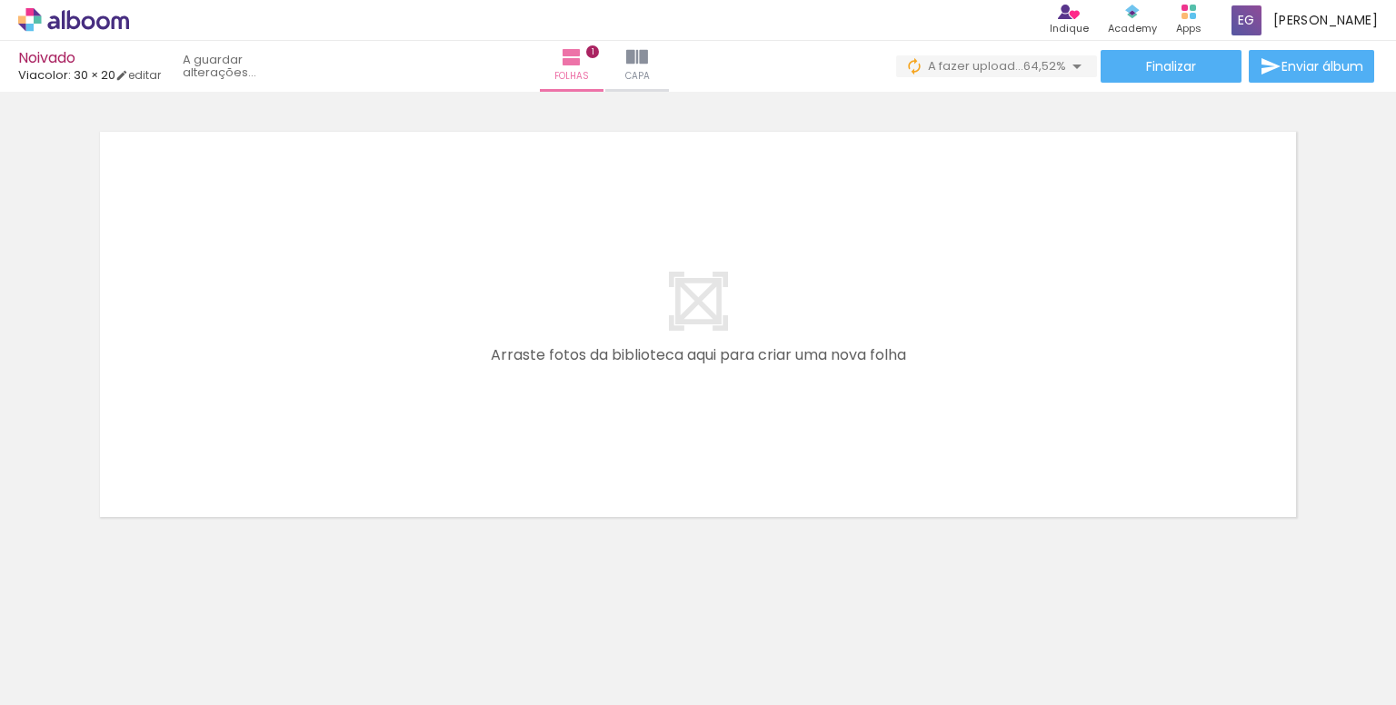
click at [169, 604] on quentale-thumb at bounding box center [203, 644] width 102 height 105
click at [152, 604] on quentale-thumb at bounding box center [101, 644] width 102 height 105
click at [169, 604] on quentale-thumb at bounding box center [203, 644] width 102 height 105
click at [152, 604] on quentale-thumb at bounding box center [101, 644] width 102 height 105
click at [169, 603] on quentale-thumb at bounding box center [203, 644] width 102 height 105
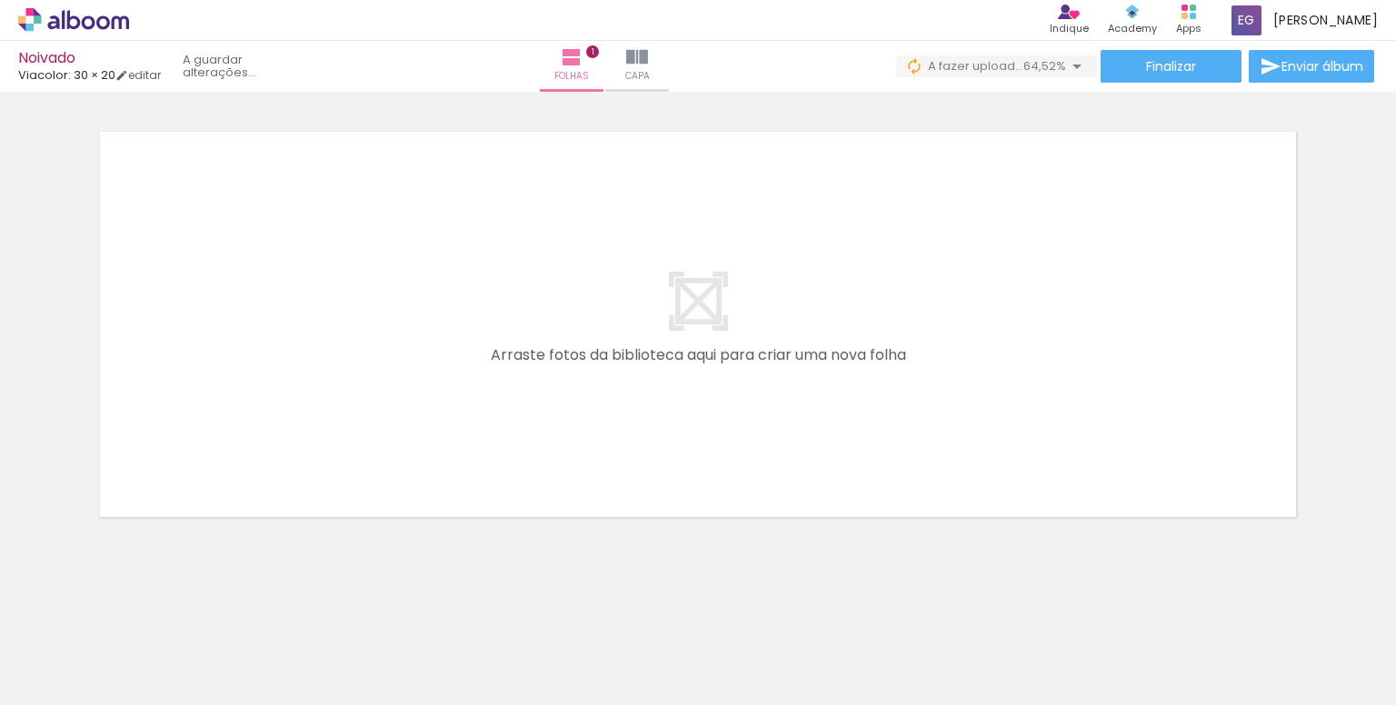
click at [71, 603] on iron-icon at bounding box center [61, 607] width 19 height 19
click at [167, 607] on quentale-thumb at bounding box center [203, 644] width 102 height 105
click at [152, 605] on quentale-thumb at bounding box center [101, 644] width 102 height 105
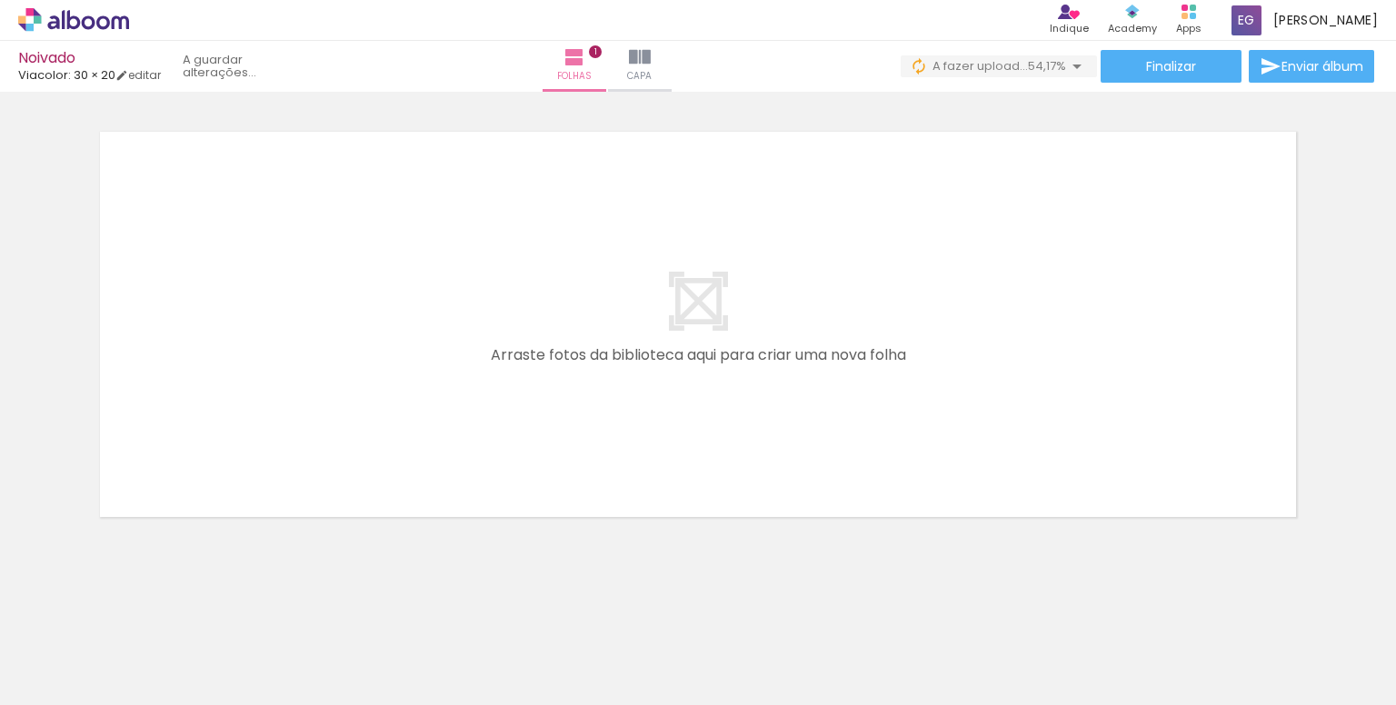
click at [71, 604] on iron-icon at bounding box center [61, 607] width 19 height 19
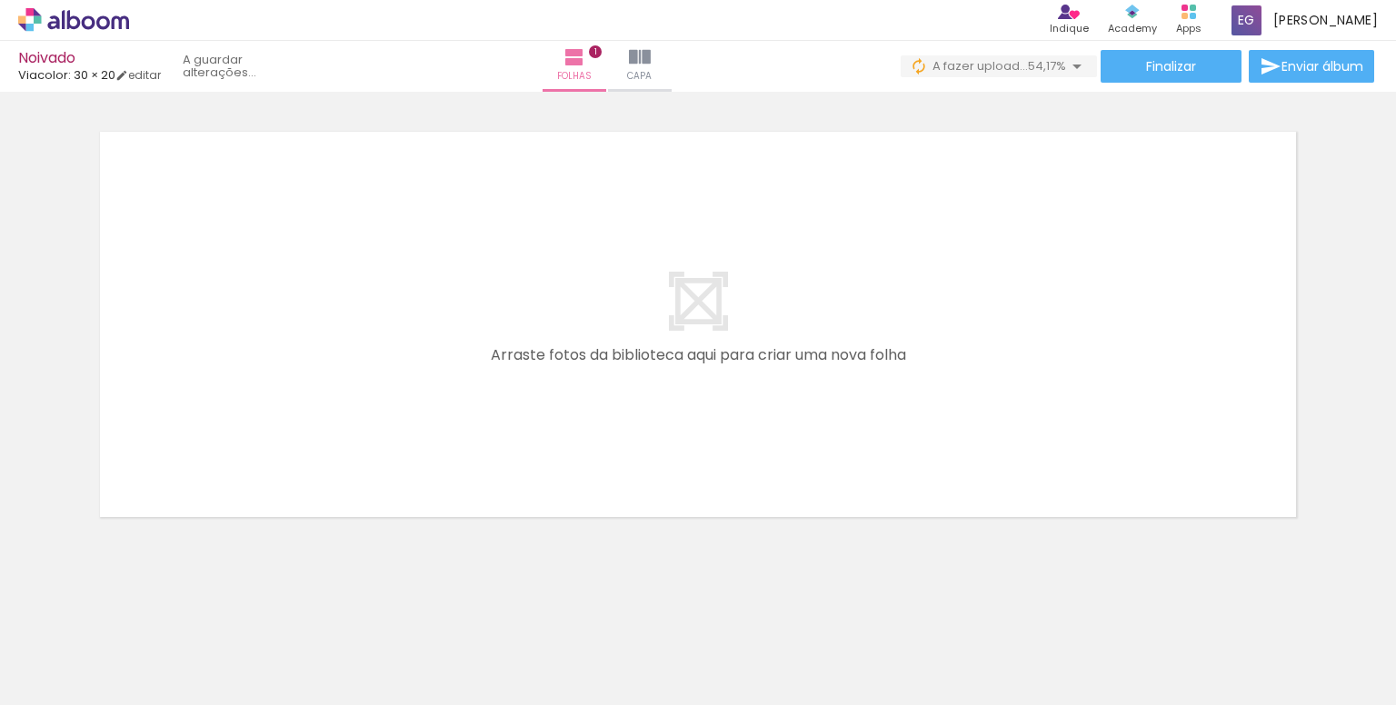
click at [152, 604] on quentale-thumb at bounding box center [101, 644] width 102 height 105
click at [167, 604] on quentale-thumb at bounding box center [203, 644] width 102 height 105
click at [152, 605] on quentale-thumb at bounding box center [101, 644] width 102 height 105
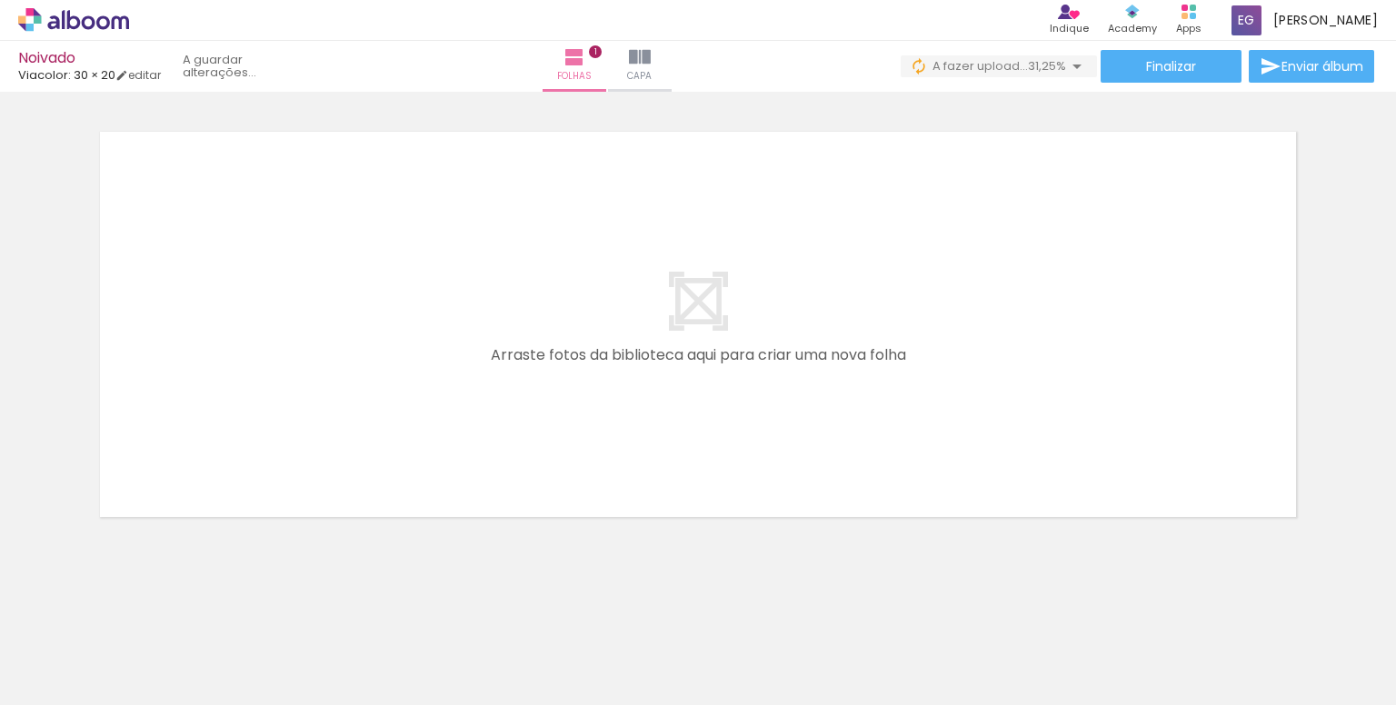
click at [152, 605] on quentale-thumb at bounding box center [101, 644] width 102 height 105
click at [152, 604] on quentale-thumb at bounding box center [101, 644] width 102 height 105
click at [167, 604] on quentale-thumb at bounding box center [182, 644] width 102 height 105
click at [150, 608] on quentale-thumb at bounding box center [182, 644] width 102 height 105
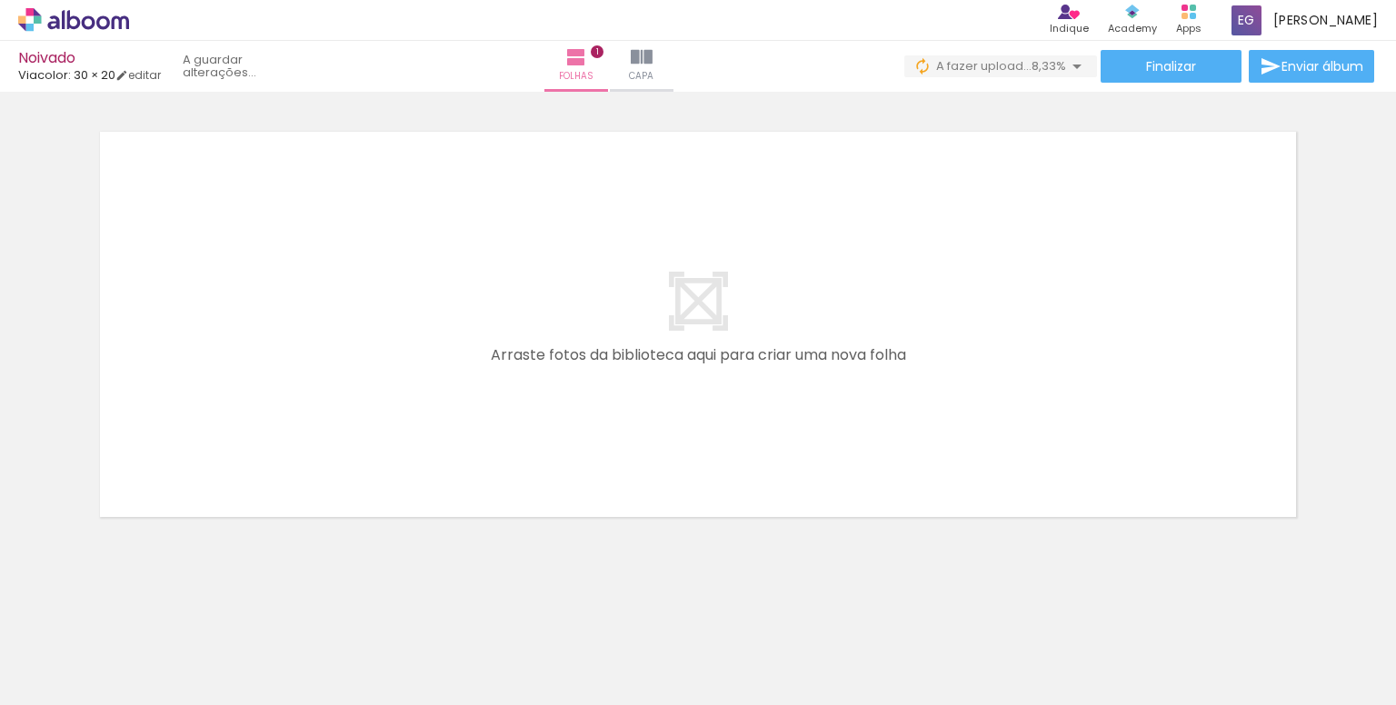
click at [149, 607] on div at bounding box center [182, 644] width 82 height 82
click at [148, 606] on quentale-thumb at bounding box center [182, 644] width 102 height 105
click at [147, 606] on quentale-thumb at bounding box center [182, 644] width 102 height 105
click at [146, 604] on quentale-thumb at bounding box center [182, 644] width 102 height 105
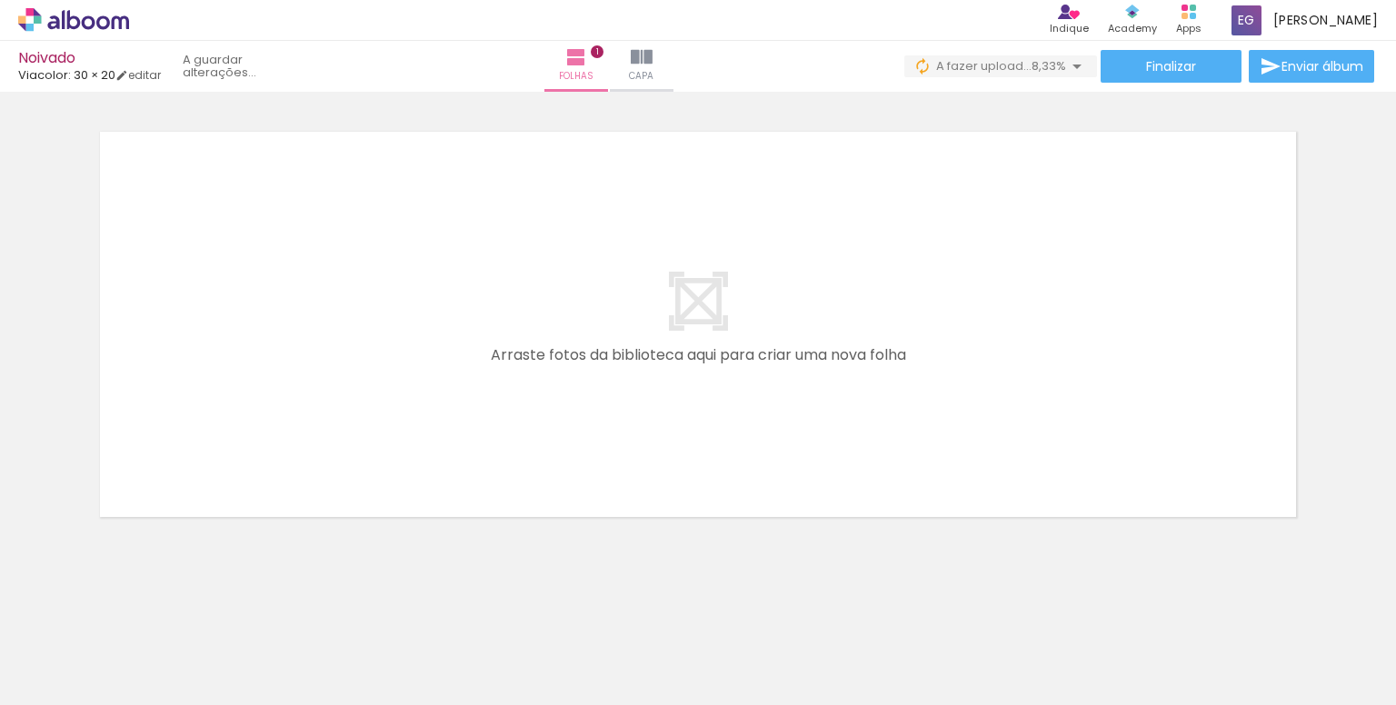
click at [147, 603] on quentale-thumb at bounding box center [182, 644] width 102 height 105
click at [152, 604] on div at bounding box center [182, 644] width 60 height 90
click at [145, 605] on quentale-thumb at bounding box center [182, 644] width 102 height 105
click at [145, 604] on quentale-thumb at bounding box center [182, 644] width 102 height 105
click at [147, 603] on quentale-thumb at bounding box center [182, 644] width 102 height 105
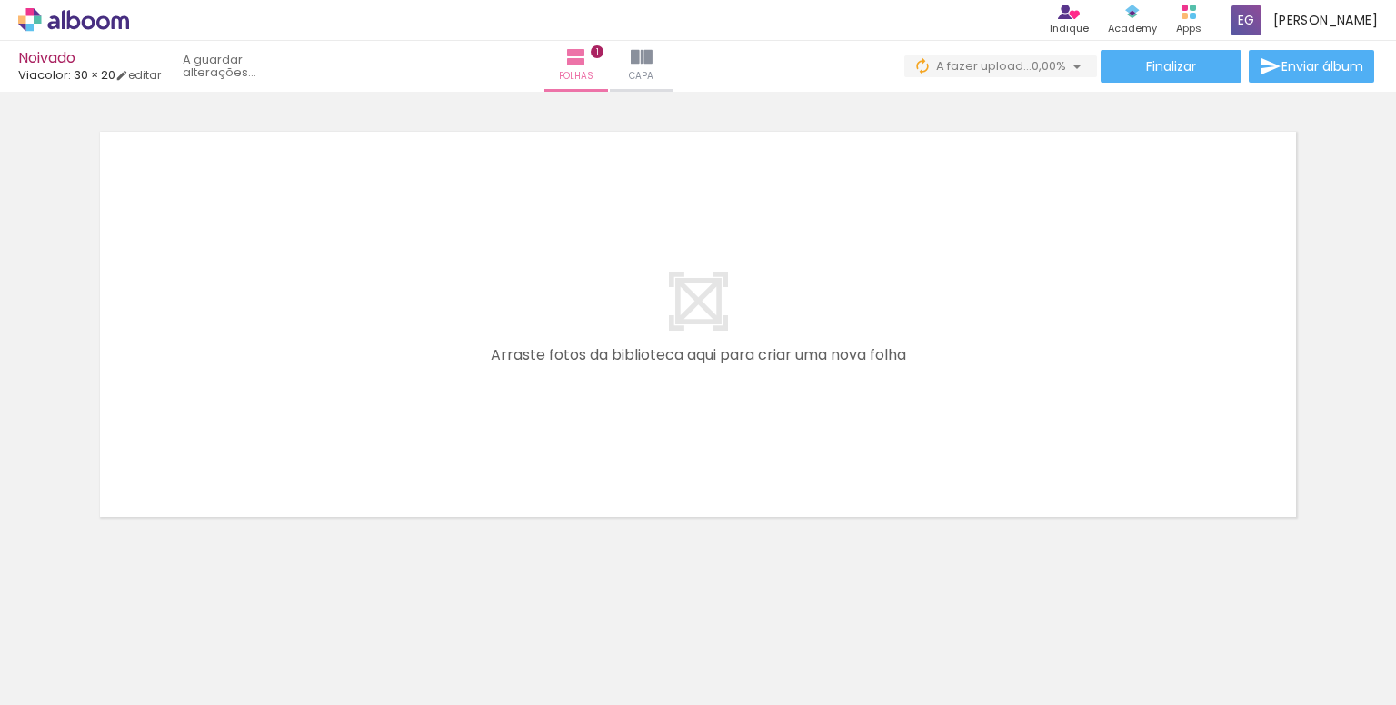
click at [148, 602] on iron-horizontal-list at bounding box center [131, 649] width 36 height 114
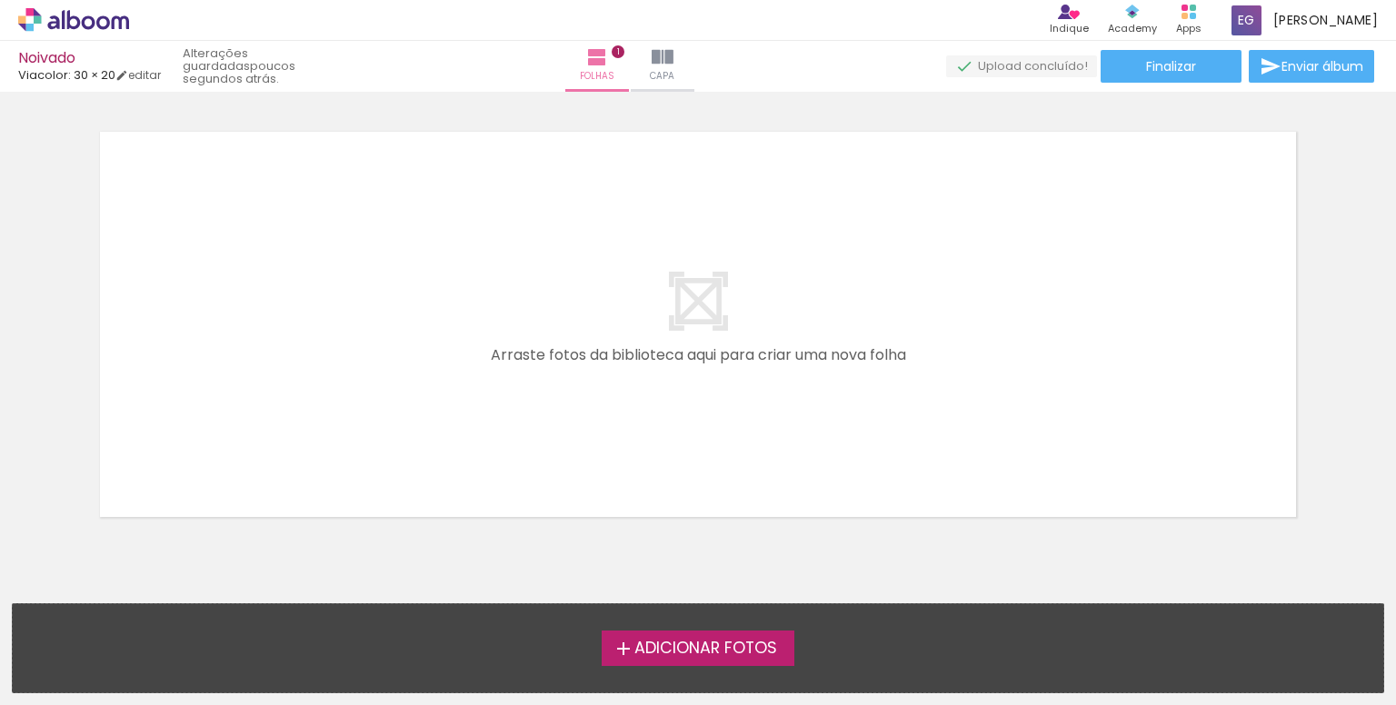
click at [613, 641] on iron-icon at bounding box center [624, 649] width 22 height 22
click at [0, 0] on input "file" at bounding box center [0, 0] width 0 height 0
click at [618, 642] on iron-icon at bounding box center [624, 649] width 22 height 22
click at [0, 0] on input "file" at bounding box center [0, 0] width 0 height 0
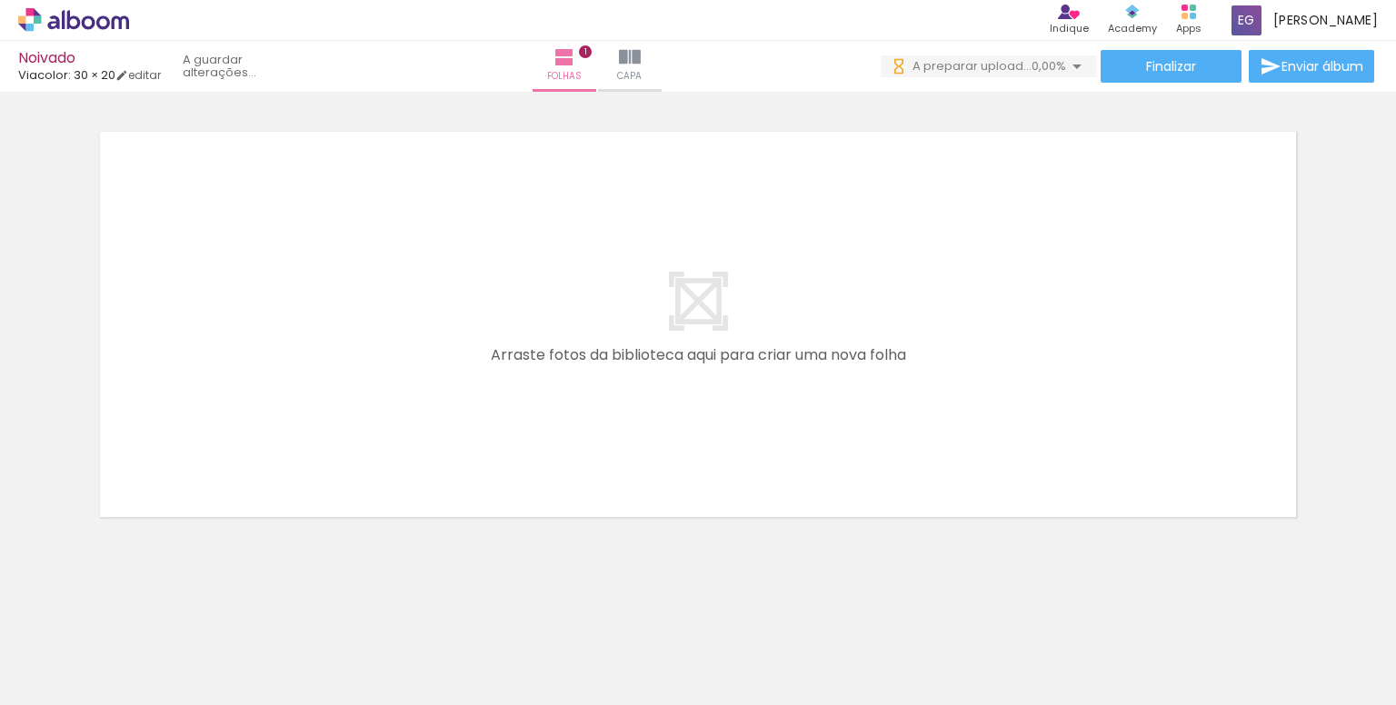
scroll to position [0, 10041]
click at [1352, 434] on div "Inserir folha 1 de 1" at bounding box center [698, 75] width 1396 height 906
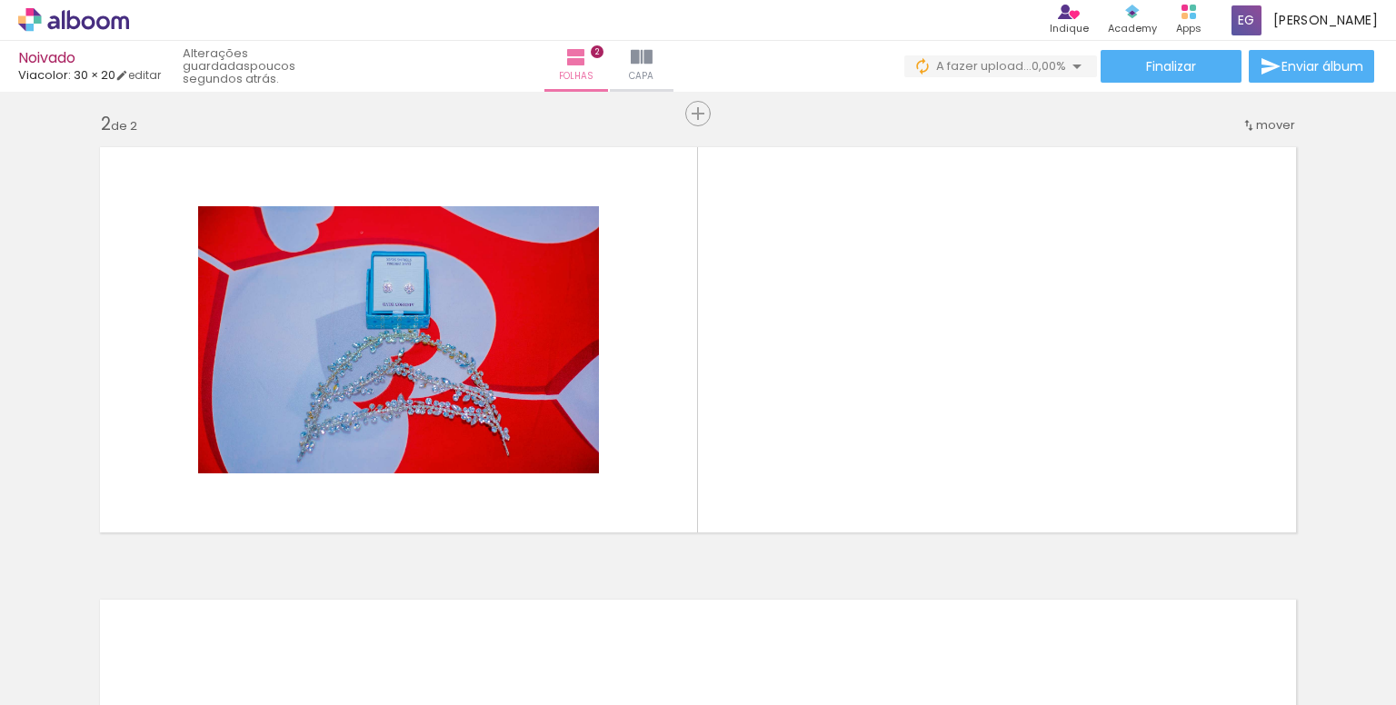
scroll to position [458, 0]
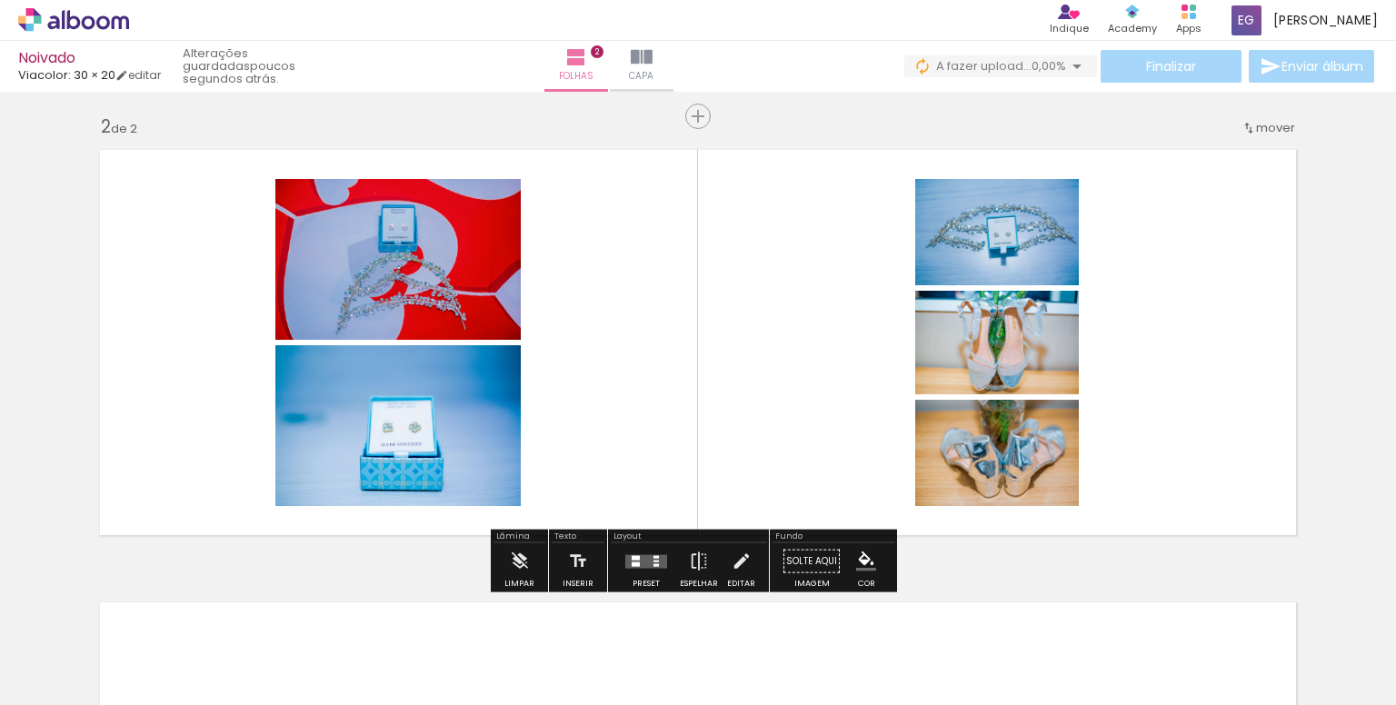
scroll to position [0, 14328]
click at [0, 0] on div "Confirmar Cancelar" at bounding box center [0, 0] width 0 height 0
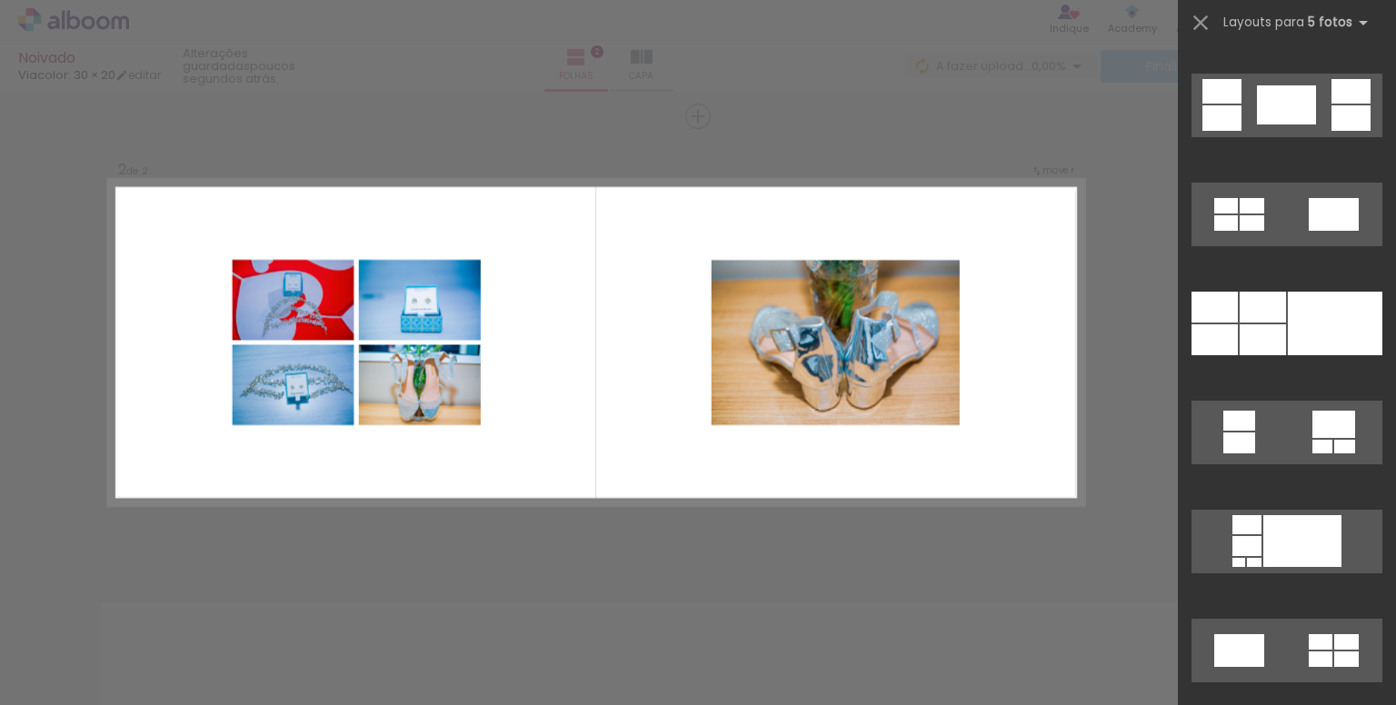
scroll to position [2933, 0]
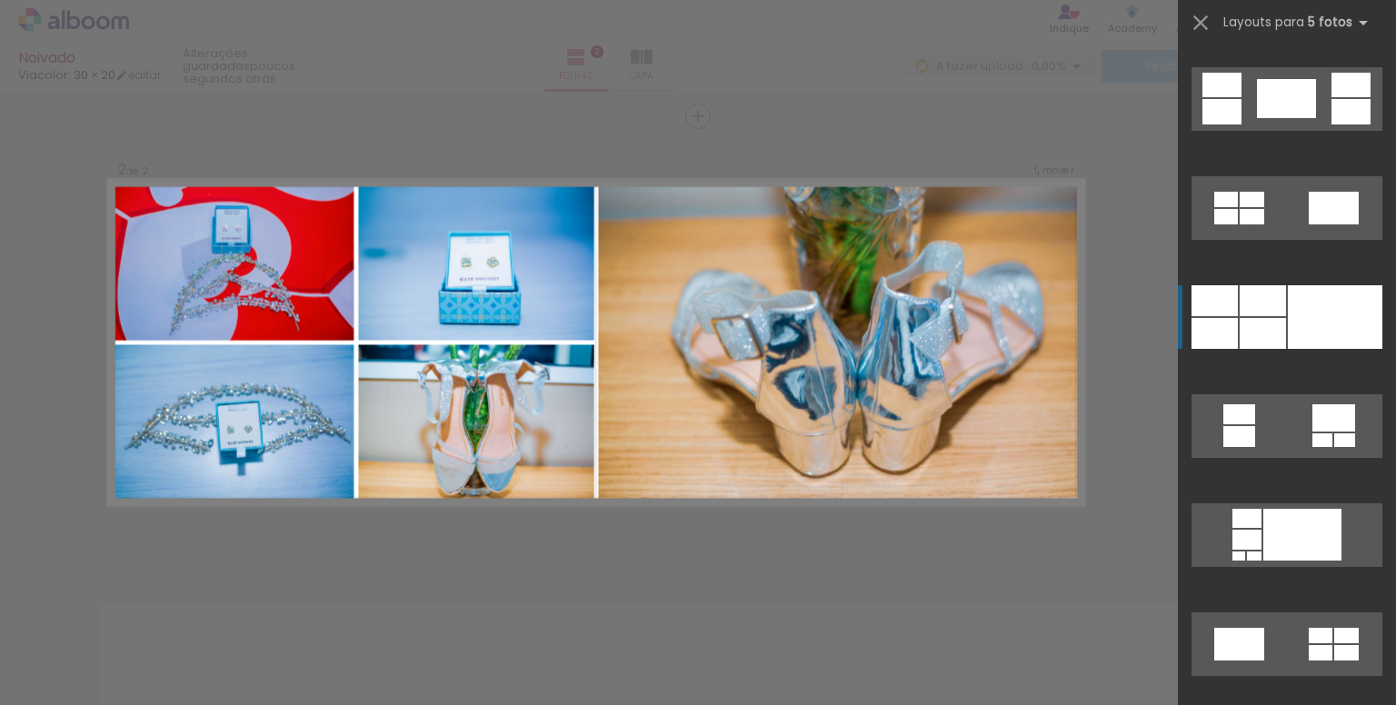
click at [1295, 313] on div at bounding box center [1335, 317] width 95 height 64
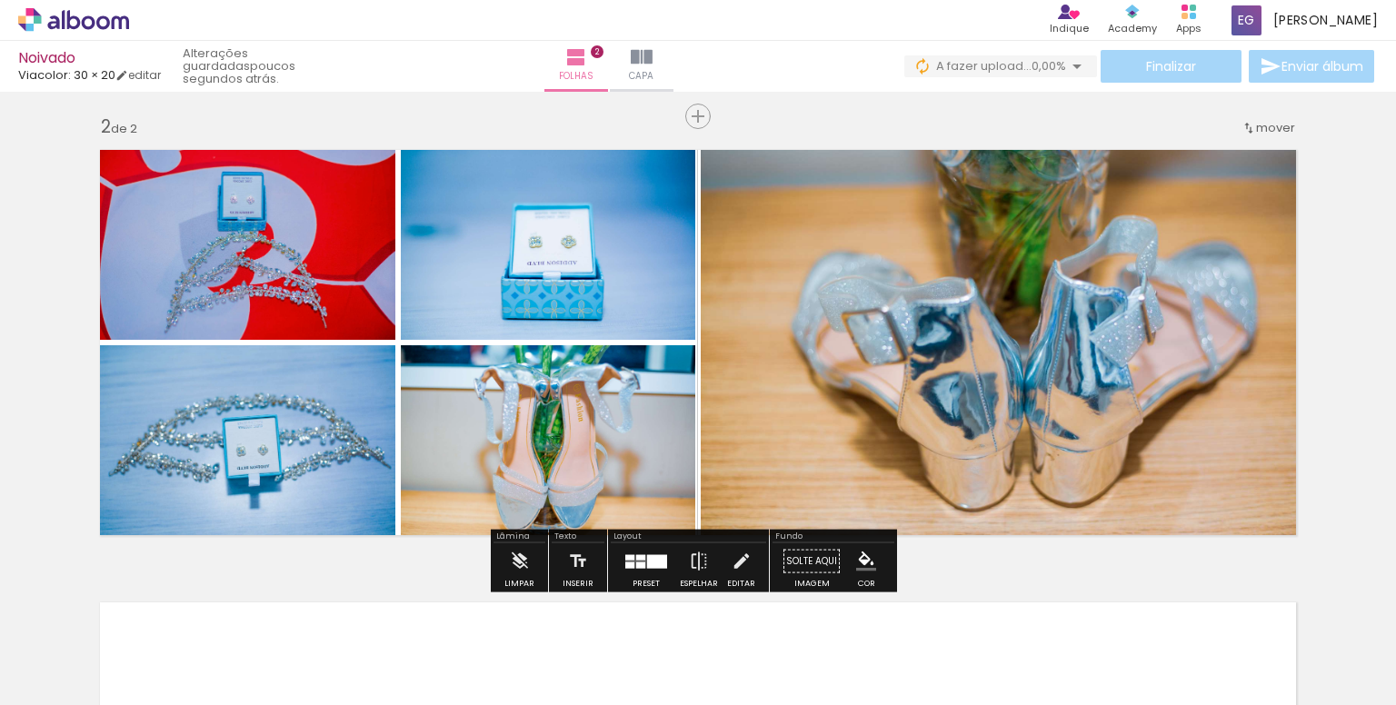
click at [1072, 60] on iron-icon at bounding box center [1077, 66] width 22 height 22
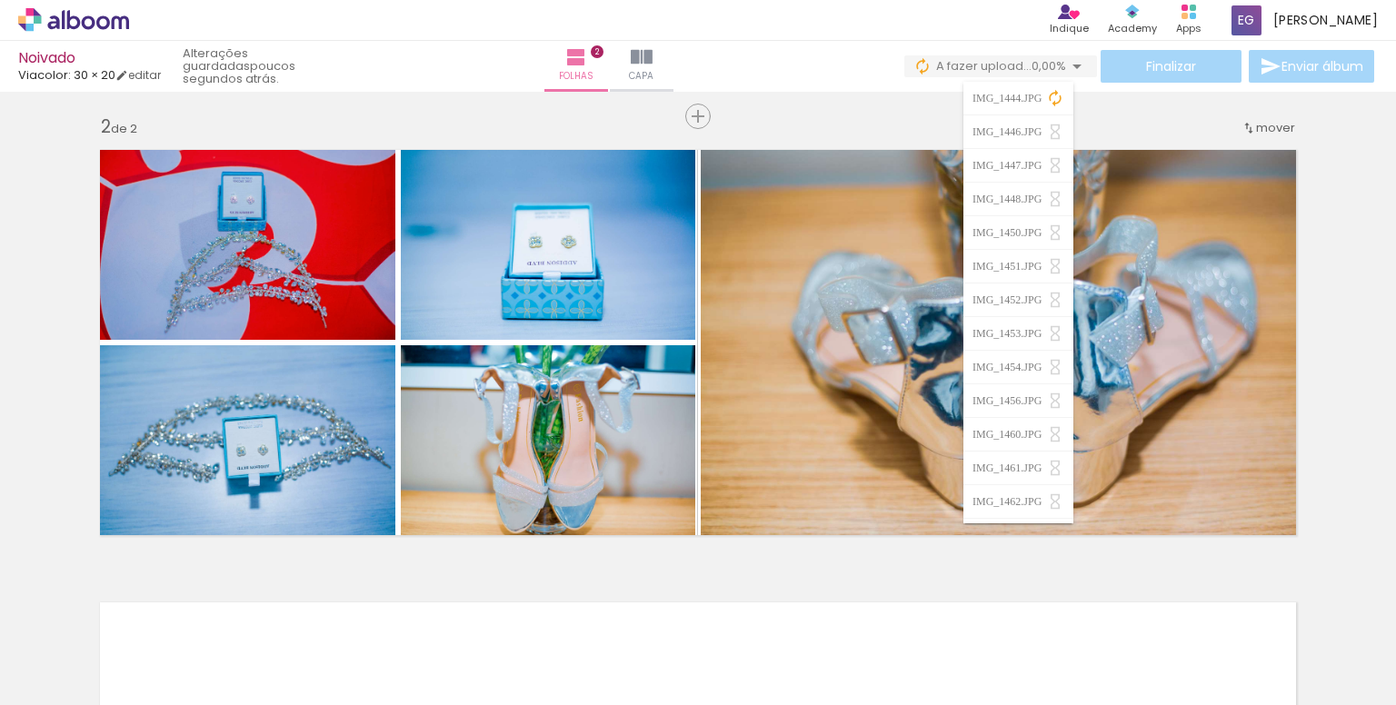
click at [1044, 62] on span "0,00%" at bounding box center [1049, 65] width 35 height 17
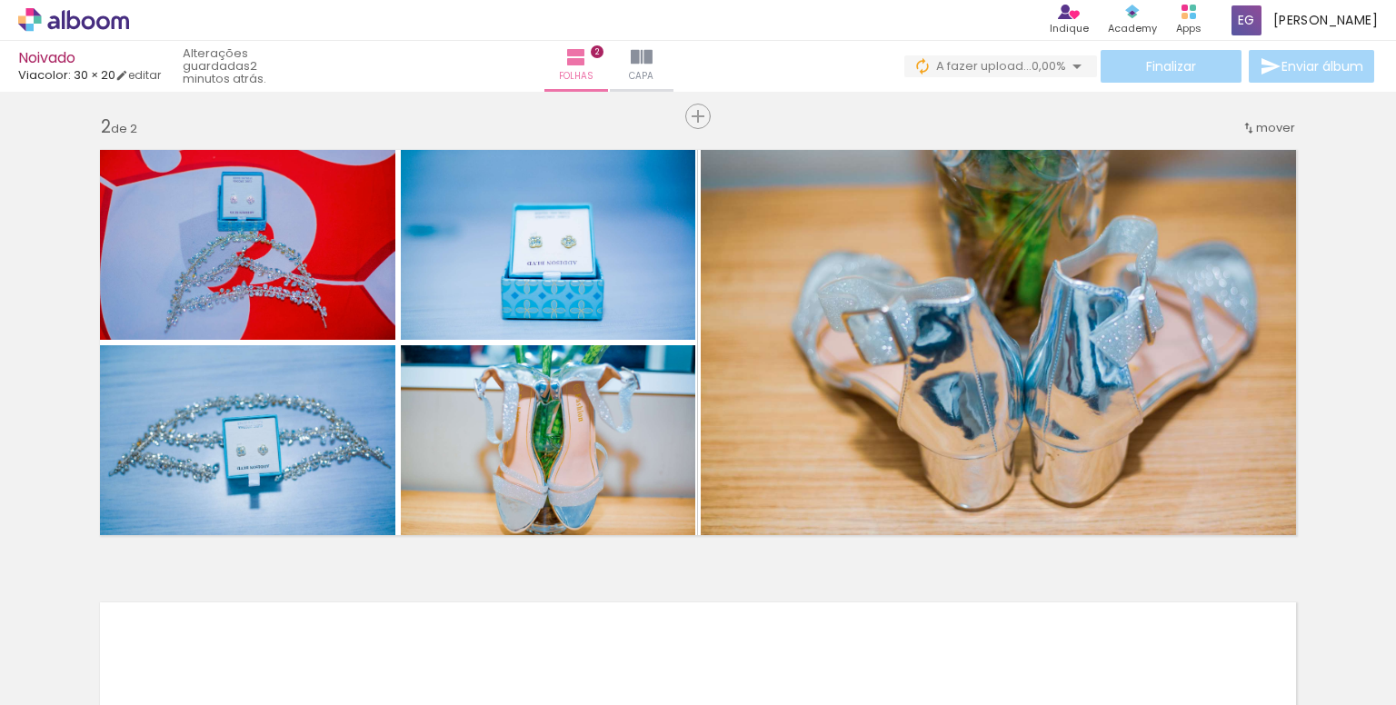
click at [961, 63] on span "A fazer upload..." at bounding box center [983, 65] width 95 height 17
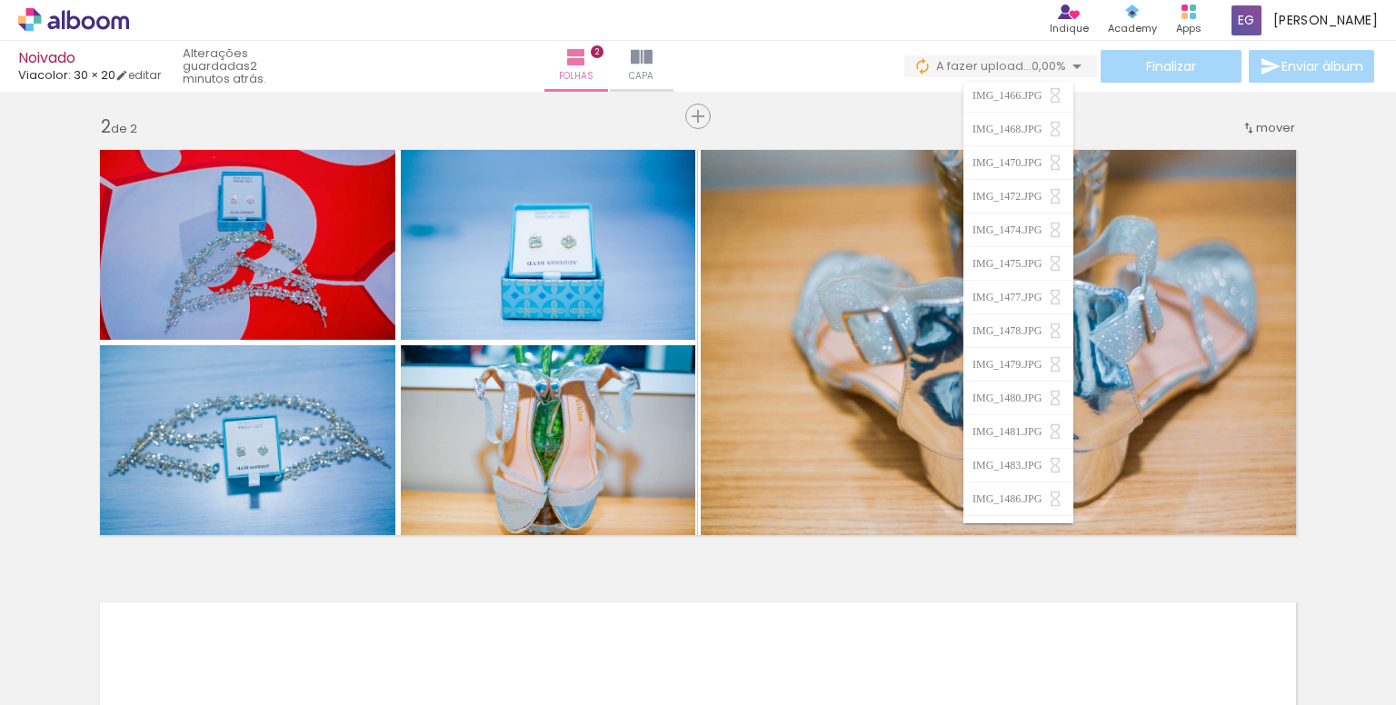
scroll to position [0, 0]
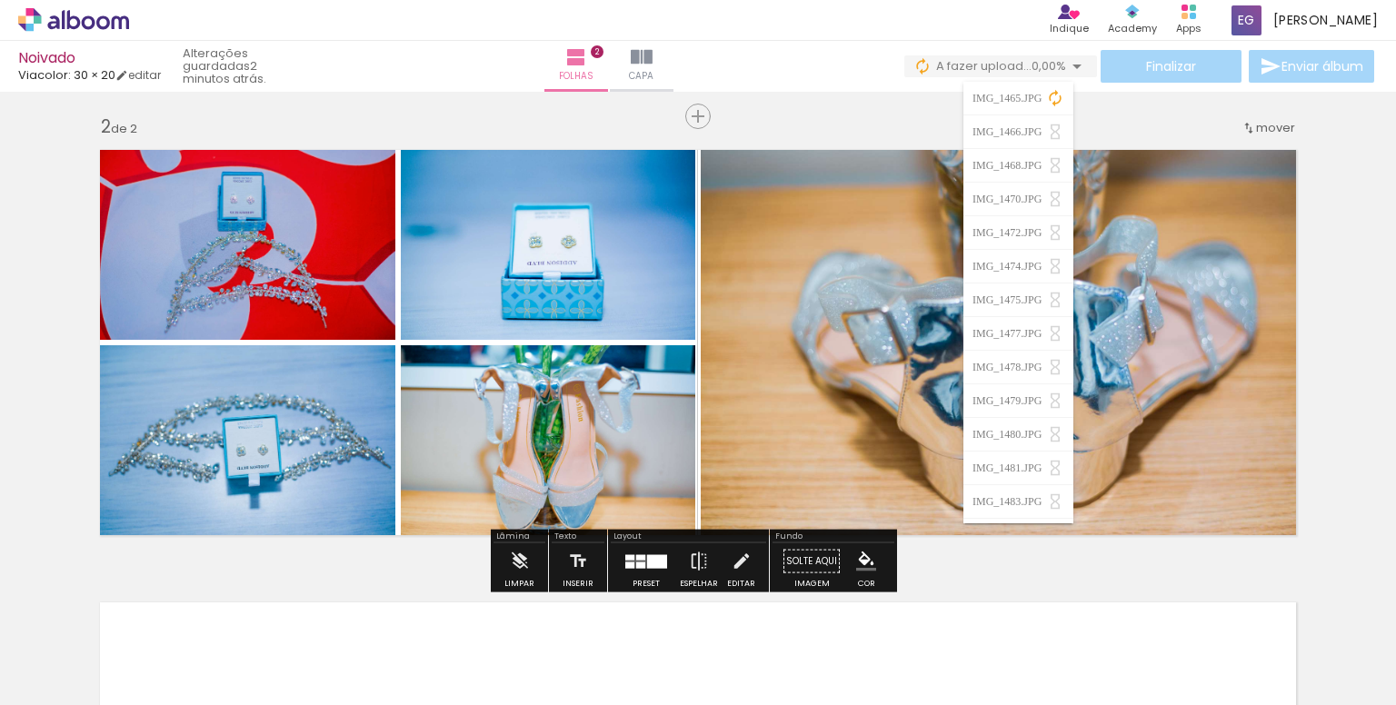
click at [925, 413] on div at bounding box center [1003, 342] width 611 height 407
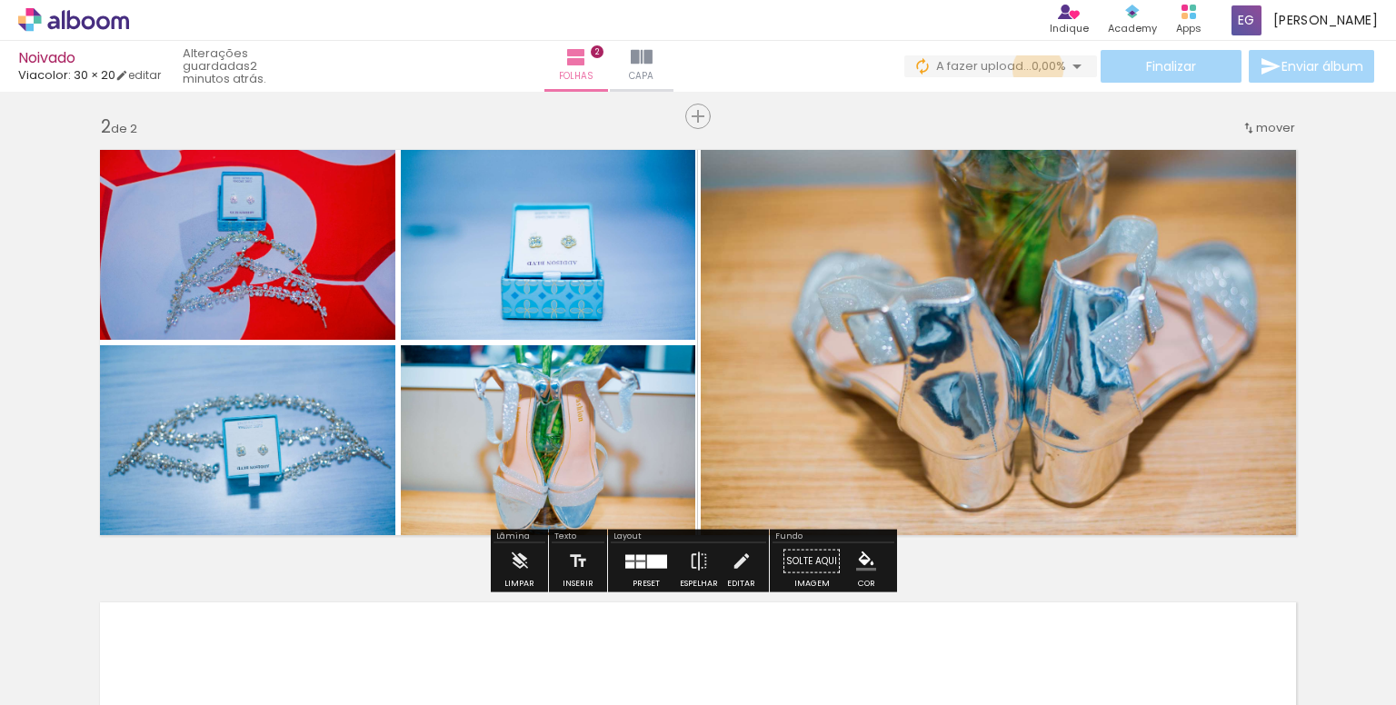
click at [1032, 68] on span "0,00%" at bounding box center [1049, 65] width 35 height 17
